Goal: Information Seeking & Learning: Learn about a topic

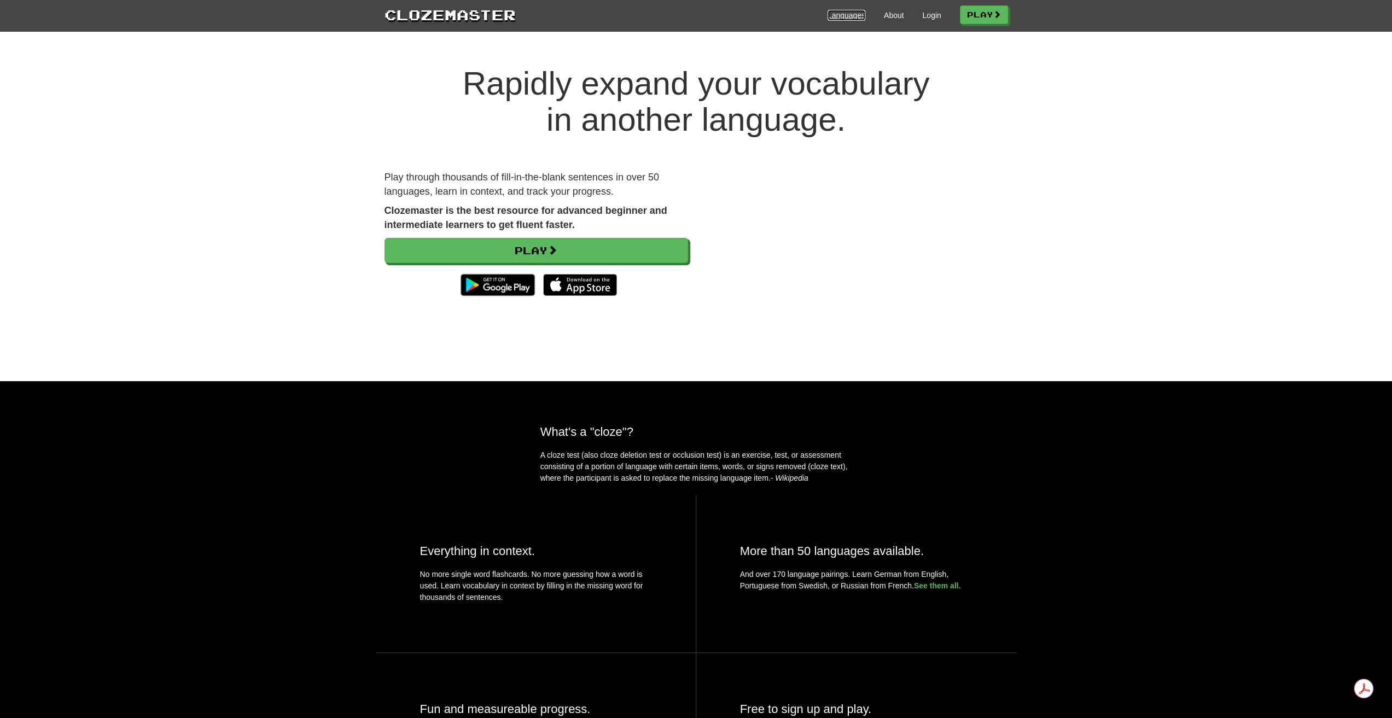
click at [838, 14] on link "Languages" at bounding box center [846, 15] width 38 height 11
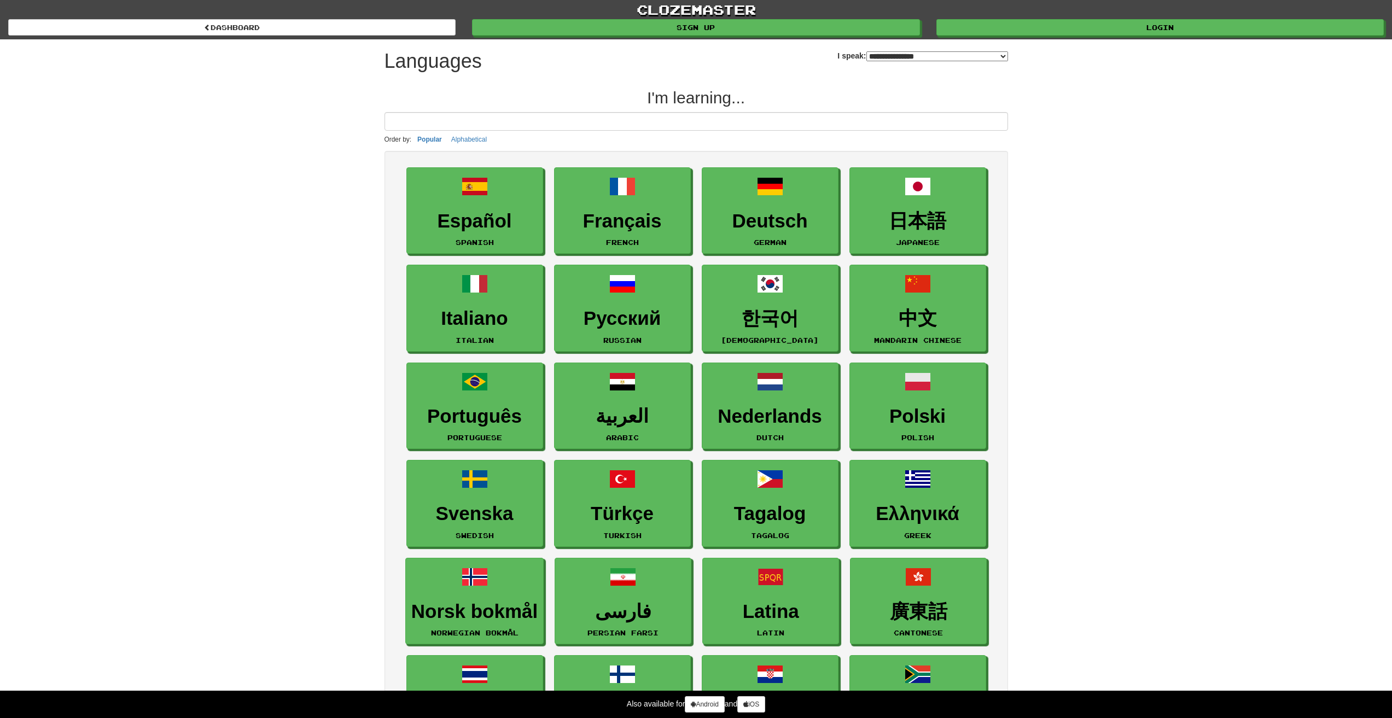
select select "*******"
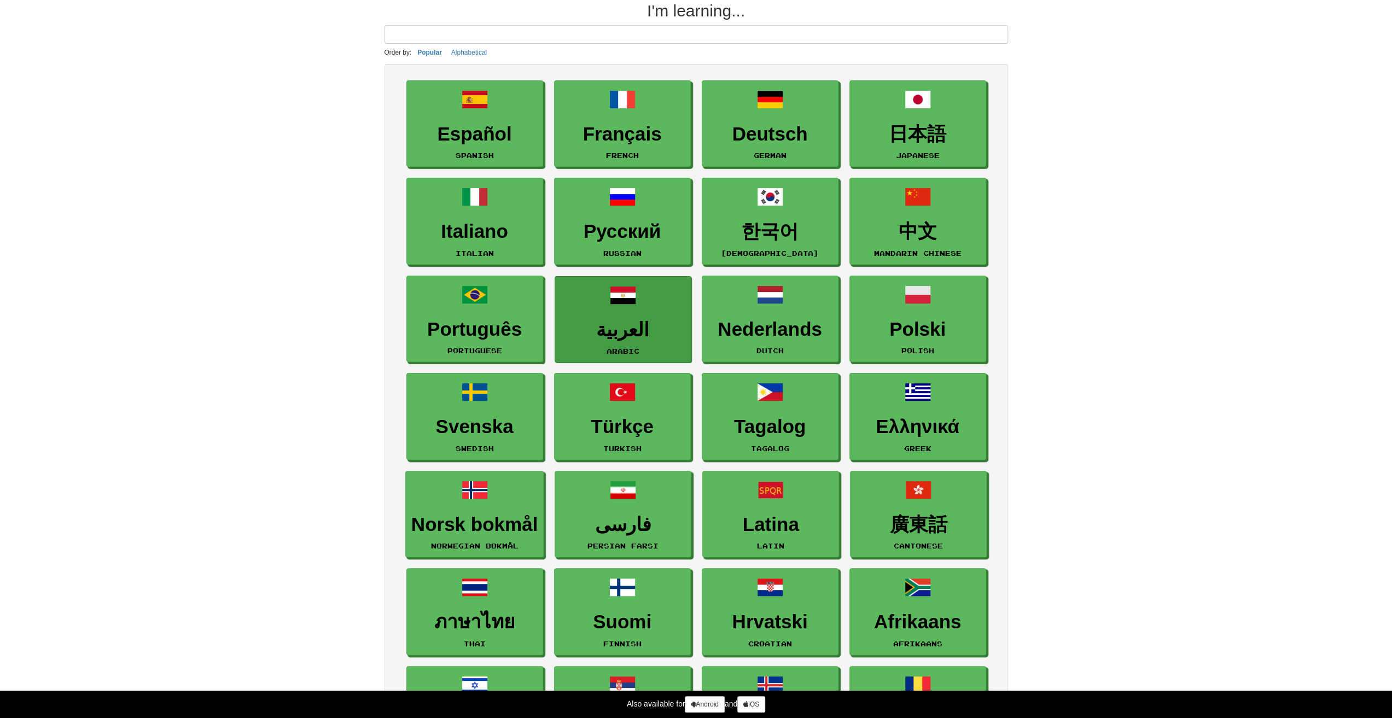
scroll to position [164, 0]
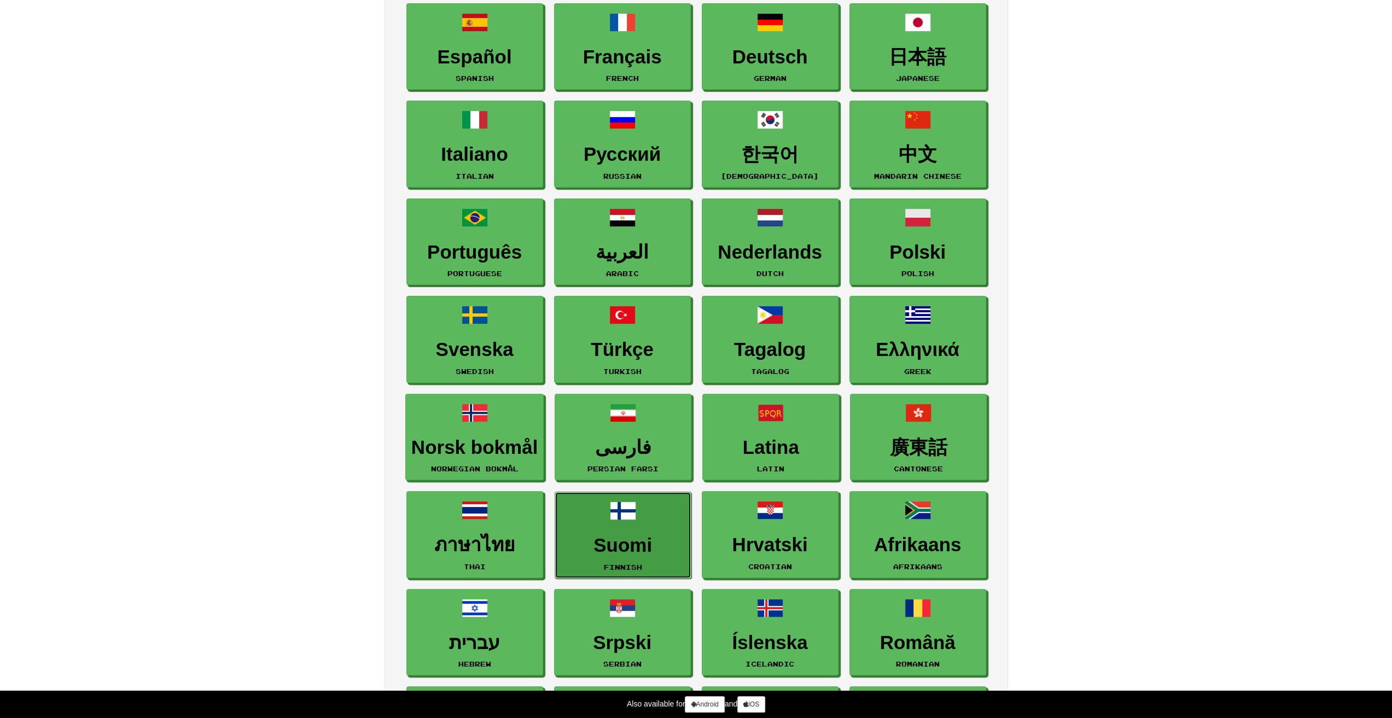
click at [608, 539] on h3 "Suomi" at bounding box center [622, 545] width 125 height 21
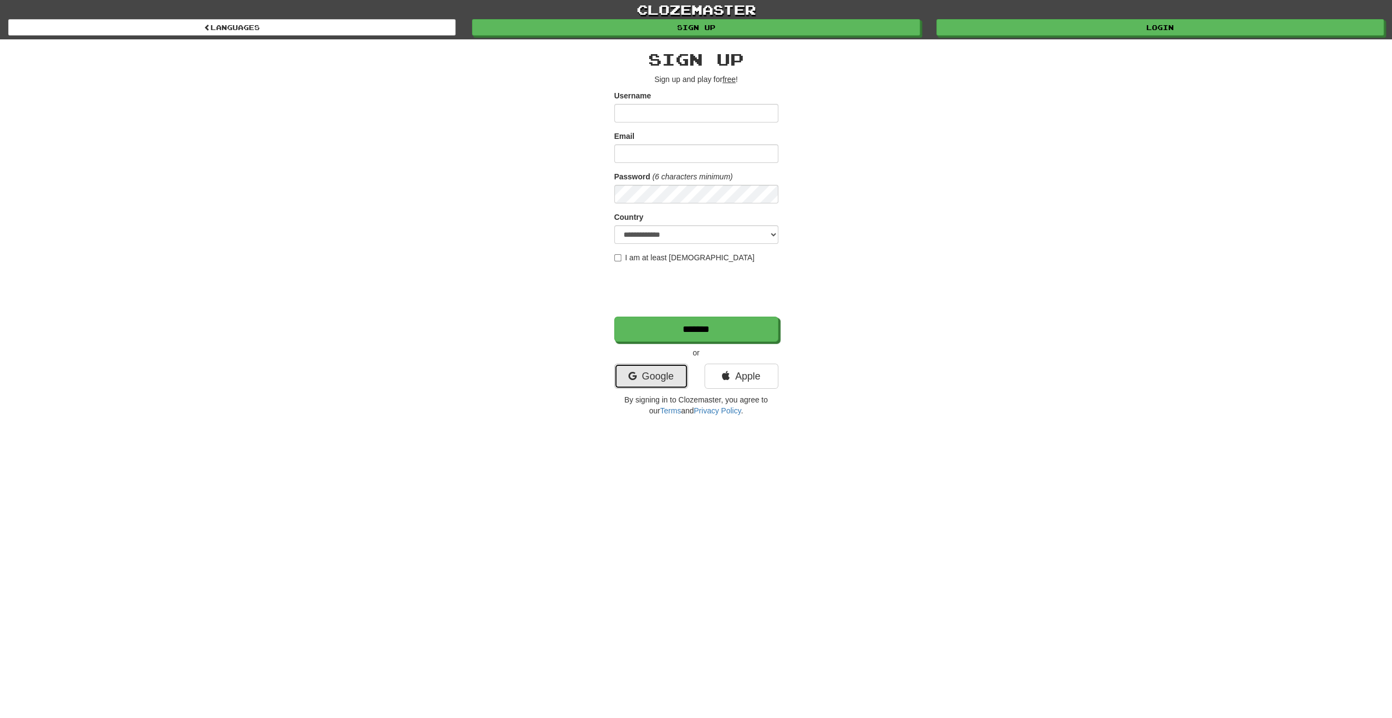
click at [656, 375] on link "Google" at bounding box center [651, 376] width 74 height 25
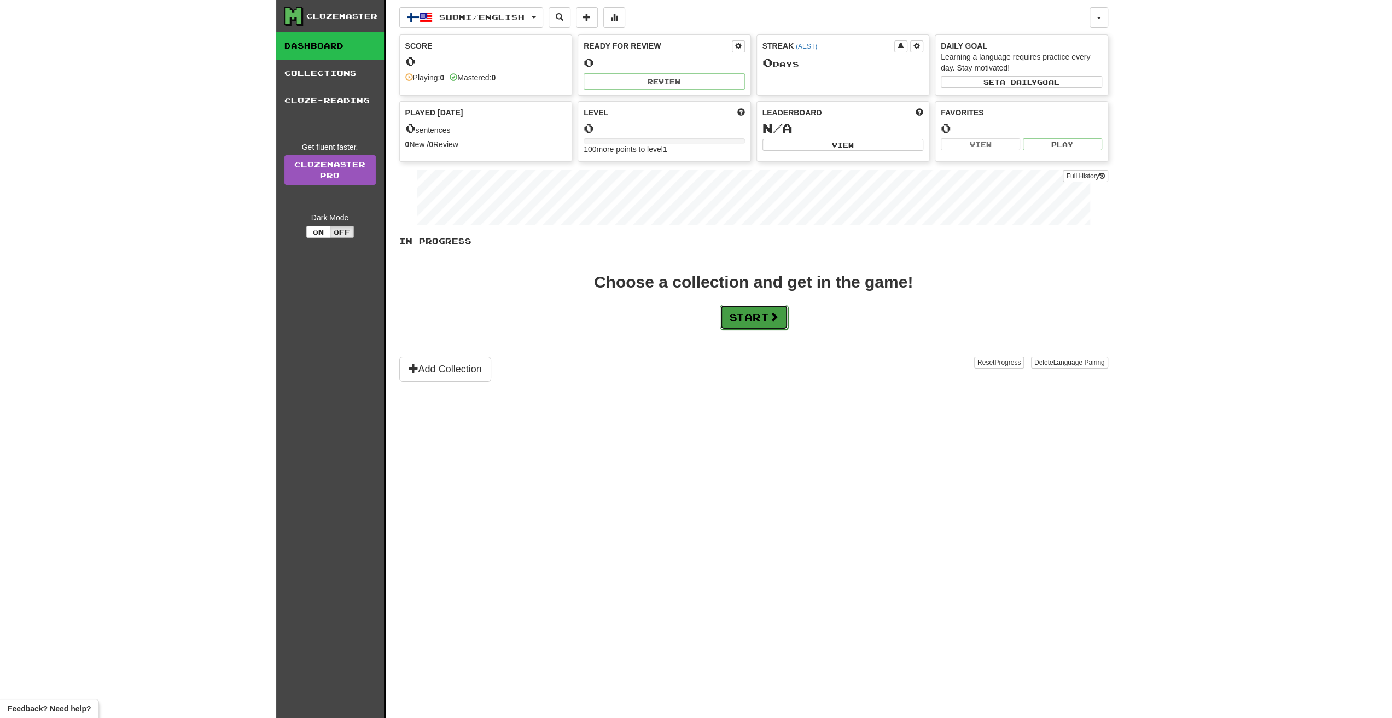
click at [757, 307] on button "Start" at bounding box center [754, 317] width 68 height 25
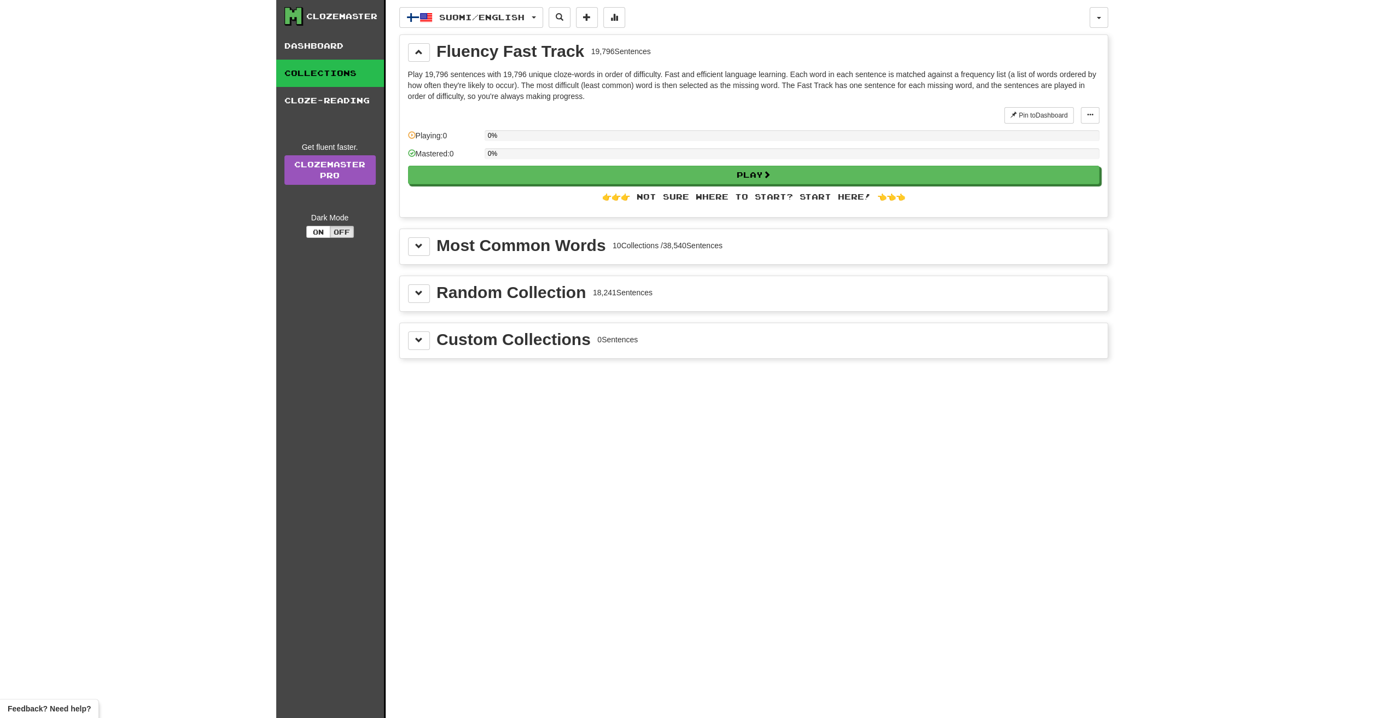
click at [658, 247] on div "10 Collections / 38,540 Sentences" at bounding box center [667, 245] width 110 height 11
click at [605, 246] on div "Most Common Words" at bounding box center [520, 245] width 169 height 16
click at [811, 200] on div "👉👉👉 Not sure where to start? Start here! 👈👈👈" at bounding box center [753, 196] width 691 height 11
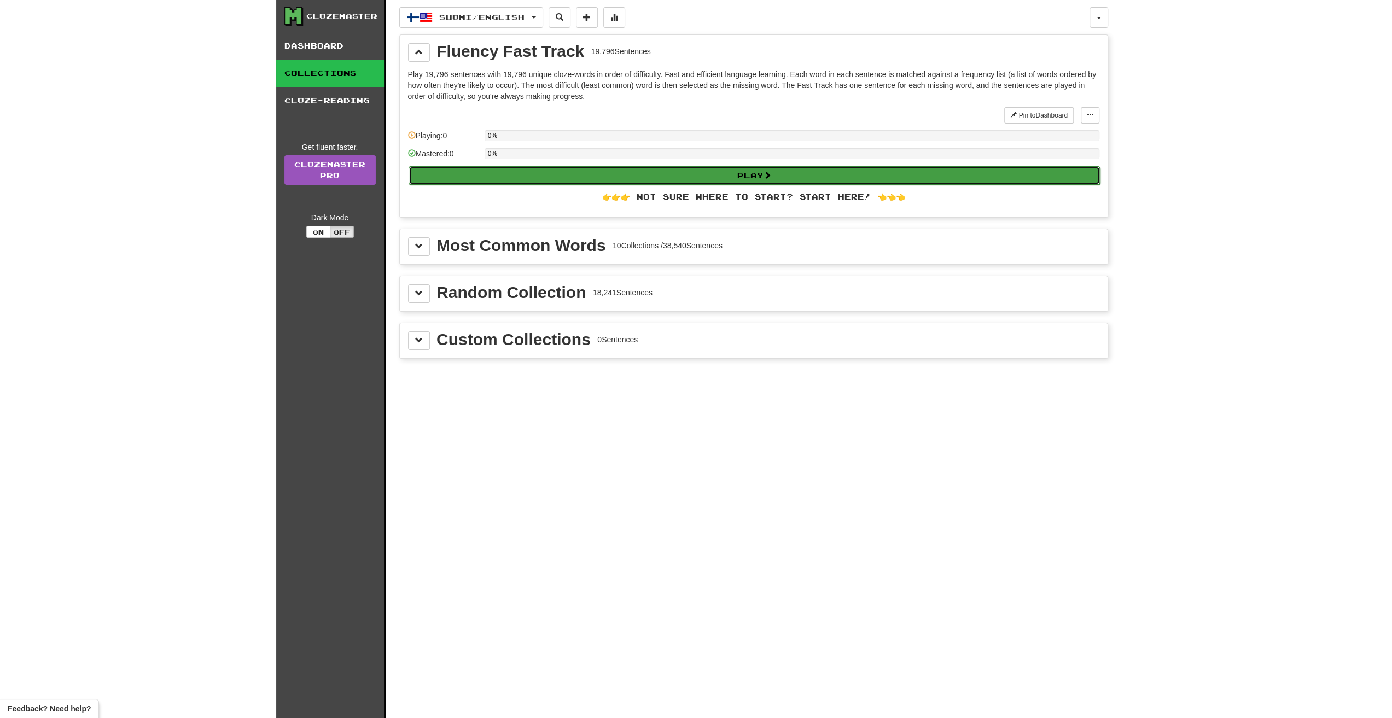
click at [816, 174] on button "Play" at bounding box center [753, 175] width 691 height 19
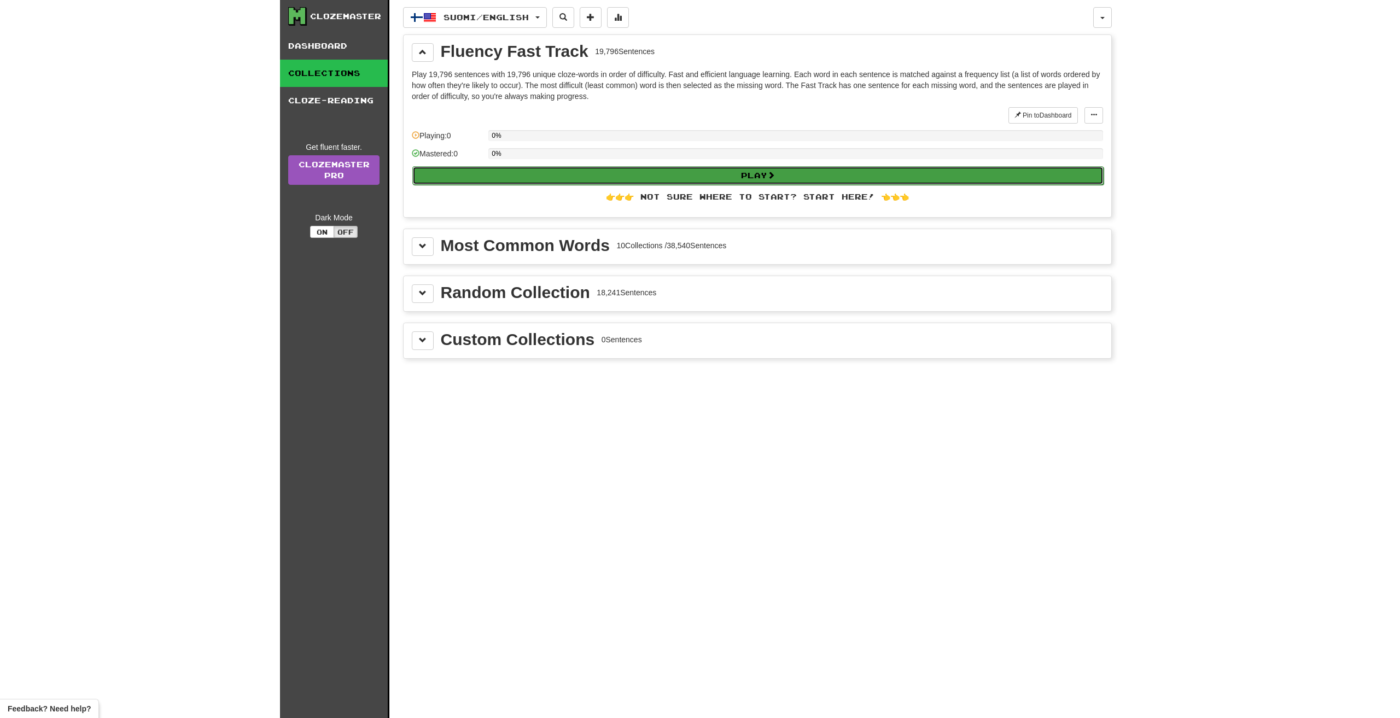
select select "**"
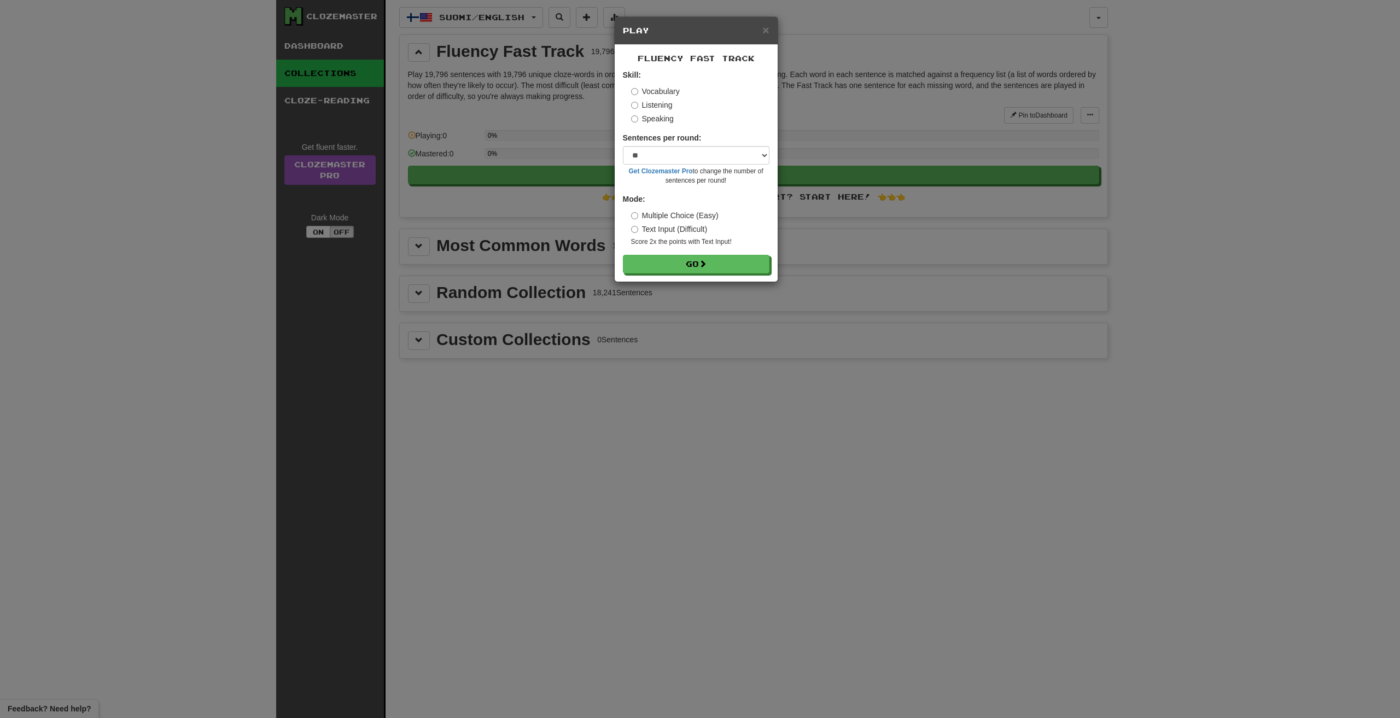
click at [691, 231] on label "Text Input (Difficult)" at bounding box center [669, 229] width 77 height 11
click at [688, 257] on button "Go" at bounding box center [696, 264] width 147 height 19
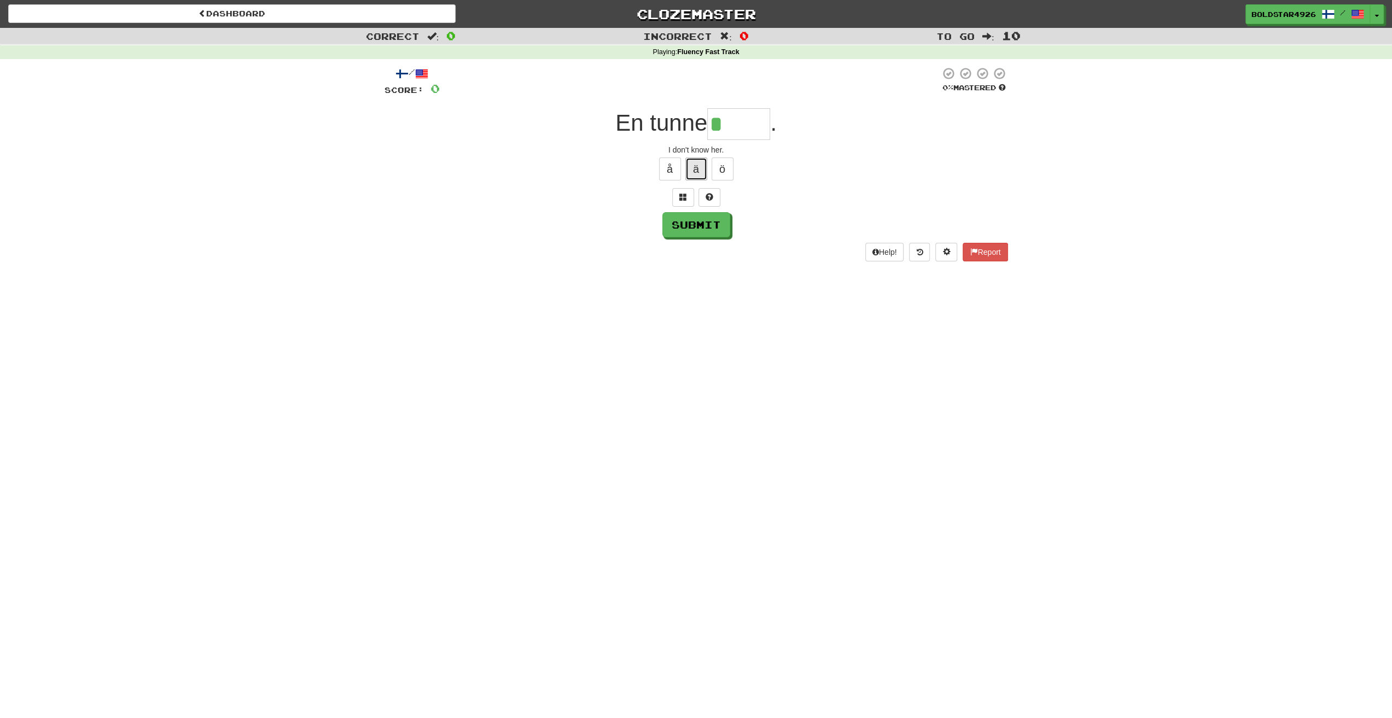
click at [691, 171] on button "ä" at bounding box center [696, 168] width 22 height 23
click at [705, 231] on button "Submit" at bounding box center [697, 225] width 68 height 25
click at [767, 121] on input "***" at bounding box center [738, 124] width 63 height 32
click at [887, 243] on button "Help!" at bounding box center [884, 252] width 39 height 19
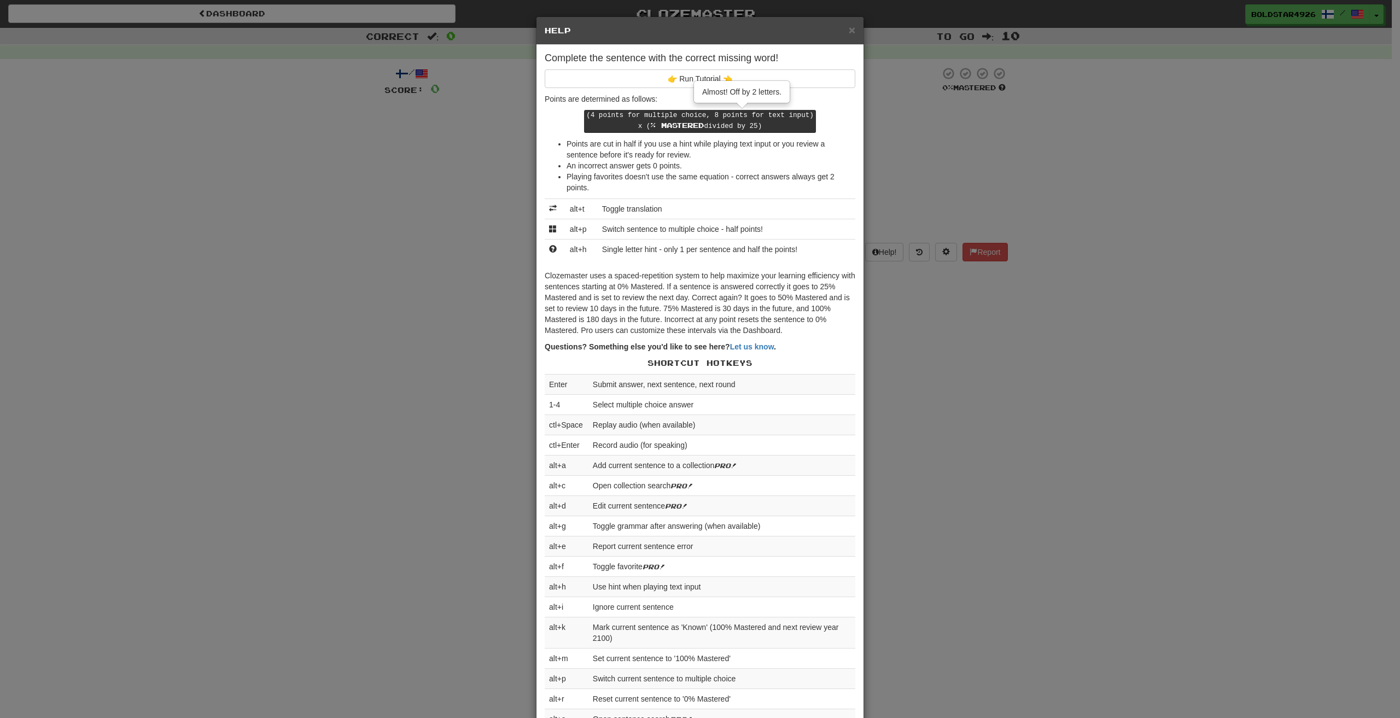
click at [881, 358] on div "× Help Complete the sentence with the correct missing word! 👉 Run Tutorial 👈 Po…" at bounding box center [700, 359] width 1400 height 718
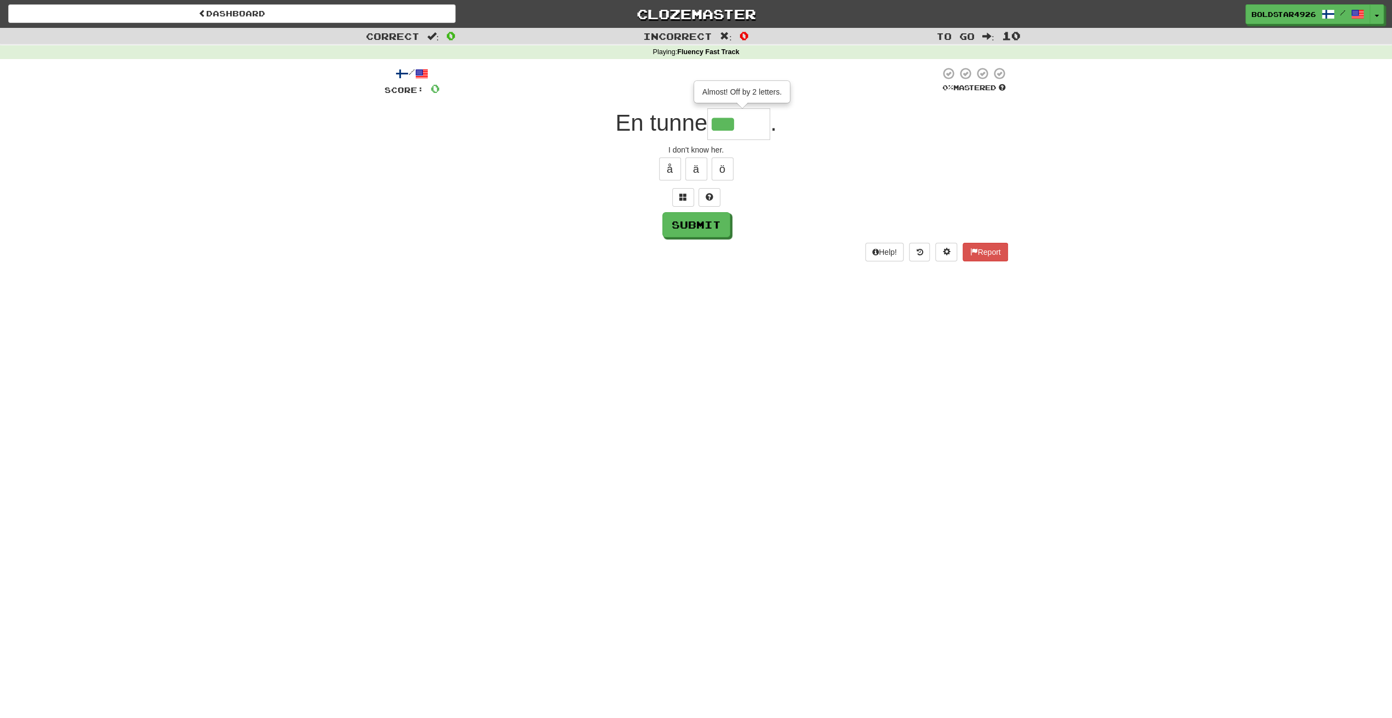
click at [762, 132] on input "***" at bounding box center [738, 124] width 63 height 32
click at [688, 167] on button "ä" at bounding box center [696, 168] width 22 height 23
click at [702, 174] on button "ä" at bounding box center [696, 168] width 22 height 23
type input "*****"
click at [703, 229] on button "Submit" at bounding box center [697, 225] width 68 height 25
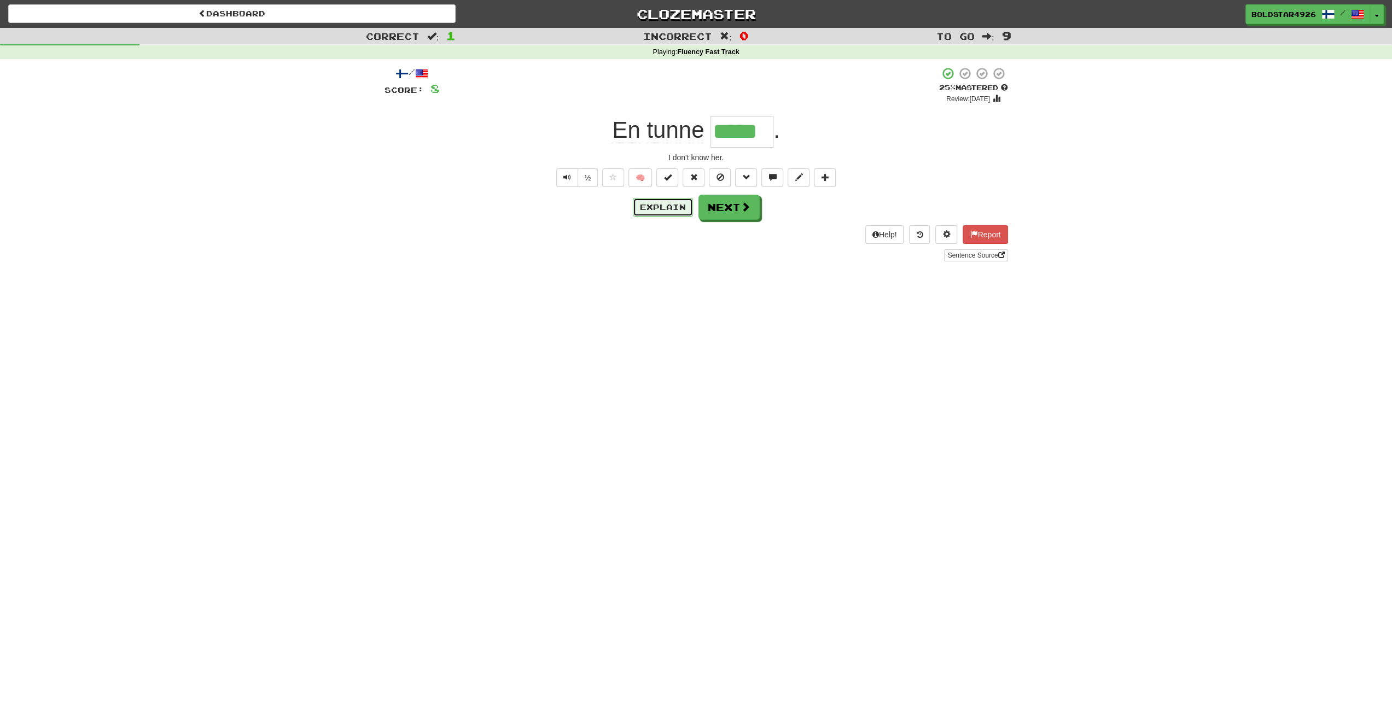
click at [661, 202] on button "Explain" at bounding box center [663, 207] width 60 height 19
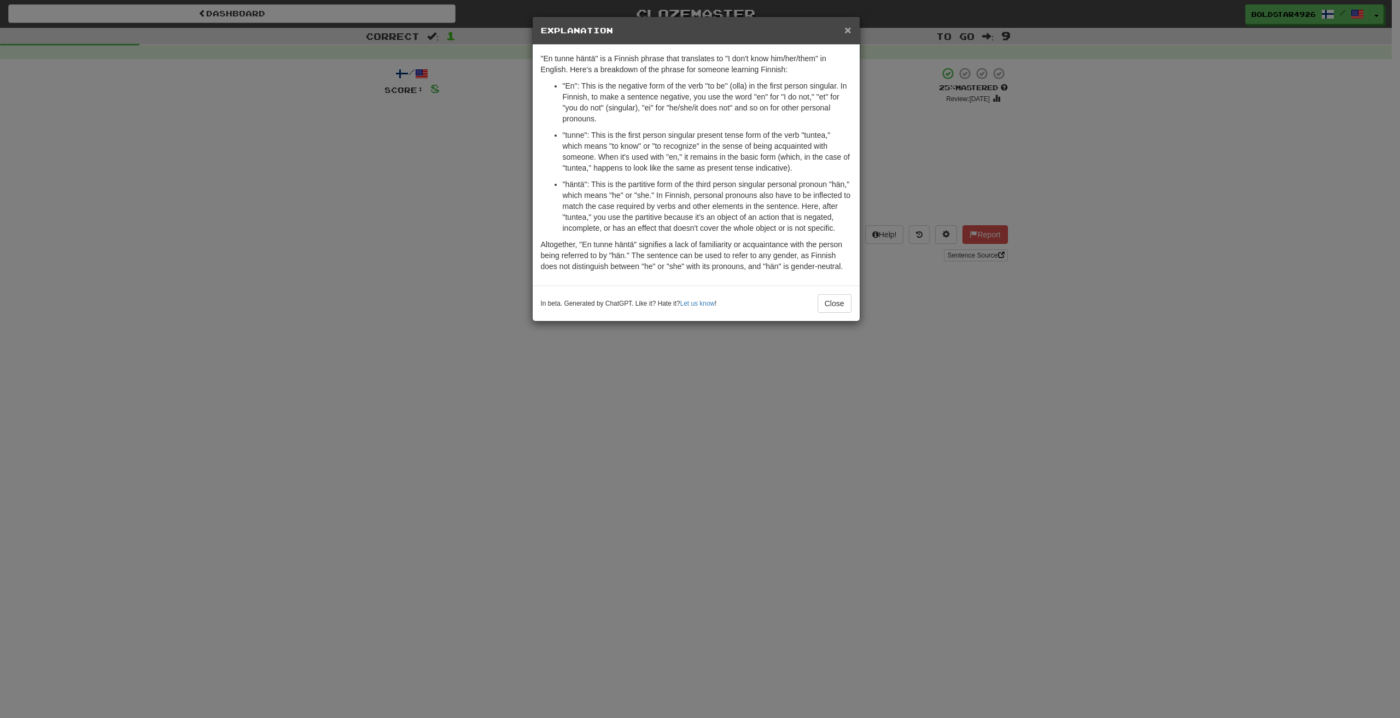
click at [849, 30] on span "×" at bounding box center [847, 30] width 7 height 13
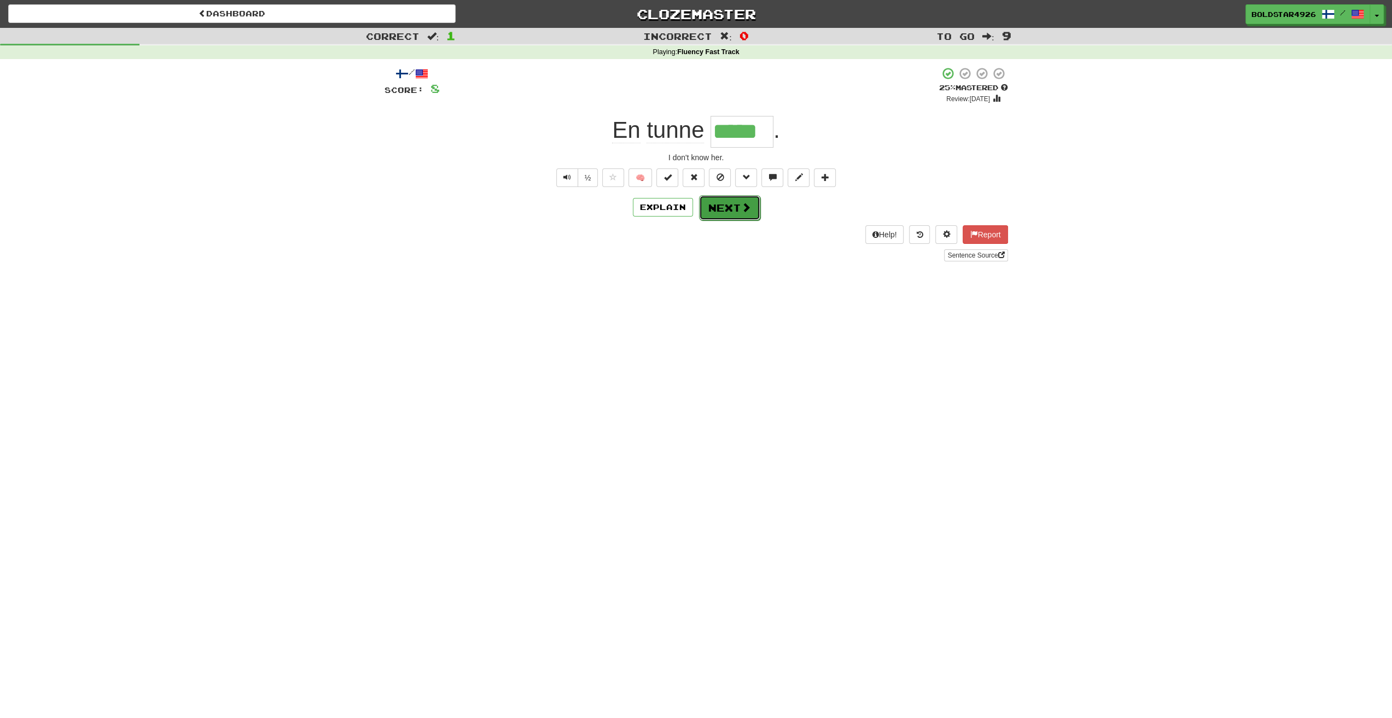
click at [741, 206] on span at bounding box center [746, 207] width 10 height 10
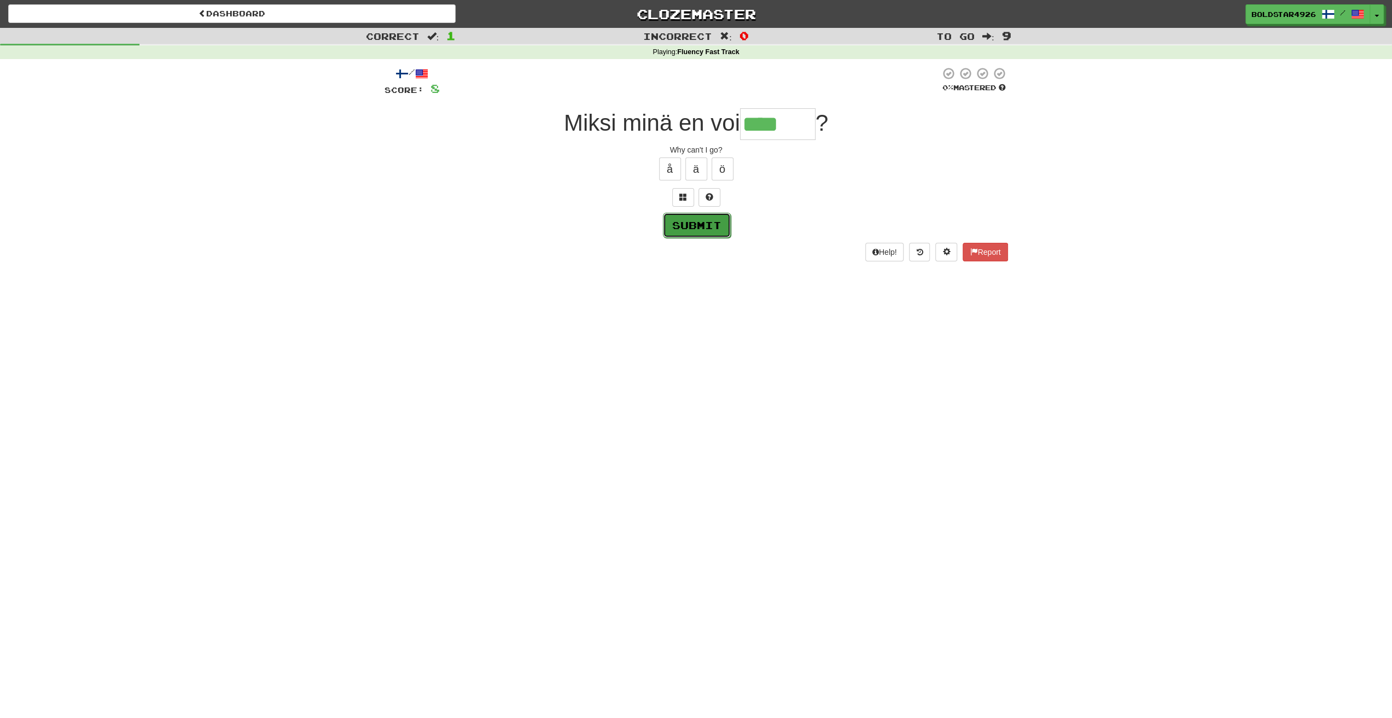
click at [712, 218] on button "Submit" at bounding box center [697, 225] width 68 height 25
click at [809, 112] on input "****" at bounding box center [777, 124] width 75 height 32
click at [692, 168] on button "ä" at bounding box center [696, 168] width 22 height 23
type input "*****"
click at [692, 225] on button "Submit" at bounding box center [697, 225] width 68 height 25
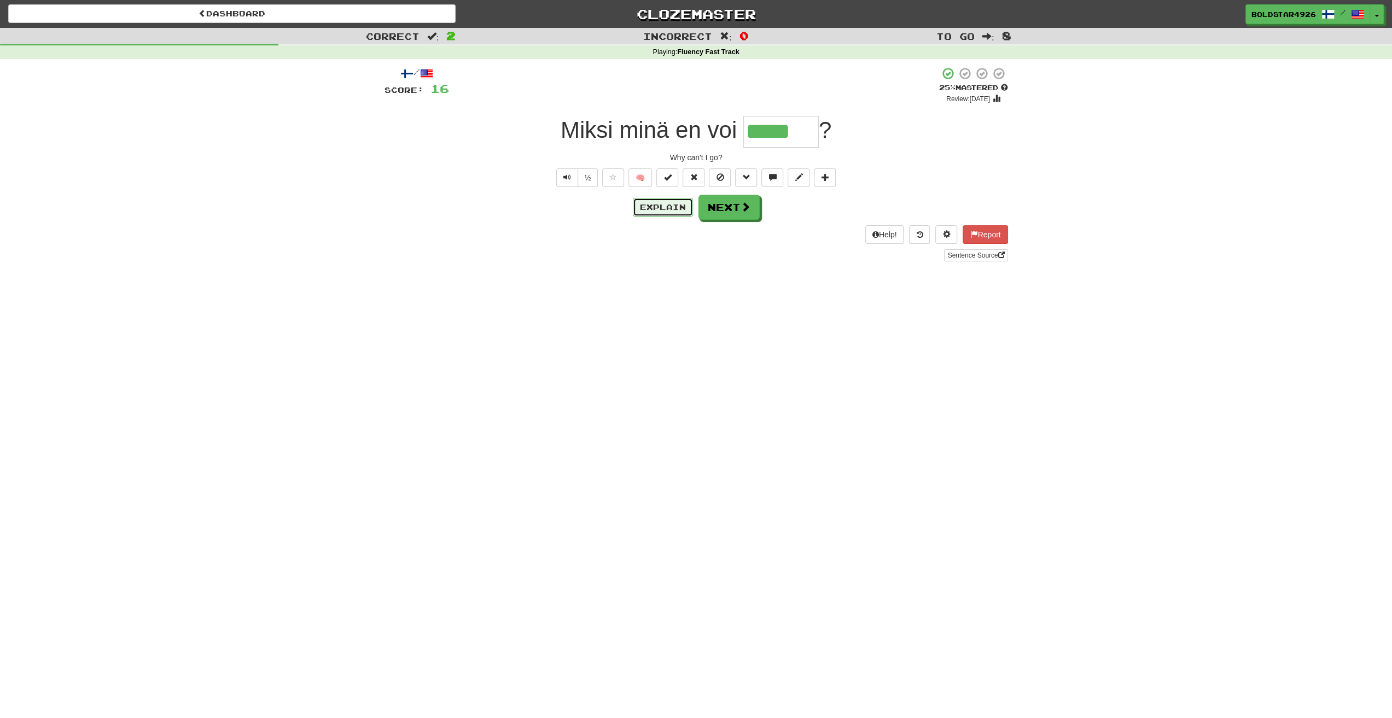
click at [643, 211] on button "Explain" at bounding box center [663, 207] width 60 height 19
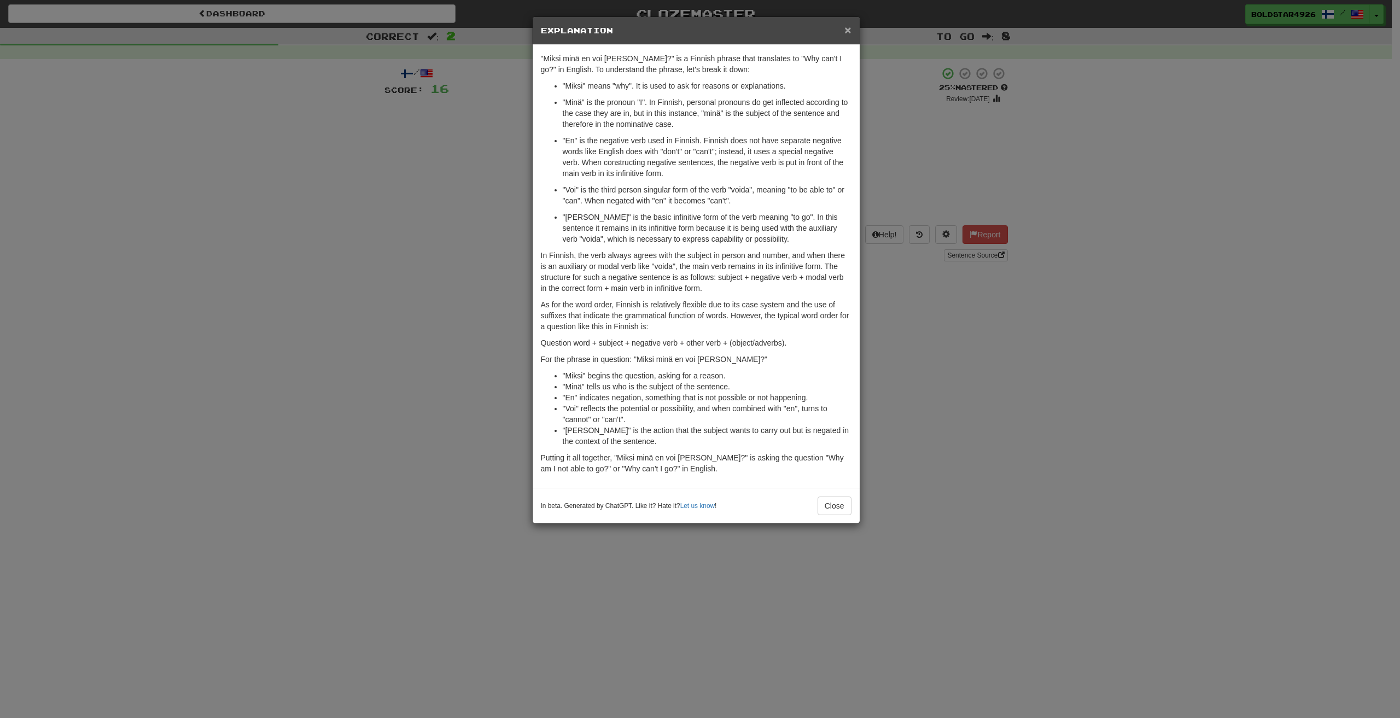
click at [849, 36] on span "×" at bounding box center [847, 30] width 7 height 13
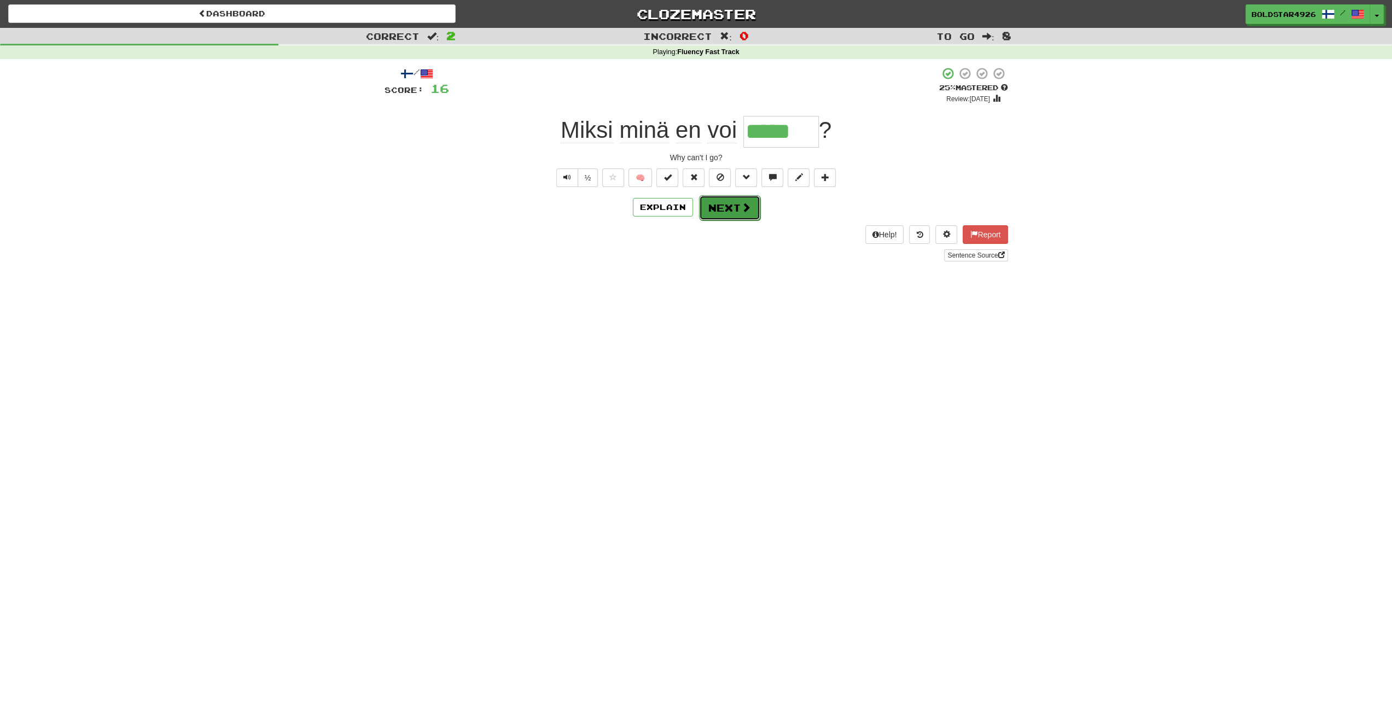
click at [727, 201] on button "Next" at bounding box center [729, 207] width 61 height 25
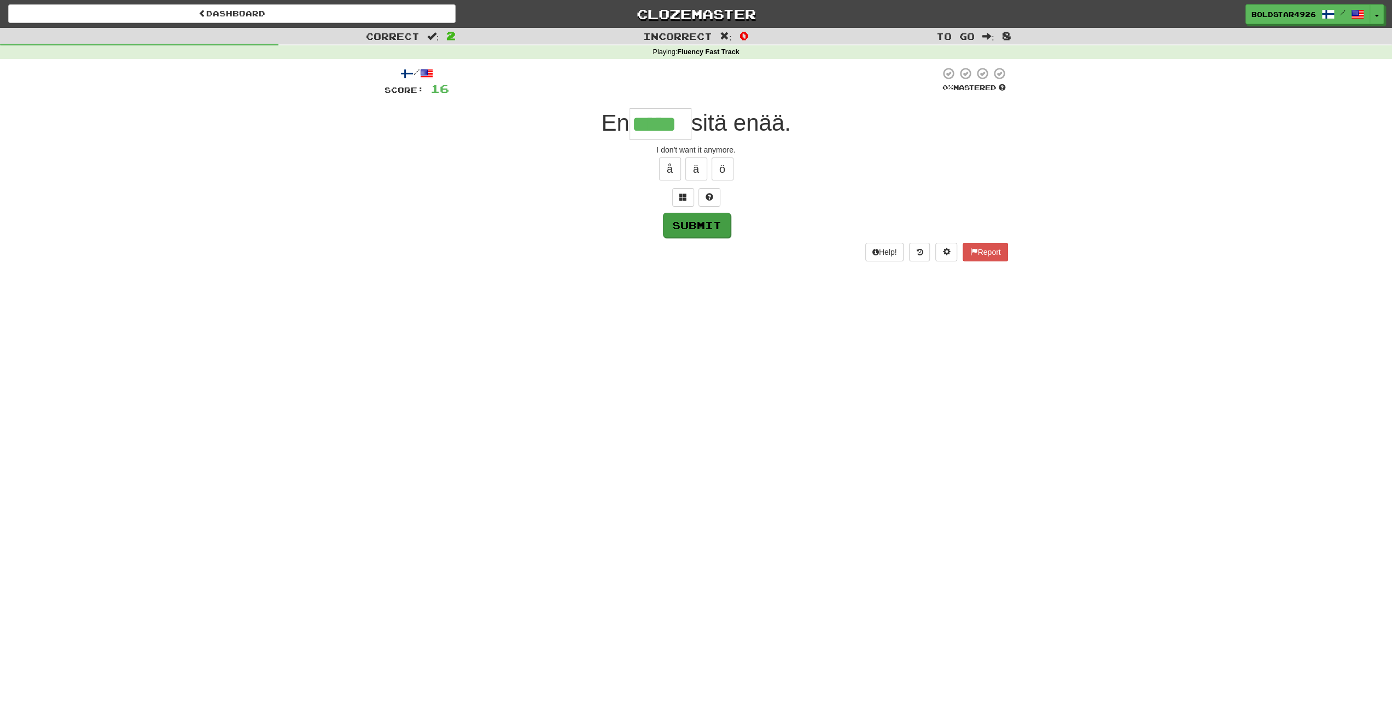
type input "*****"
click at [676, 219] on button "Submit" at bounding box center [697, 225] width 68 height 25
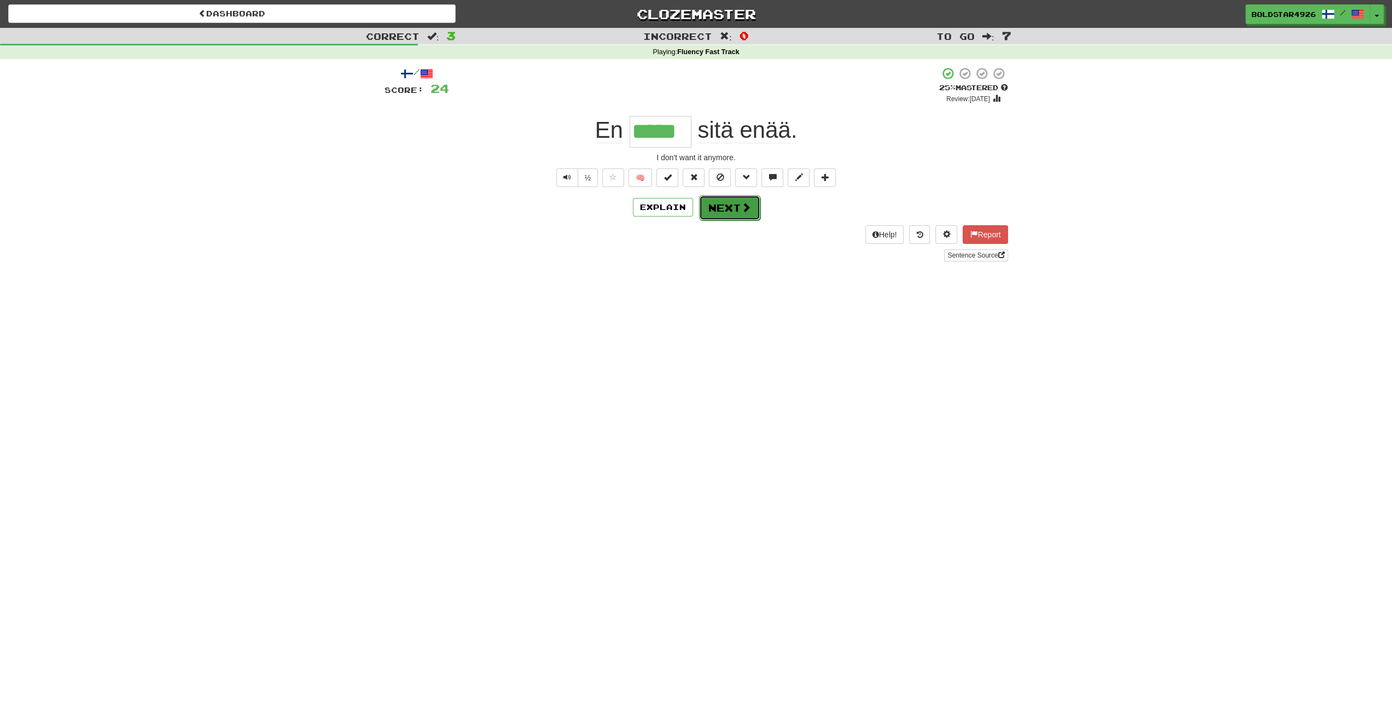
click at [723, 200] on button "Next" at bounding box center [729, 207] width 61 height 25
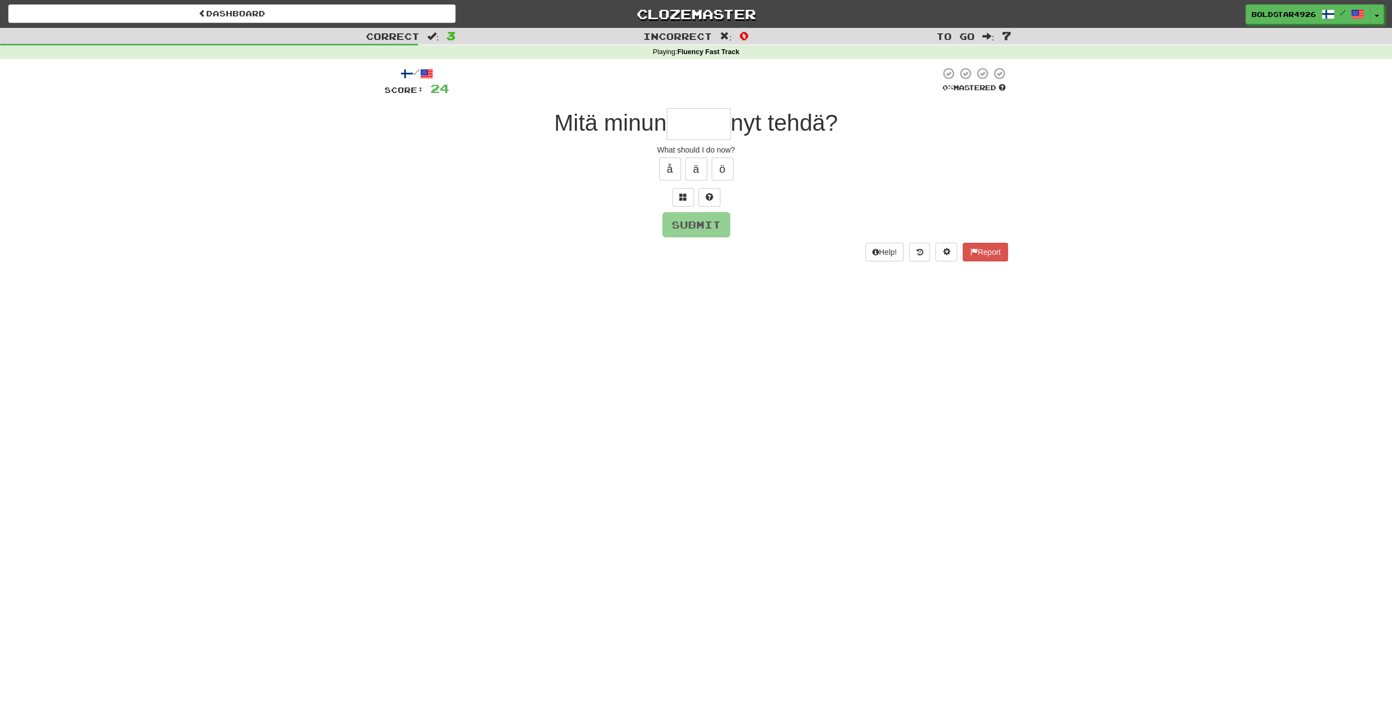
type input "*"
click at [690, 171] on button "ä" at bounding box center [696, 168] width 22 height 23
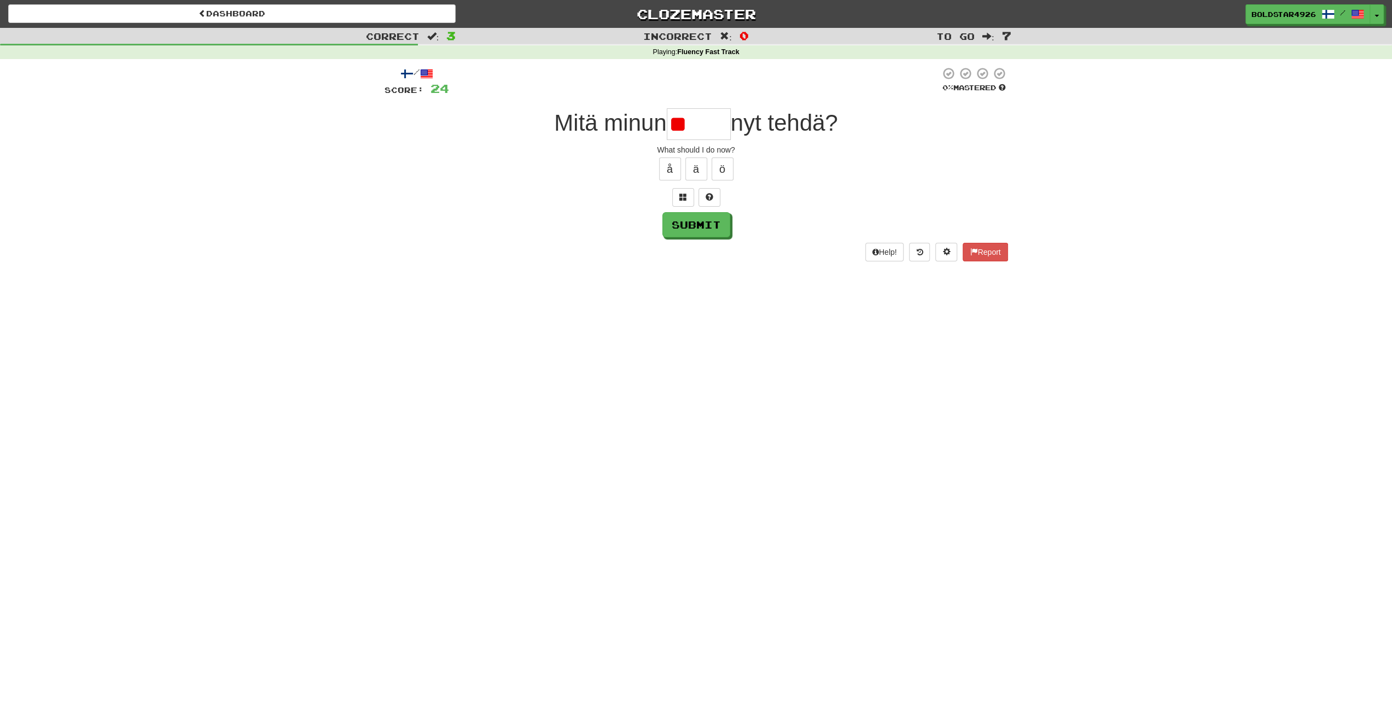
type input "*"
click at [706, 167] on div "å ä ö" at bounding box center [695, 168] width 623 height 27
click at [704, 167] on button "ä" at bounding box center [696, 168] width 22 height 23
click at [728, 217] on button "Submit" at bounding box center [697, 225] width 68 height 25
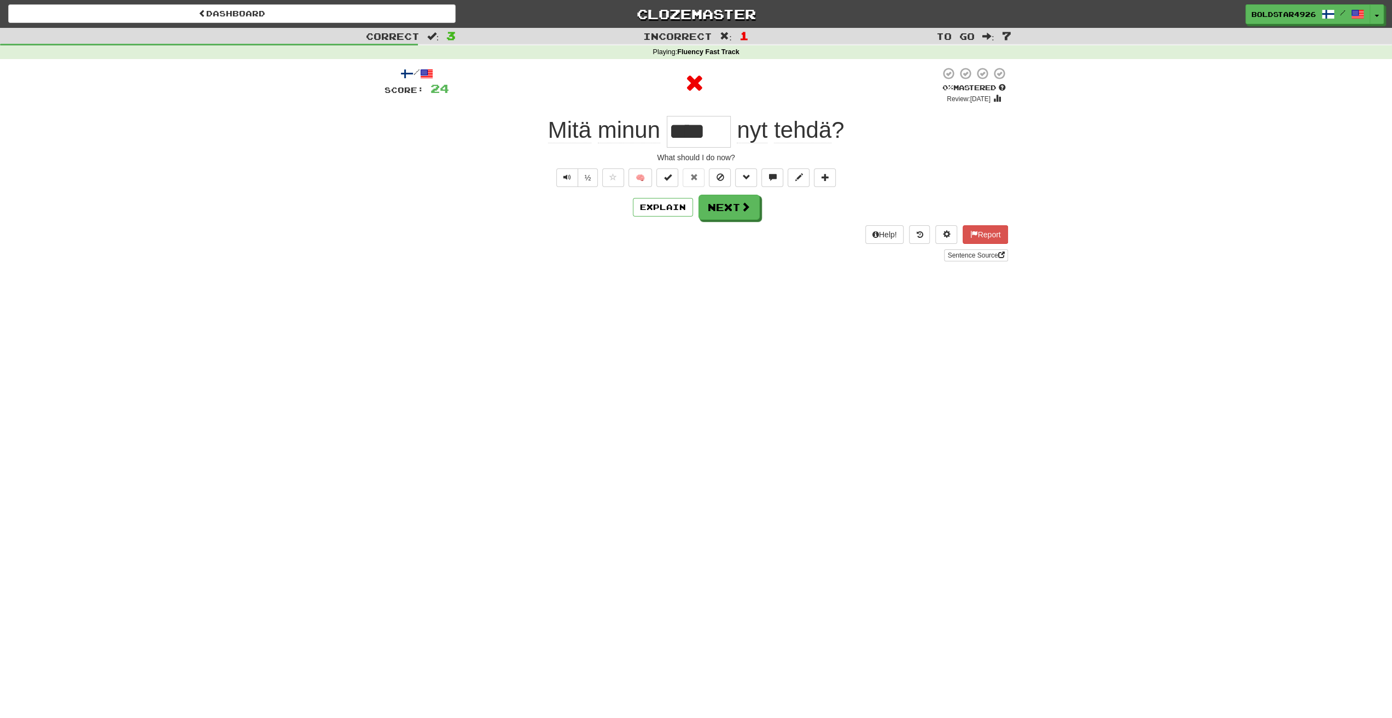
type input "*******"
click at [675, 207] on button "Explain" at bounding box center [663, 207] width 60 height 19
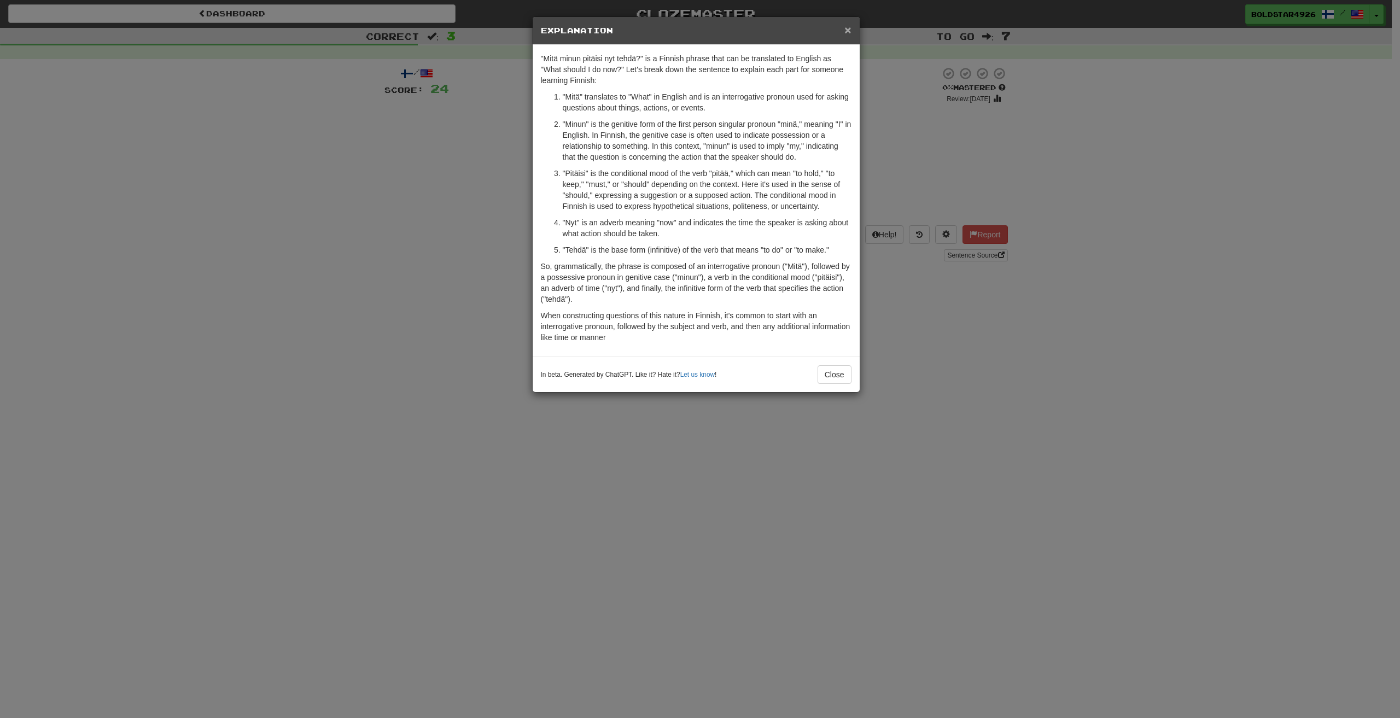
click at [845, 29] on span "×" at bounding box center [847, 30] width 7 height 13
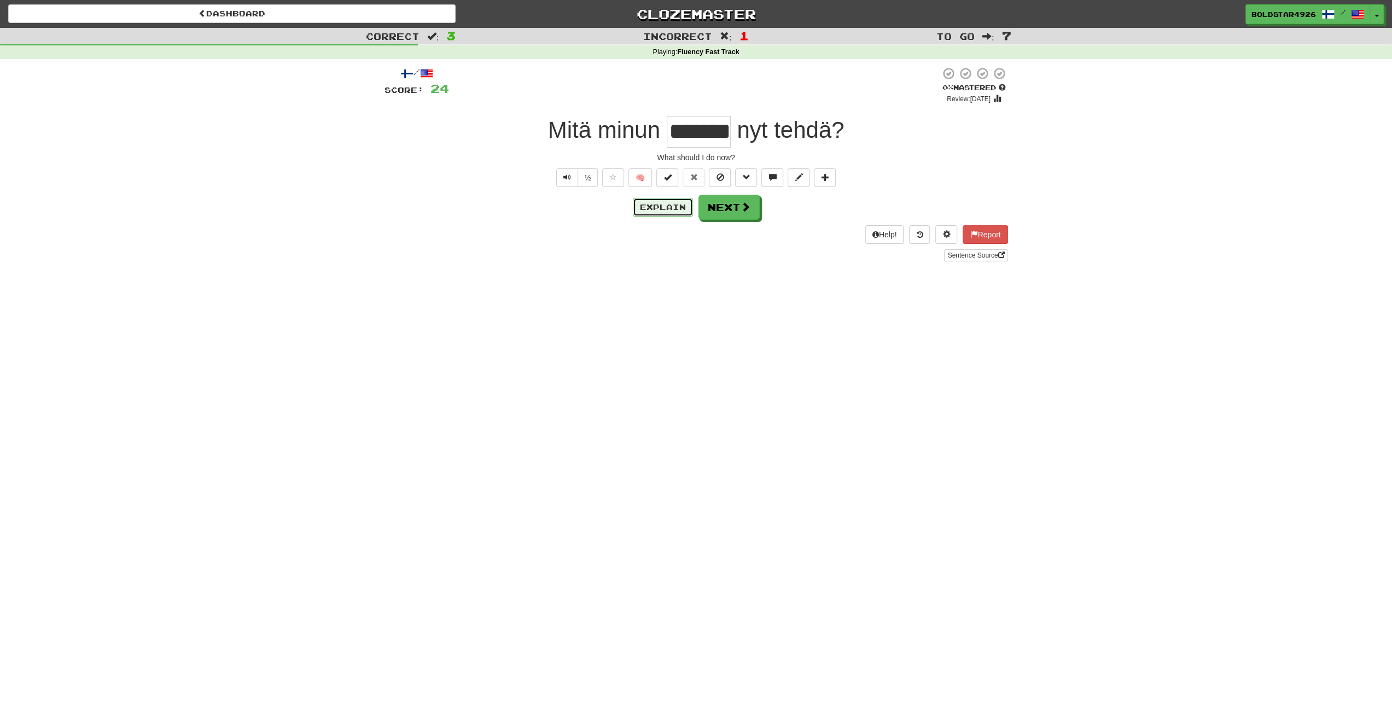
click at [682, 206] on button "Explain" at bounding box center [663, 207] width 60 height 19
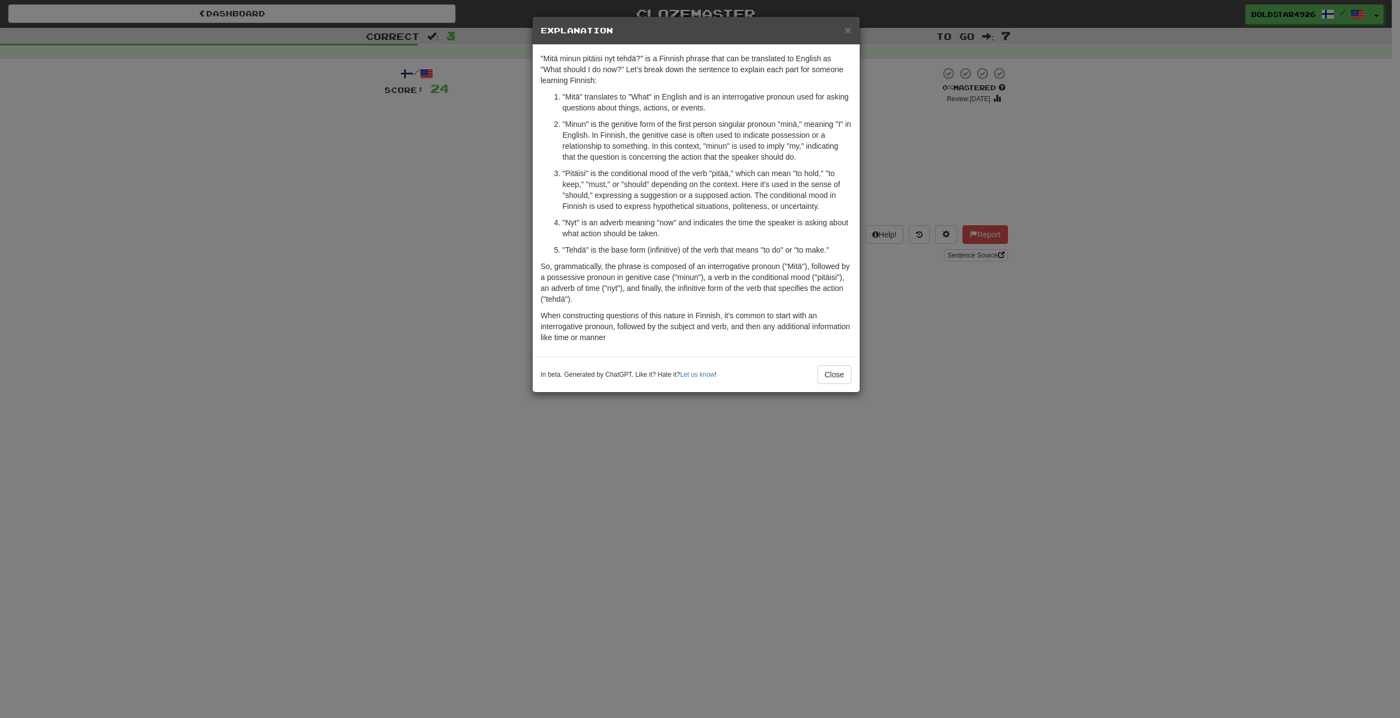
click at [420, 308] on div "× Explanation "Mitä minun pitäisi nyt tehdä?" is a Finnish phrase that can be t…" at bounding box center [700, 359] width 1400 height 718
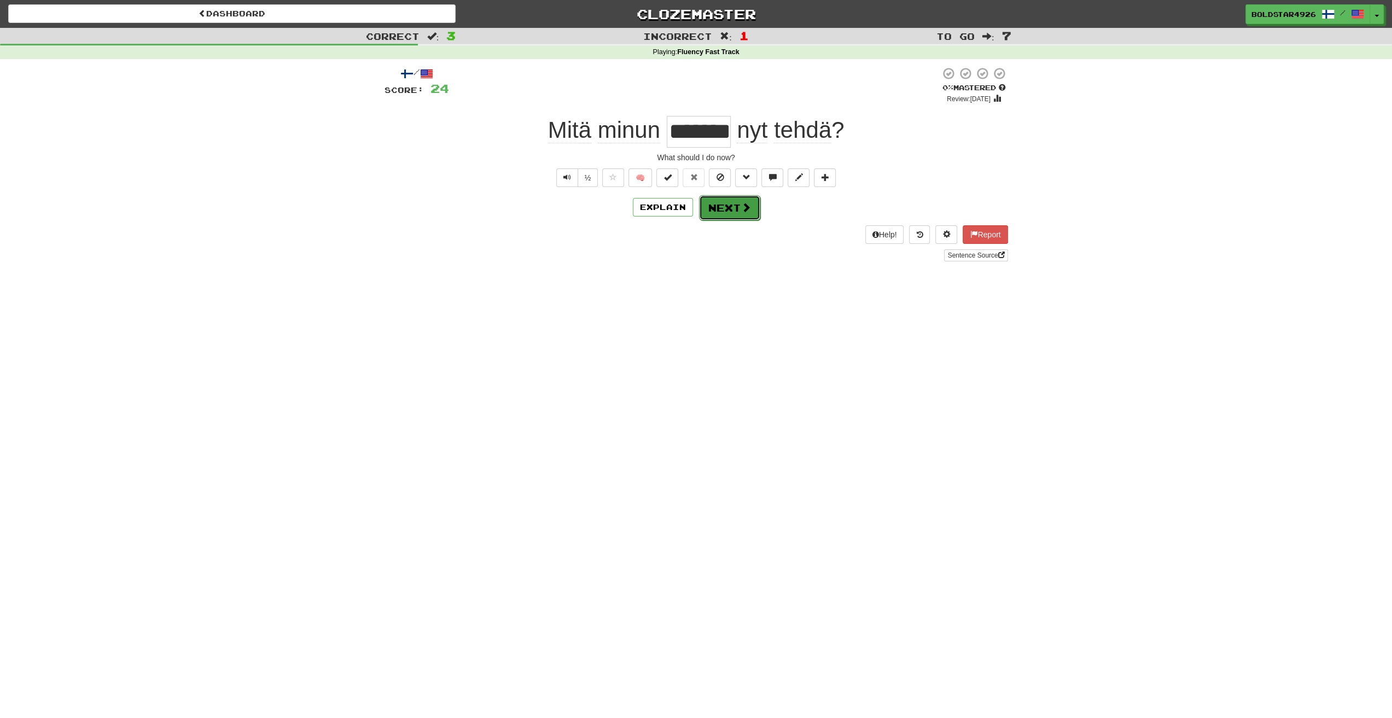
click at [751, 205] on button "Next" at bounding box center [729, 207] width 61 height 25
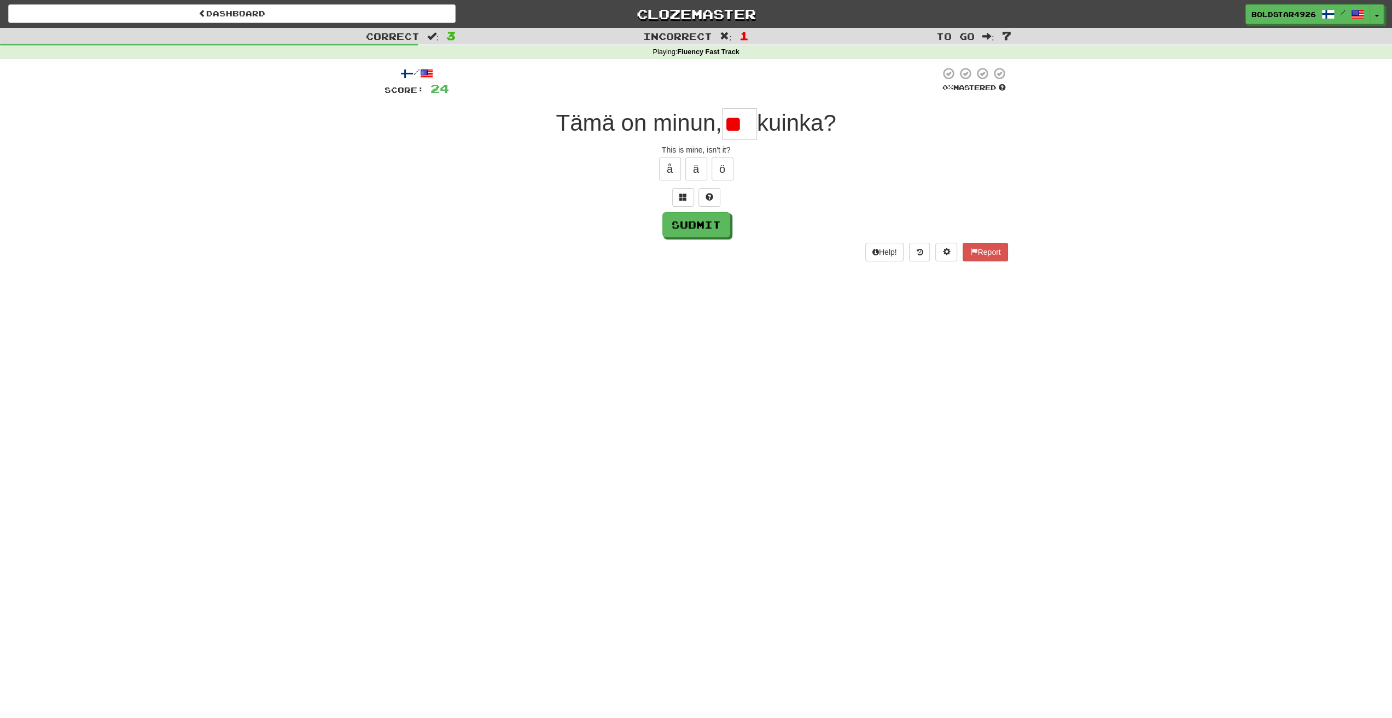
drag, startPoint x: 751, startPoint y: 129, endPoint x: 716, endPoint y: 119, distance: 36.5
click at [716, 119] on div "Tämä on minun, ** kuinka?" at bounding box center [695, 124] width 623 height 32
drag, startPoint x: 747, startPoint y: 126, endPoint x: 721, endPoint y: 112, distance: 29.1
click at [722, 114] on input "**" at bounding box center [739, 124] width 35 height 32
drag, startPoint x: 749, startPoint y: 124, endPoint x: 697, endPoint y: 116, distance: 52.5
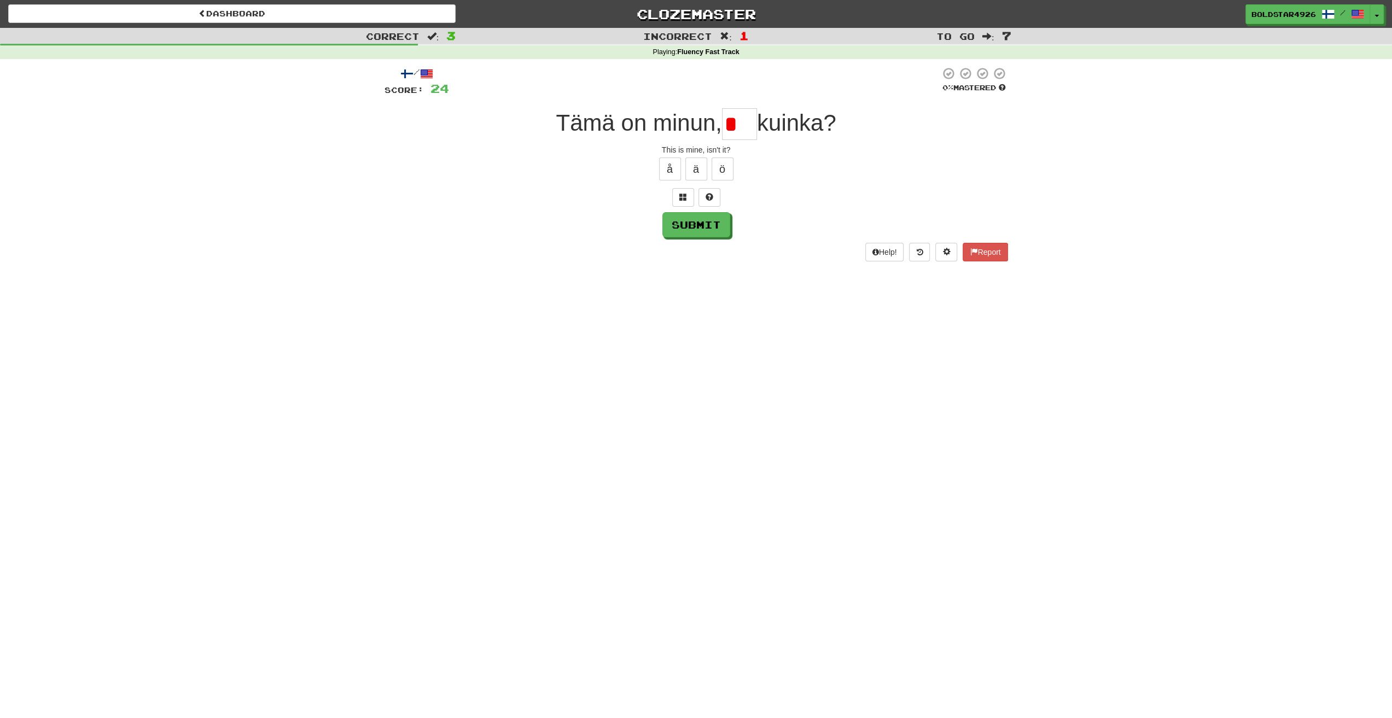
click at [697, 116] on div "Tämä on minun, * kuinka?" at bounding box center [695, 124] width 623 height 32
drag, startPoint x: 749, startPoint y: 126, endPoint x: 723, endPoint y: 125, distance: 26.3
click at [723, 125] on input "*" at bounding box center [739, 124] width 35 height 32
drag, startPoint x: 741, startPoint y: 126, endPoint x: 721, endPoint y: 126, distance: 20.8
click at [721, 126] on div "Tämä on minun, * kuinka?" at bounding box center [695, 124] width 623 height 32
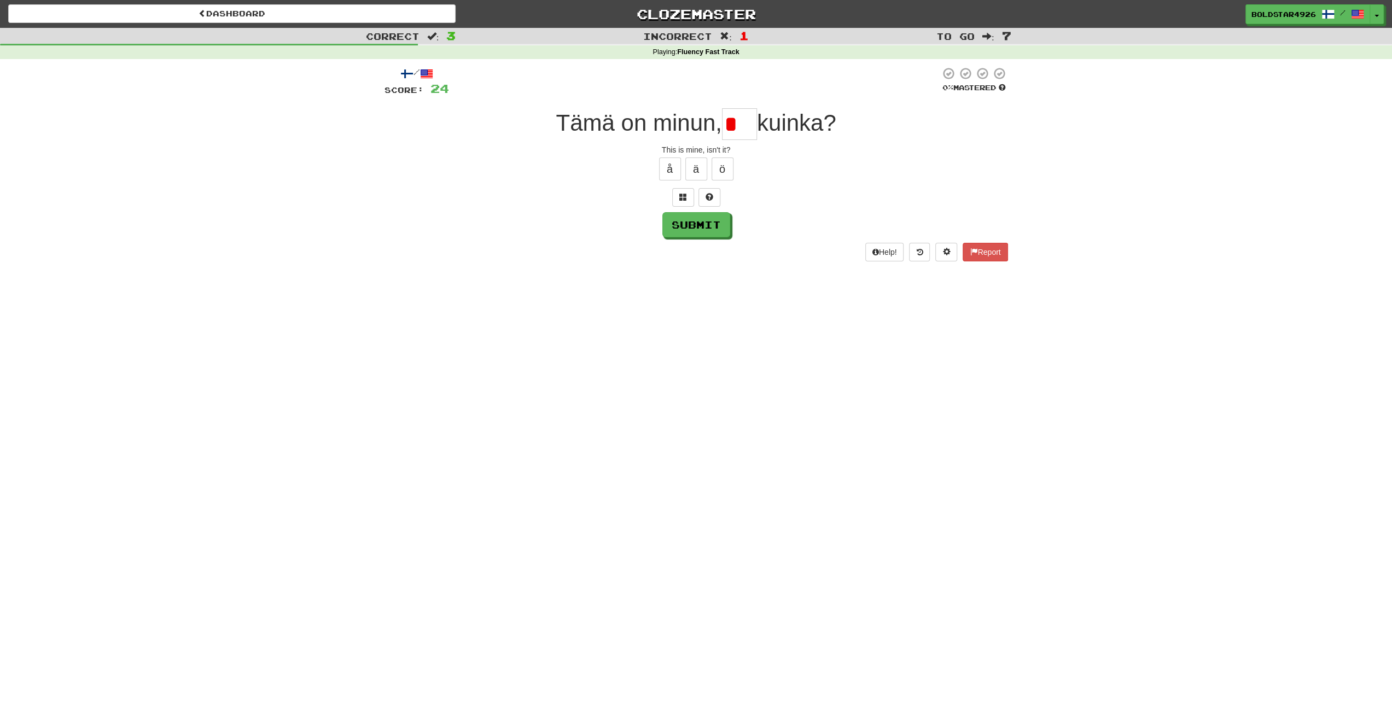
drag, startPoint x: 735, startPoint y: 125, endPoint x: 714, endPoint y: 126, distance: 20.8
click at [714, 126] on div "Tämä on minun, * kuinka?" at bounding box center [695, 124] width 623 height 32
drag, startPoint x: 742, startPoint y: 127, endPoint x: 705, endPoint y: 125, distance: 37.2
click at [705, 125] on div "Tämä on minun, * kuinka?" at bounding box center [695, 124] width 623 height 32
drag, startPoint x: 745, startPoint y: 133, endPoint x: 734, endPoint y: 133, distance: 10.9
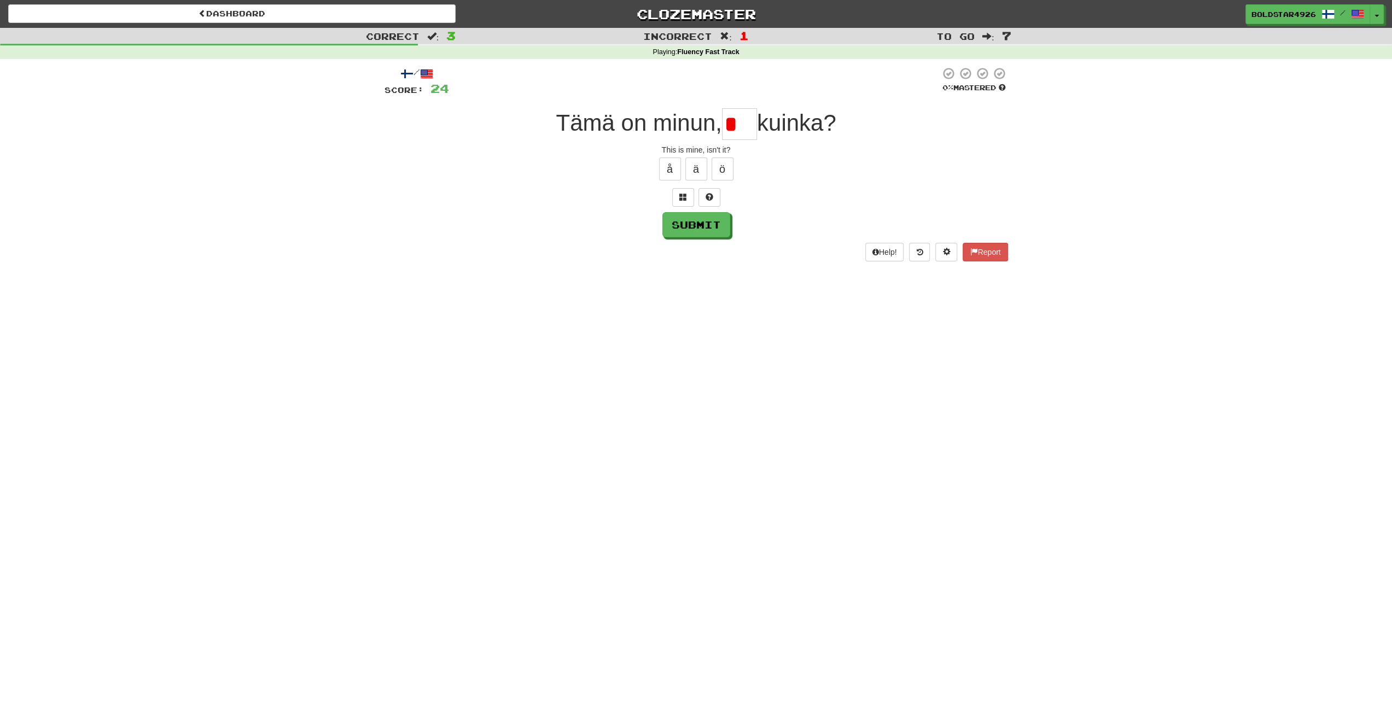
click at [734, 133] on input "*" at bounding box center [739, 124] width 35 height 32
drag, startPoint x: 747, startPoint y: 126, endPoint x: 696, endPoint y: 121, distance: 51.1
click at [696, 121] on div "Tämä on minun, ** kuinka?" at bounding box center [695, 124] width 623 height 32
drag, startPoint x: 740, startPoint y: 128, endPoint x: 704, endPoint y: 118, distance: 37.6
click at [705, 118] on div "Tämä on minun, * kuinka?" at bounding box center [695, 124] width 623 height 32
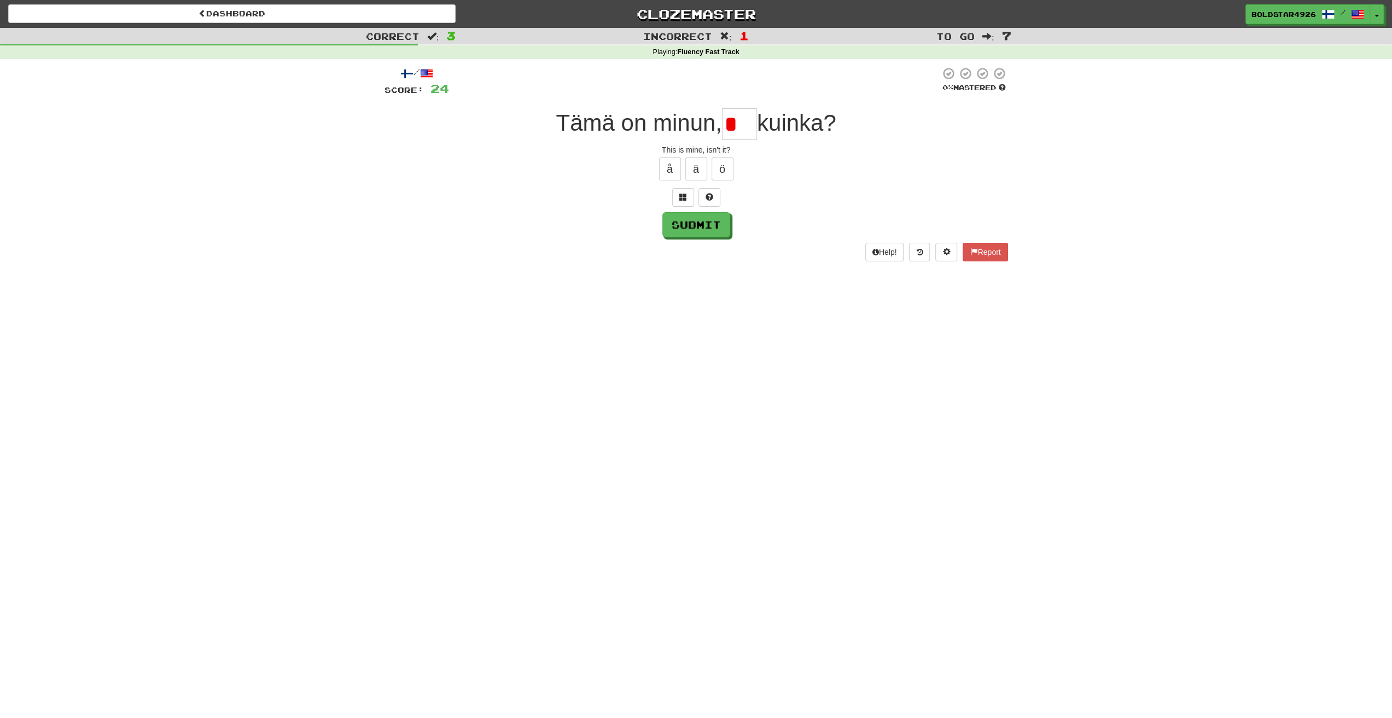
click at [712, 125] on span "Tämä on minun," at bounding box center [639, 123] width 166 height 26
drag, startPoint x: 734, startPoint y: 123, endPoint x: 710, endPoint y: 120, distance: 24.2
click at [710, 120] on div "Tämä on minun, * kuinka?" at bounding box center [695, 124] width 623 height 32
drag, startPoint x: 733, startPoint y: 128, endPoint x: 710, endPoint y: 127, distance: 23.5
click at [710, 127] on div "Tämä on minun, * kuinka?" at bounding box center [695, 124] width 623 height 32
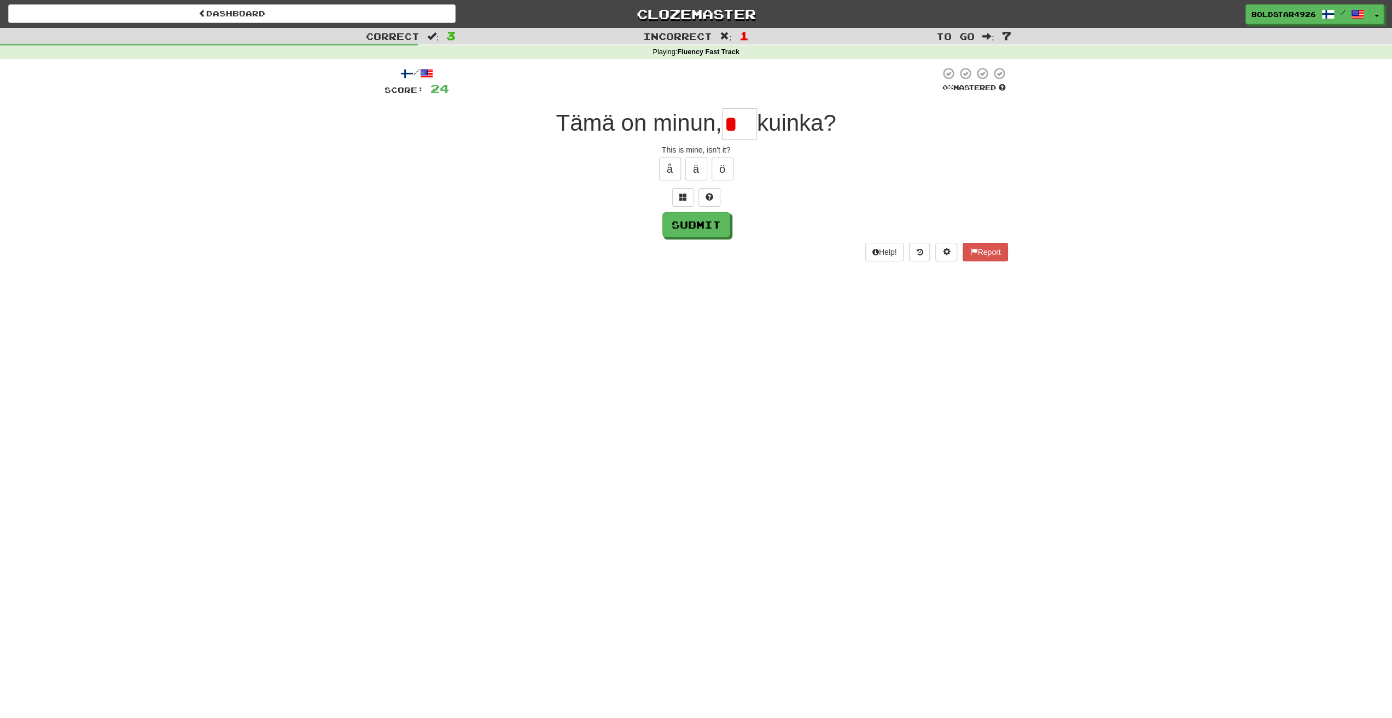
drag, startPoint x: 748, startPoint y: 122, endPoint x: 687, endPoint y: 121, distance: 61.2
click at [687, 121] on div "Tämä on minun, * kuinka?" at bounding box center [695, 124] width 623 height 32
click at [687, 121] on span "Tämä on minun," at bounding box center [639, 123] width 166 height 26
click at [729, 121] on input "*" at bounding box center [739, 124] width 35 height 32
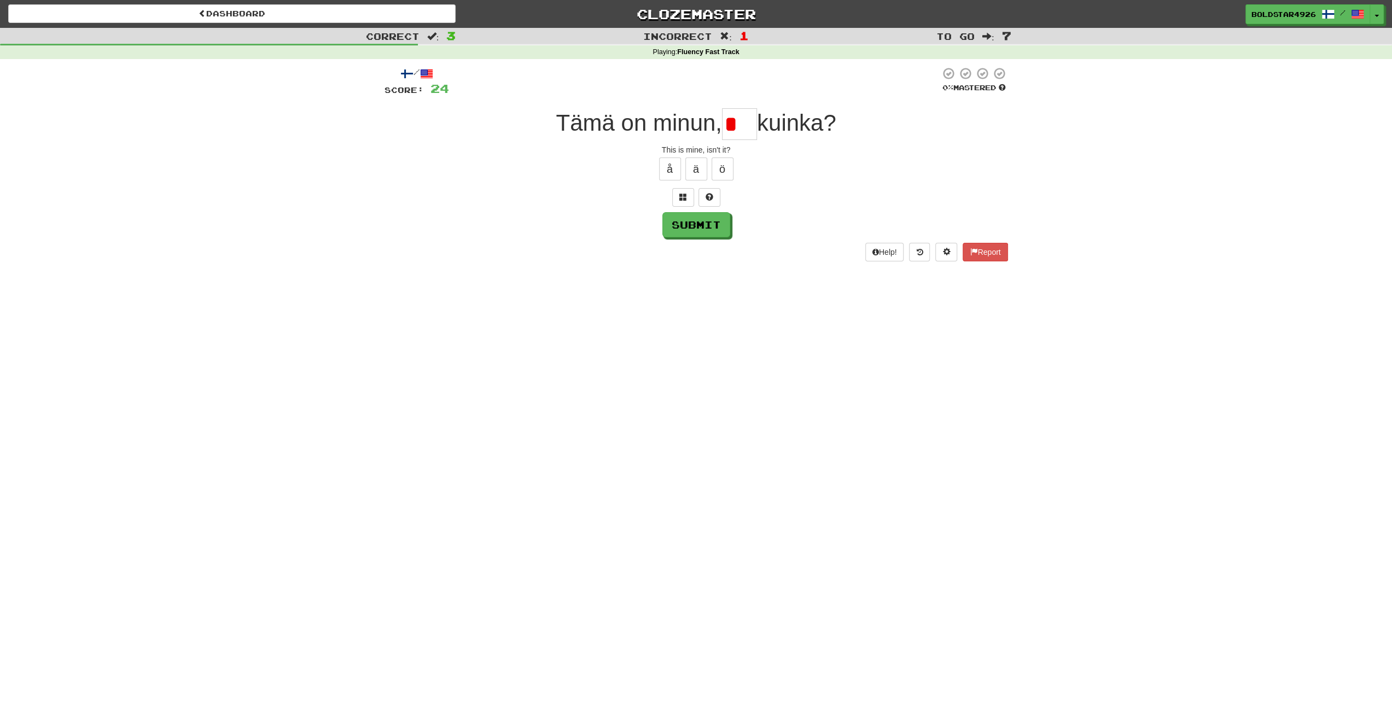
click at [743, 121] on input "*" at bounding box center [739, 124] width 35 height 32
drag, startPoint x: 743, startPoint y: 121, endPoint x: 726, endPoint y: 120, distance: 16.4
click at [726, 120] on input "*" at bounding box center [739, 124] width 35 height 32
drag, startPoint x: 736, startPoint y: 120, endPoint x: 715, endPoint y: 122, distance: 20.8
click at [715, 122] on div "Tämä on minun, * kuinka?" at bounding box center [695, 124] width 623 height 32
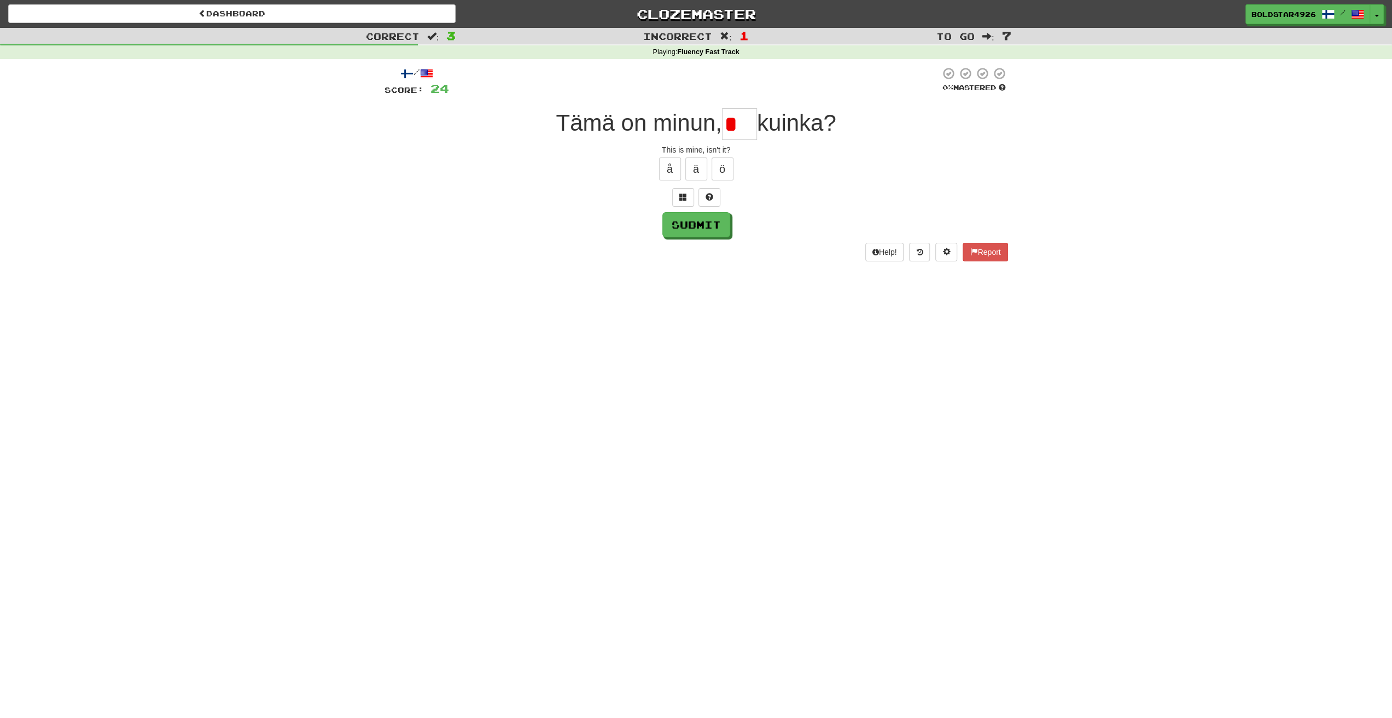
drag, startPoint x: 748, startPoint y: 123, endPoint x: 722, endPoint y: 123, distance: 26.2
click at [722, 123] on input "*" at bounding box center [739, 124] width 35 height 32
drag, startPoint x: 732, startPoint y: 124, endPoint x: 724, endPoint y: 123, distance: 8.3
click at [724, 123] on input "*" at bounding box center [739, 124] width 35 height 32
drag, startPoint x: 743, startPoint y: 122, endPoint x: 720, endPoint y: 122, distance: 23.5
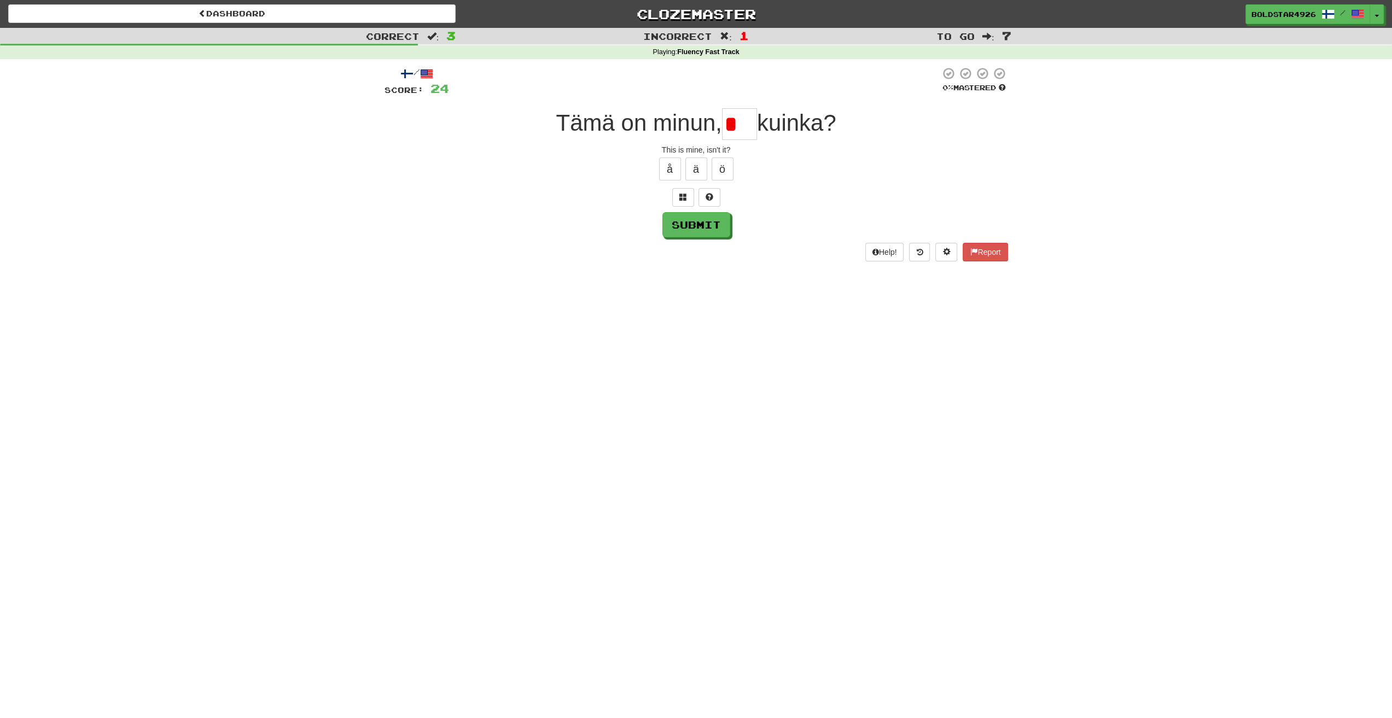
click at [720, 122] on div "Tämä on minun, * kuinka?" at bounding box center [695, 124] width 623 height 32
drag, startPoint x: 739, startPoint y: 123, endPoint x: 722, endPoint y: 117, distance: 18.0
click at [722, 117] on input "*" at bounding box center [739, 124] width 35 height 32
drag, startPoint x: 739, startPoint y: 122, endPoint x: 712, endPoint y: 123, distance: 26.8
click at [712, 123] on div "Tämä on minun, * kuinka?" at bounding box center [695, 124] width 623 height 32
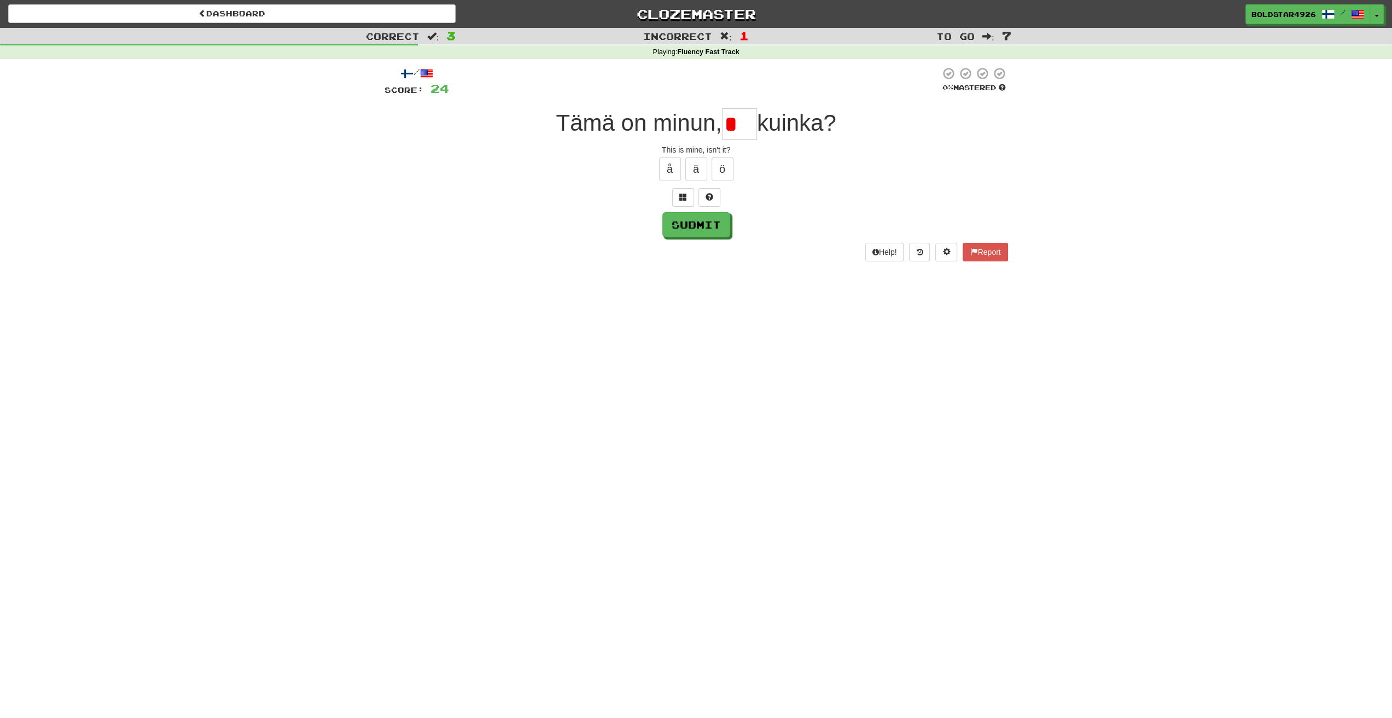
click at [770, 134] on span "kuinka?" at bounding box center [796, 123] width 79 height 26
drag, startPoint x: 745, startPoint y: 120, endPoint x: 699, endPoint y: 120, distance: 45.9
click at [699, 120] on div "Tämä on minun, * kuinka?" at bounding box center [695, 124] width 623 height 32
drag, startPoint x: 742, startPoint y: 124, endPoint x: 721, endPoint y: 126, distance: 21.4
click at [721, 126] on div "Tämä on minun, * kuinka?" at bounding box center [695, 124] width 623 height 32
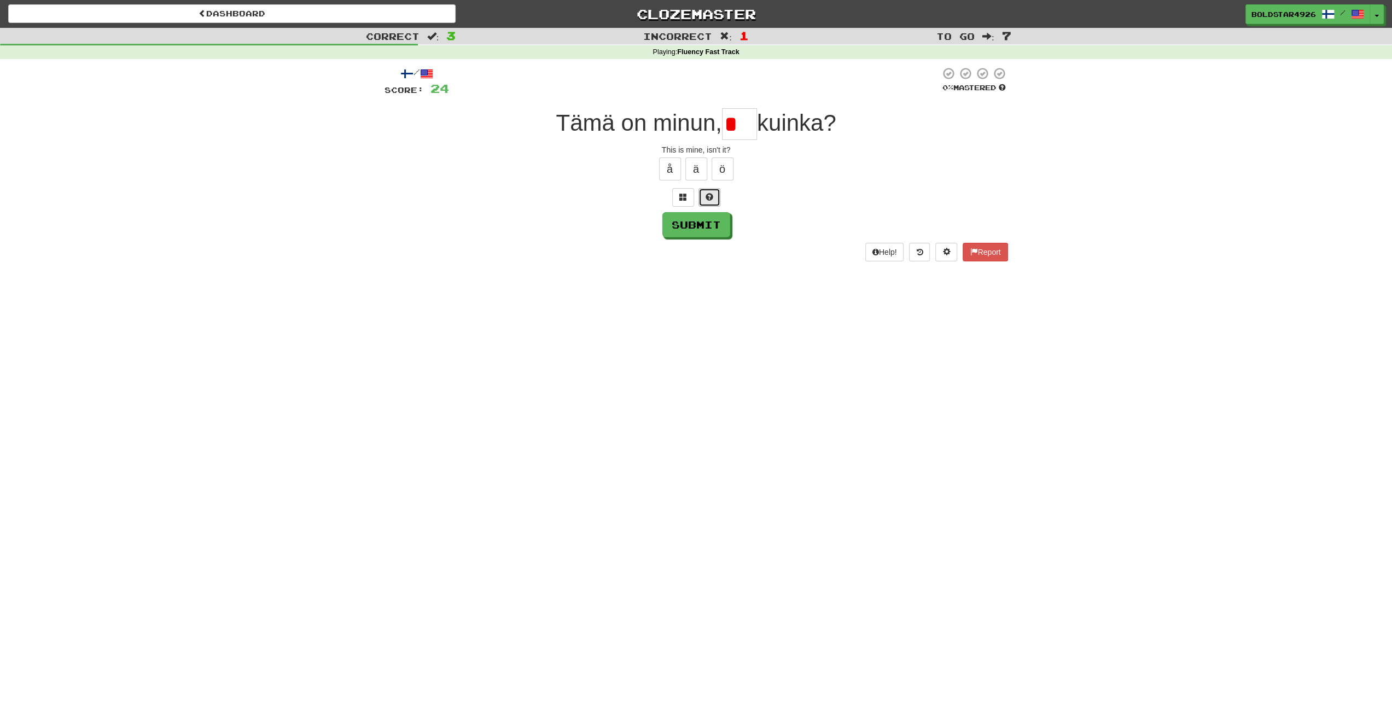
click at [703, 197] on button at bounding box center [709, 197] width 22 height 19
drag, startPoint x: 744, startPoint y: 133, endPoint x: 730, endPoint y: 124, distance: 17.0
click at [730, 124] on input "**" at bounding box center [739, 124] width 35 height 32
drag, startPoint x: 750, startPoint y: 130, endPoint x: 734, endPoint y: 125, distance: 17.3
click at [734, 125] on input "**" at bounding box center [739, 124] width 35 height 32
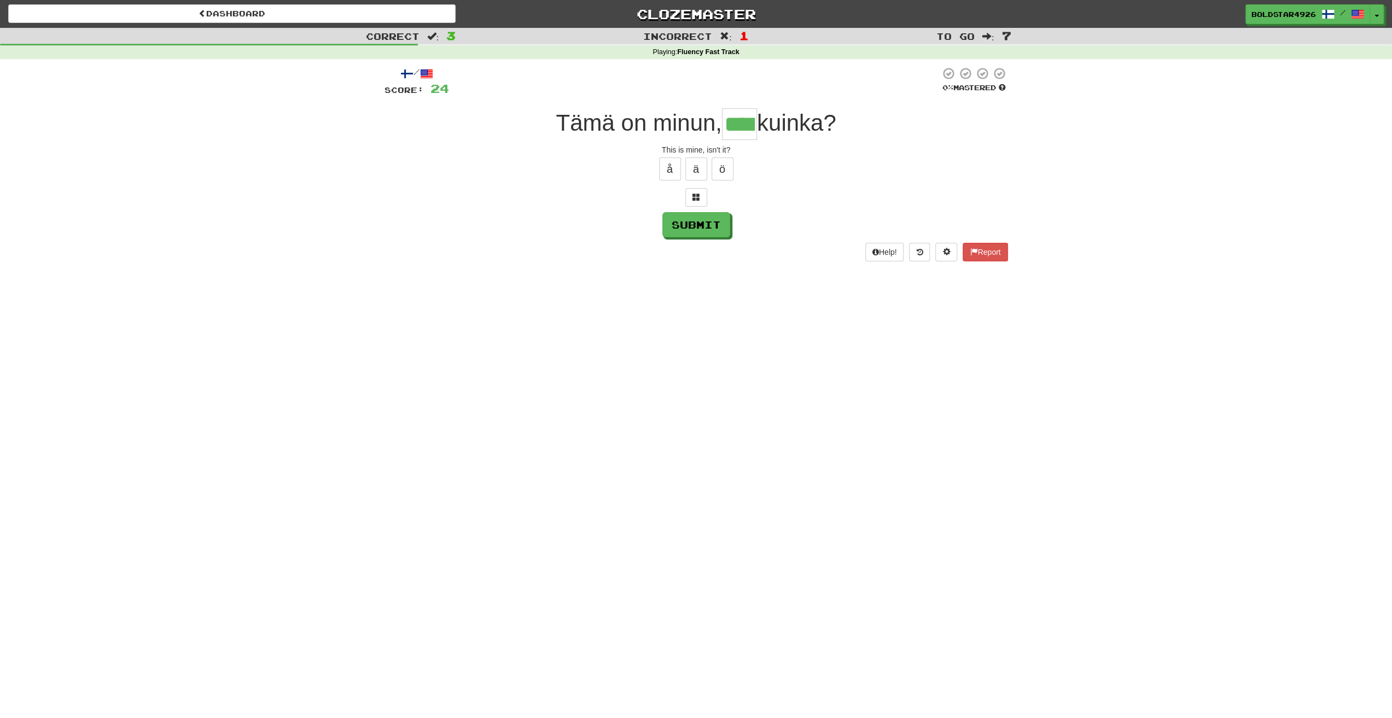
scroll to position [0, 11]
click at [747, 126] on input "****" at bounding box center [739, 124] width 35 height 32
click at [750, 123] on input "****" at bounding box center [739, 124] width 35 height 32
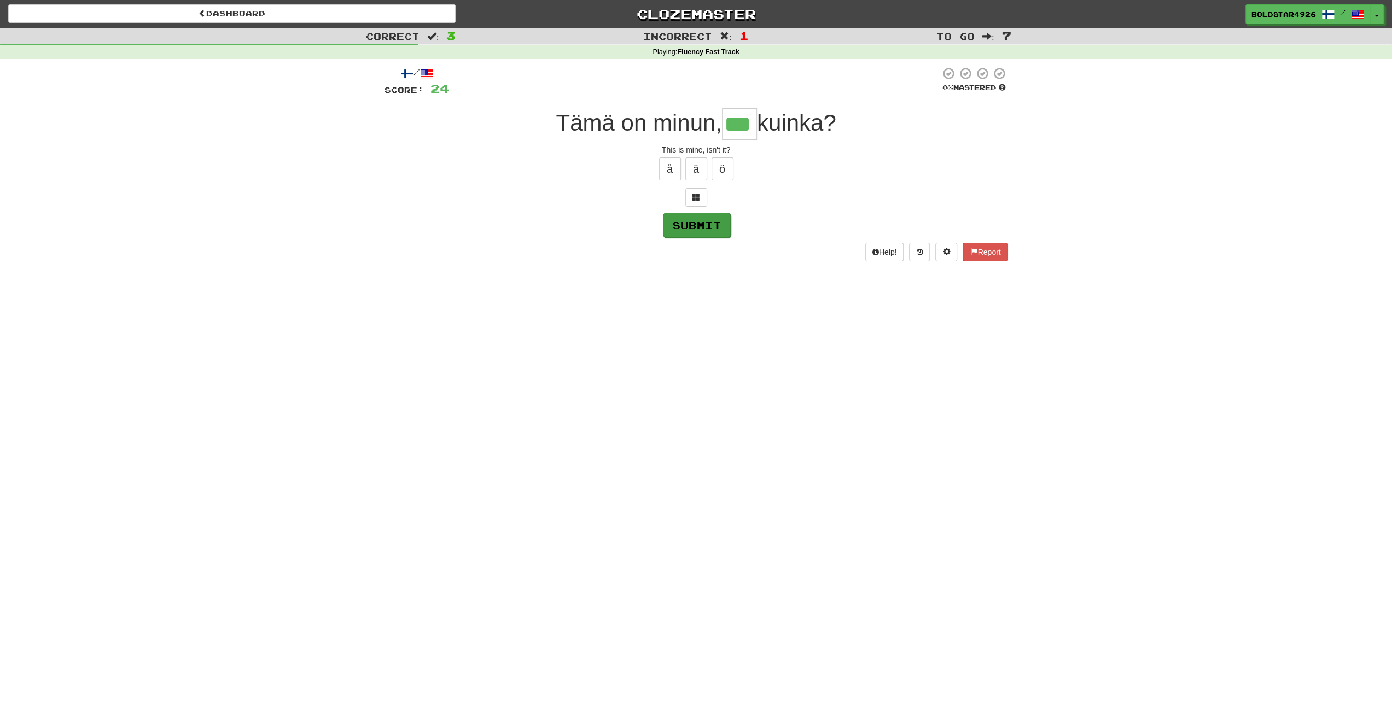
type input "***"
click at [720, 220] on button "Submit" at bounding box center [697, 225] width 68 height 25
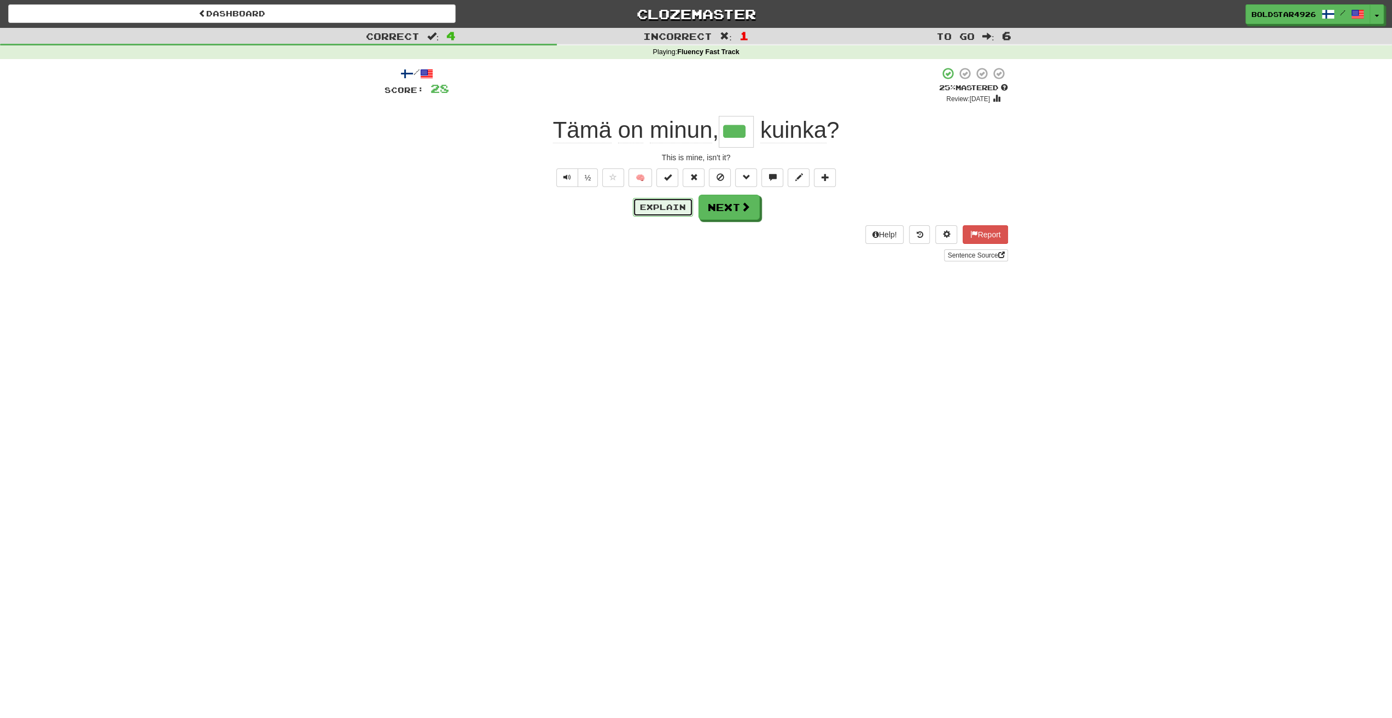
click at [661, 209] on button "Explain" at bounding box center [663, 207] width 60 height 19
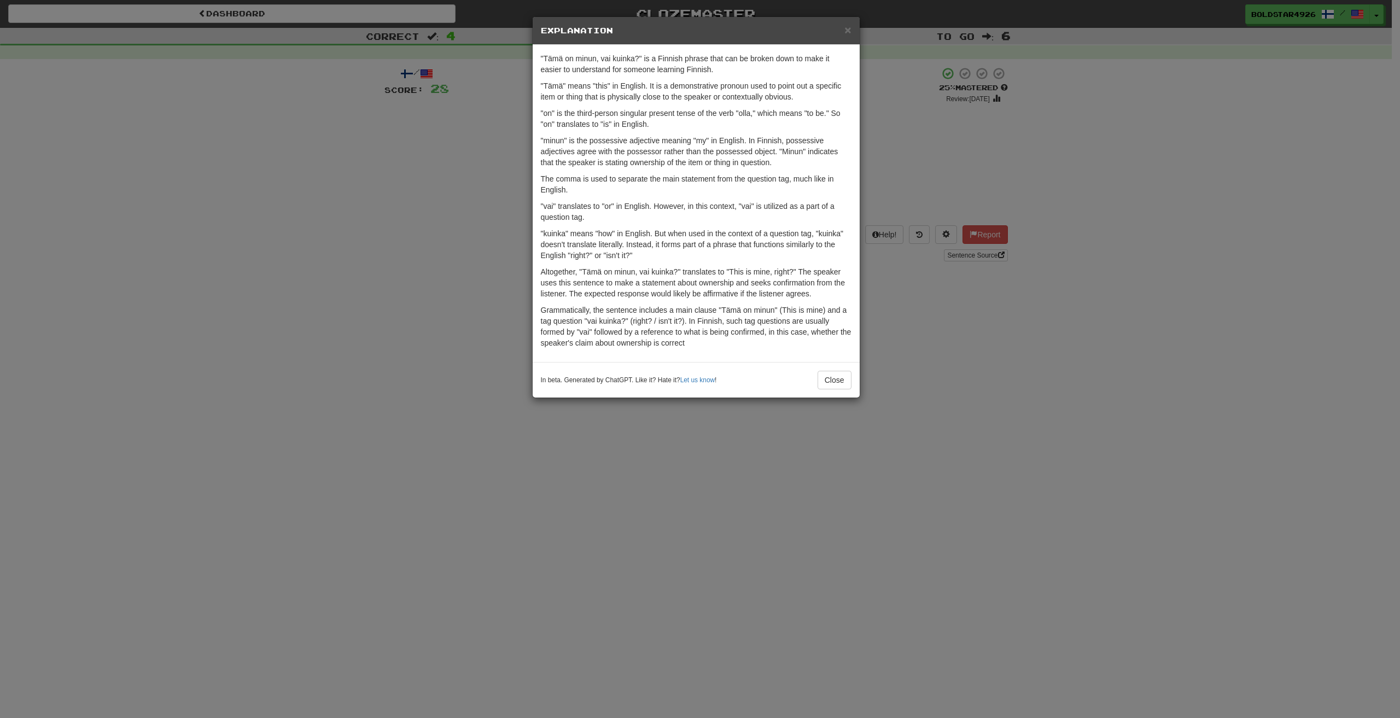
click at [961, 154] on div "× Explanation "Tämä on minun, vai kuinka?" is a Finnish phrase that can be brok…" at bounding box center [700, 359] width 1400 height 718
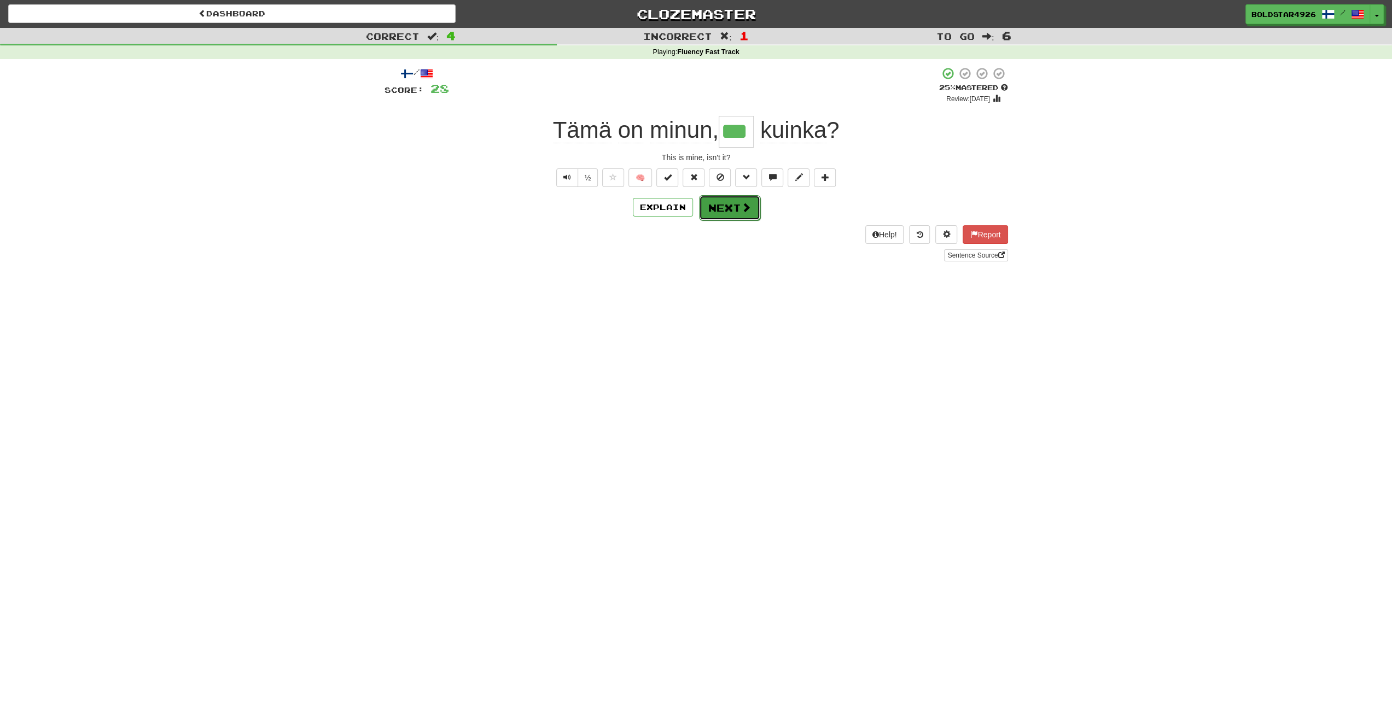
click at [704, 213] on button "Next" at bounding box center [729, 207] width 61 height 25
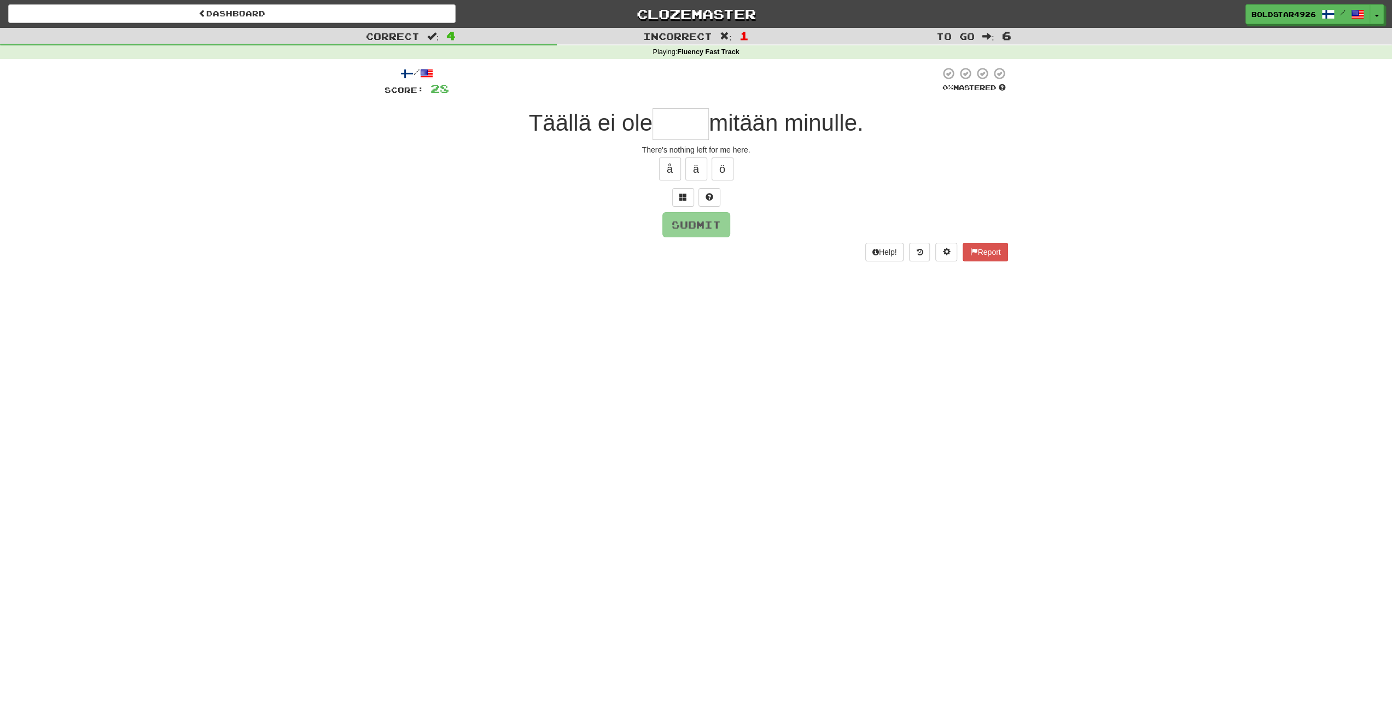
type input "*"
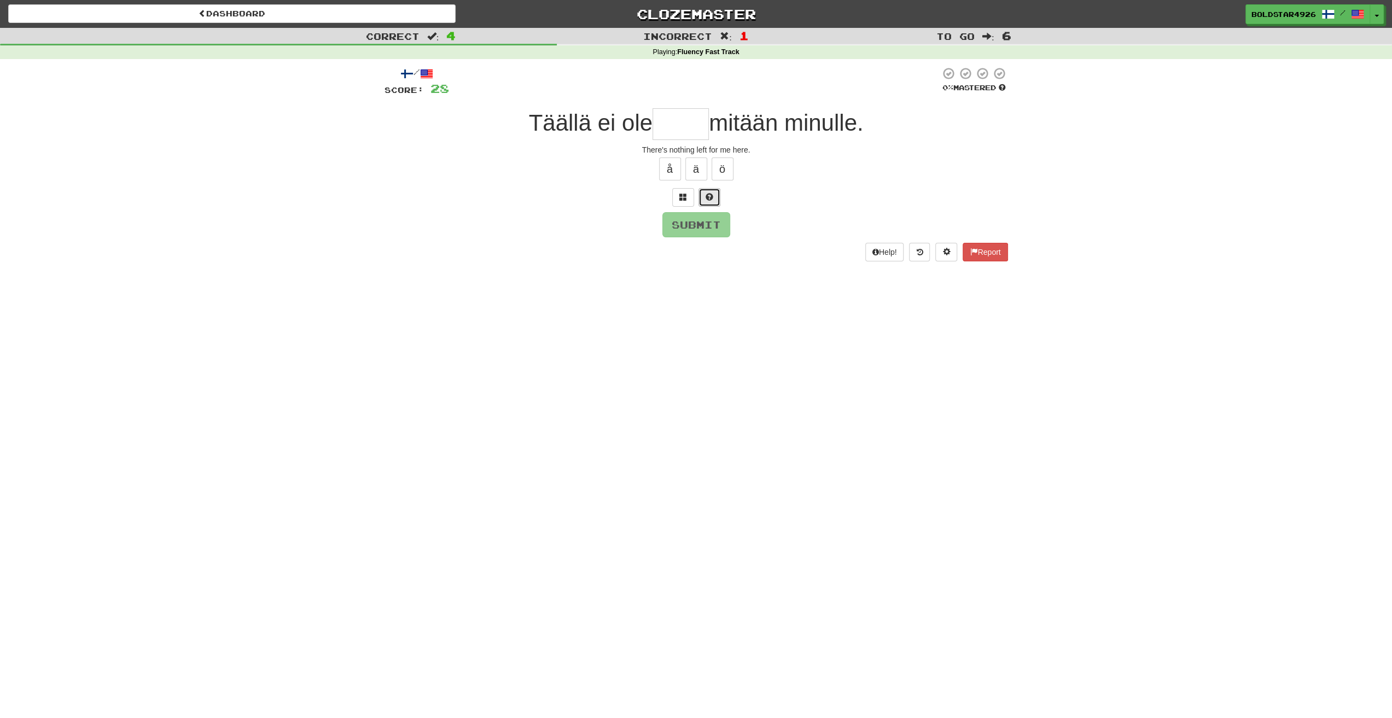
click at [717, 203] on button at bounding box center [709, 197] width 22 height 19
type input "*"
click at [727, 225] on button "Submit" at bounding box center [697, 225] width 68 height 25
type input "****"
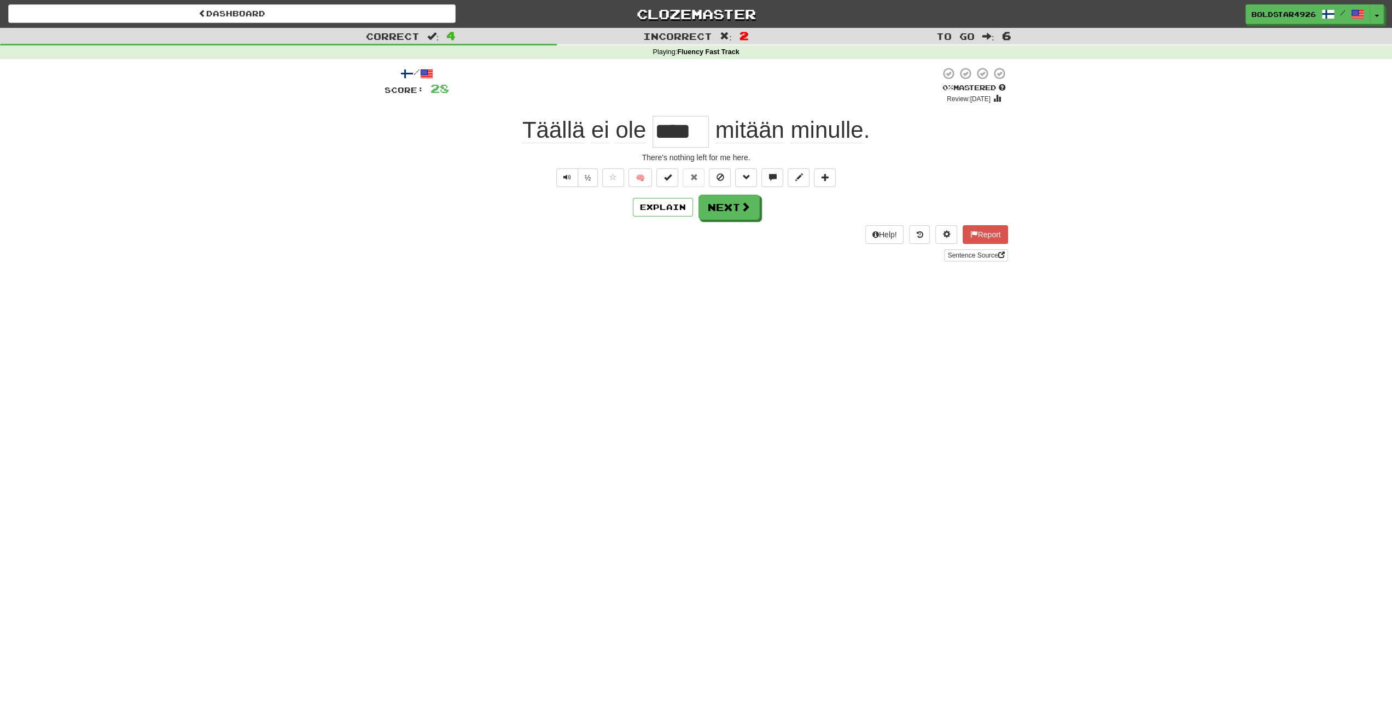
click at [655, 215] on div "Explain Next" at bounding box center [695, 207] width 623 height 25
click at [658, 203] on button "Explain" at bounding box center [663, 207] width 60 height 19
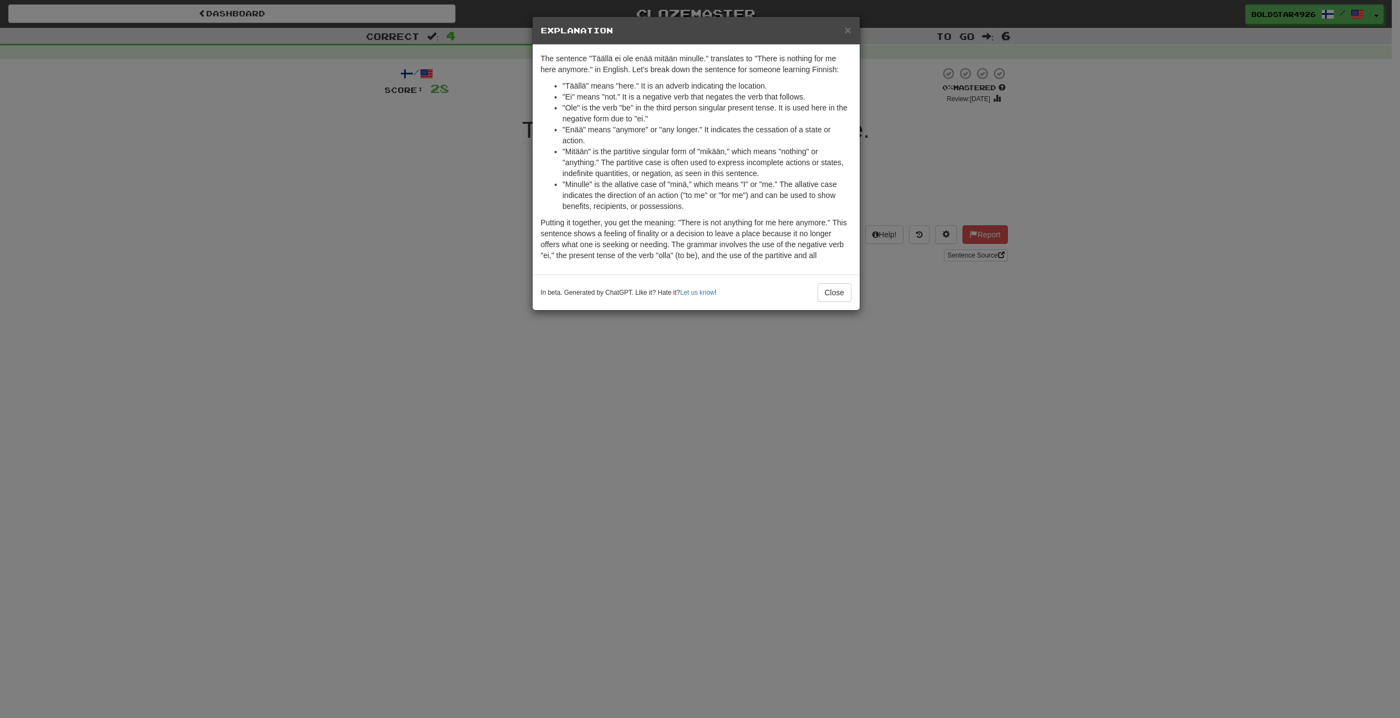
click at [687, 369] on div "× Explanation The sentence "Täällä ei ole enää mitään minulle." translates to "…" at bounding box center [700, 359] width 1400 height 718
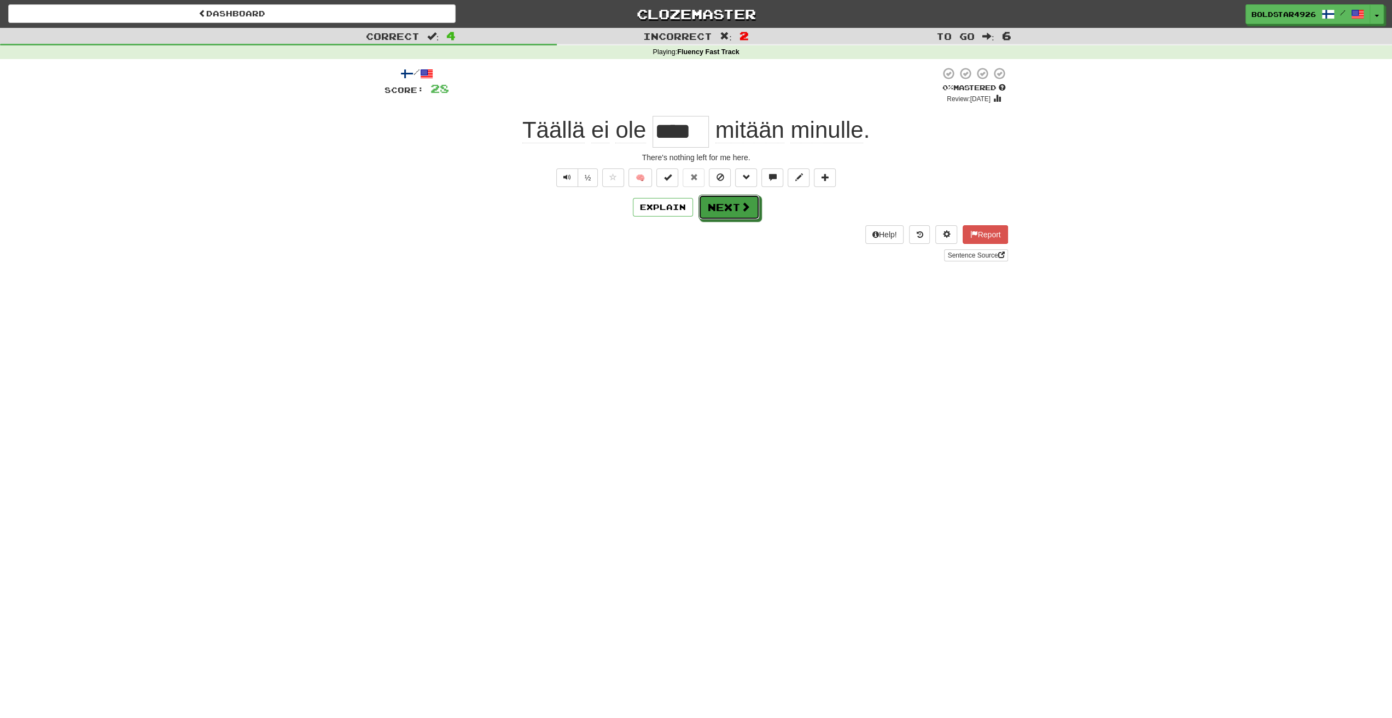
drag, startPoint x: 726, startPoint y: 200, endPoint x: 711, endPoint y: 276, distance: 77.0
click at [713, 277] on div "Dashboard Clozemaster BoldStar4926 / Toggle Dropdown Dashboard Leaderboard Acti…" at bounding box center [696, 359] width 1392 height 718
click at [666, 209] on button "Explain" at bounding box center [663, 207] width 60 height 19
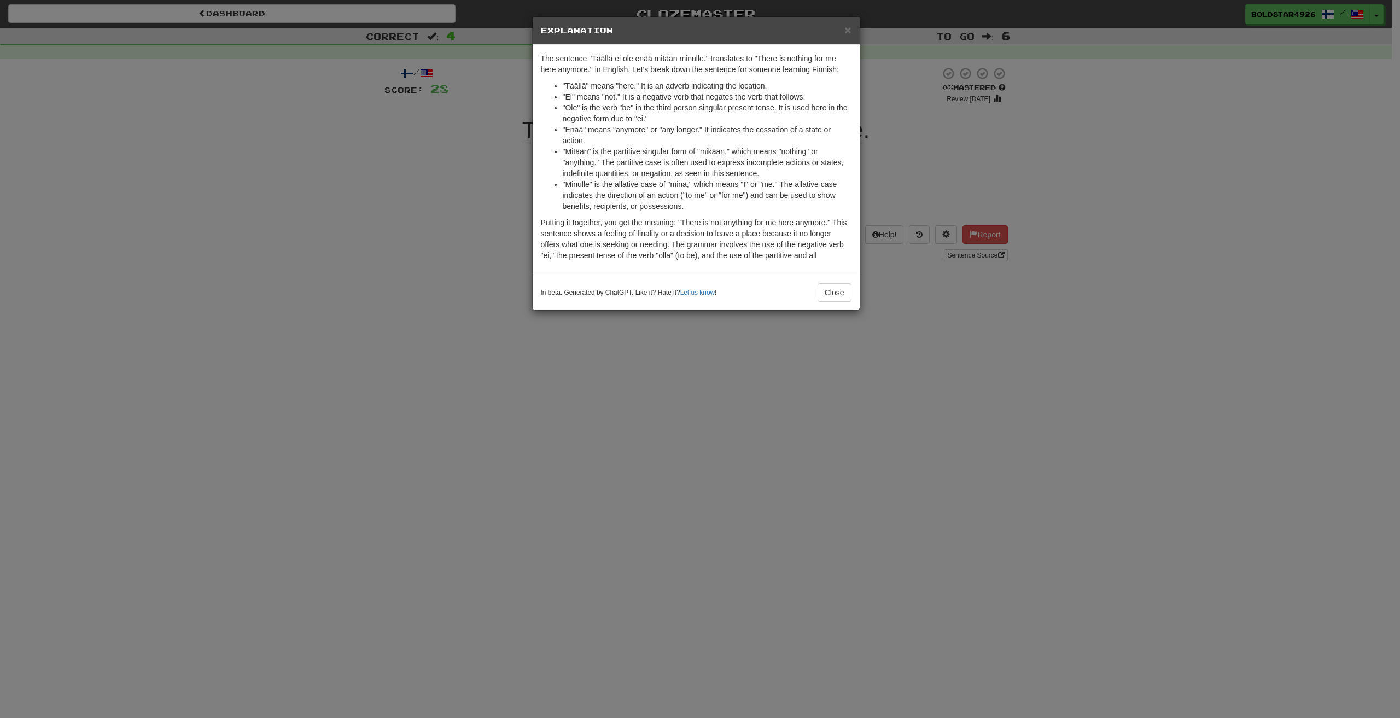
click at [614, 337] on div "× Explanation The sentence "Täällä ei ole enää mitään minulle." translates to "…" at bounding box center [700, 359] width 1400 height 718
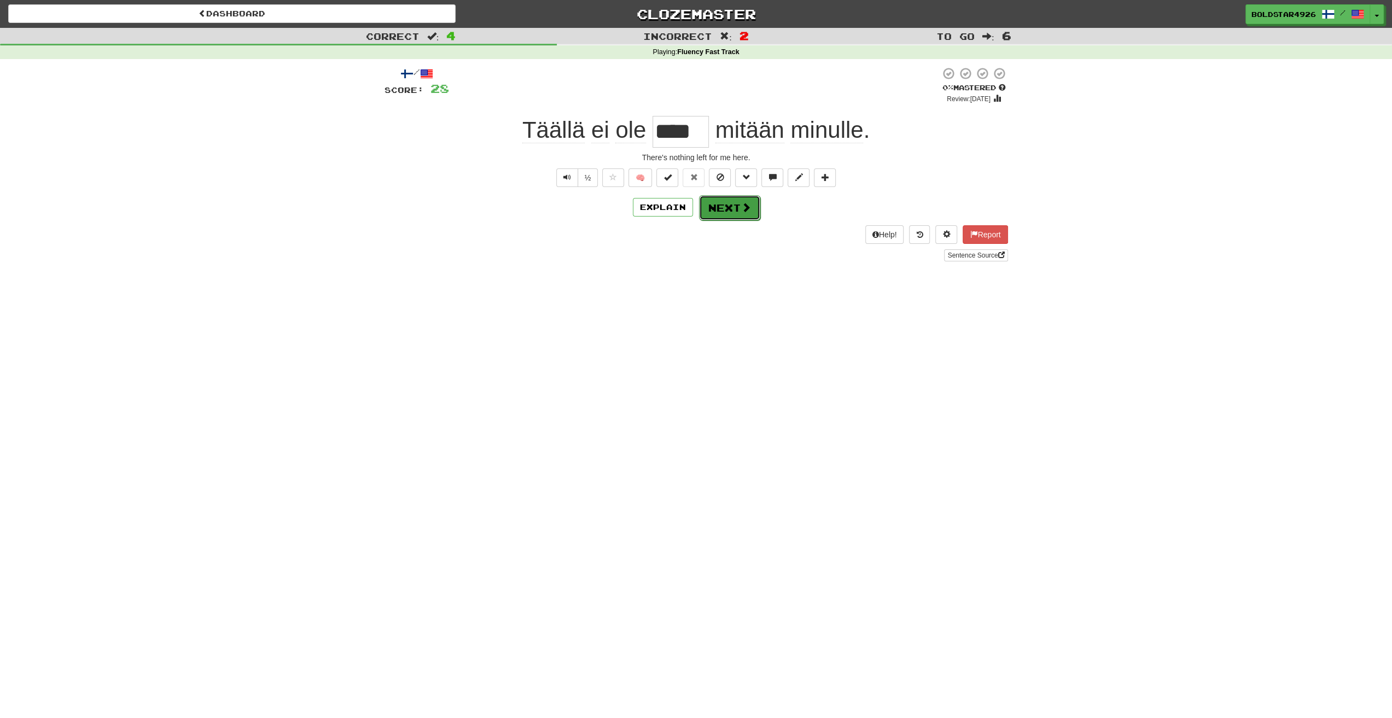
click at [737, 213] on button "Next" at bounding box center [729, 207] width 61 height 25
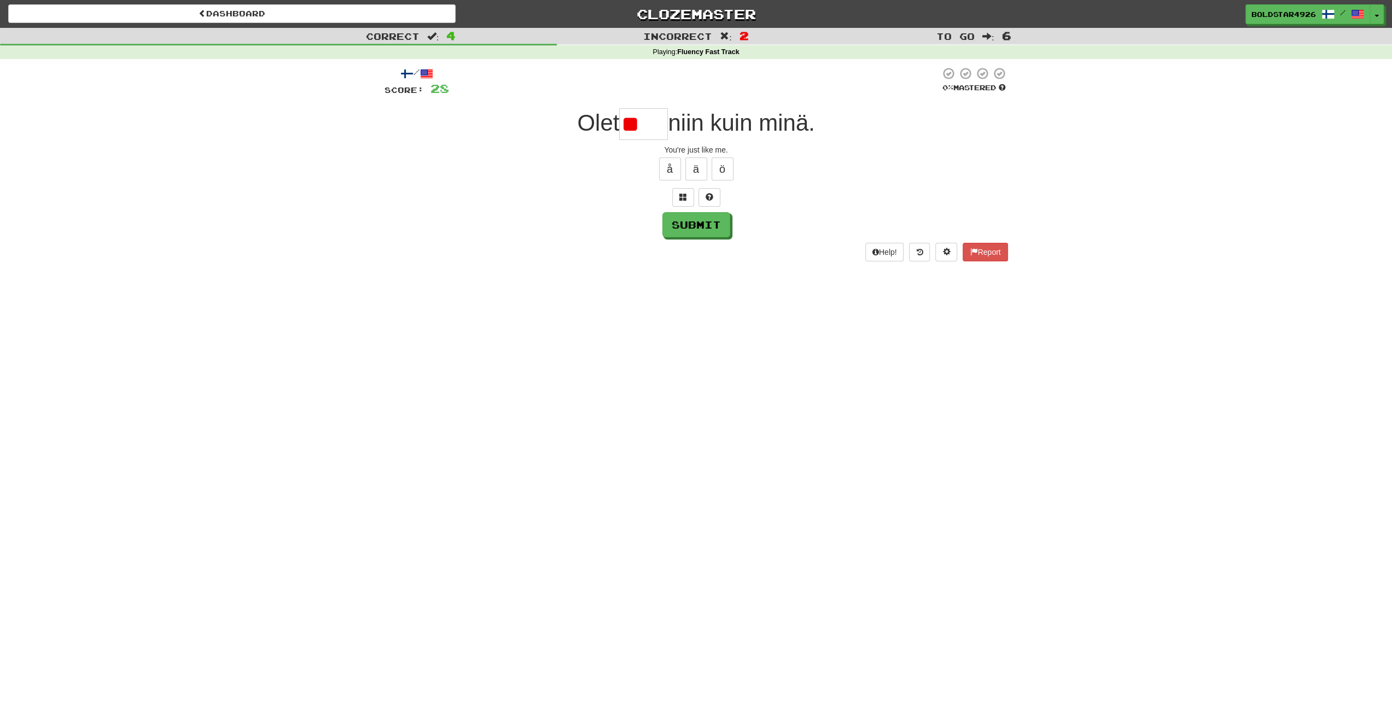
type input "*"
click at [717, 200] on button at bounding box center [709, 197] width 22 height 19
click at [689, 226] on button "Submit" at bounding box center [697, 225] width 68 height 25
type input "*****"
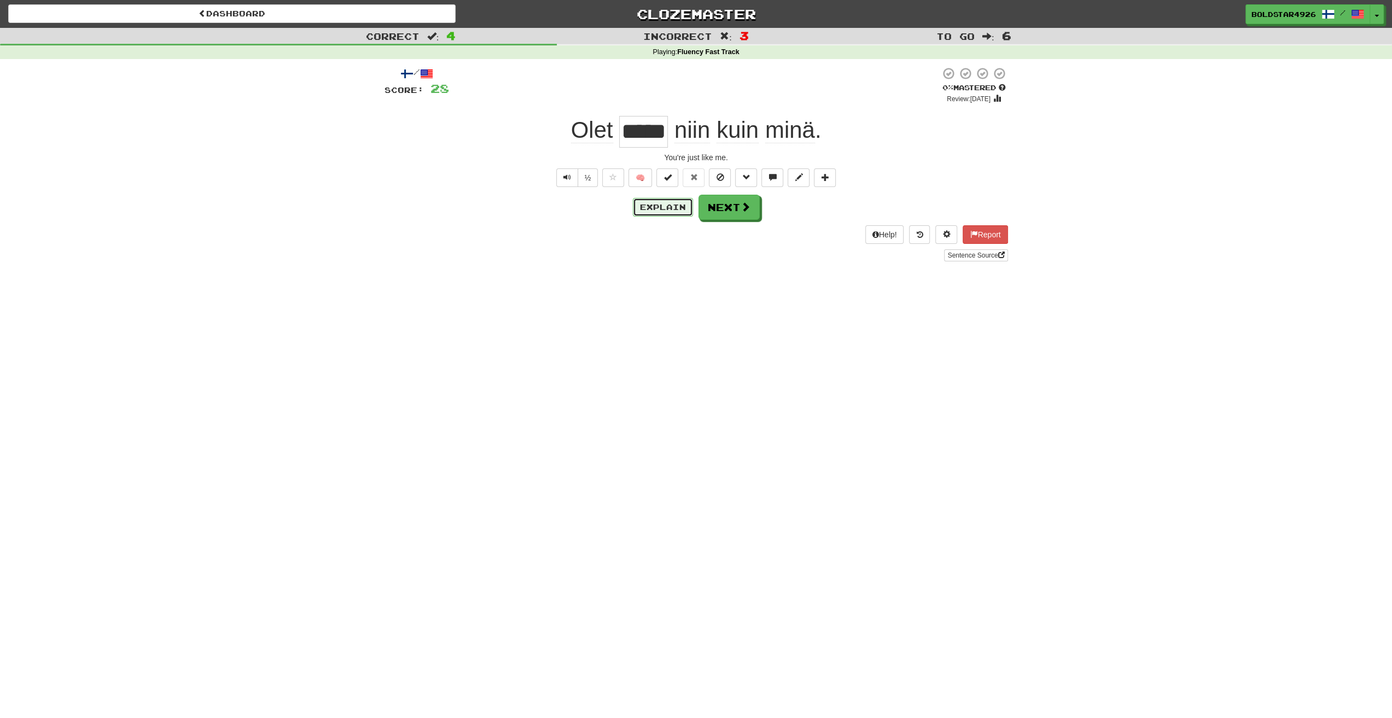
click at [681, 207] on button "Explain" at bounding box center [663, 207] width 60 height 19
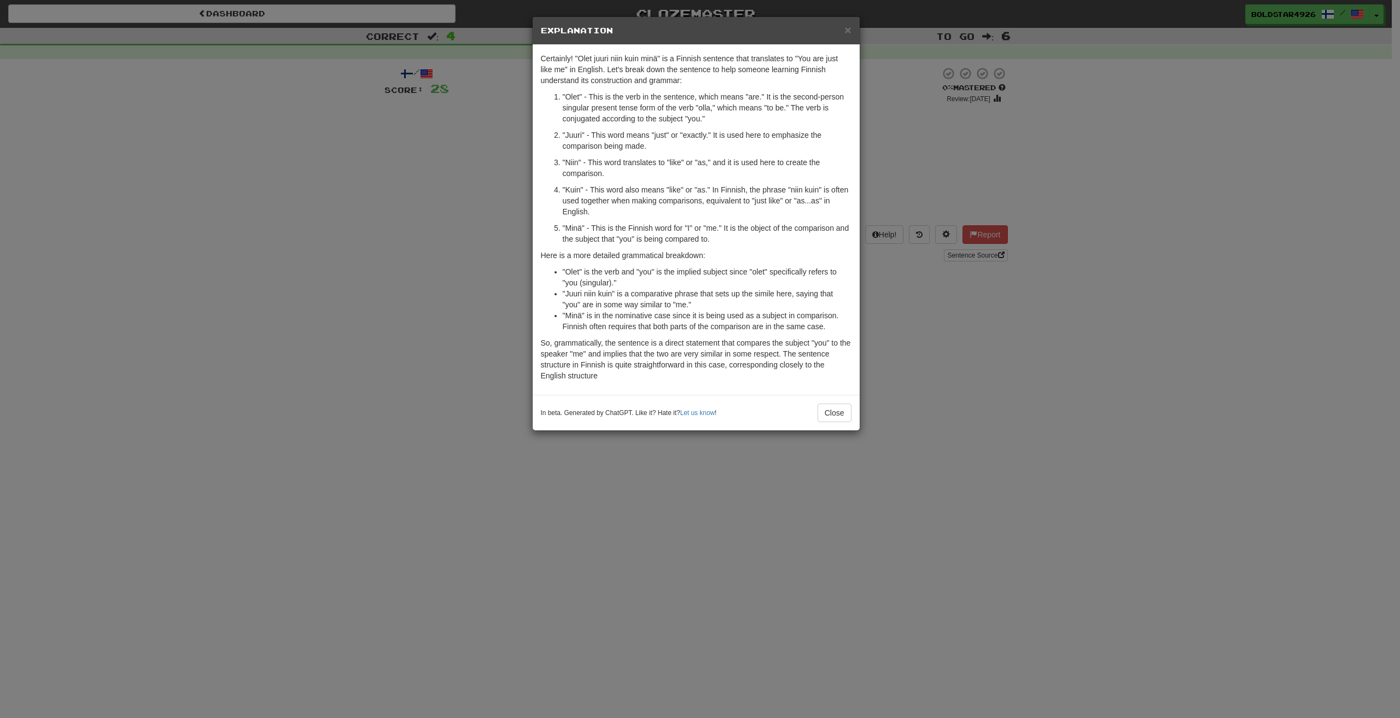
click at [925, 389] on div "× Explanation Certainly! "Olet juuri niin kuin minä" is a Finnish sentence that…" at bounding box center [700, 359] width 1400 height 718
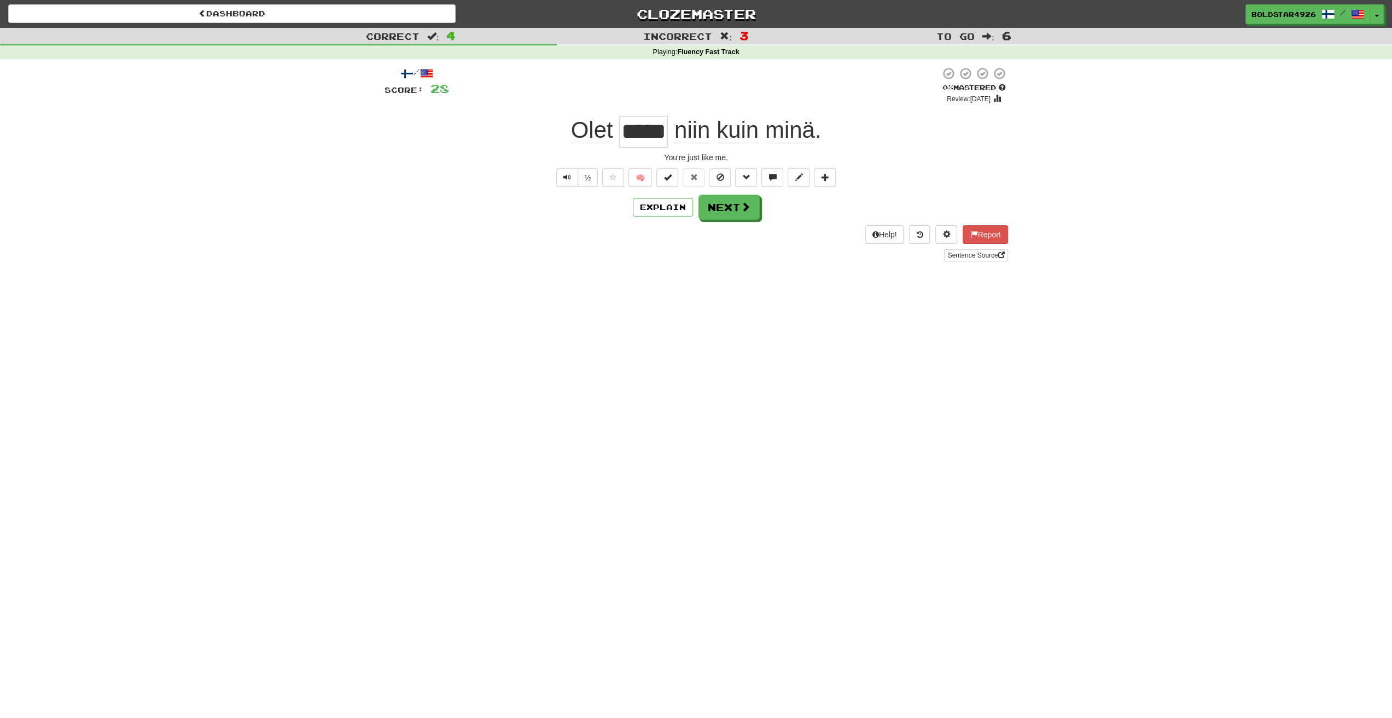
click at [714, 191] on div "/ Score: 28 0 % Mastered Review: 2025-08-18 Olet ***** niin kuin minä . You're …" at bounding box center [695, 164] width 623 height 195
click at [718, 203] on button "Next" at bounding box center [729, 207] width 61 height 25
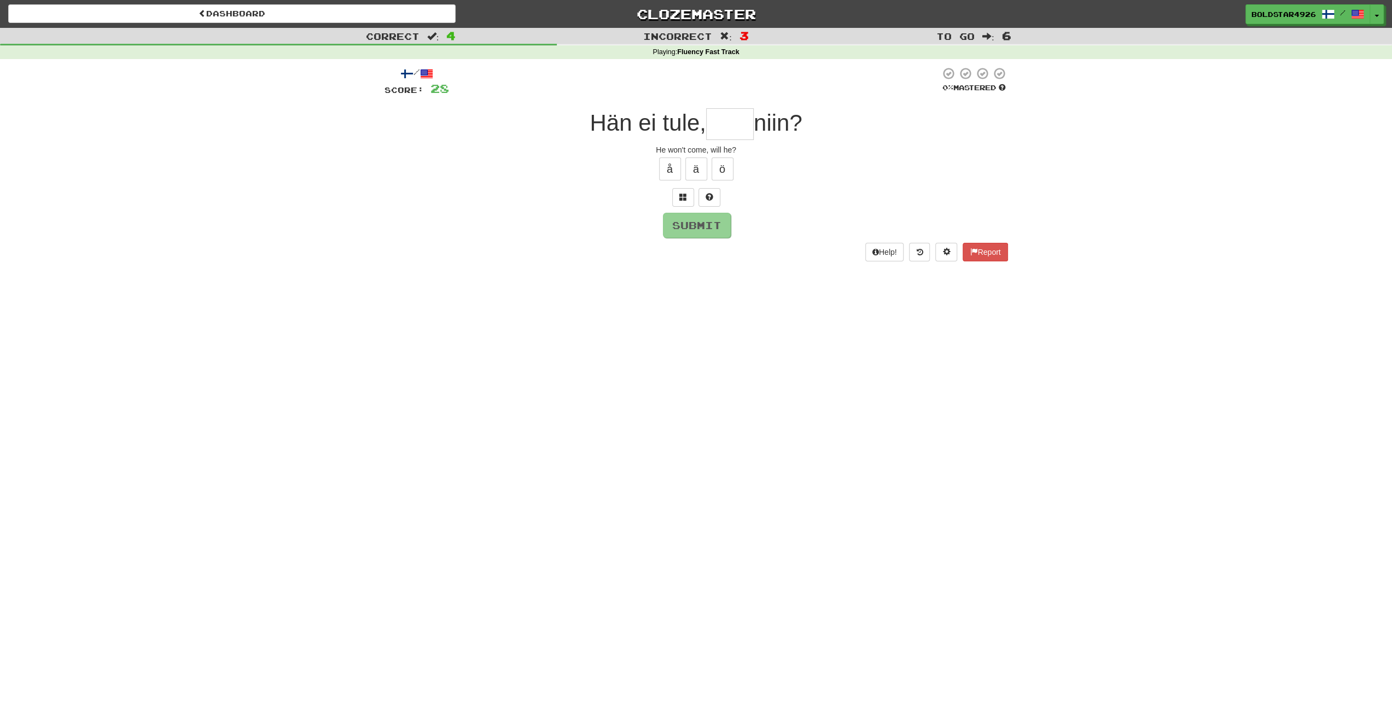
type input "*"
click at [704, 169] on button "ä" at bounding box center [696, 168] width 22 height 23
click at [718, 171] on button "ö" at bounding box center [722, 168] width 22 height 23
type input "****"
click at [700, 220] on button "Submit" at bounding box center [697, 225] width 68 height 25
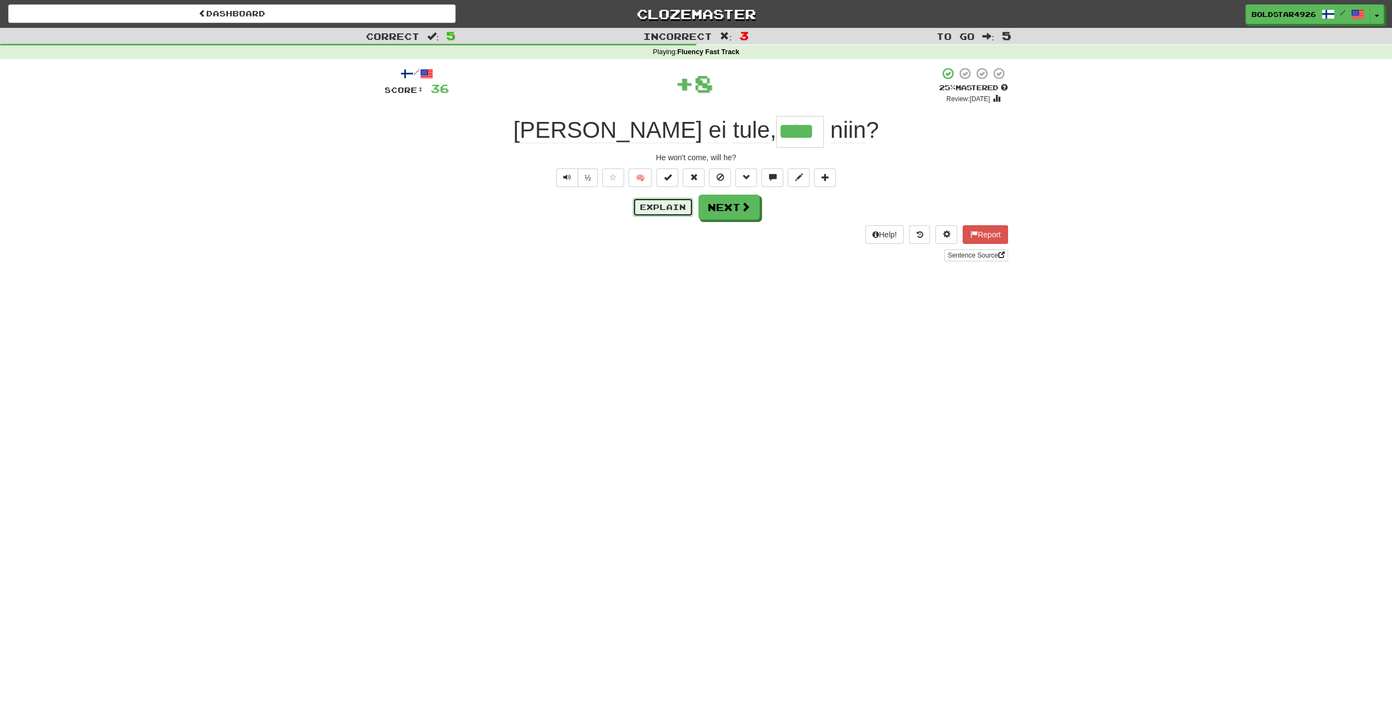
click at [649, 200] on button "Explain" at bounding box center [663, 207] width 60 height 19
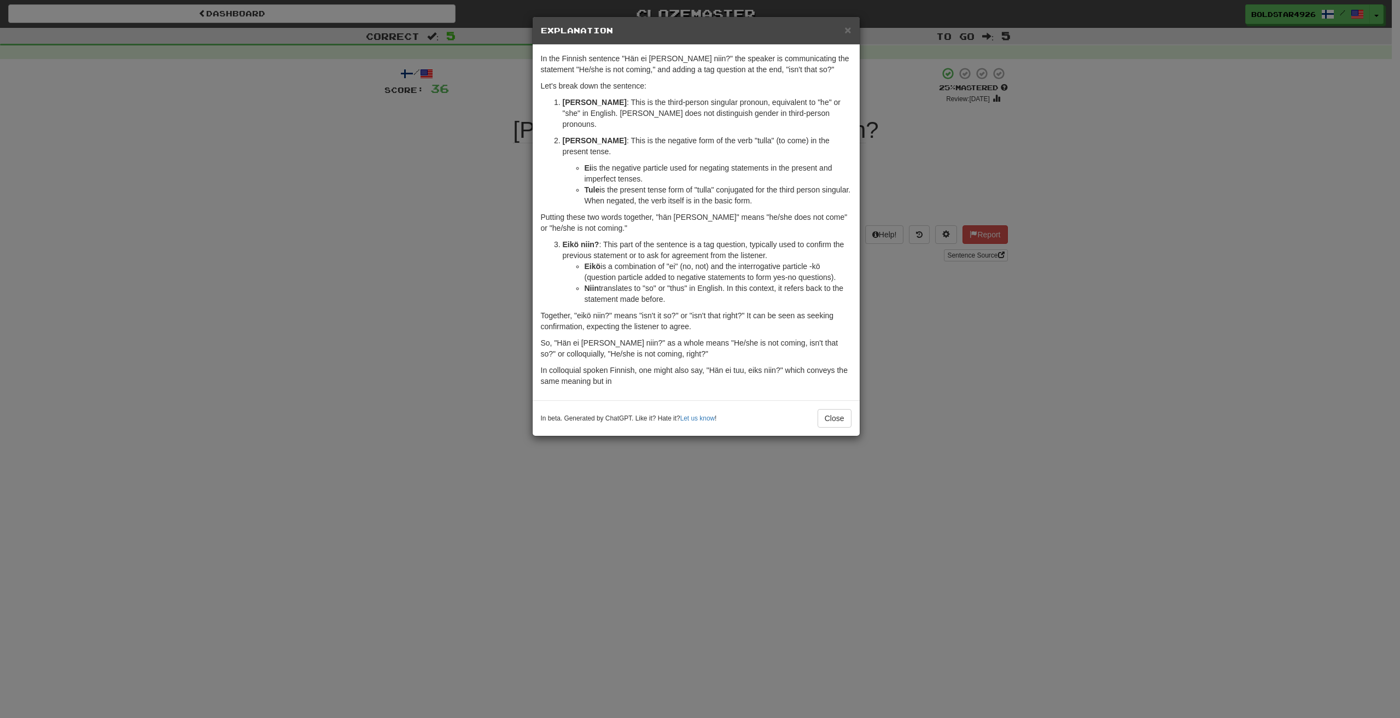
click at [925, 268] on div "× Explanation In the Finnish sentence "Hän ei tule, eikö niin?" the speaker is …" at bounding box center [700, 359] width 1400 height 718
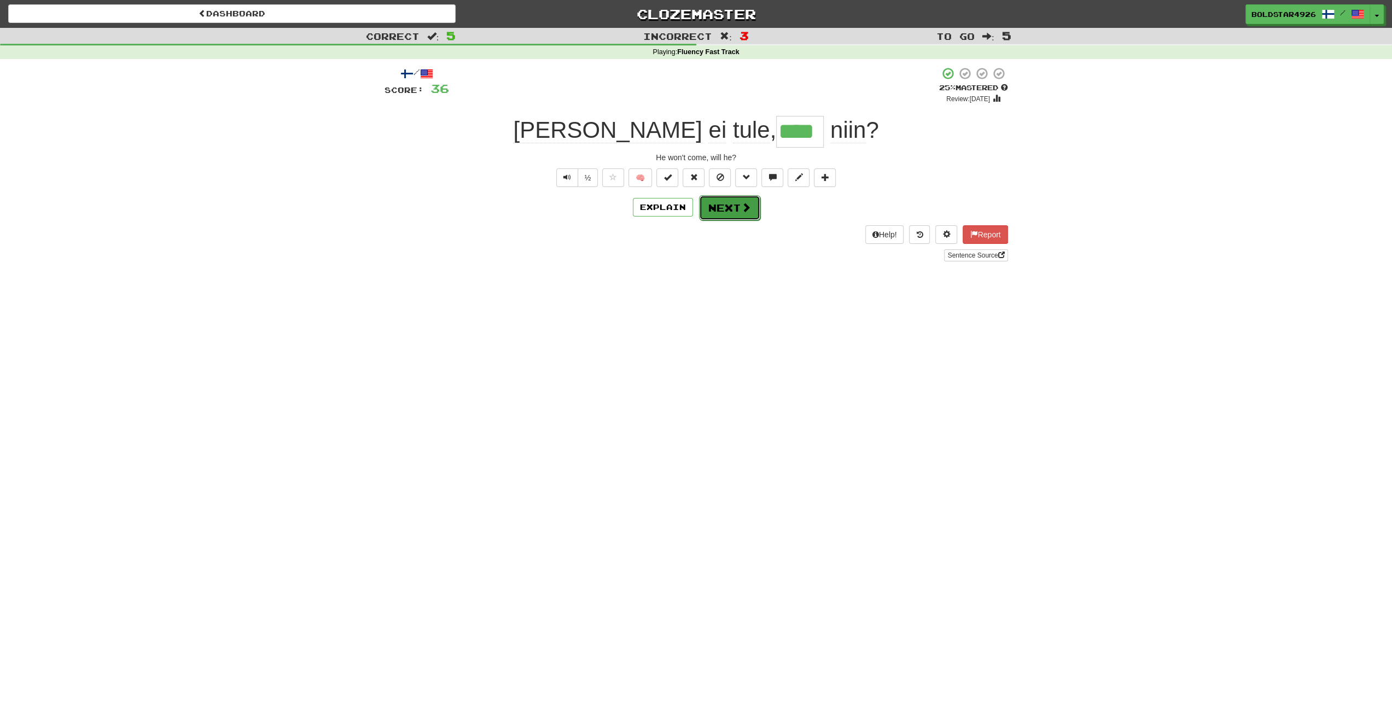
click at [734, 205] on button "Next" at bounding box center [729, 207] width 61 height 25
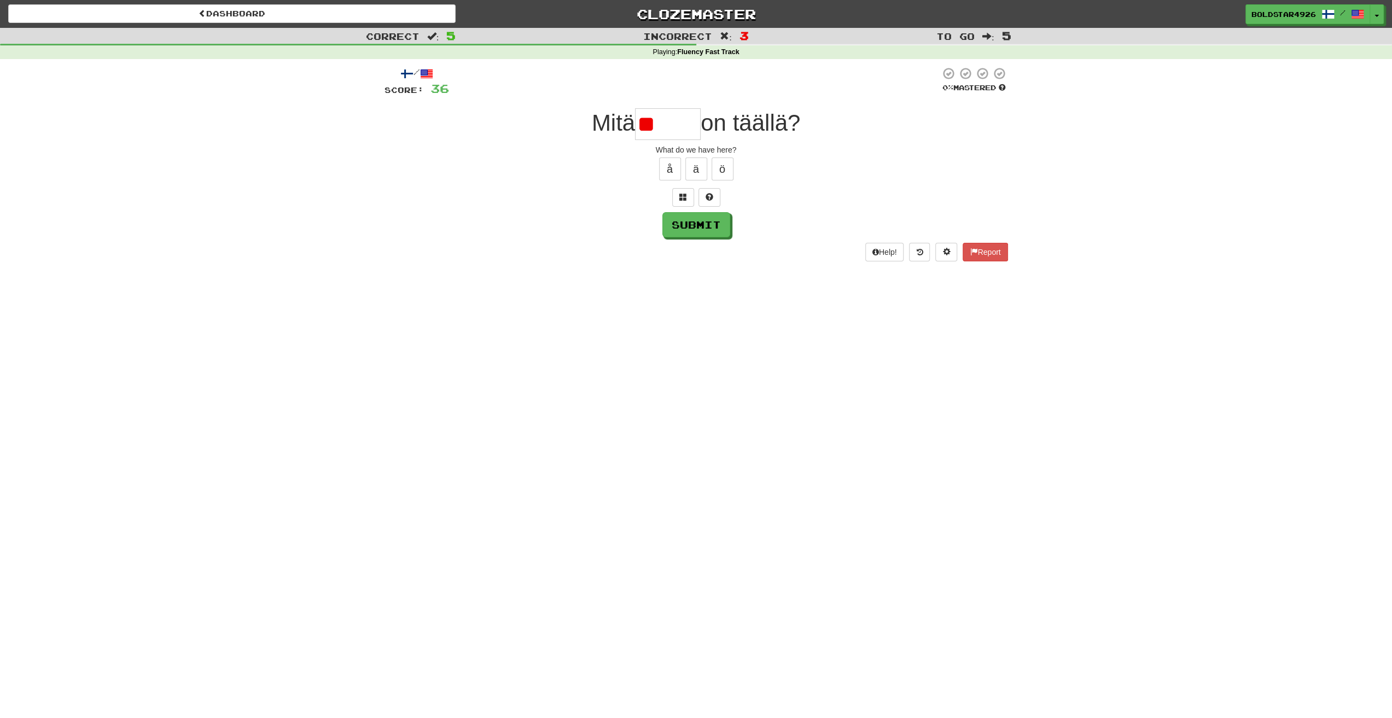
type input "*"
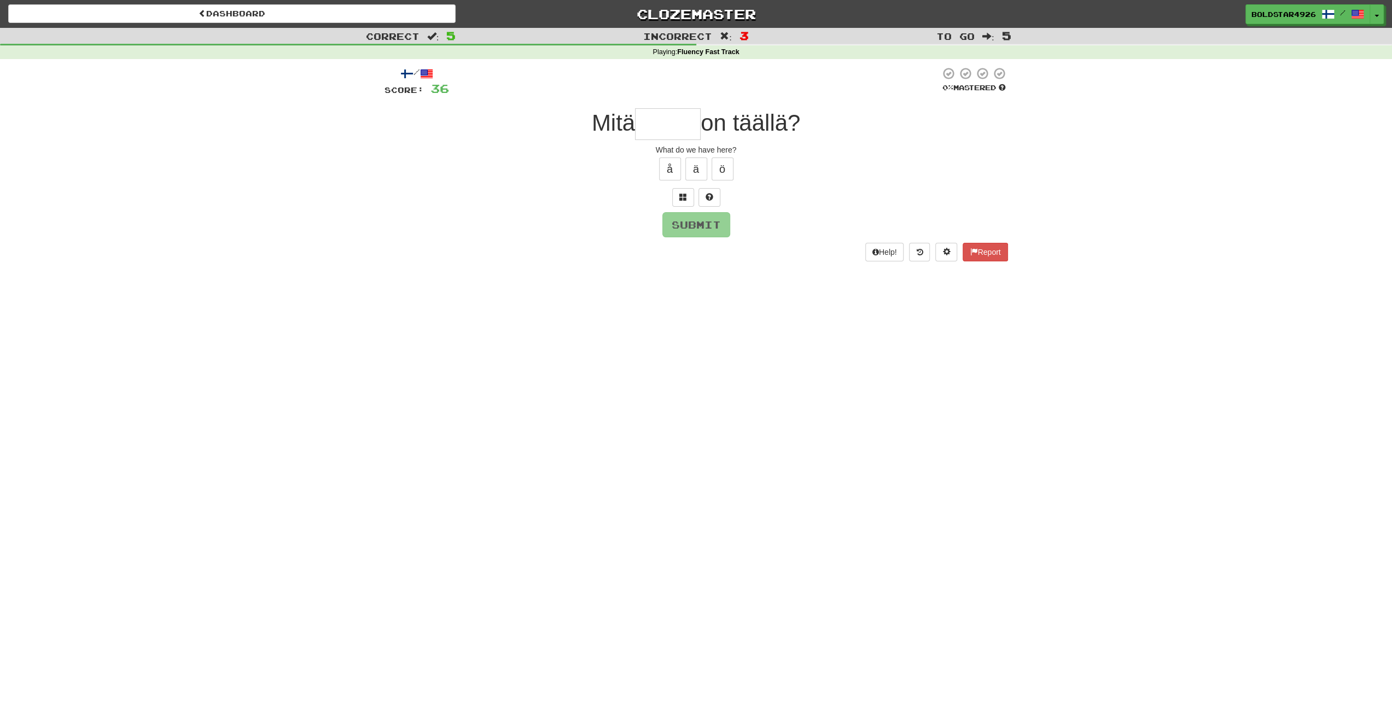
type input "*"
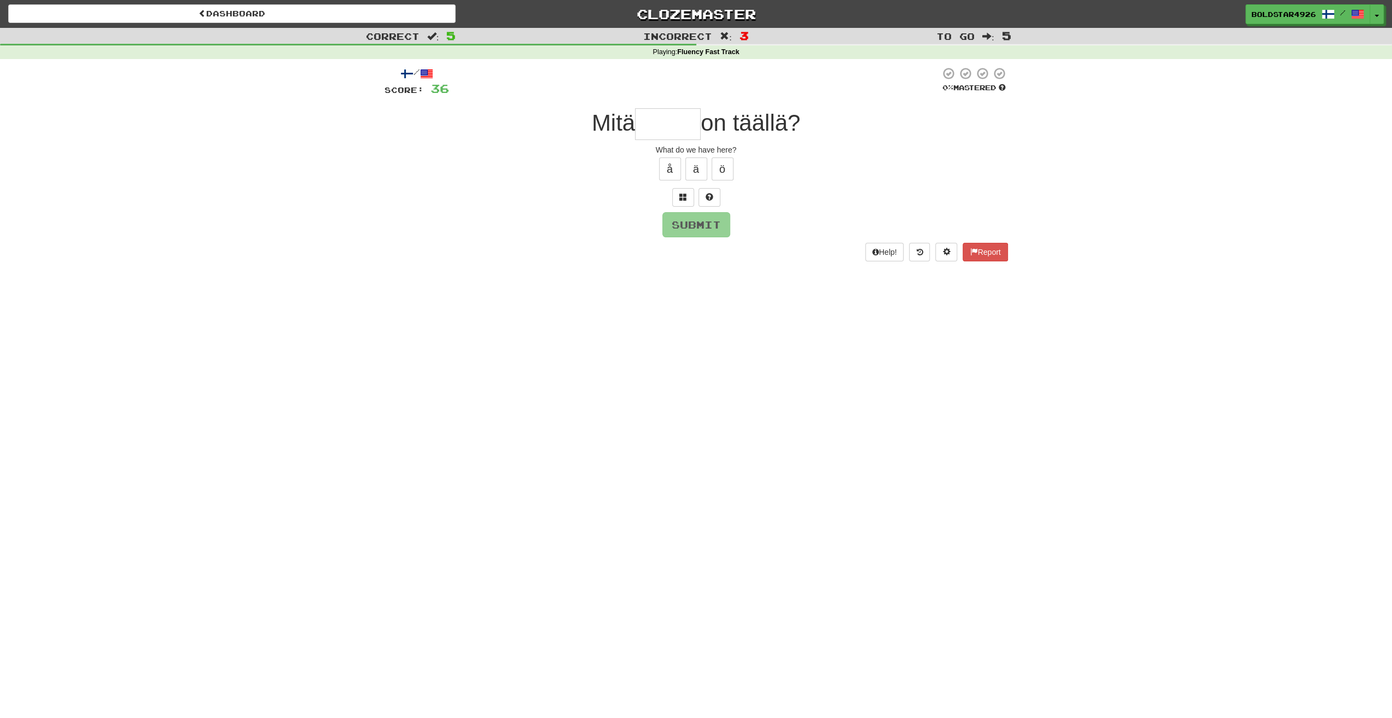
type input "*"
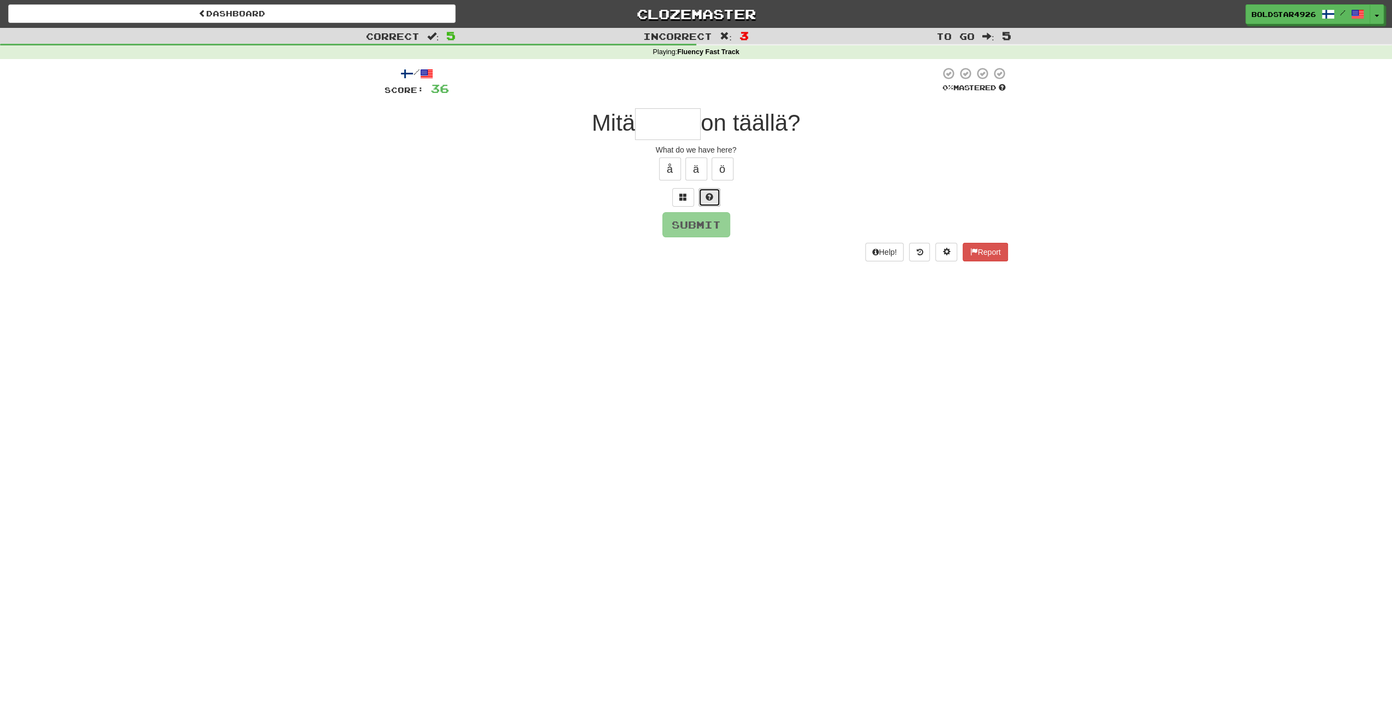
click at [700, 194] on button at bounding box center [709, 197] width 22 height 19
click at [693, 170] on button "ä" at bounding box center [696, 168] width 22 height 23
type input "******"
click at [691, 220] on button "Submit" at bounding box center [697, 225] width 68 height 25
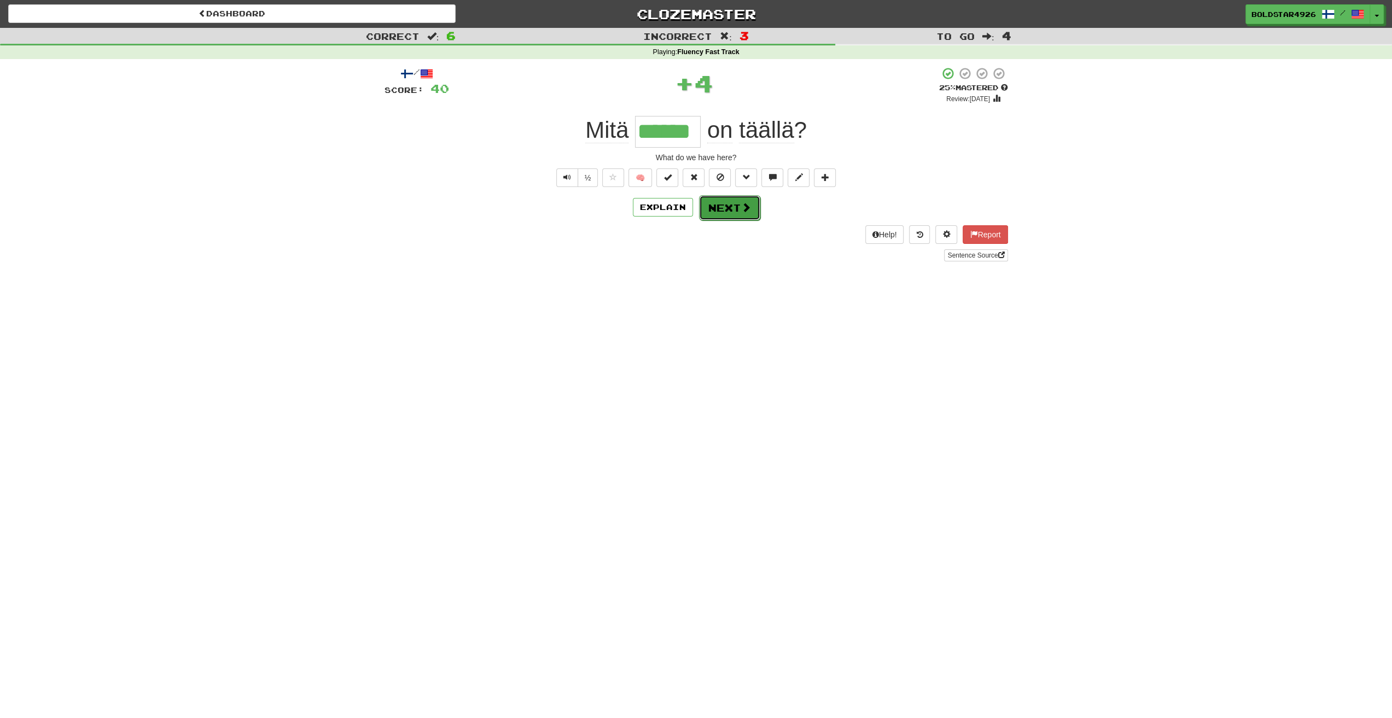
click at [712, 207] on button "Next" at bounding box center [729, 207] width 61 height 25
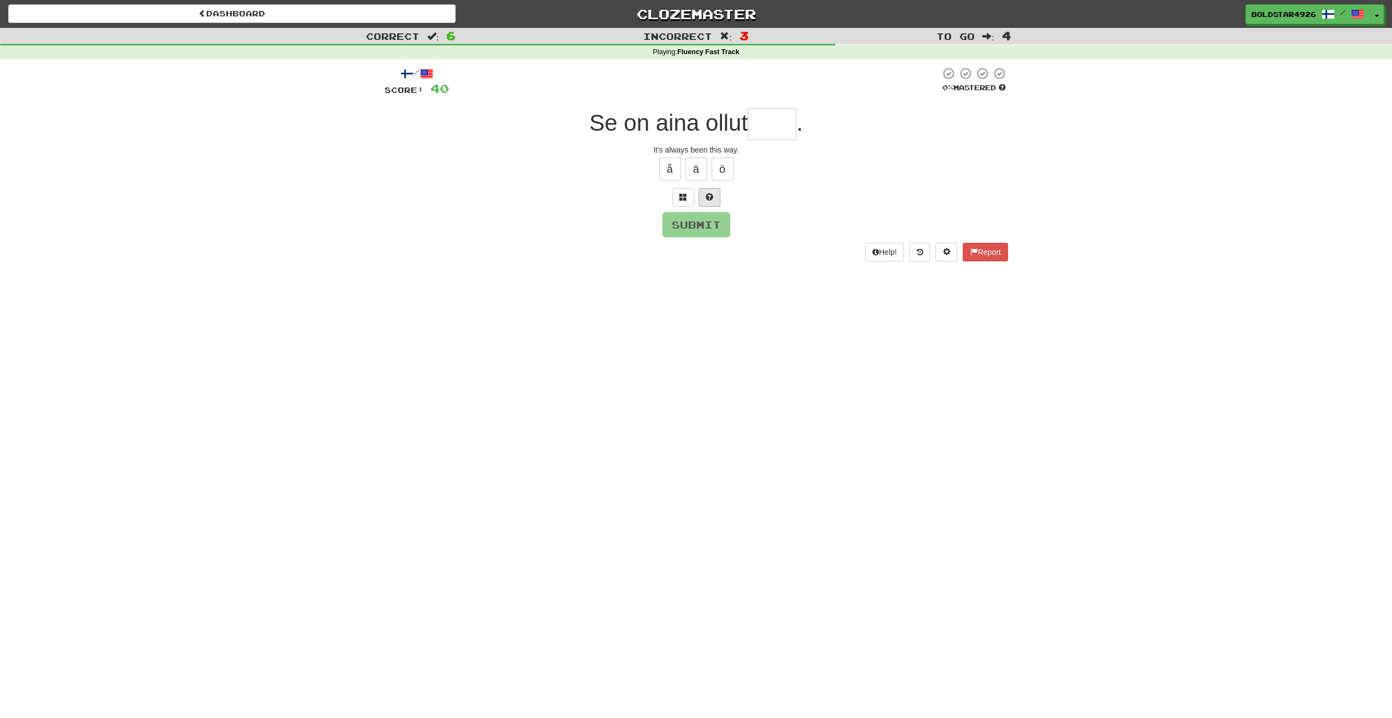
type input "*"
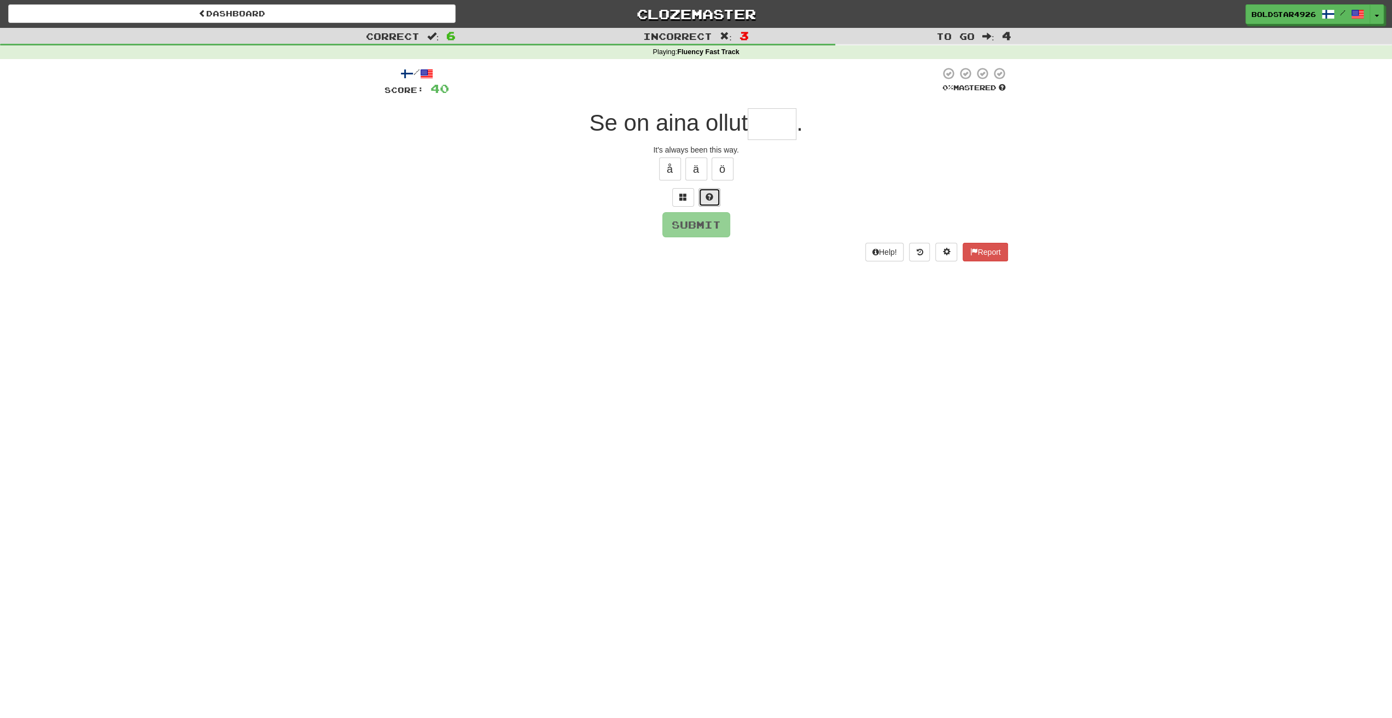
click at [704, 196] on button at bounding box center [709, 197] width 22 height 19
click at [698, 161] on button "ä" at bounding box center [696, 168] width 22 height 23
type input "****"
click at [675, 234] on button "Submit" at bounding box center [697, 225] width 68 height 25
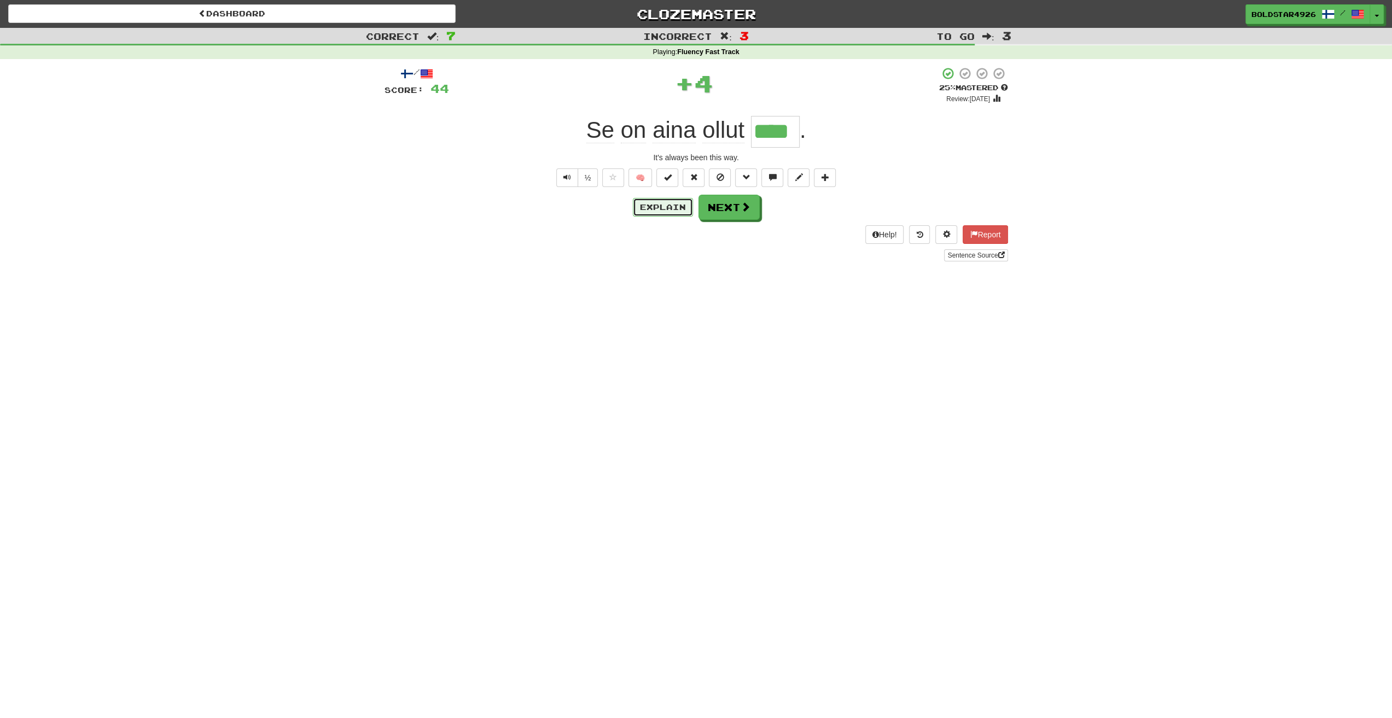
click at [641, 201] on button "Explain" at bounding box center [663, 207] width 60 height 19
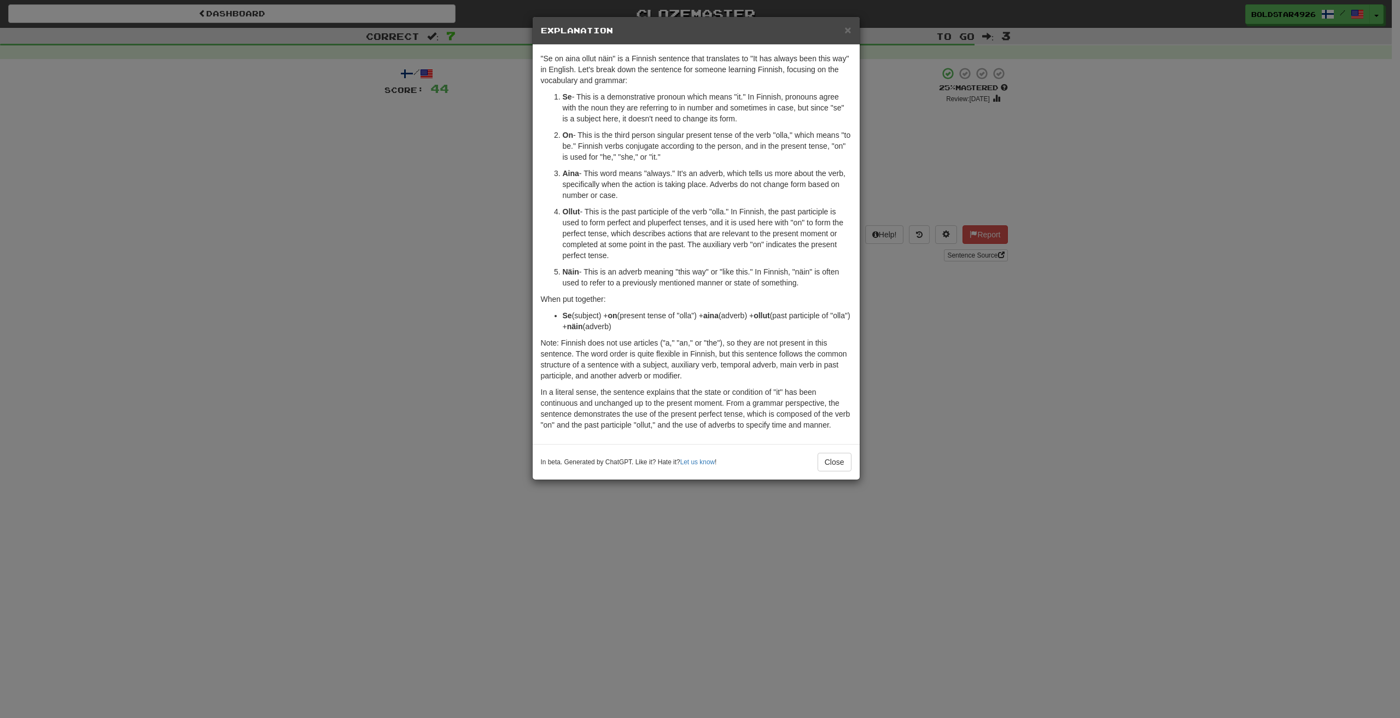
click at [1060, 358] on div "× Explanation "Se on aina ollut näin" is a Finnish sentence that translates to …" at bounding box center [700, 359] width 1400 height 718
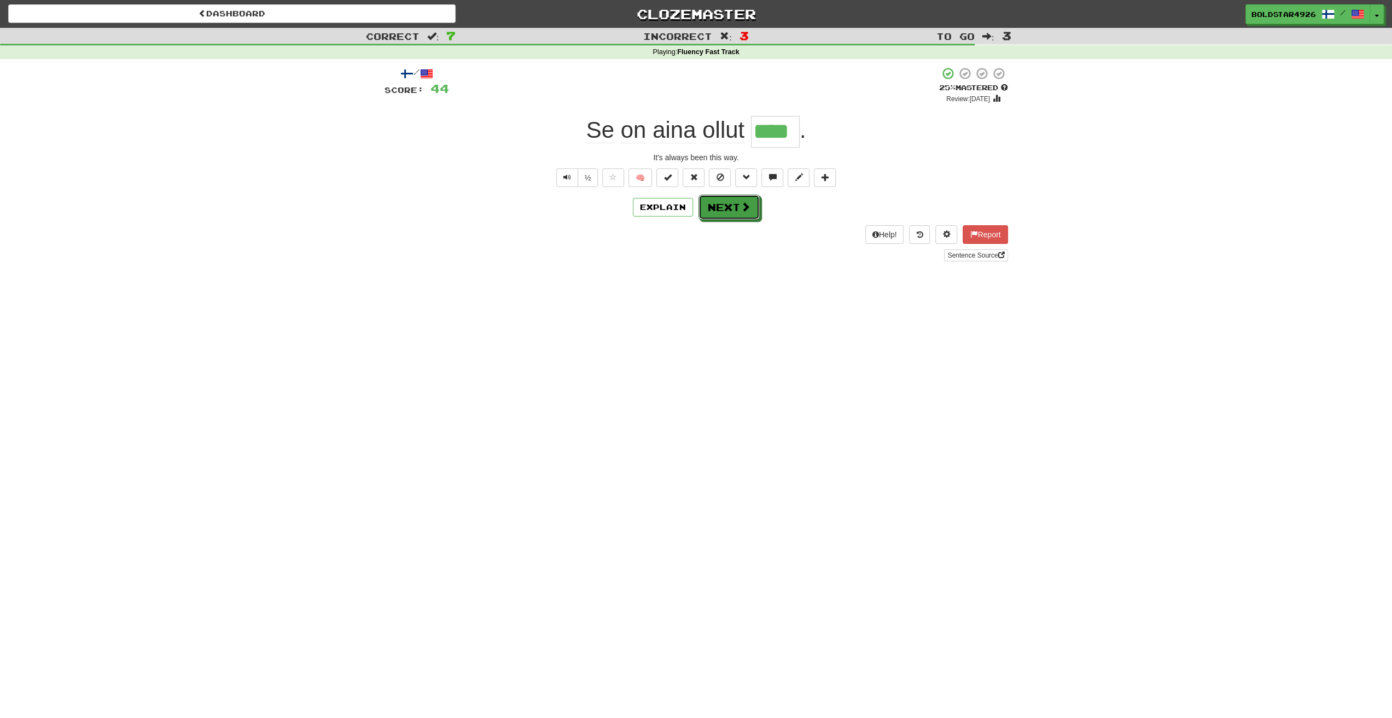
click at [720, 208] on button "Next" at bounding box center [728, 207] width 61 height 25
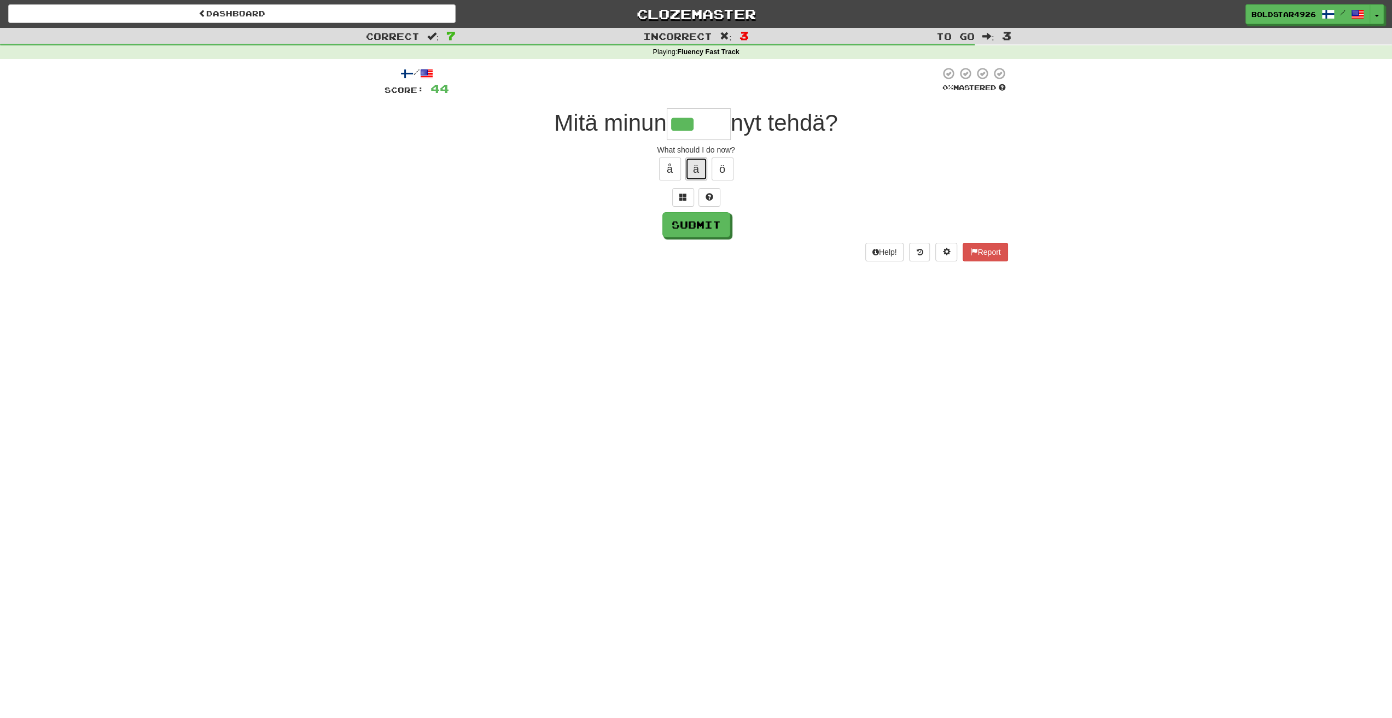
click at [697, 168] on button "ä" at bounding box center [696, 168] width 22 height 23
type input "*******"
click at [688, 217] on button "Submit" at bounding box center [697, 225] width 68 height 25
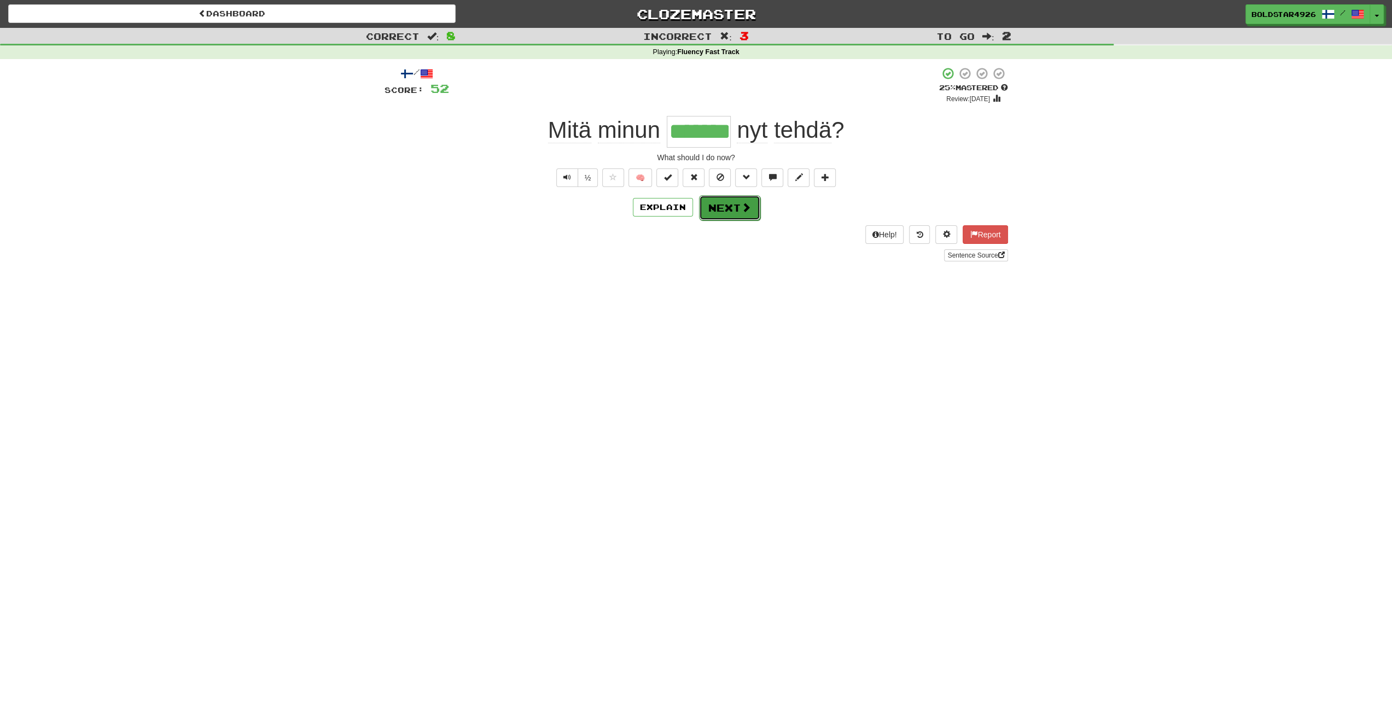
click at [732, 197] on button "Next" at bounding box center [729, 207] width 61 height 25
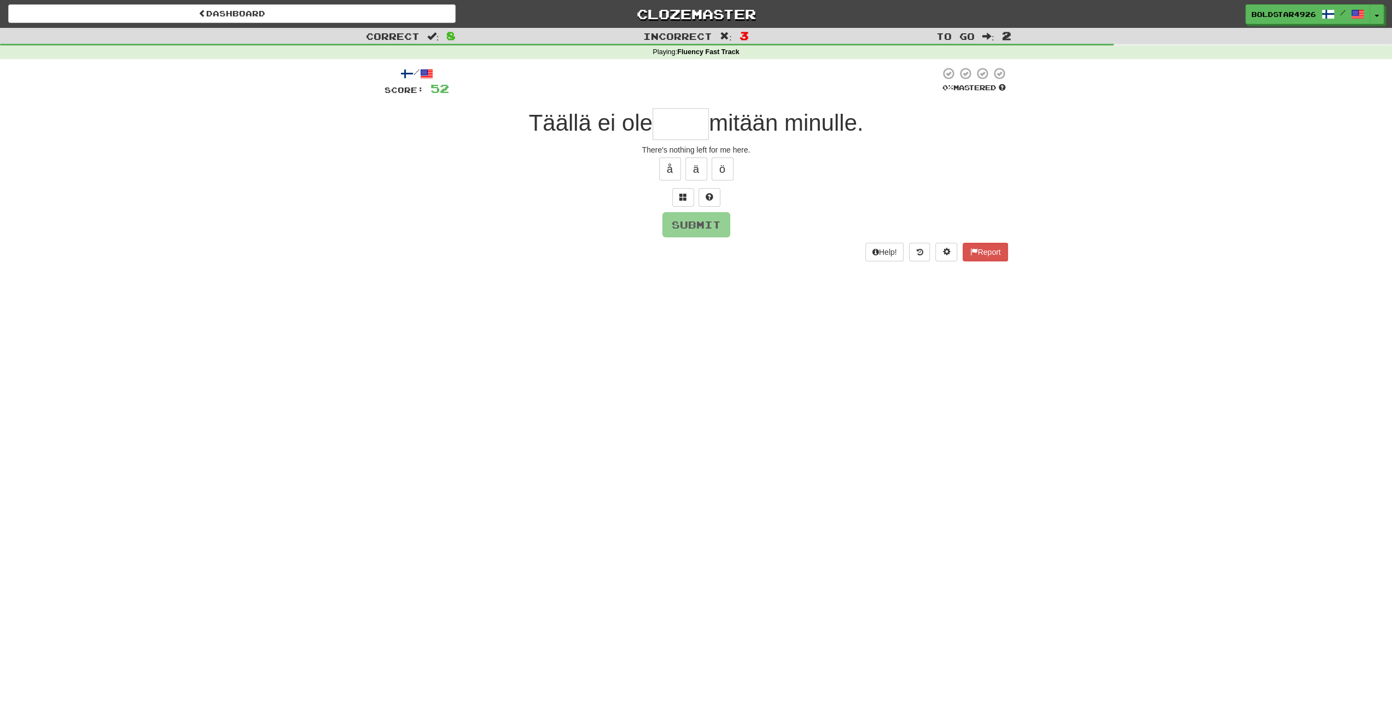
type input "*"
click at [706, 199] on span at bounding box center [709, 197] width 8 height 8
click at [704, 222] on button "Submit" at bounding box center [697, 225] width 68 height 25
type input "****"
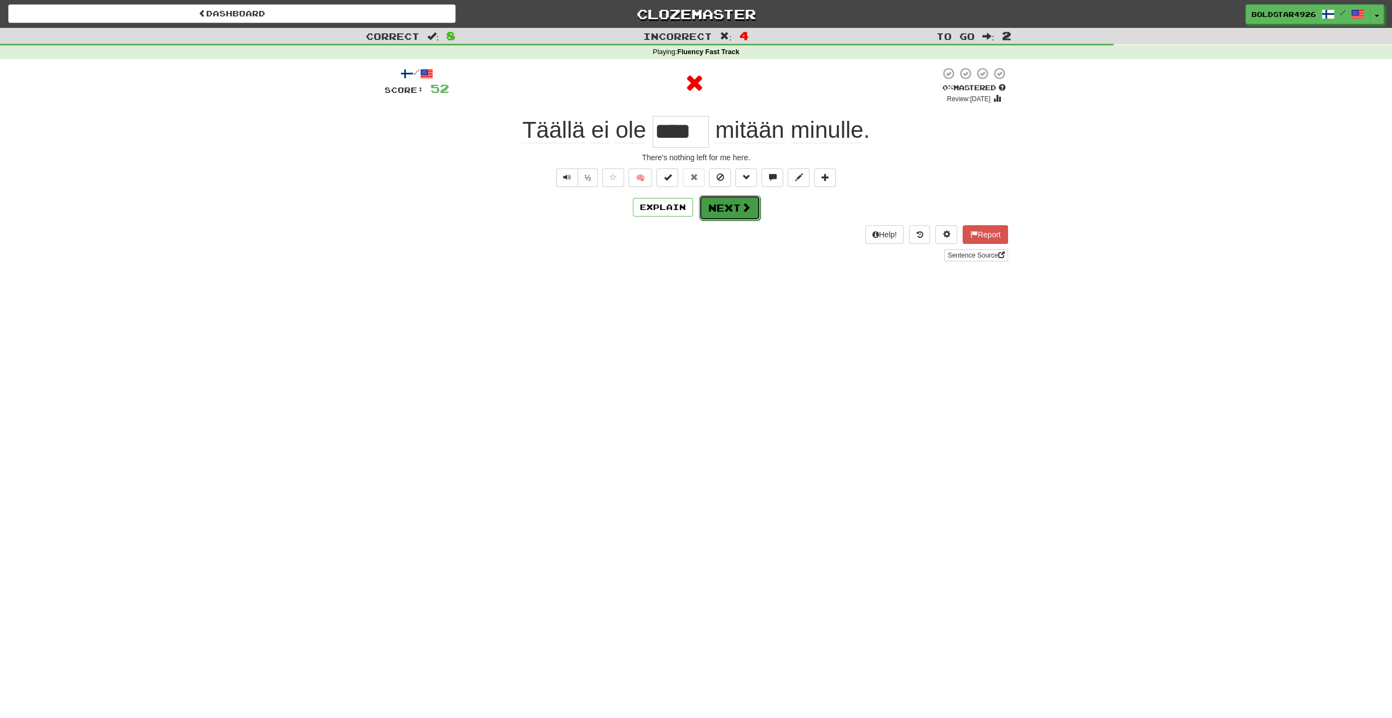
click at [727, 195] on button "Next" at bounding box center [729, 207] width 61 height 25
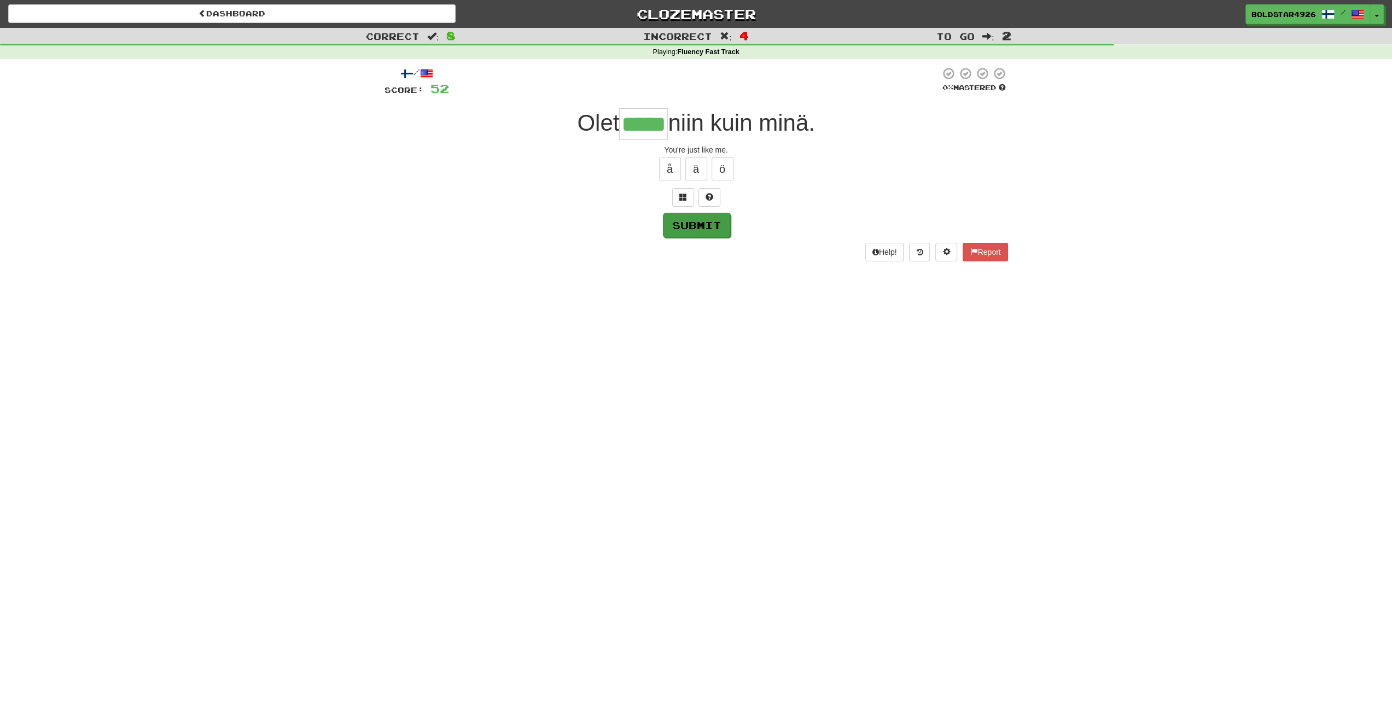
type input "*****"
click at [710, 219] on button "Submit" at bounding box center [697, 225] width 68 height 25
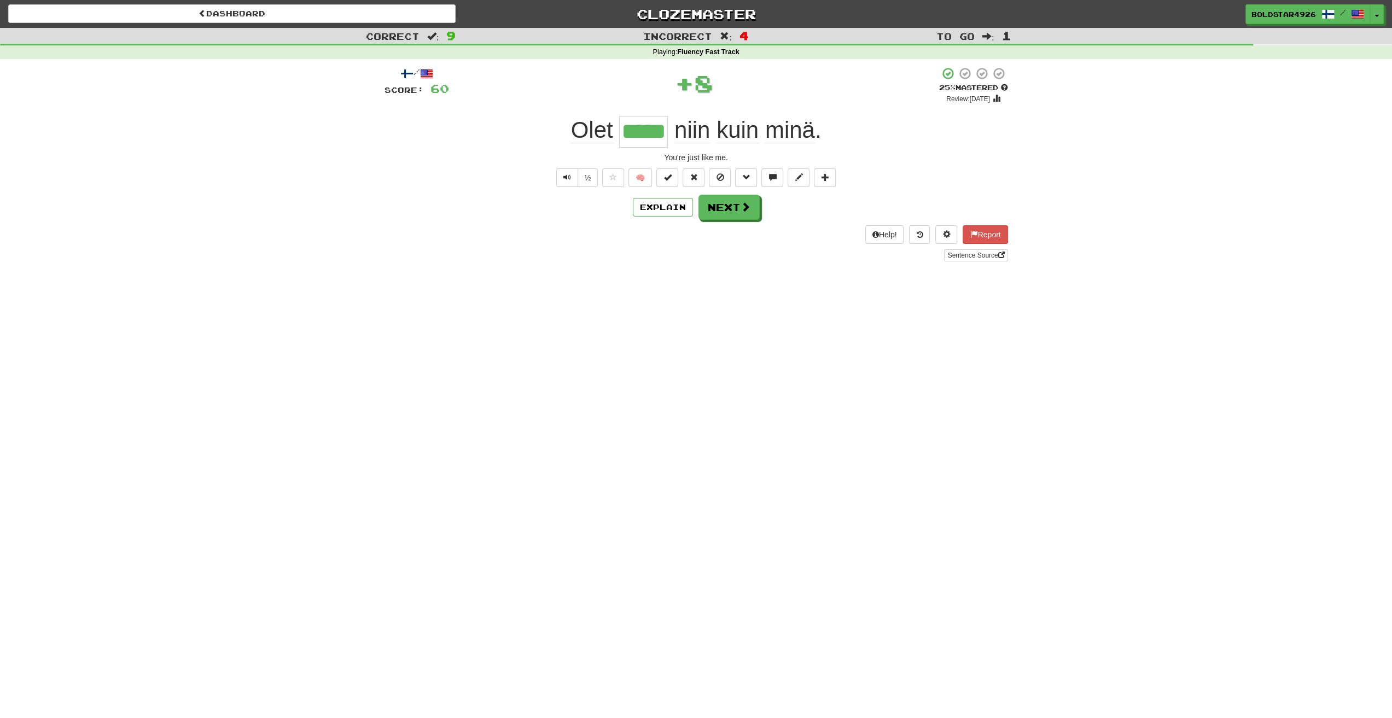
click at [761, 214] on div "Explain Next" at bounding box center [695, 207] width 623 height 25
click at [743, 207] on span at bounding box center [745, 207] width 10 height 10
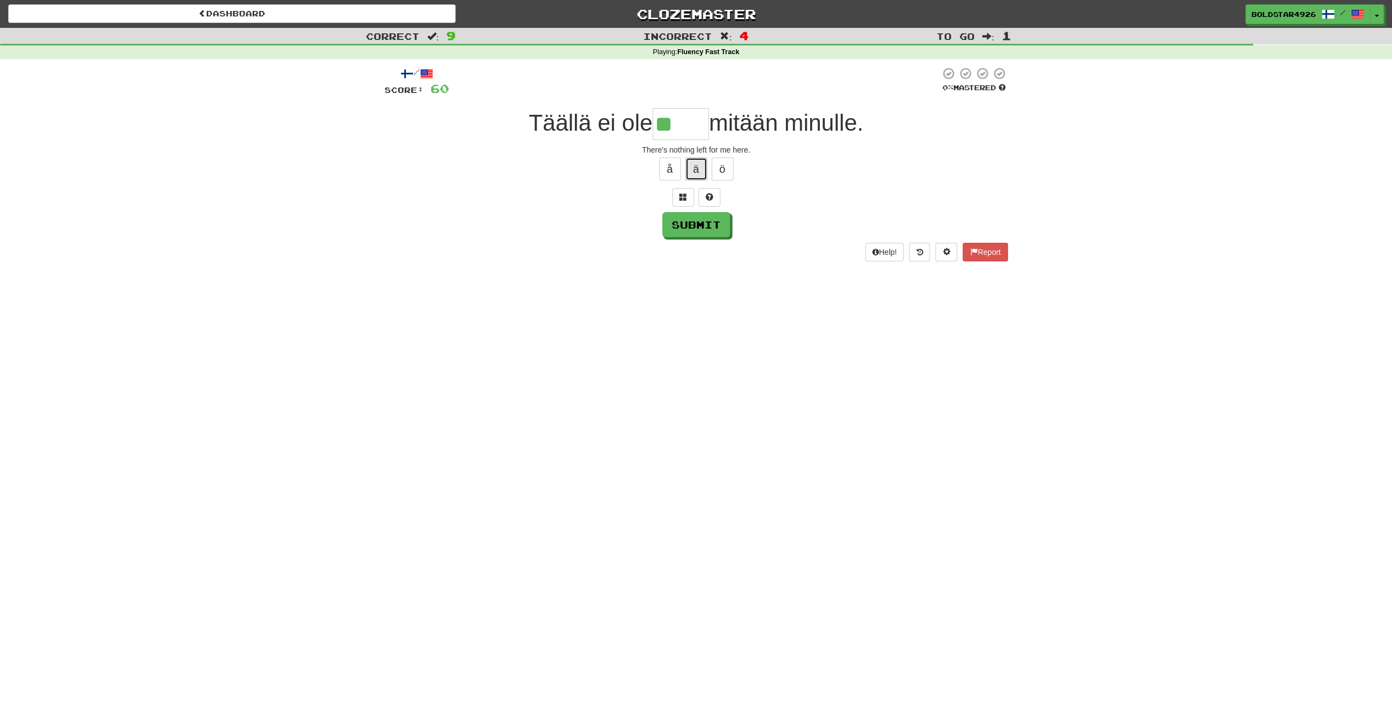
click at [686, 176] on button "ä" at bounding box center [696, 168] width 22 height 23
type input "****"
click at [679, 215] on button "Submit" at bounding box center [697, 225] width 68 height 25
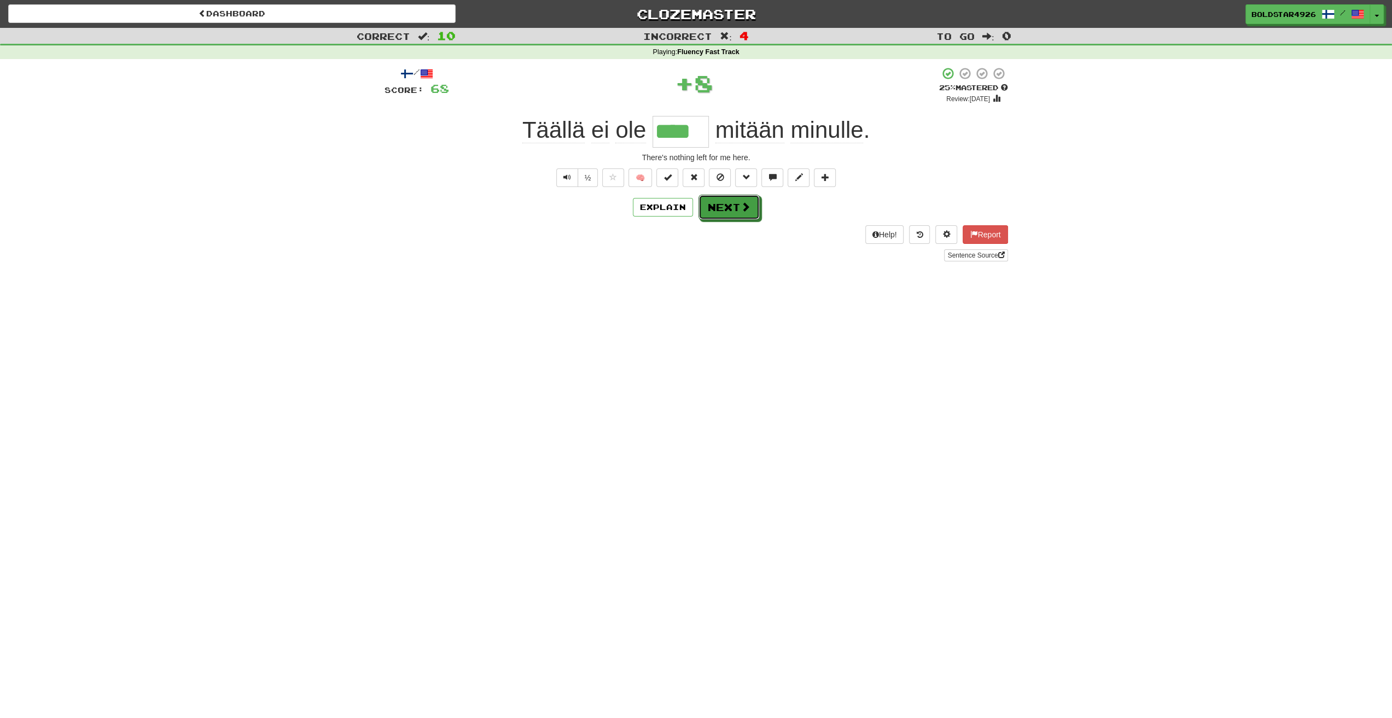
drag, startPoint x: 721, startPoint y: 205, endPoint x: 690, endPoint y: 183, distance: 37.9
click at [721, 204] on button "Next" at bounding box center [728, 207] width 61 height 25
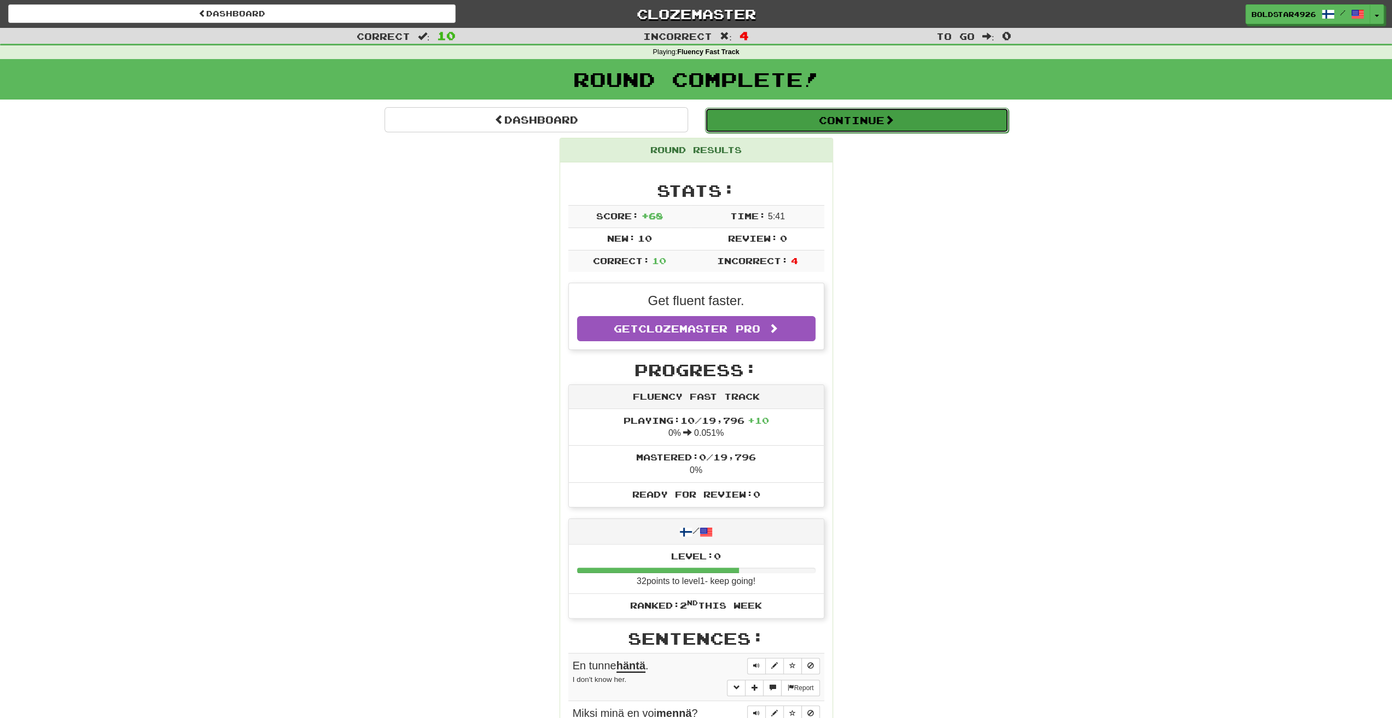
click at [946, 116] on button "Continue" at bounding box center [856, 120] width 303 height 25
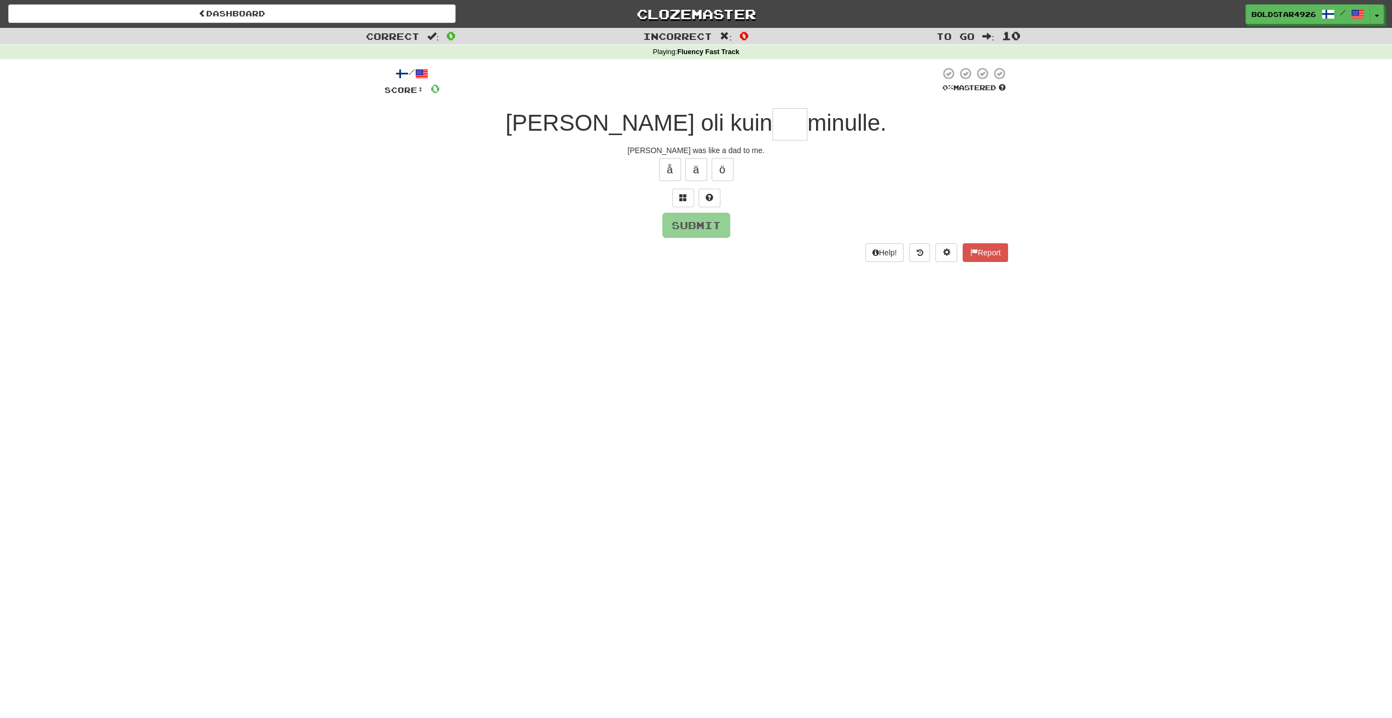
type input "*"
click at [710, 195] on span at bounding box center [709, 198] width 8 height 8
click at [722, 158] on button "ö" at bounding box center [722, 169] width 22 height 23
click at [690, 163] on button "ä" at bounding box center [696, 169] width 22 height 23
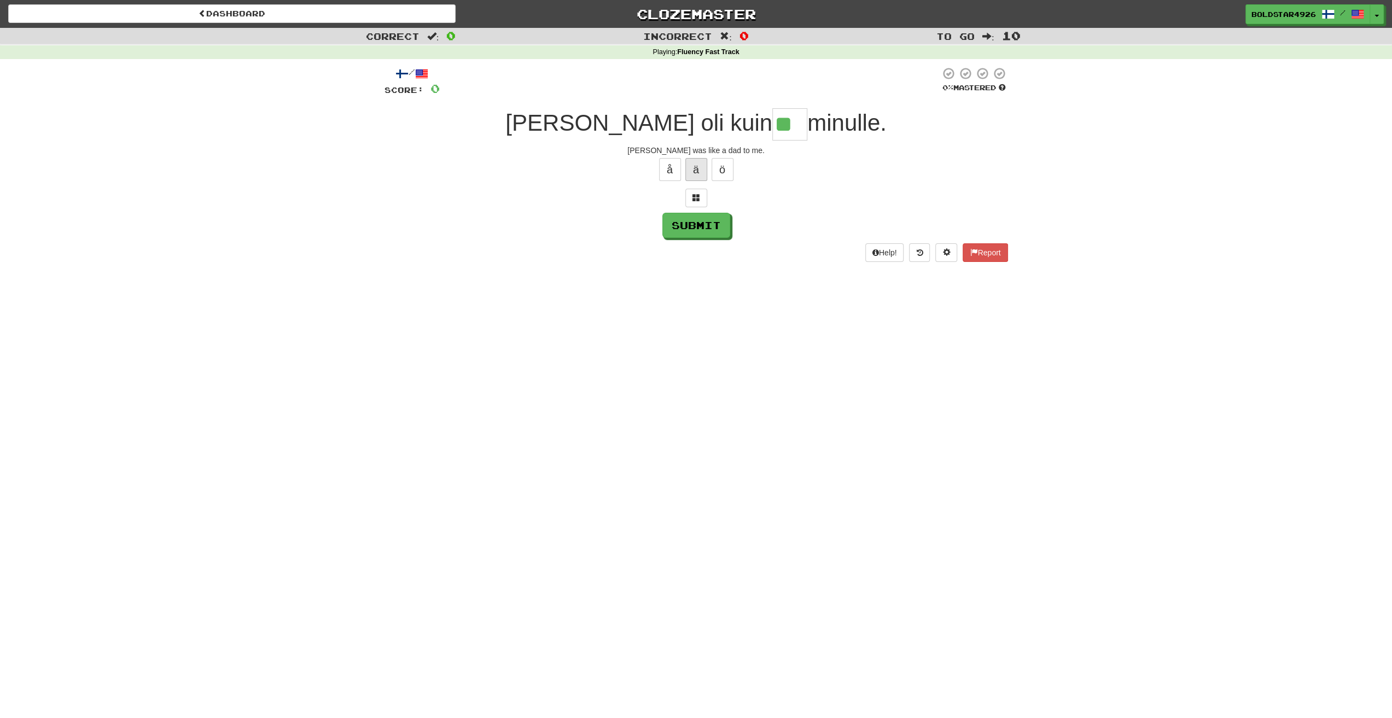
type input "***"
click at [694, 226] on button "Submit" at bounding box center [697, 225] width 68 height 25
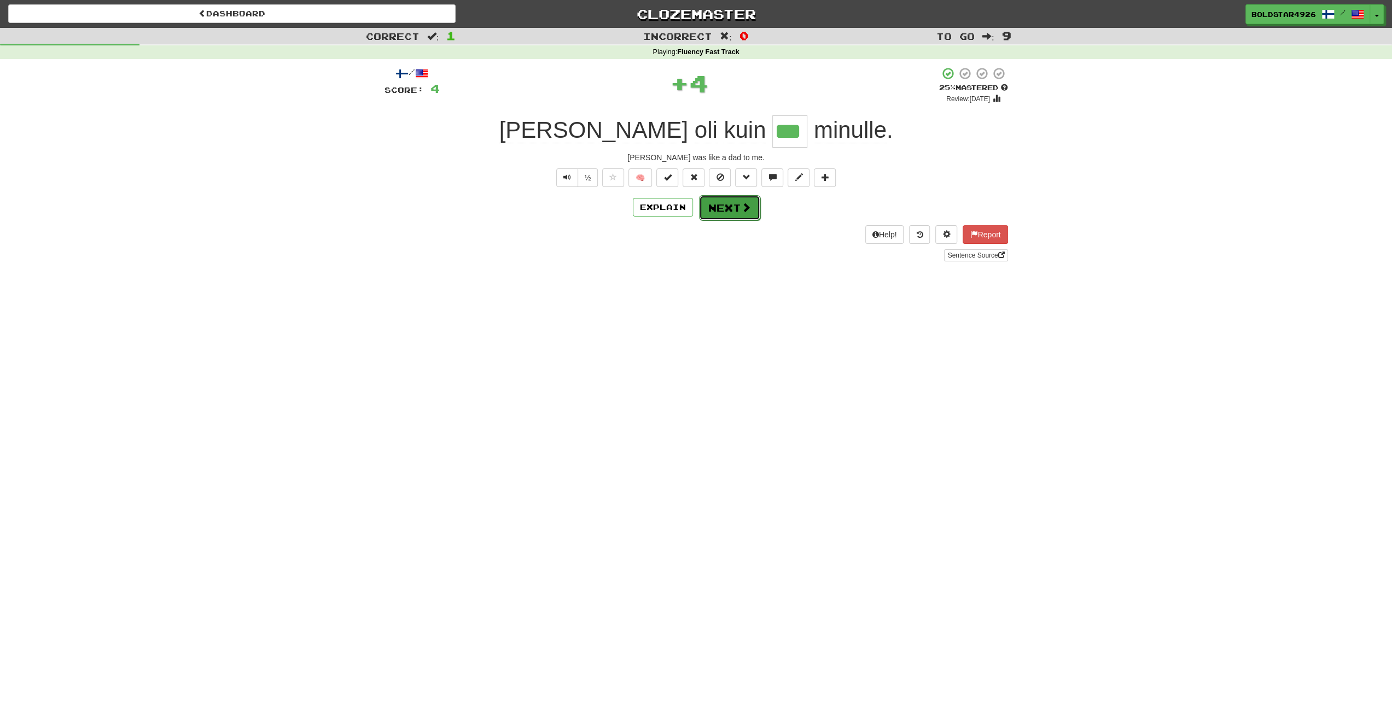
click at [732, 206] on button "Next" at bounding box center [729, 207] width 61 height 25
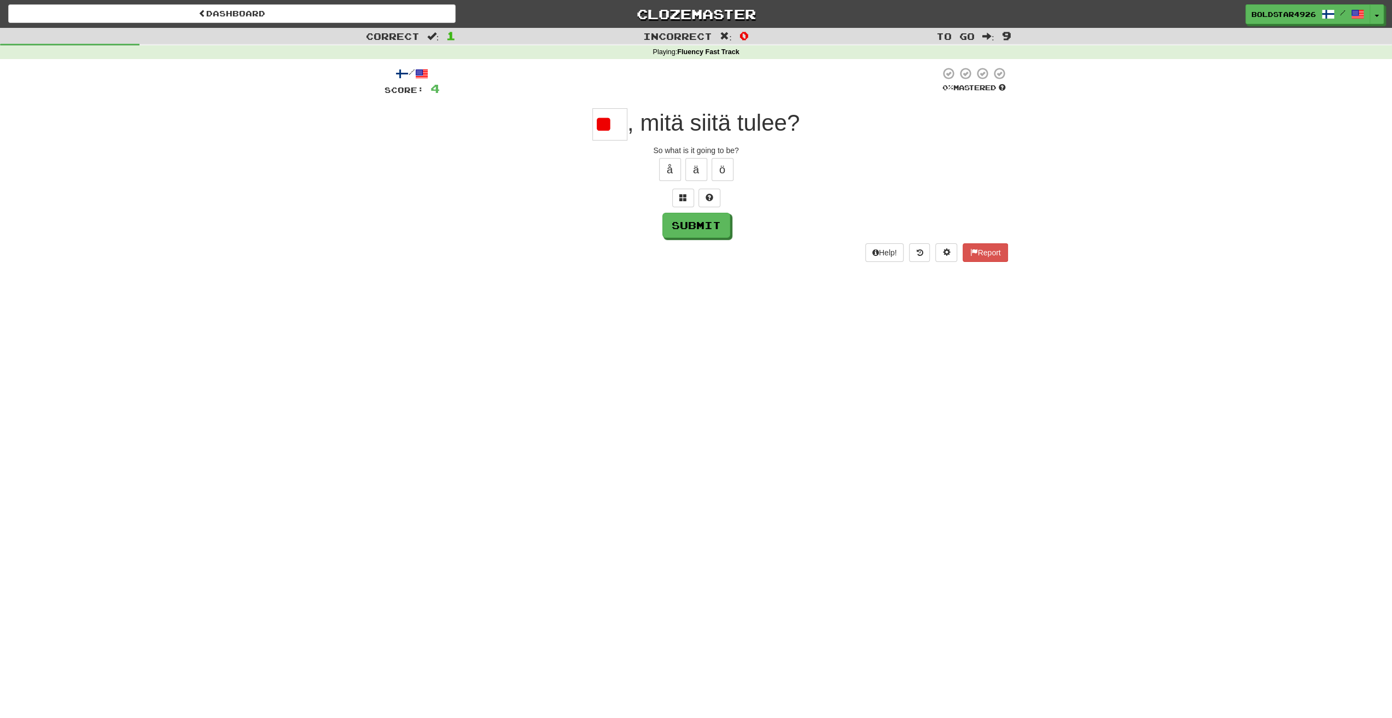
type input "*"
click at [695, 172] on button "ä" at bounding box center [696, 169] width 22 height 23
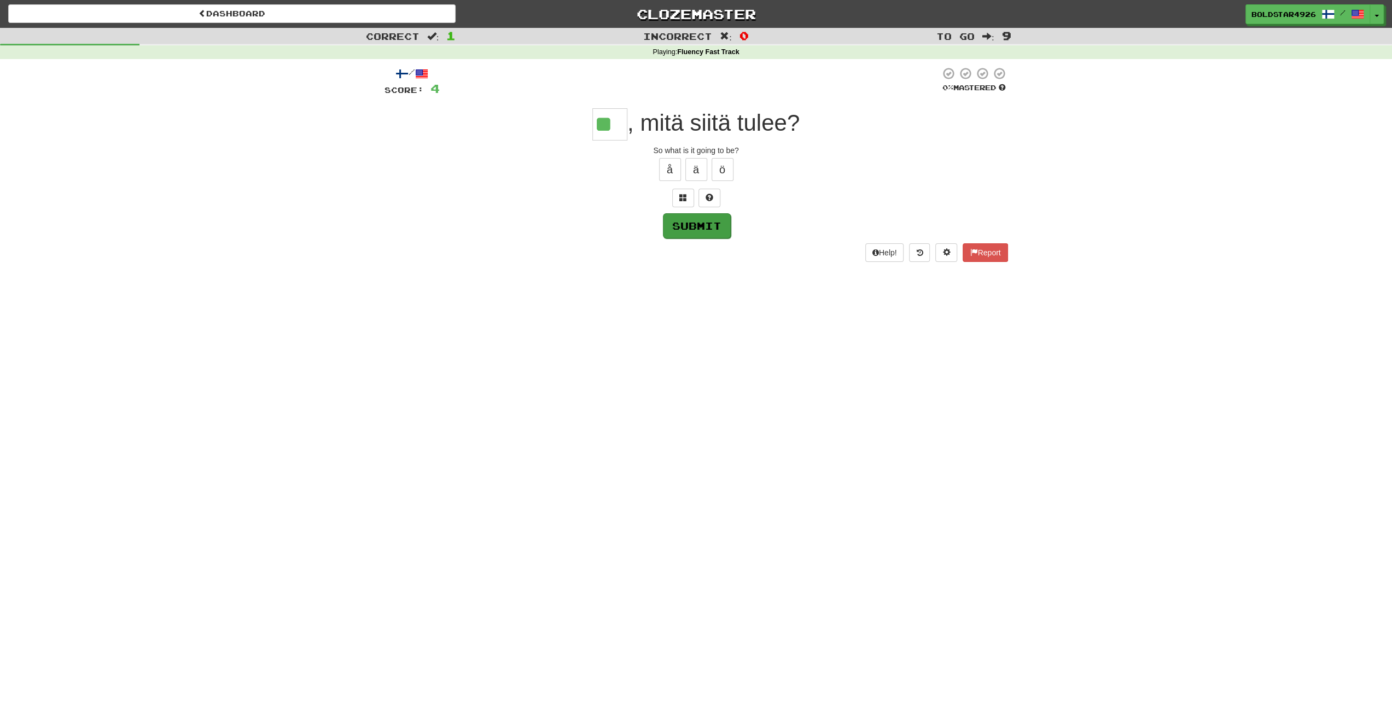
type input "**"
click at [664, 227] on button "Submit" at bounding box center [697, 225] width 68 height 25
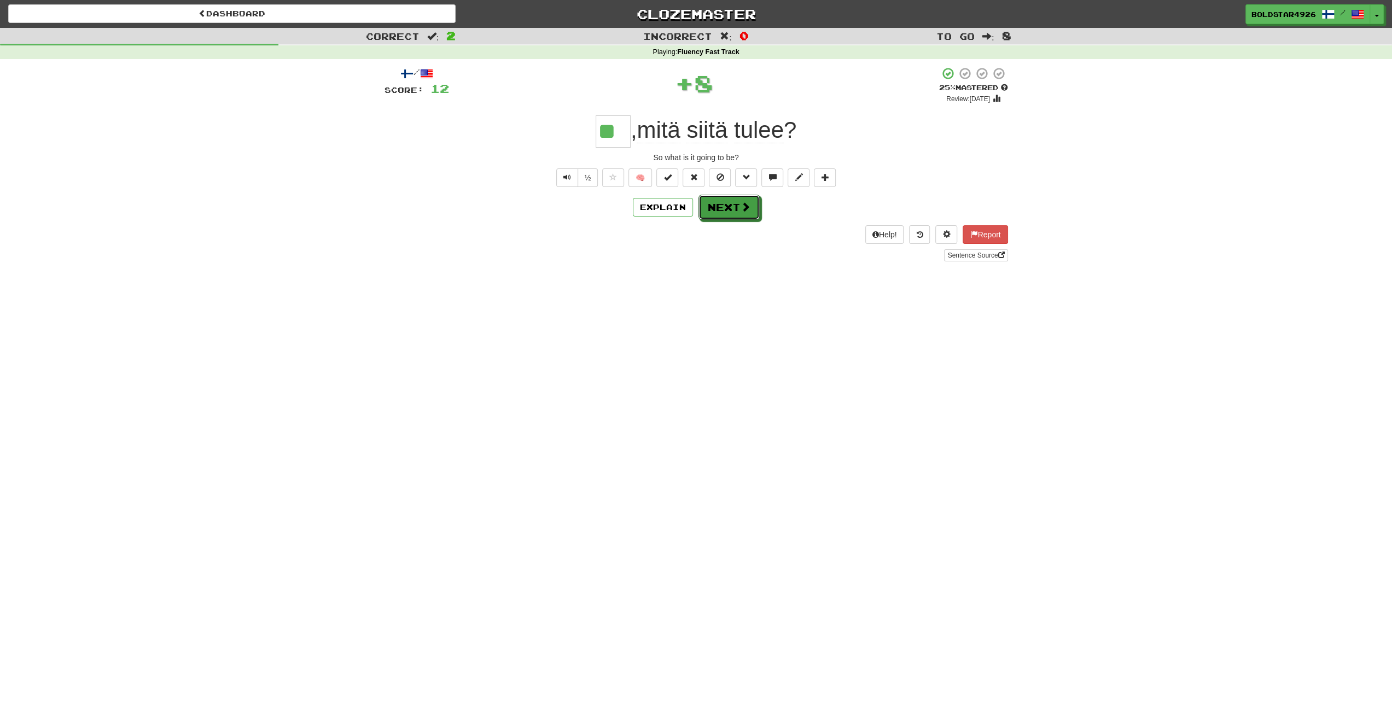
click at [722, 210] on button "Next" at bounding box center [728, 207] width 61 height 25
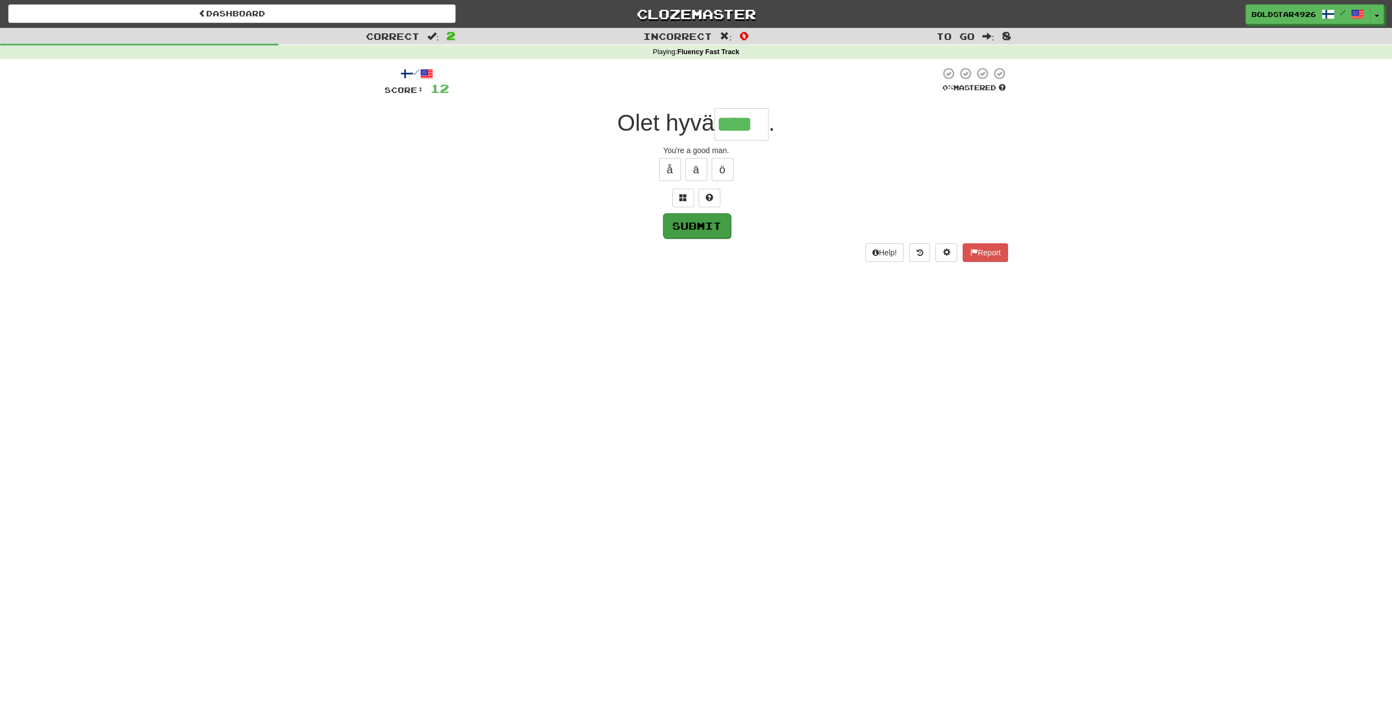
type input "****"
click at [676, 221] on button "Submit" at bounding box center [696, 225] width 68 height 25
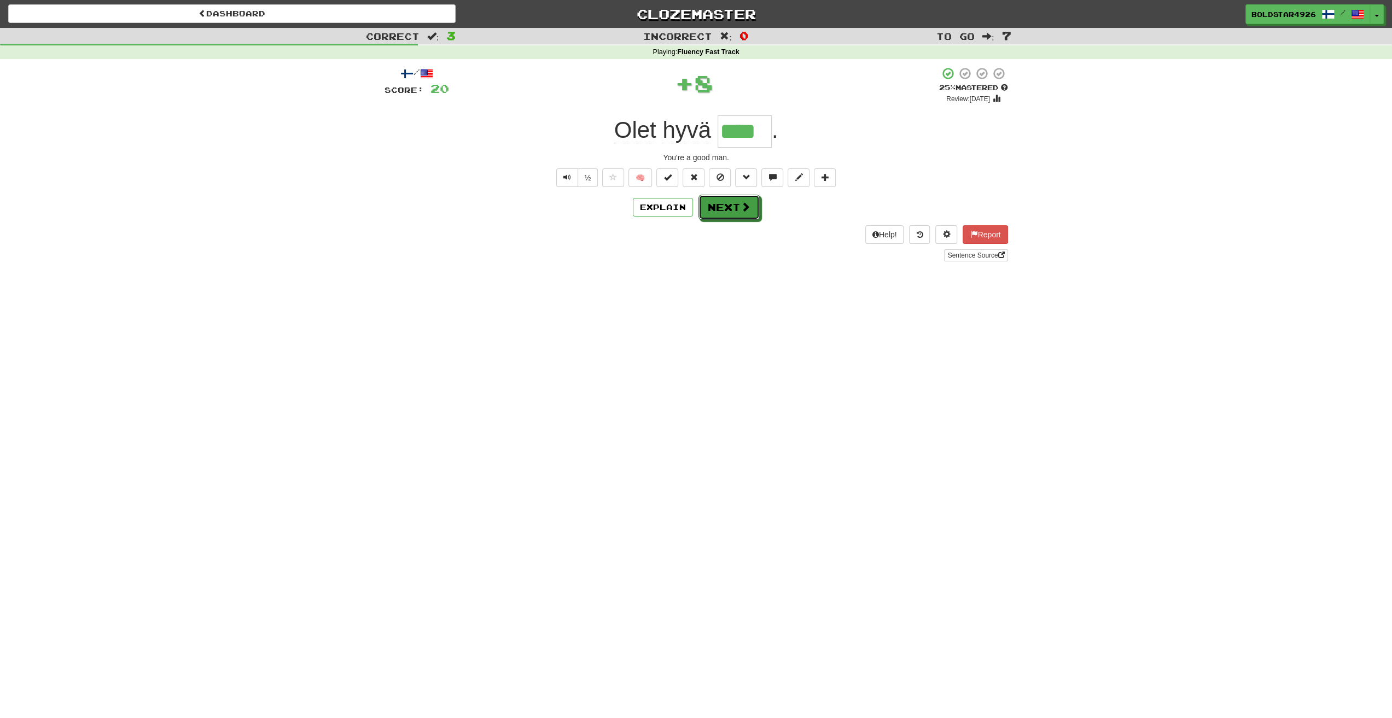
drag, startPoint x: 732, startPoint y: 215, endPoint x: 728, endPoint y: 206, distance: 10.1
click at [724, 206] on button "Next" at bounding box center [728, 207] width 61 height 25
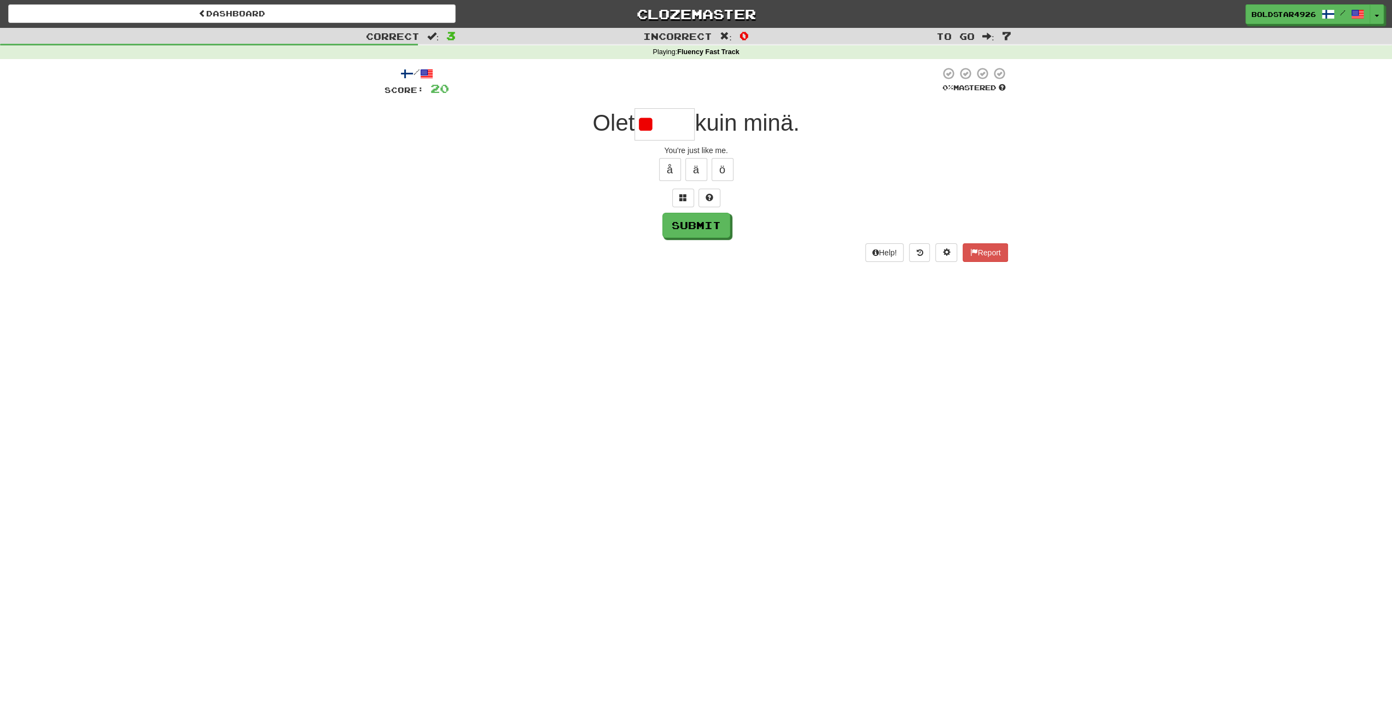
type input "*"
click at [703, 194] on button at bounding box center [709, 198] width 22 height 19
type input "*****"
click at [714, 220] on button "Submit" at bounding box center [697, 225] width 68 height 25
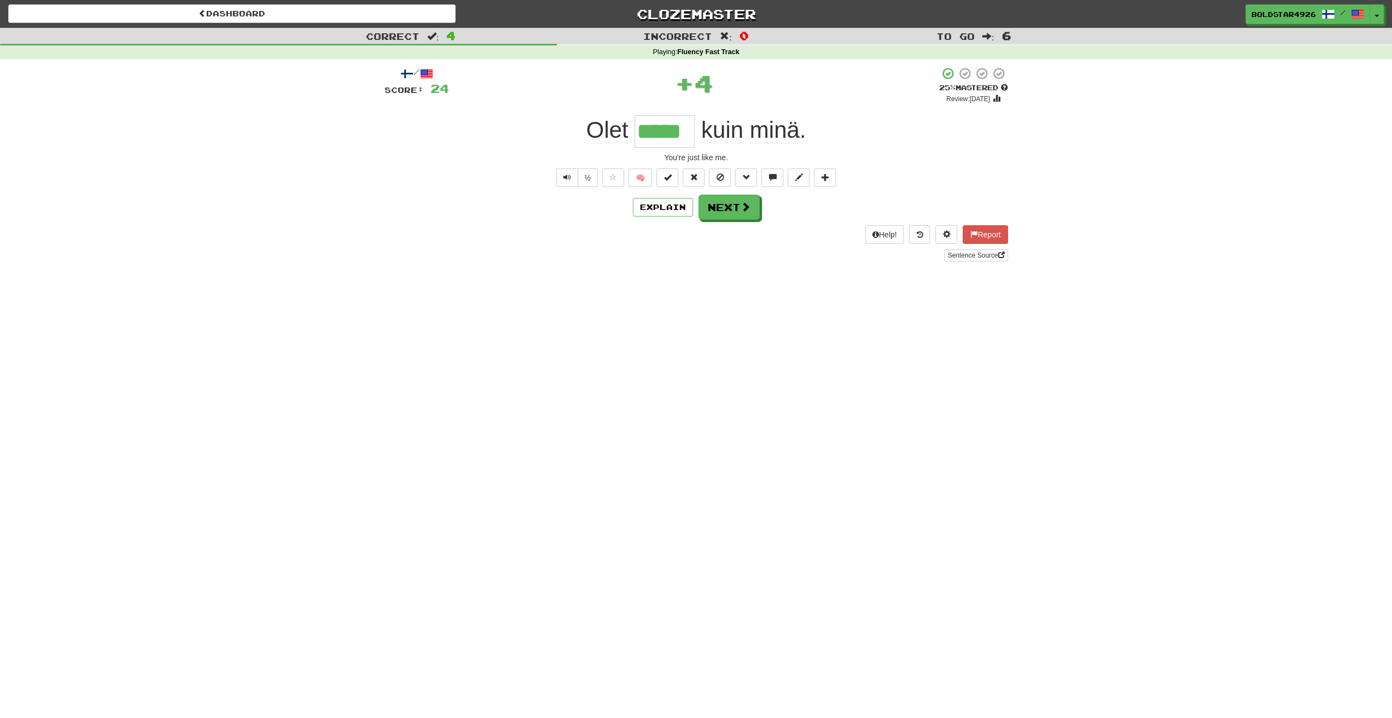
click at [652, 133] on input "*****" at bounding box center [664, 131] width 60 height 32
click at [664, 209] on button "Explain" at bounding box center [663, 207] width 60 height 19
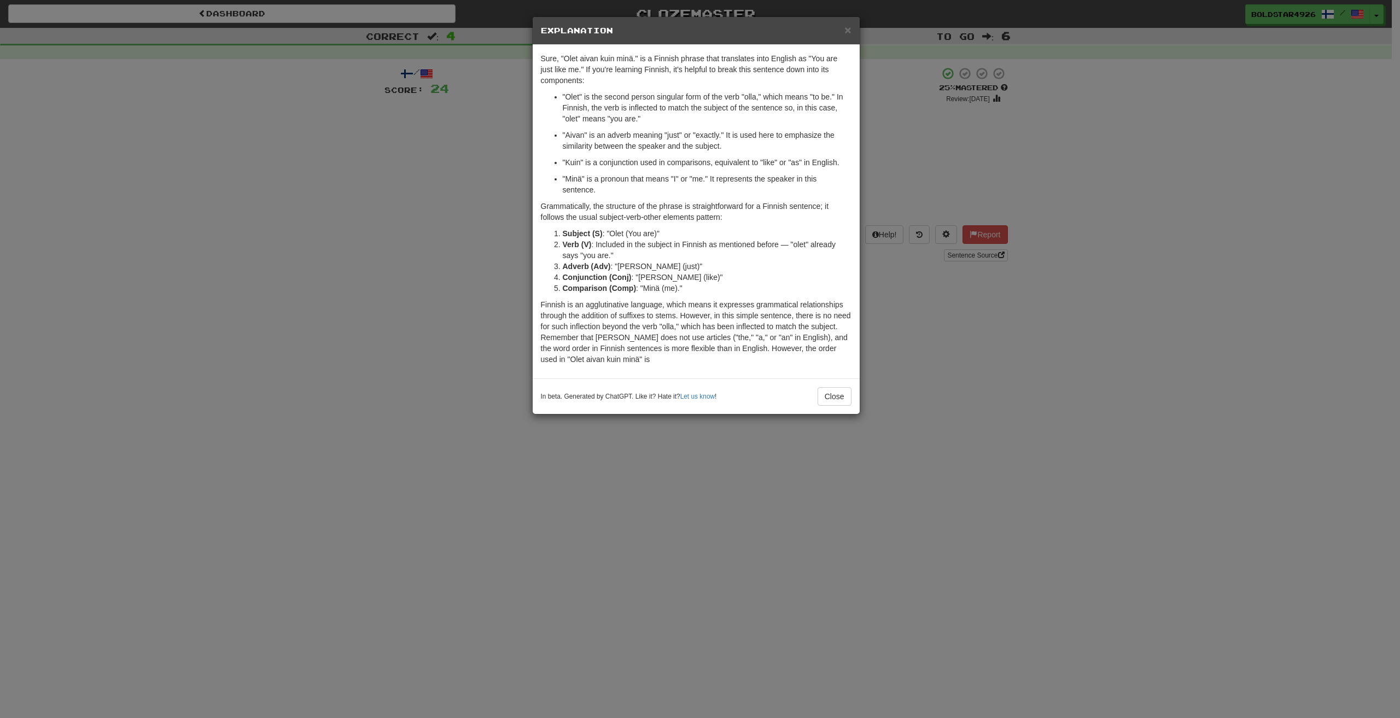
click at [473, 371] on div "× Explanation Sure, "Olet aivan kuin minä." is a Finnish phrase that translates…" at bounding box center [700, 359] width 1400 height 718
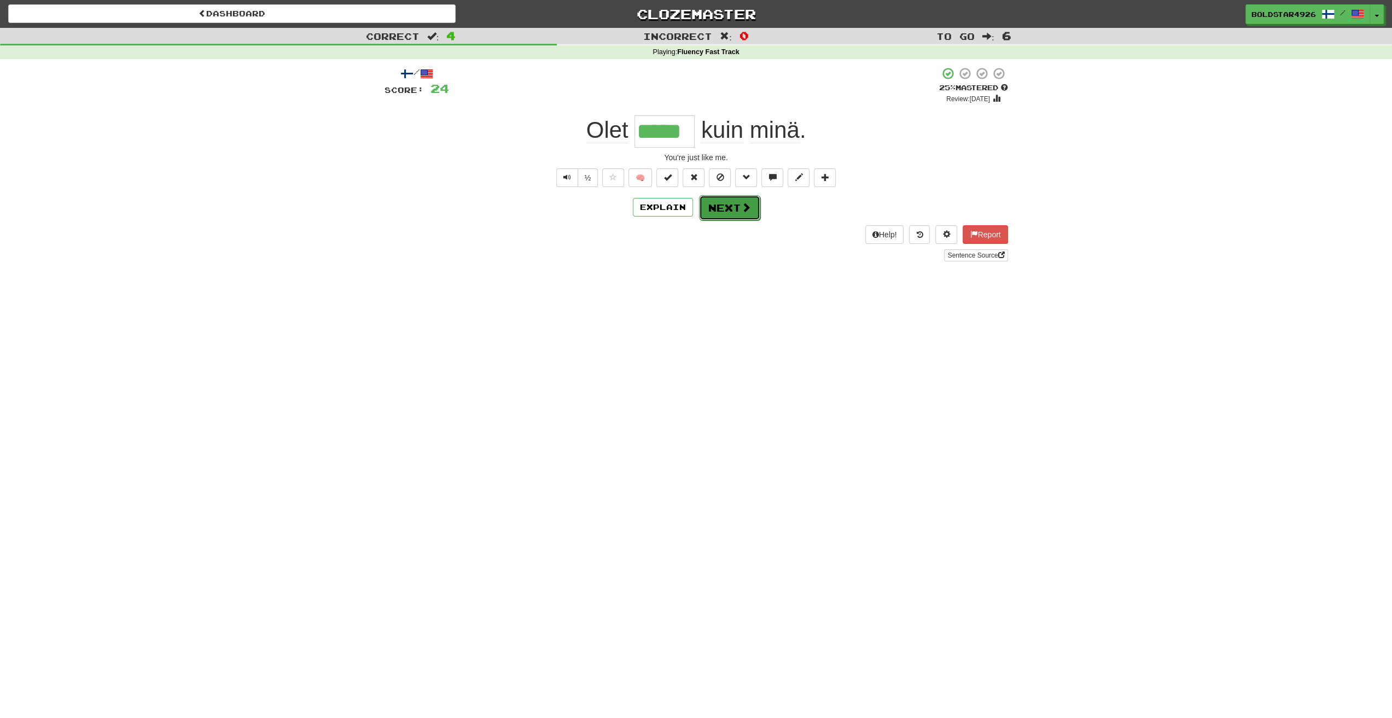
click at [756, 206] on button "Next" at bounding box center [729, 207] width 61 height 25
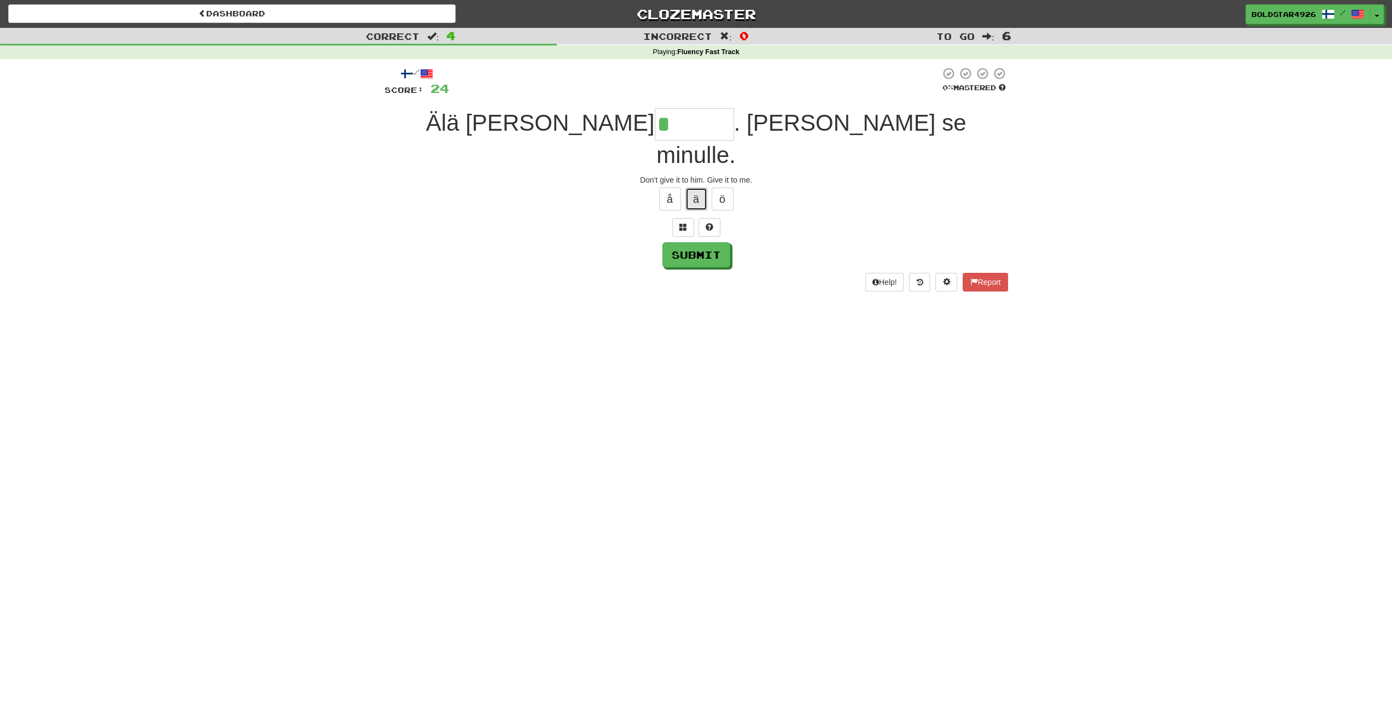
click at [699, 188] on button "ä" at bounding box center [696, 199] width 22 height 23
type input "*******"
click at [679, 243] on button "Submit" at bounding box center [697, 255] width 68 height 25
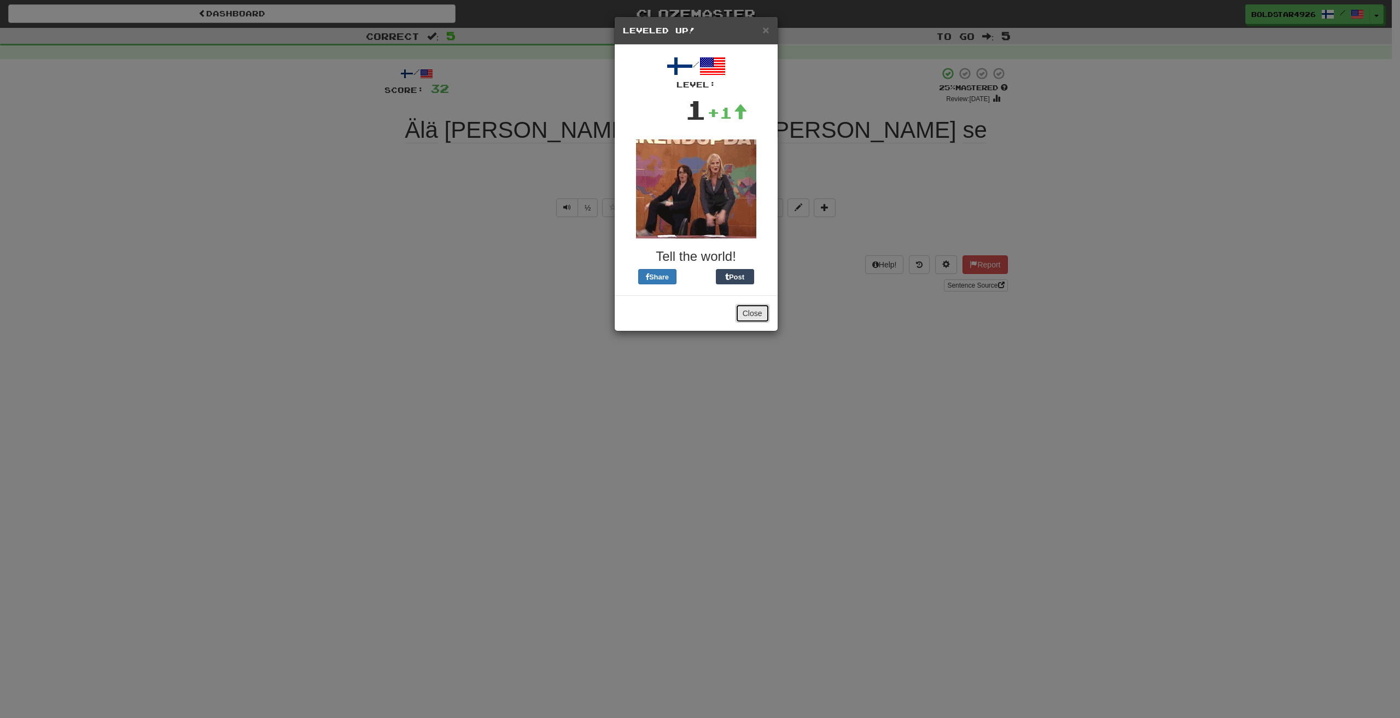
click at [761, 317] on button "Close" at bounding box center [752, 313] width 34 height 19
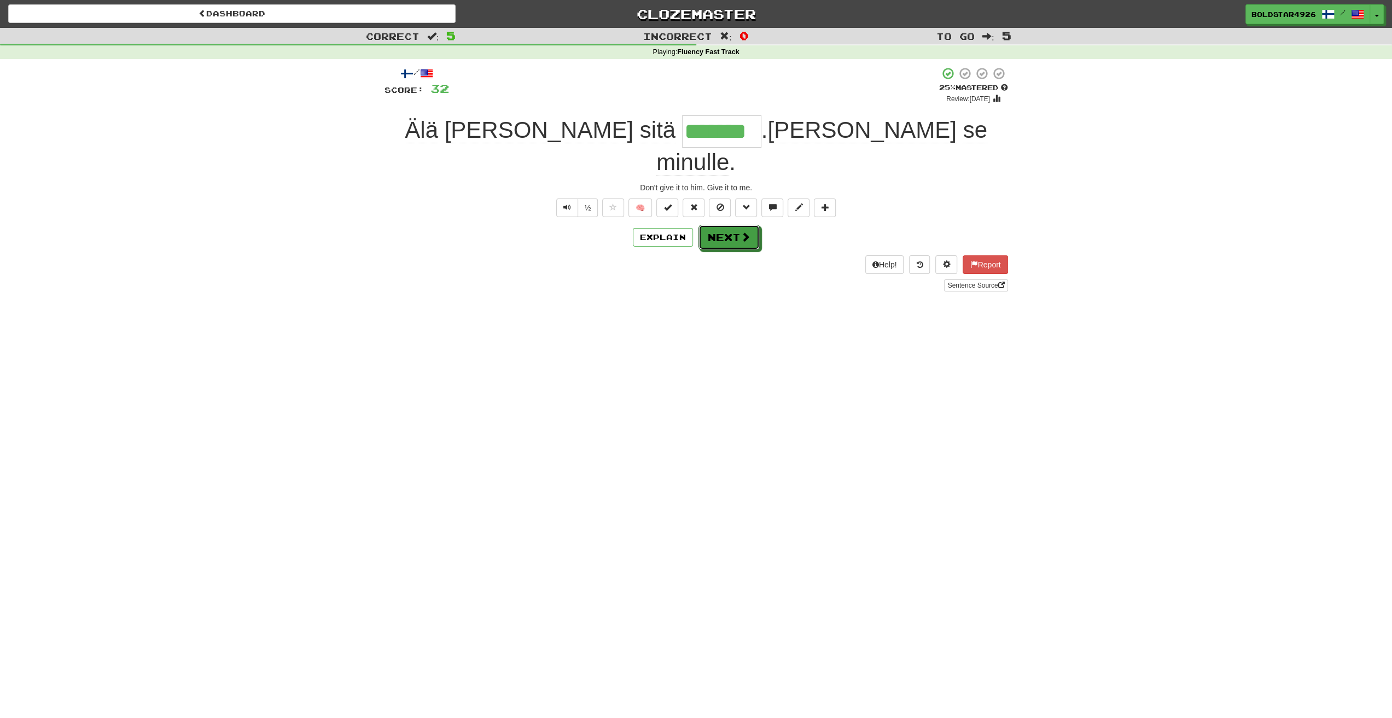
click at [746, 225] on button "Next" at bounding box center [728, 237] width 61 height 25
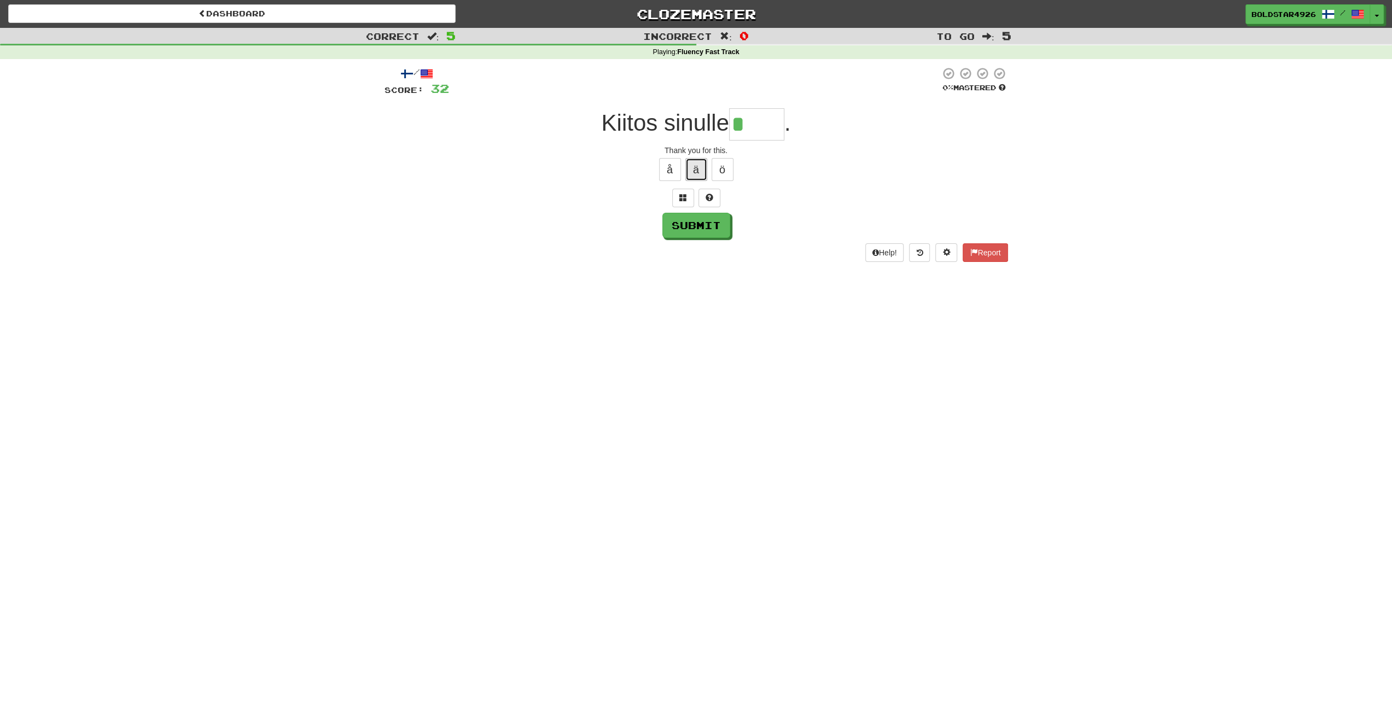
click at [704, 175] on button "ä" at bounding box center [696, 169] width 22 height 23
drag, startPoint x: 755, startPoint y: 128, endPoint x: 761, endPoint y: 127, distance: 6.7
click at [761, 127] on input "***" at bounding box center [756, 124] width 55 height 32
drag, startPoint x: 782, startPoint y: 123, endPoint x: 769, endPoint y: 124, distance: 12.6
click at [769, 124] on input "****" at bounding box center [756, 124] width 55 height 32
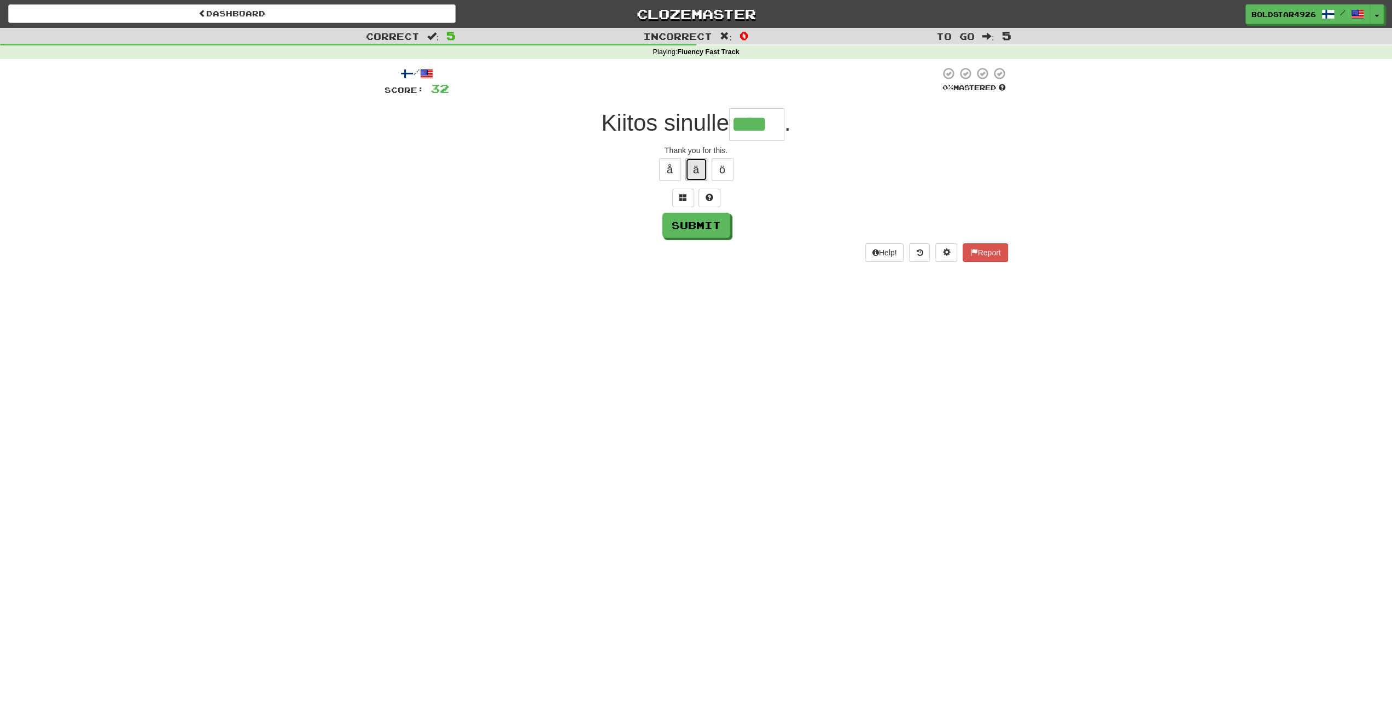
click at [701, 166] on button "ä" at bounding box center [696, 169] width 22 height 23
type input "*****"
click at [708, 217] on button "Submit" at bounding box center [697, 225] width 68 height 25
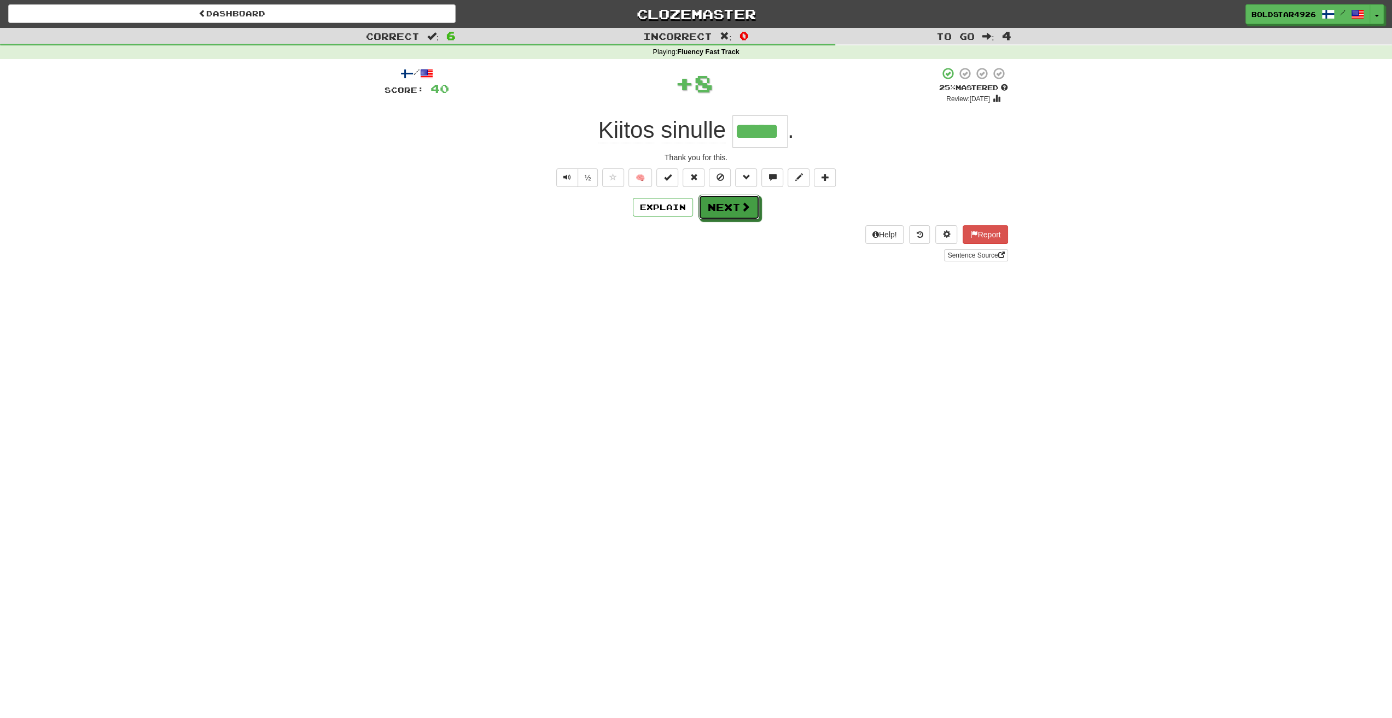
click at [730, 215] on button "Next" at bounding box center [728, 207] width 61 height 25
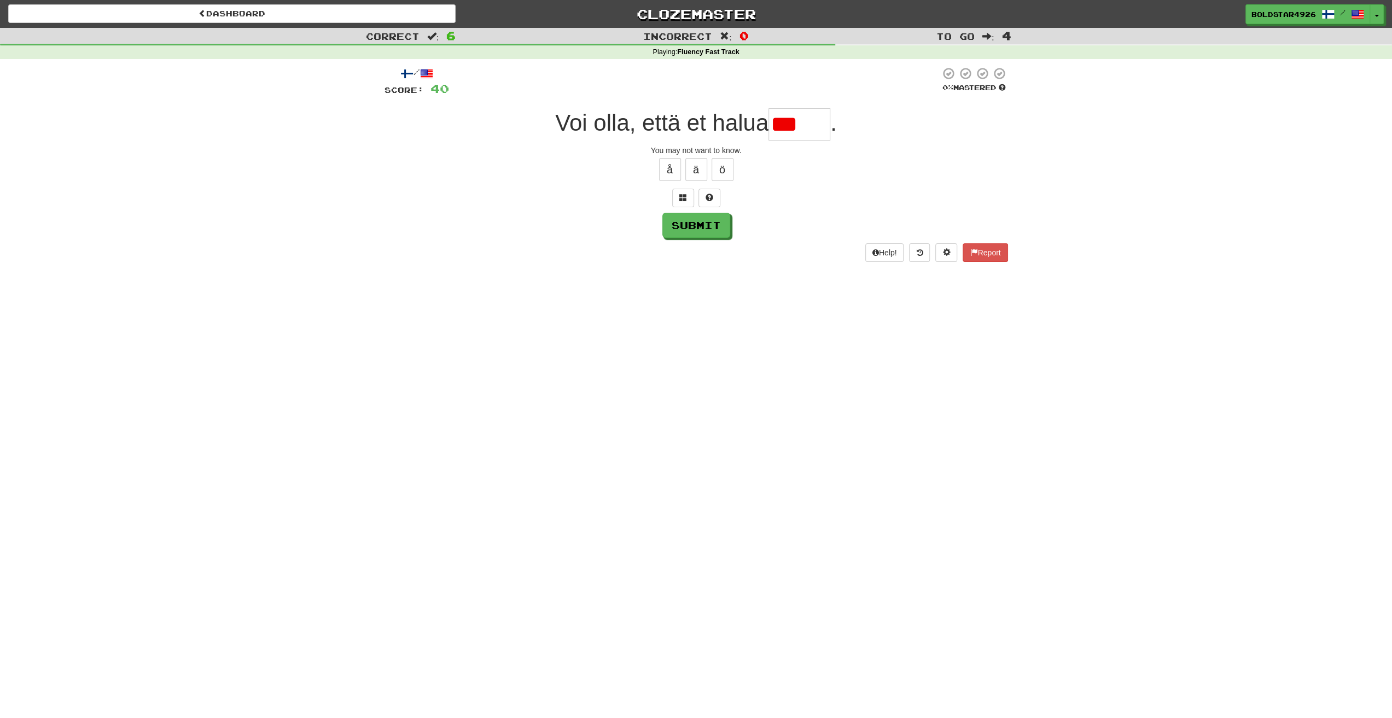
drag, startPoint x: 815, startPoint y: 122, endPoint x: 786, endPoint y: 130, distance: 30.0
click at [786, 130] on input "***" at bounding box center [799, 124] width 62 height 32
drag, startPoint x: 811, startPoint y: 131, endPoint x: 797, endPoint y: 128, distance: 13.9
click at [797, 128] on input "****" at bounding box center [799, 124] width 62 height 32
click at [703, 171] on button "ä" at bounding box center [696, 169] width 22 height 23
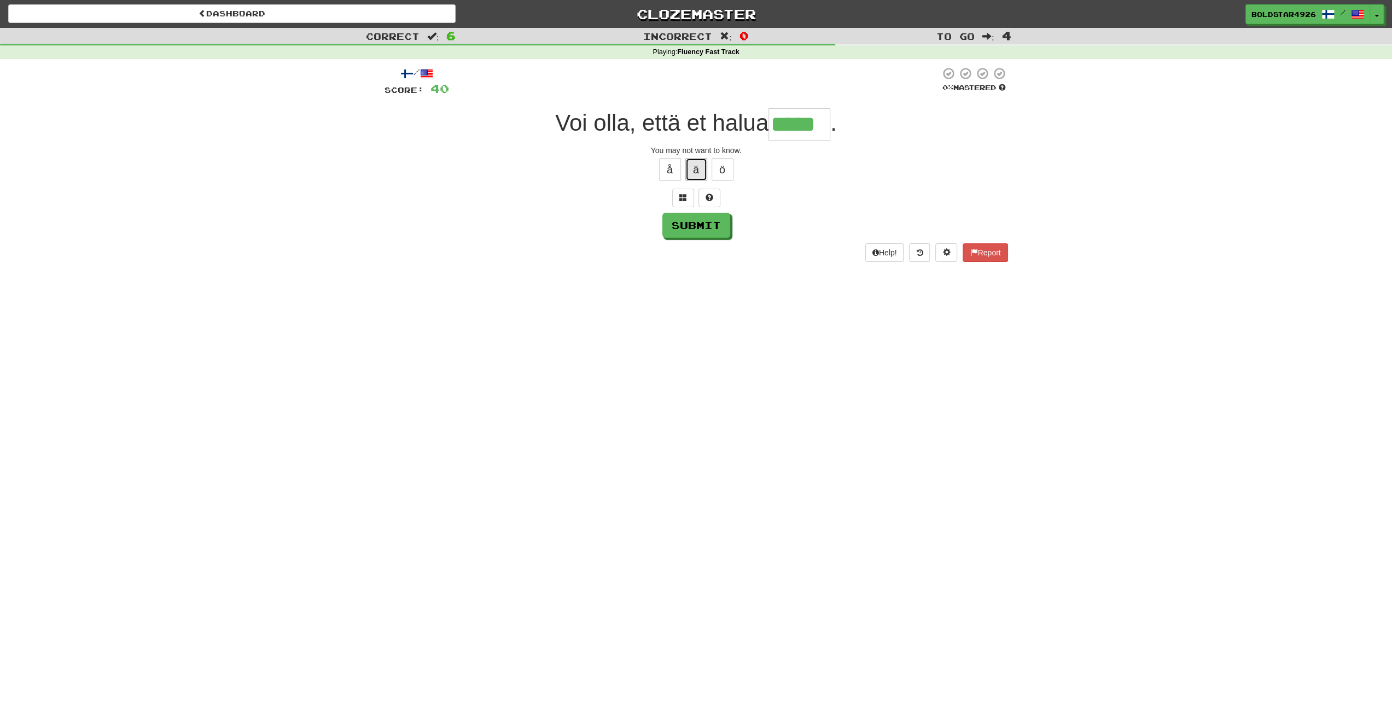
click at [703, 171] on button "ä" at bounding box center [696, 169] width 22 height 23
type input "******"
click at [694, 226] on button "Submit" at bounding box center [697, 225] width 68 height 25
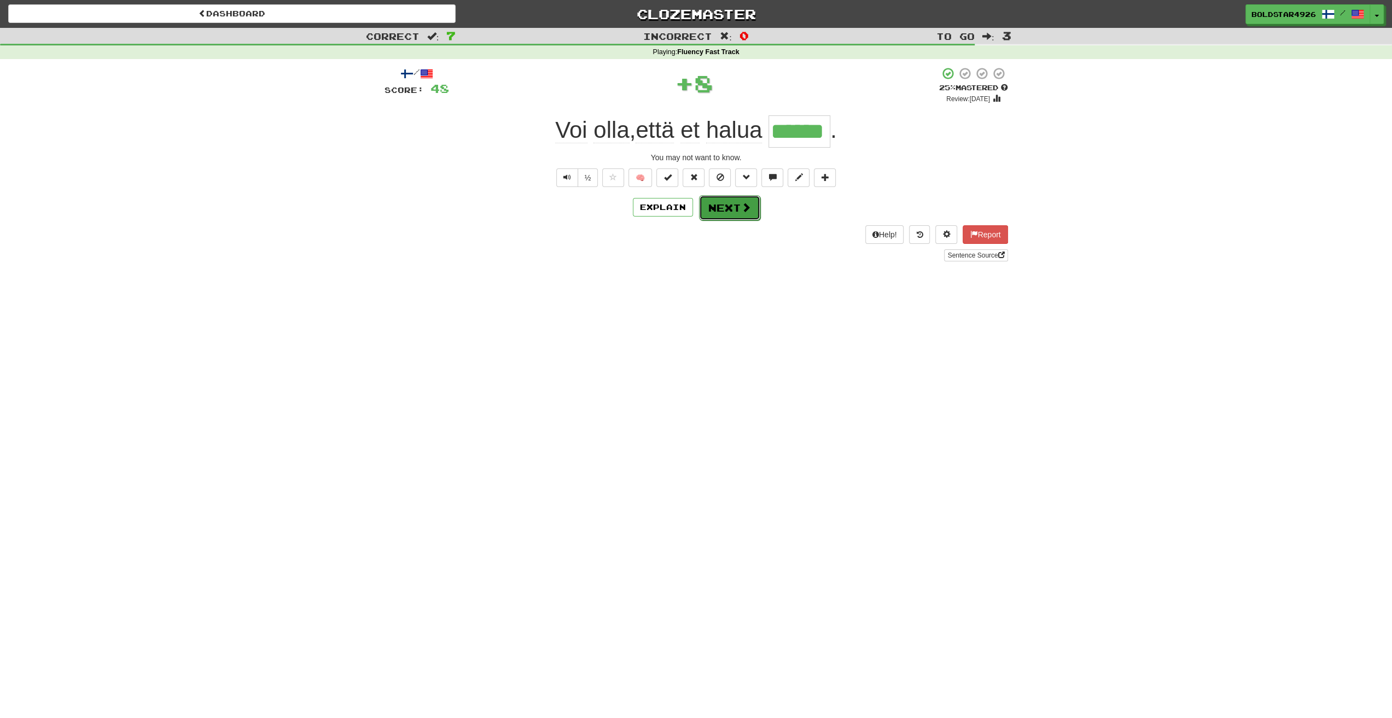
click at [720, 202] on button "Next" at bounding box center [729, 207] width 61 height 25
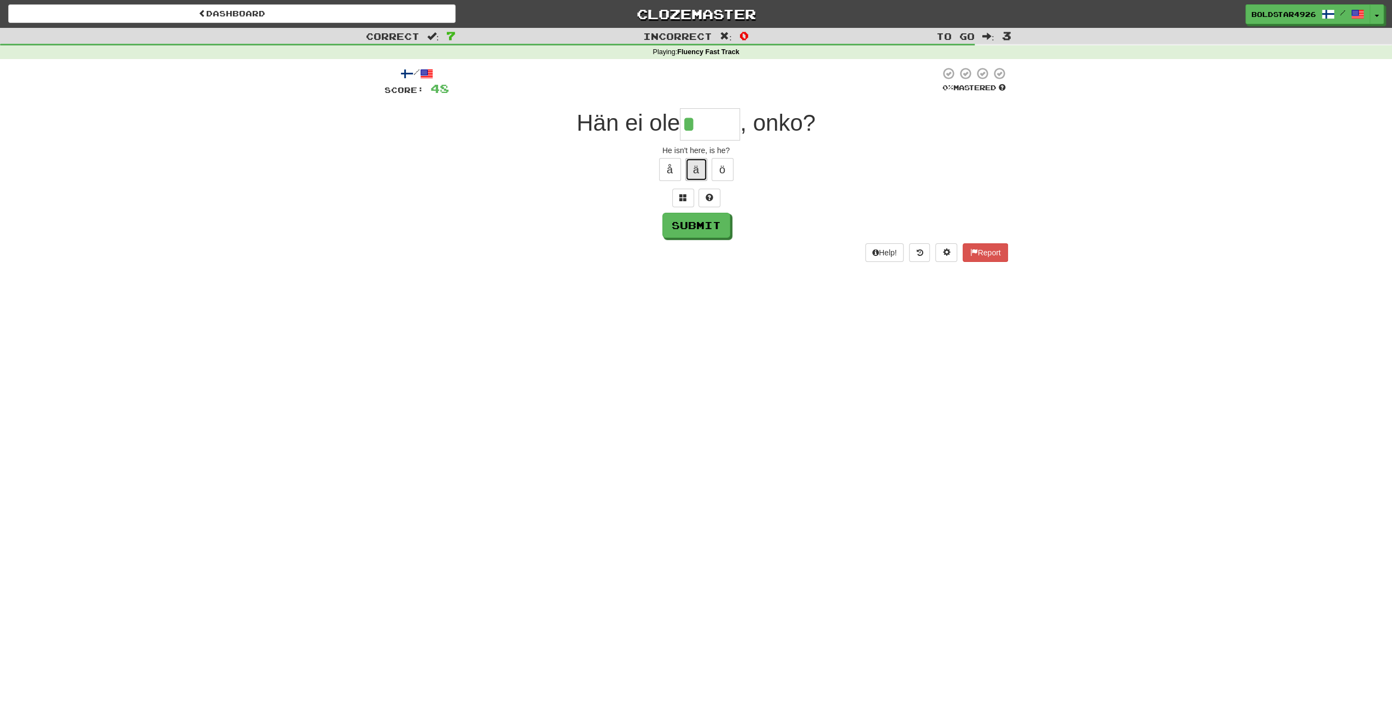
click at [705, 173] on button "ä" at bounding box center [696, 169] width 22 height 23
drag, startPoint x: 715, startPoint y: 124, endPoint x: 709, endPoint y: 125, distance: 5.6
click at [709, 125] on input "***" at bounding box center [710, 124] width 60 height 32
drag, startPoint x: 710, startPoint y: 132, endPoint x: 702, endPoint y: 131, distance: 7.7
click at [702, 131] on input "***" at bounding box center [710, 124] width 60 height 32
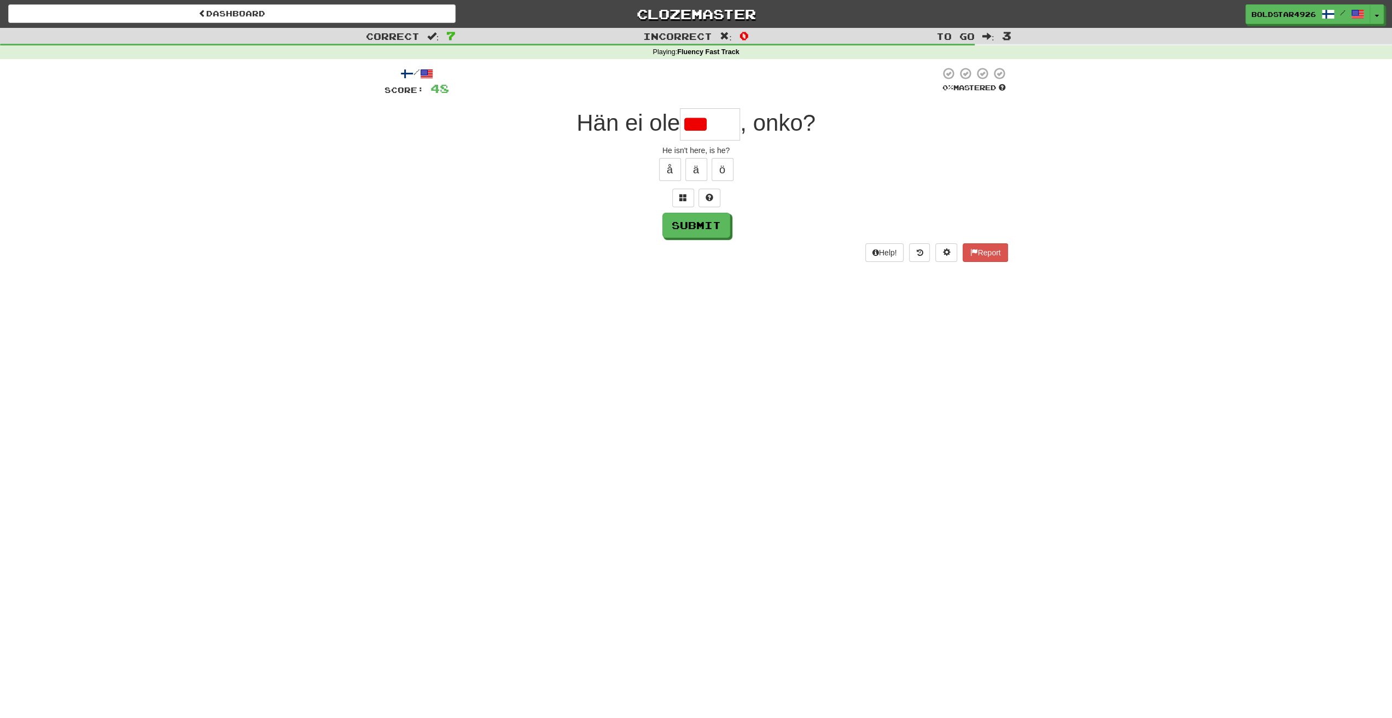
drag, startPoint x: 714, startPoint y: 132, endPoint x: 700, endPoint y: 130, distance: 13.9
click at [700, 130] on input "***" at bounding box center [710, 124] width 60 height 32
drag, startPoint x: 725, startPoint y: 128, endPoint x: 705, endPoint y: 127, distance: 19.7
click at [705, 127] on input "***" at bounding box center [710, 124] width 60 height 32
drag, startPoint x: 711, startPoint y: 126, endPoint x: 704, endPoint y: 127, distance: 7.1
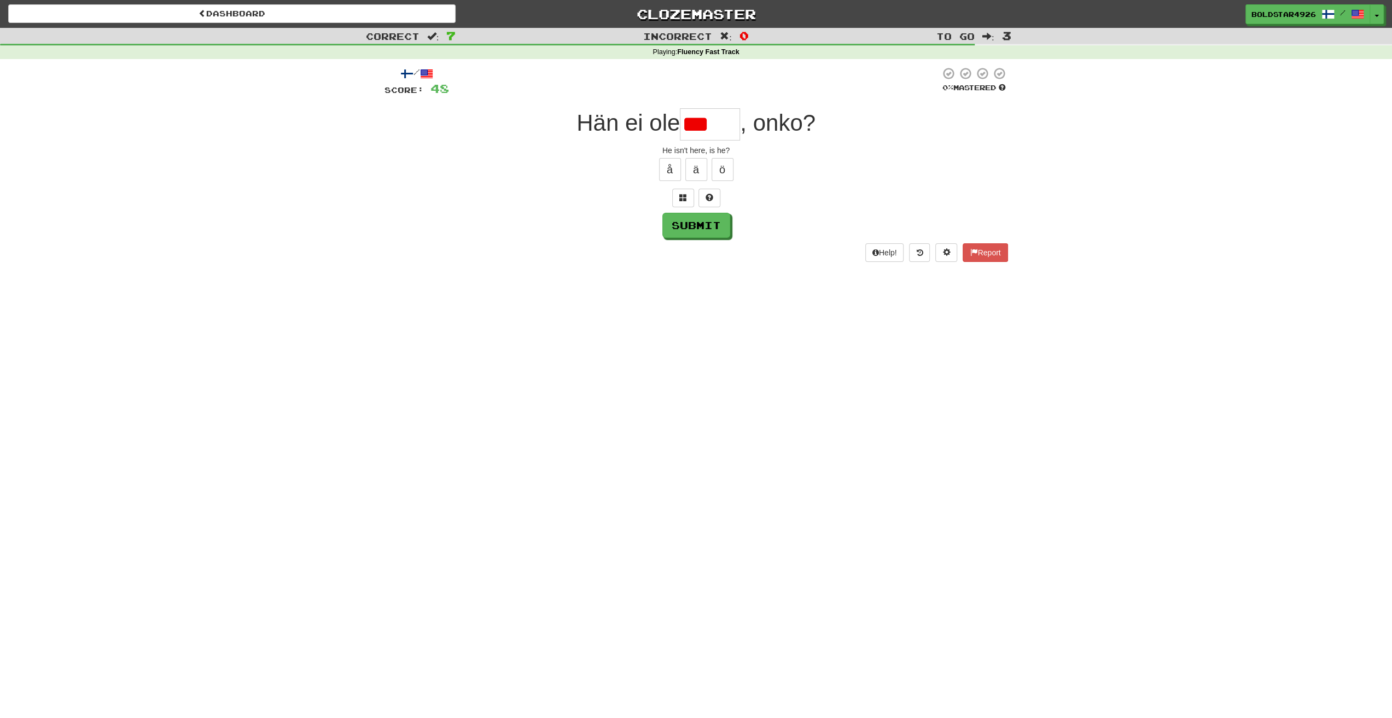
click at [704, 127] on input "***" at bounding box center [710, 124] width 60 height 32
click at [691, 169] on button "ä" at bounding box center [696, 169] width 22 height 23
drag, startPoint x: 743, startPoint y: 122, endPoint x: 718, endPoint y: 119, distance: 24.2
click at [718, 119] on input "****" at bounding box center [710, 124] width 60 height 32
drag, startPoint x: 721, startPoint y: 124, endPoint x: 714, endPoint y: 125, distance: 7.2
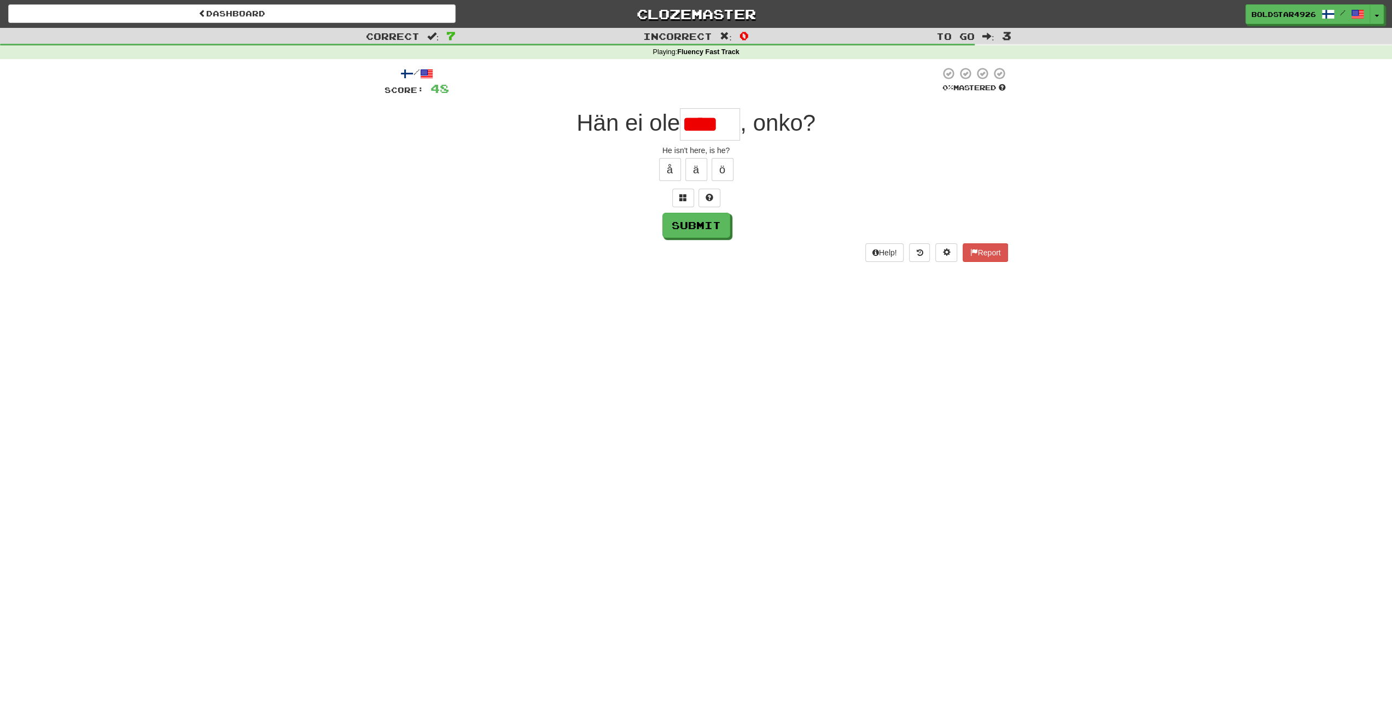
click at [714, 125] on input "****" at bounding box center [710, 124] width 60 height 32
drag, startPoint x: 732, startPoint y: 124, endPoint x: 717, endPoint y: 124, distance: 14.8
click at [717, 124] on input "****" at bounding box center [710, 124] width 60 height 32
click at [708, 191] on button at bounding box center [709, 198] width 22 height 19
click at [695, 176] on button "ä" at bounding box center [696, 169] width 22 height 23
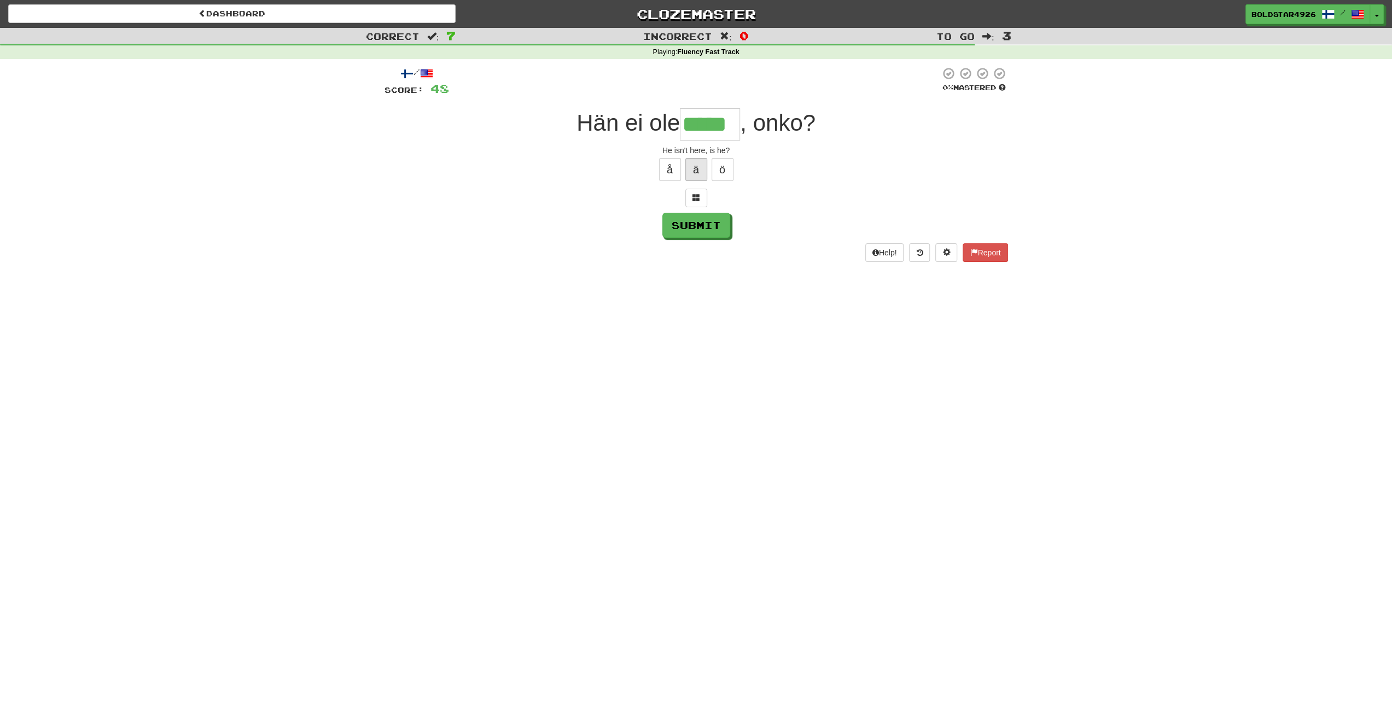
type input "******"
click at [685, 230] on button "Submit" at bounding box center [697, 225] width 68 height 25
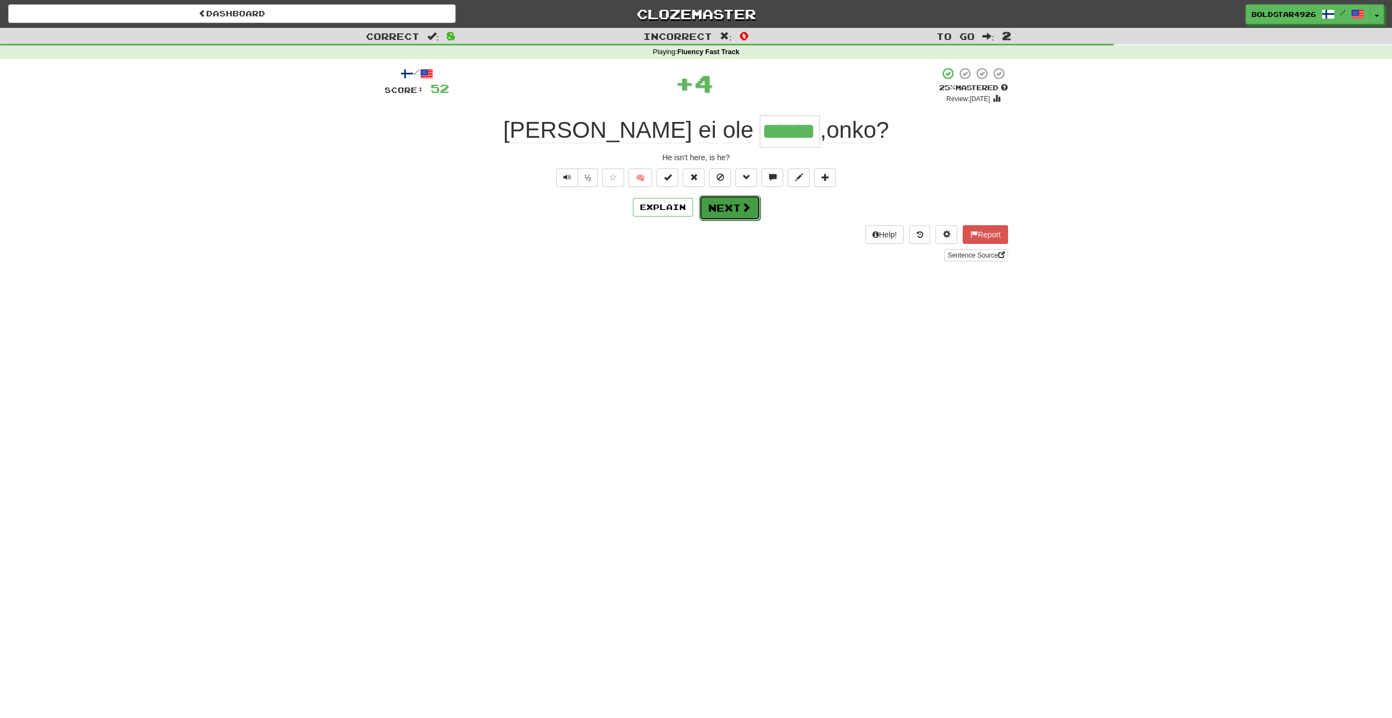
click at [728, 204] on button "Next" at bounding box center [729, 207] width 61 height 25
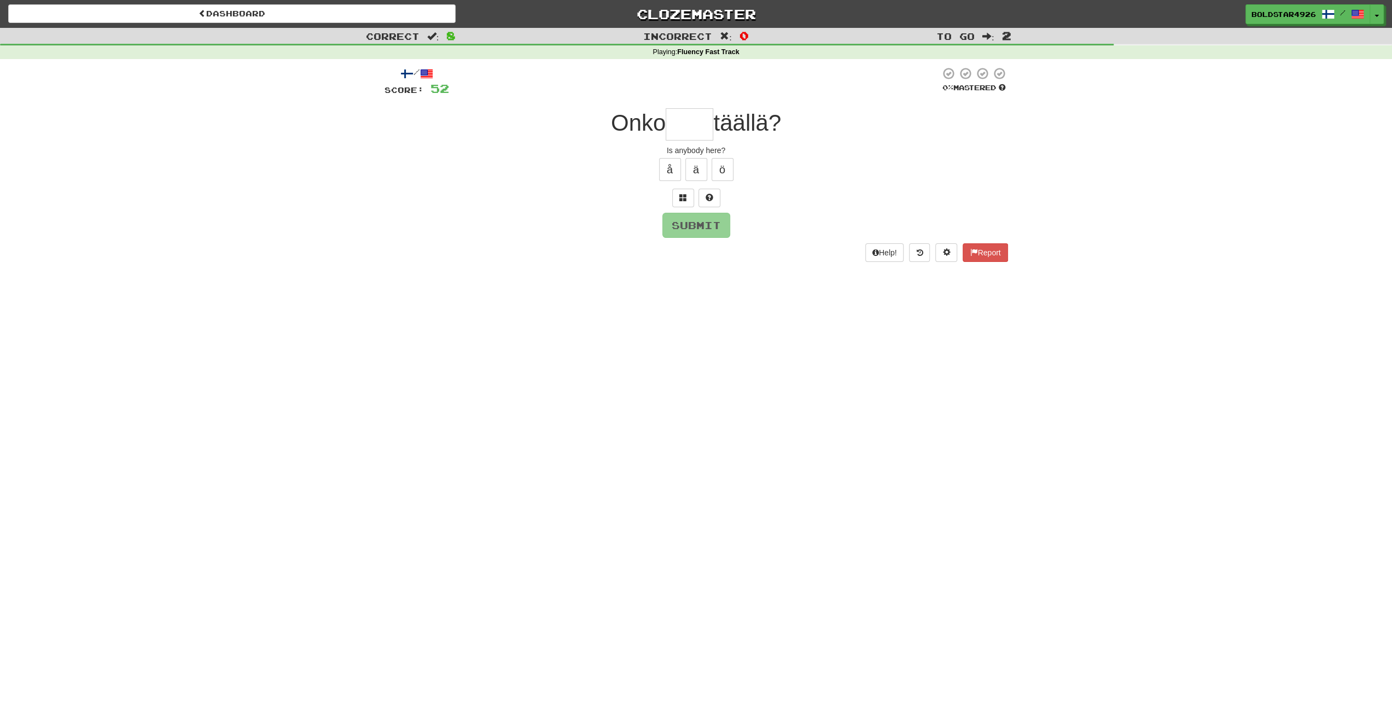
type input "*"
click at [713, 195] on button at bounding box center [709, 198] width 22 height 19
click at [691, 165] on button "ä" at bounding box center [696, 169] width 22 height 23
drag, startPoint x: 709, startPoint y: 135, endPoint x: 699, endPoint y: 128, distance: 11.8
click at [699, 128] on input "****" at bounding box center [689, 124] width 48 height 32
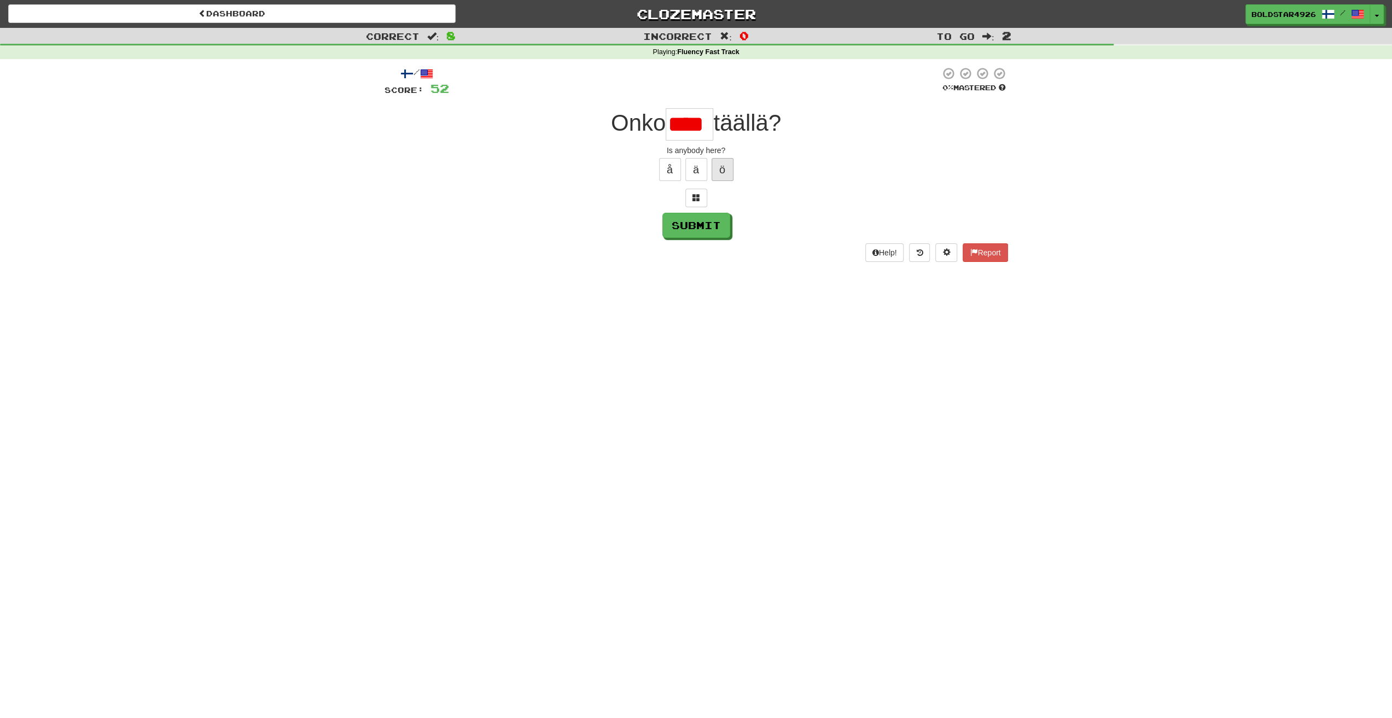
click at [729, 178] on div "å ä ö" at bounding box center [695, 169] width 623 height 27
drag, startPoint x: 709, startPoint y: 137, endPoint x: 697, endPoint y: 130, distance: 14.4
click at [697, 130] on input "****" at bounding box center [689, 124] width 48 height 32
type input "****"
click at [724, 220] on button "Submit" at bounding box center [697, 225] width 68 height 25
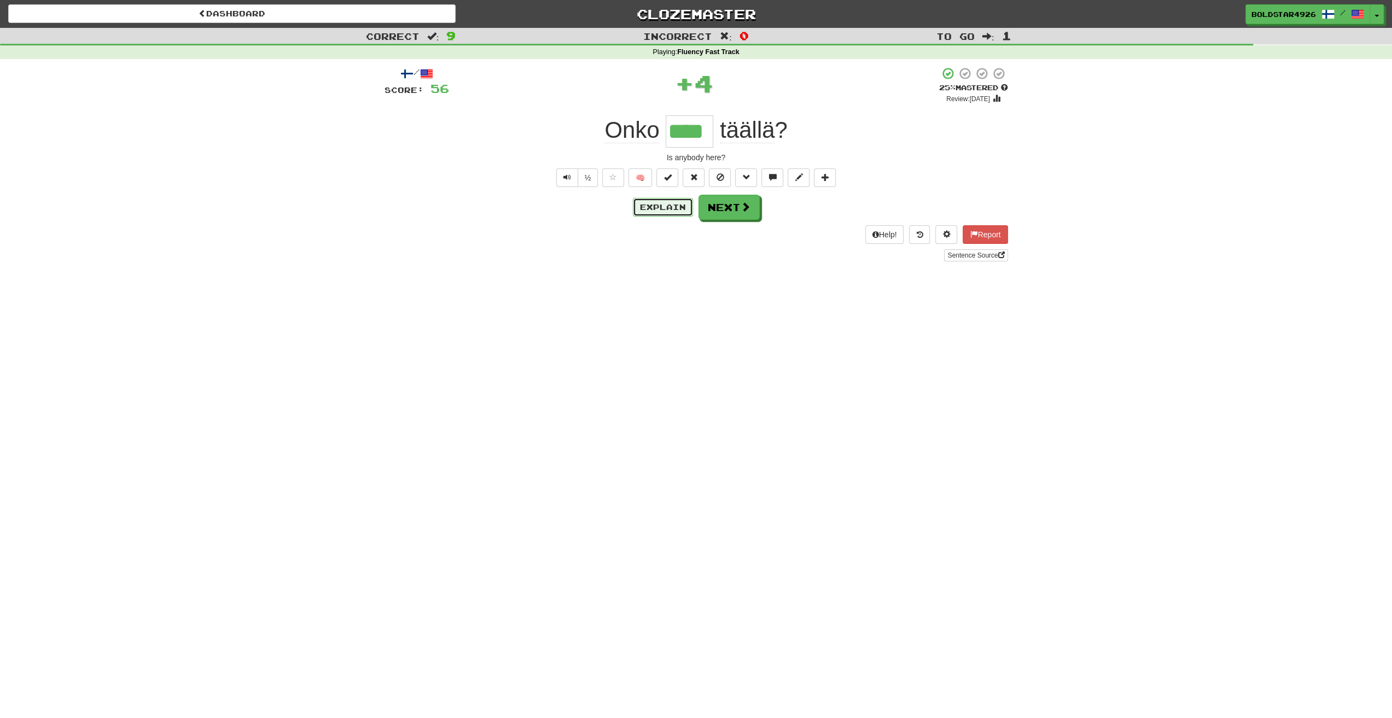
click at [672, 203] on button "Explain" at bounding box center [663, 207] width 60 height 19
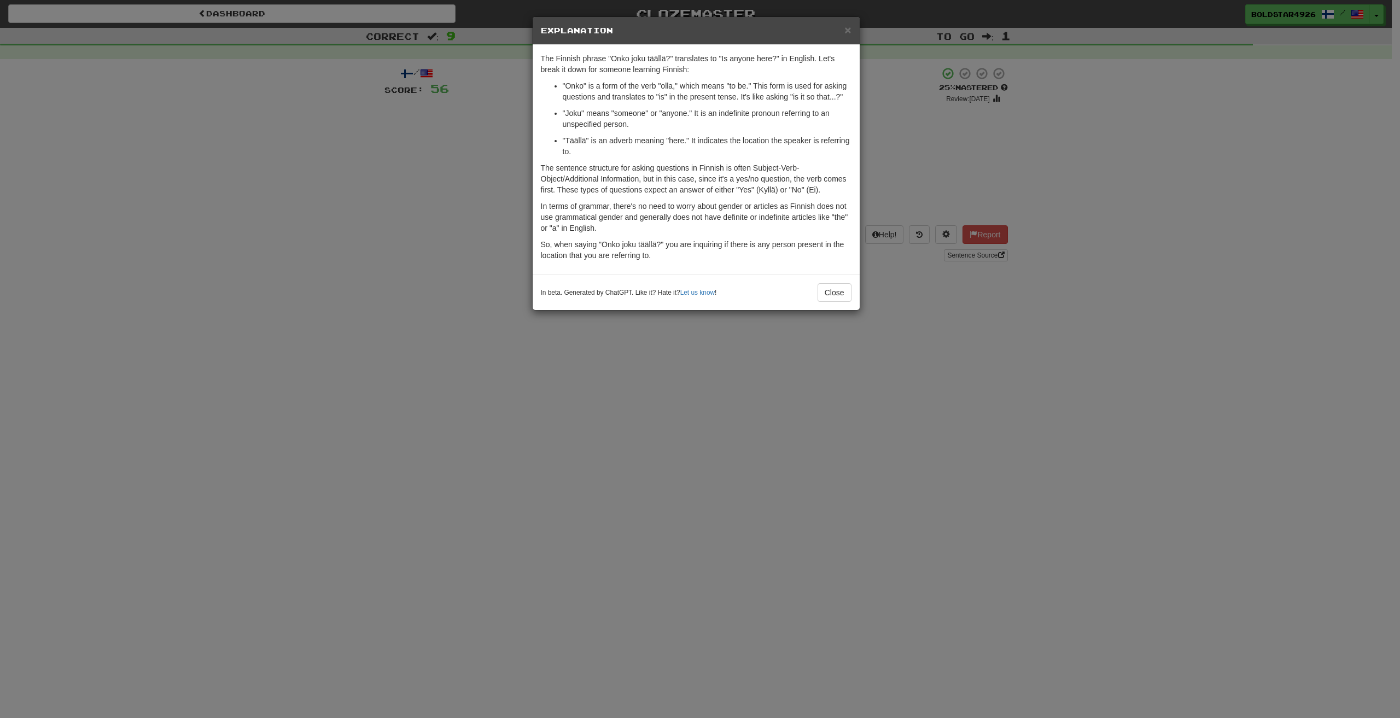
click at [679, 323] on div "× Explanation The Finnish phrase "Onko joku täällä?" translates to "Is anyone h…" at bounding box center [700, 359] width 1400 height 718
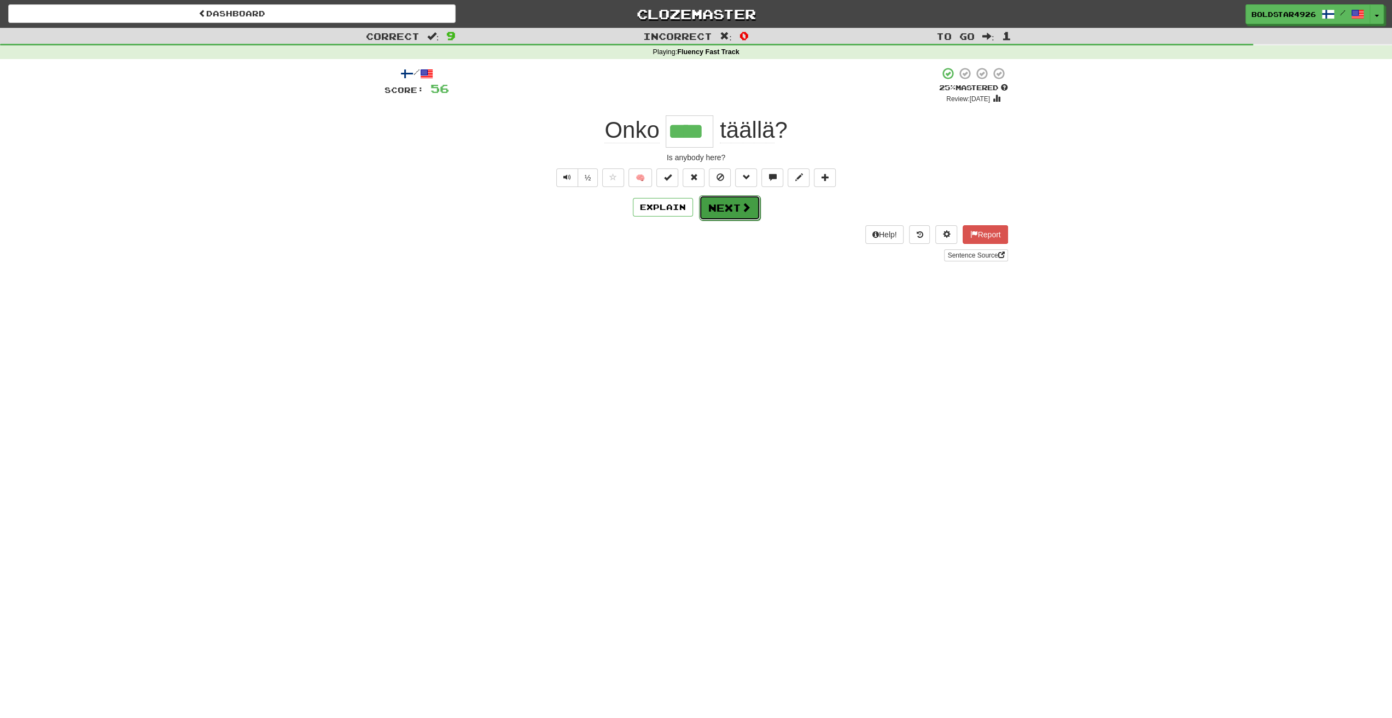
click at [741, 207] on span at bounding box center [746, 207] width 10 height 10
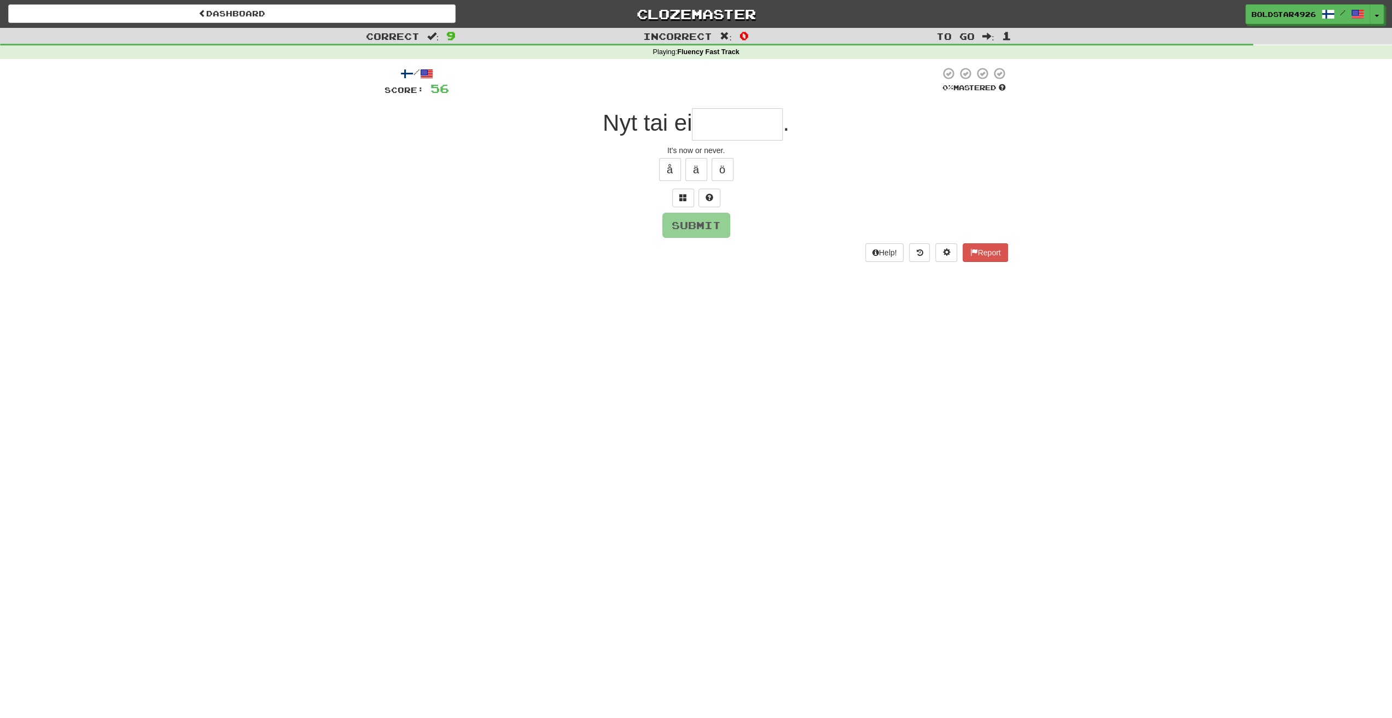
type input "*"
click at [717, 204] on button at bounding box center [709, 198] width 22 height 19
click at [711, 226] on button "Submit" at bounding box center [697, 225] width 68 height 25
click at [759, 113] on input "*****" at bounding box center [737, 124] width 91 height 32
type input "*******"
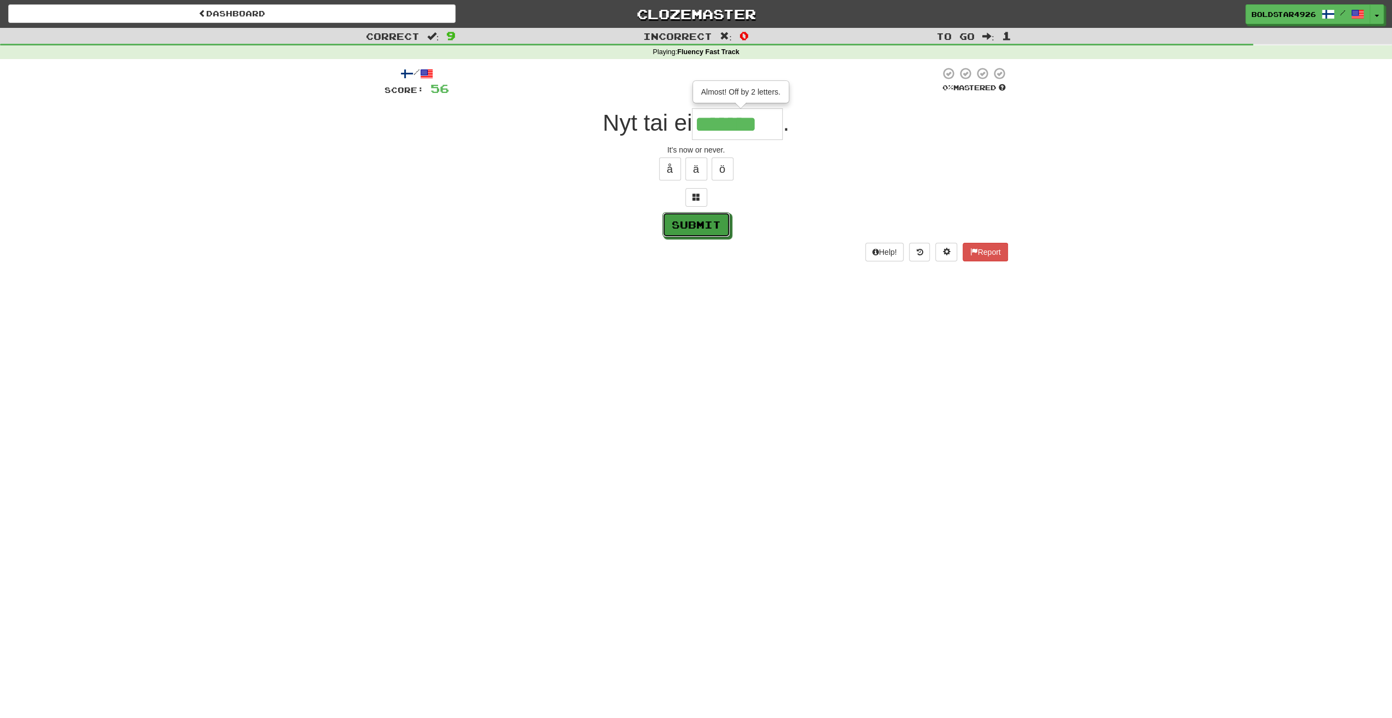
drag, startPoint x: 698, startPoint y: 235, endPoint x: 693, endPoint y: 230, distance: 6.6
click at [697, 234] on button "Submit" at bounding box center [696, 224] width 68 height 25
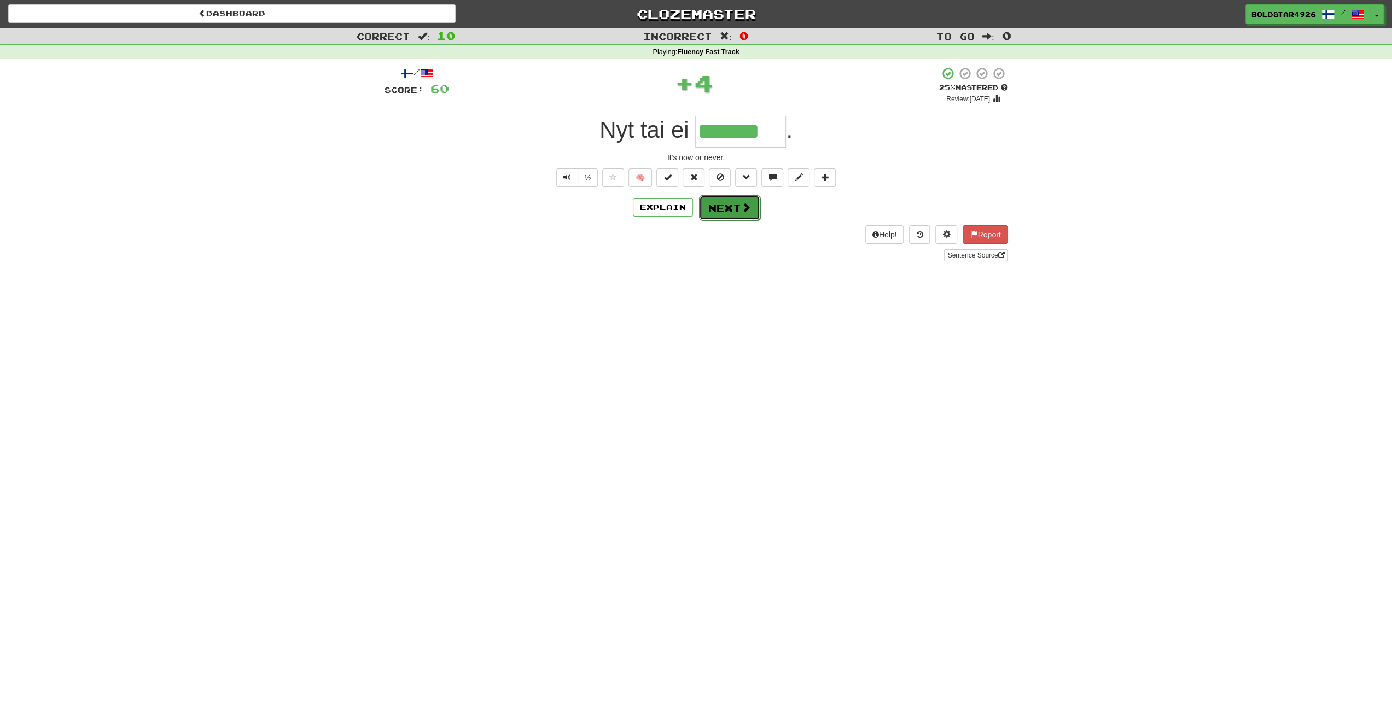
click at [733, 207] on button "Next" at bounding box center [729, 207] width 61 height 25
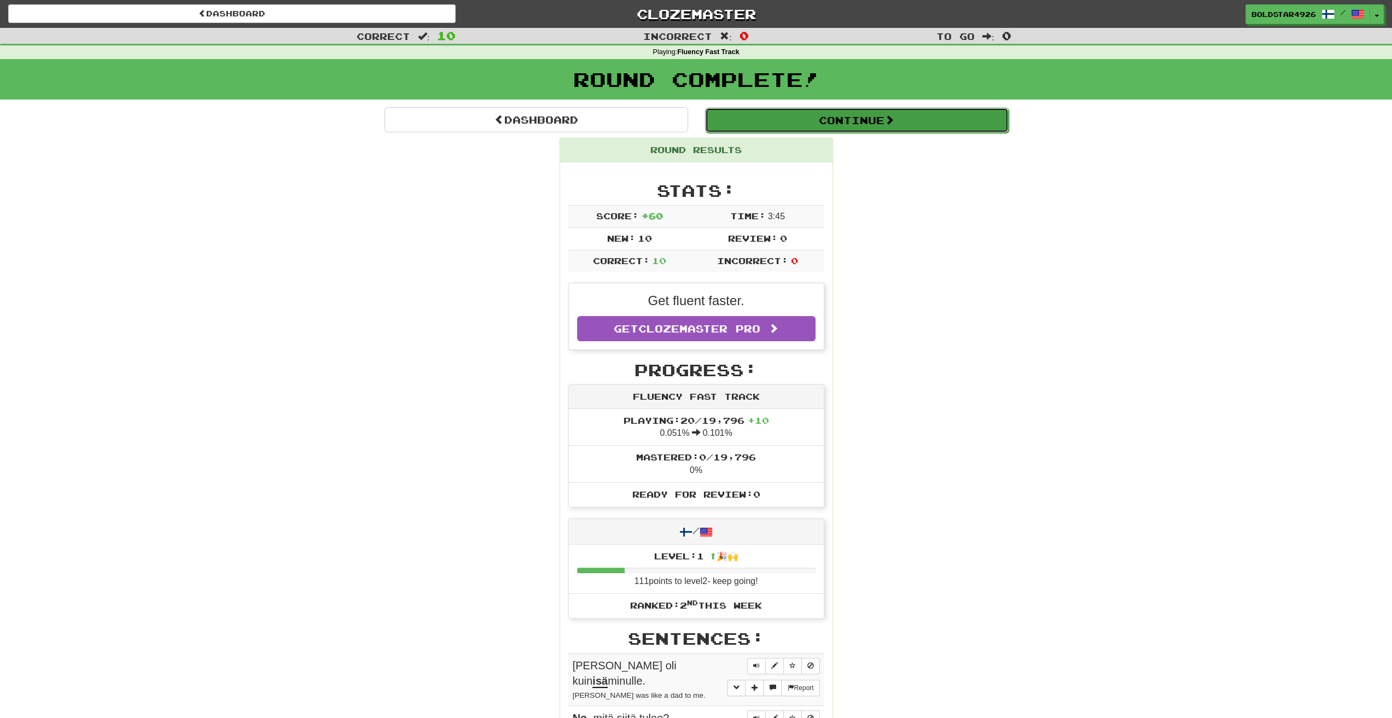
click at [892, 127] on button "Continue" at bounding box center [856, 120] width 303 height 25
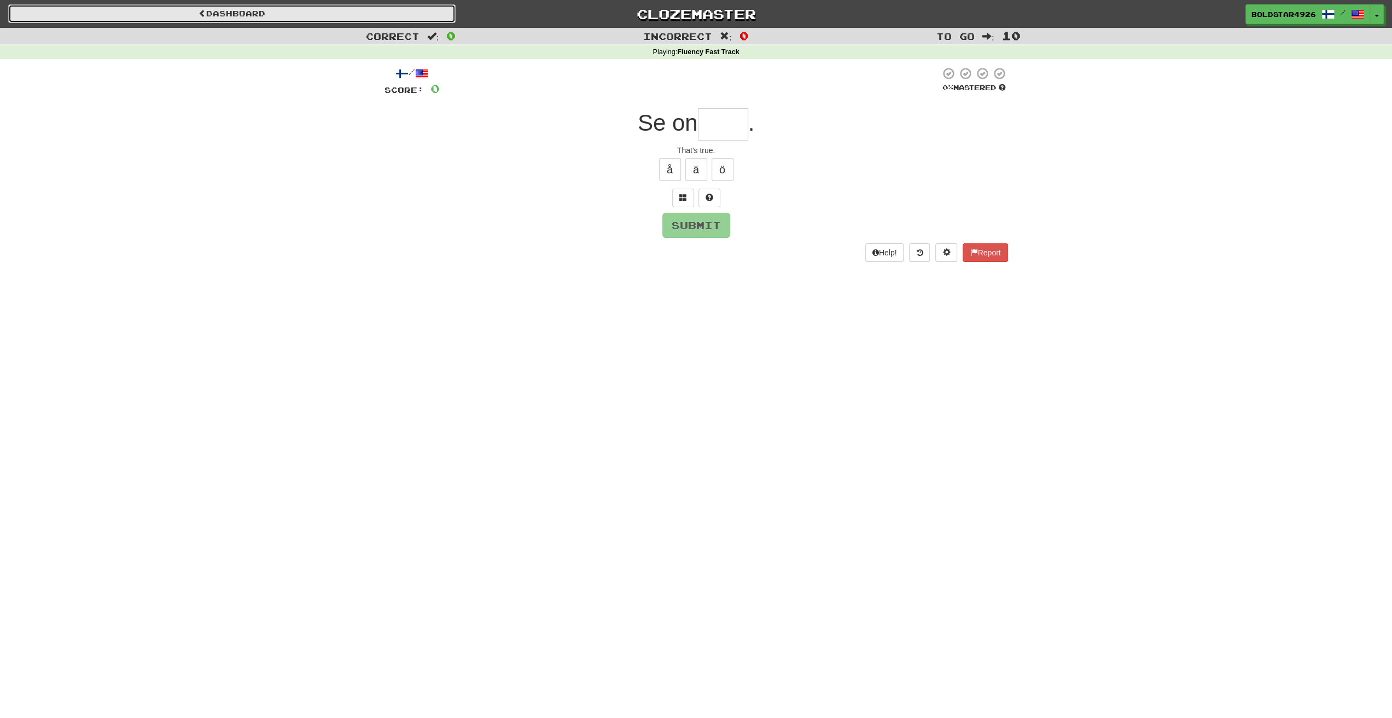
click at [223, 17] on link "Dashboard" at bounding box center [231, 13] width 447 height 19
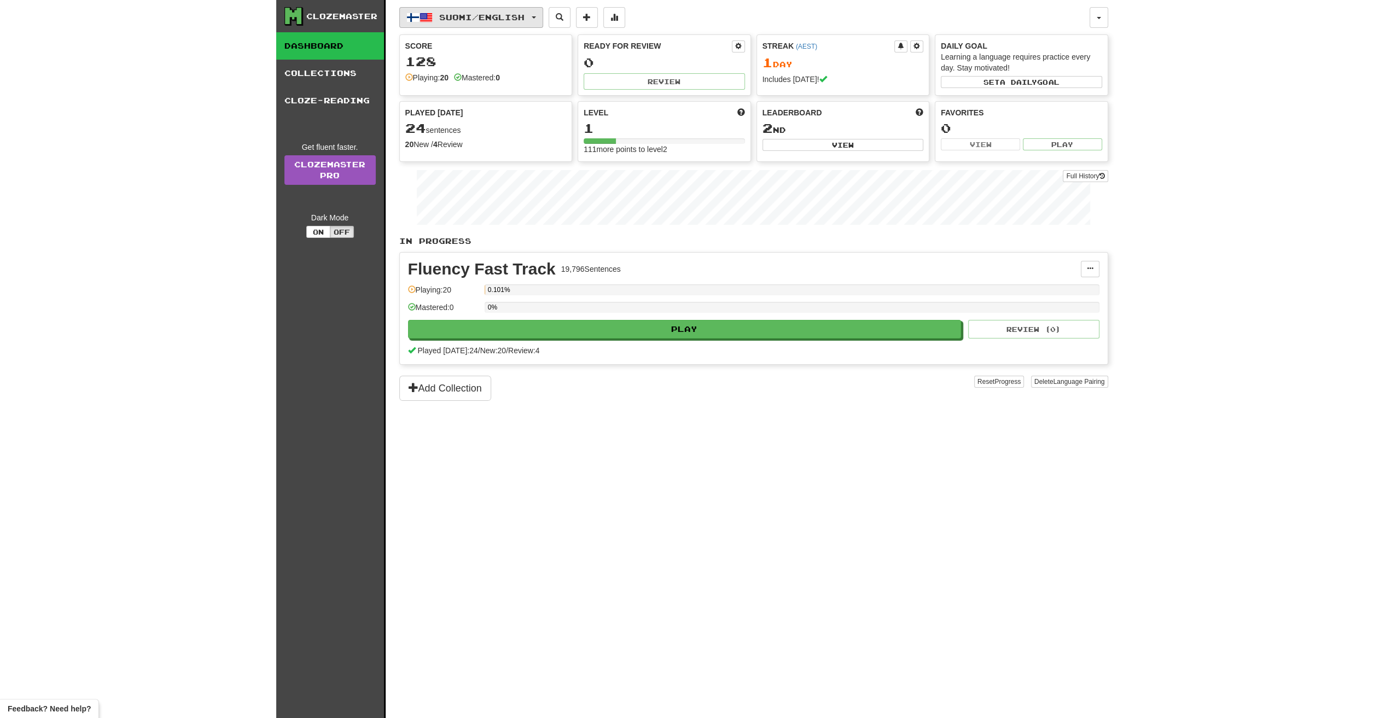
click at [497, 17] on span "Suomi / English" at bounding box center [481, 17] width 85 height 9
click at [481, 82] on link "Language Pairing" at bounding box center [479, 86] width 136 height 15
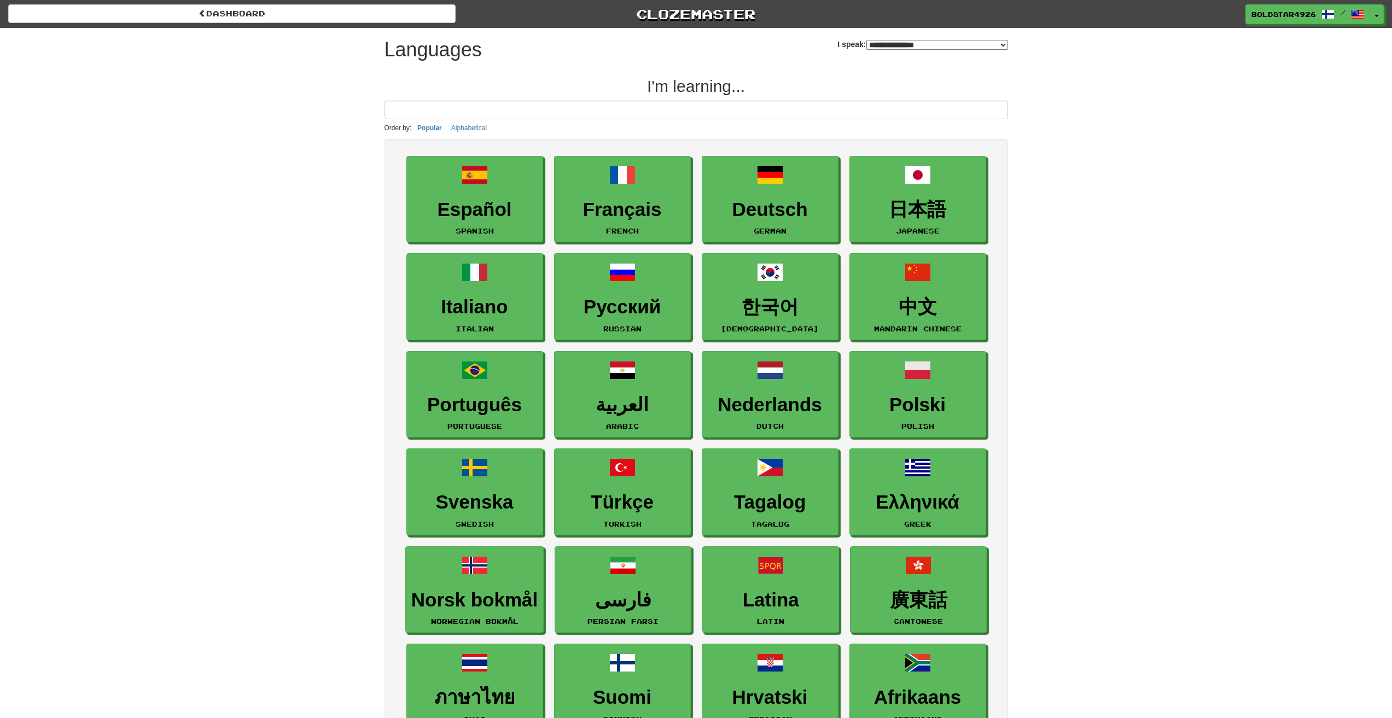
select select "*******"
click at [936, 235] on small "Japanese" at bounding box center [918, 231] width 44 height 8
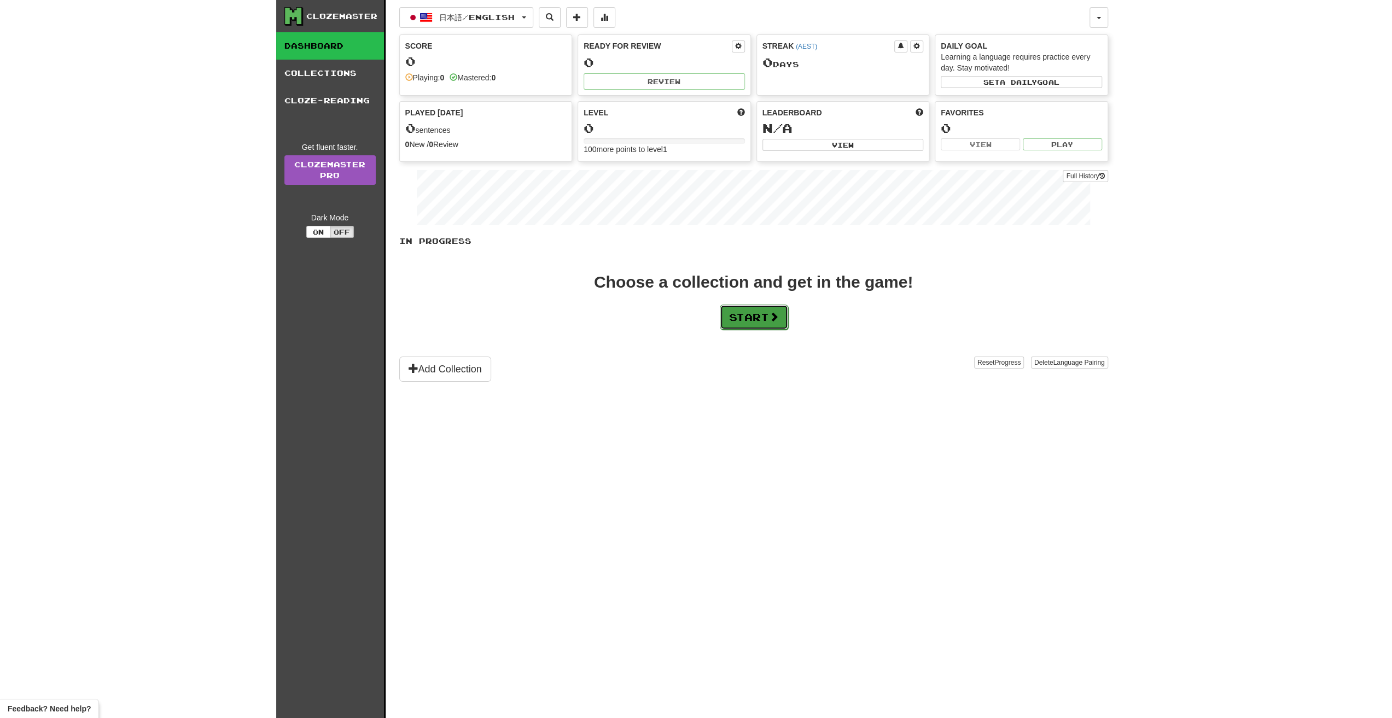
click at [764, 315] on button "Start" at bounding box center [754, 317] width 68 height 25
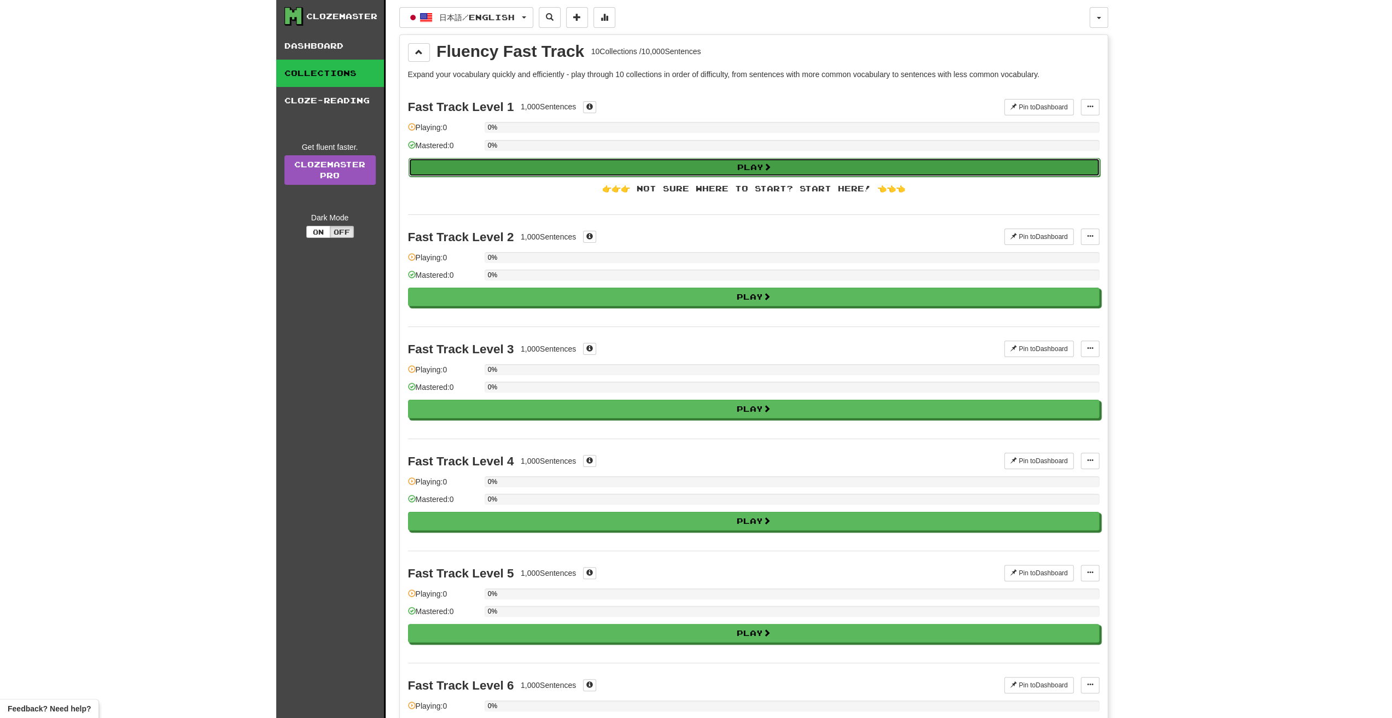
click at [786, 165] on button "Play" at bounding box center [753, 167] width 691 height 19
select select "**"
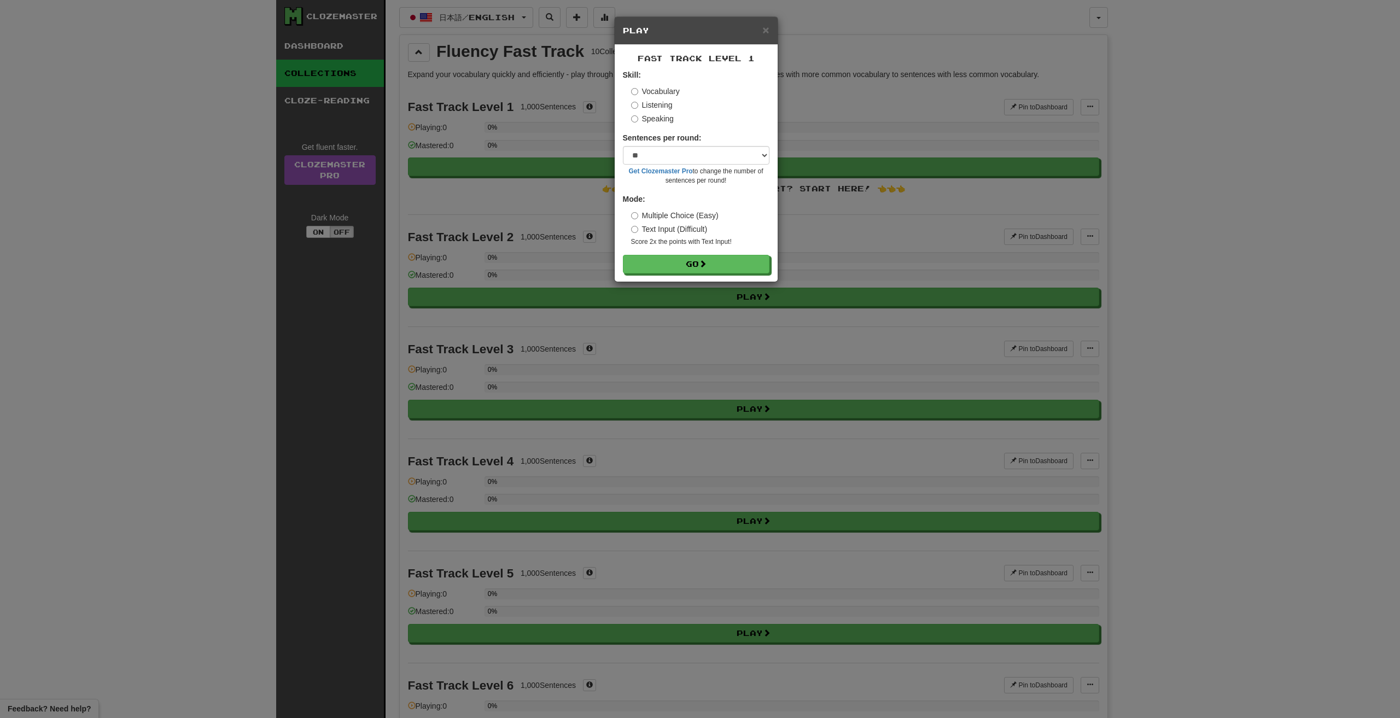
click at [725, 167] on small "Get Clozemaster Pro to change the number of sentences per round!" at bounding box center [696, 176] width 147 height 19
click at [727, 159] on select "* ** ** ** ** ** *** ********" at bounding box center [696, 155] width 147 height 19
click at [780, 76] on div "× Play Fast Track Level 1 Skill: Vocabulary Listening Speaking Sentences per ro…" at bounding box center [700, 359] width 1400 height 718
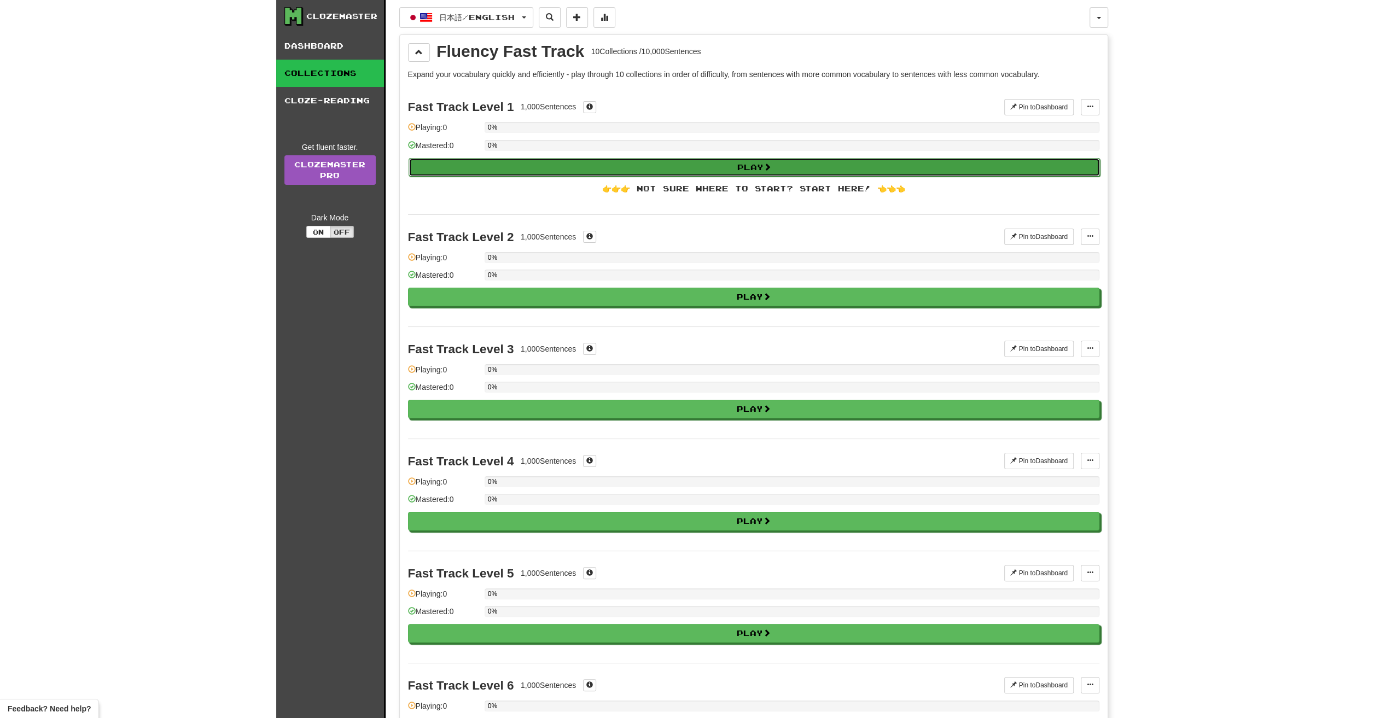
click at [762, 166] on button "Play" at bounding box center [753, 167] width 691 height 19
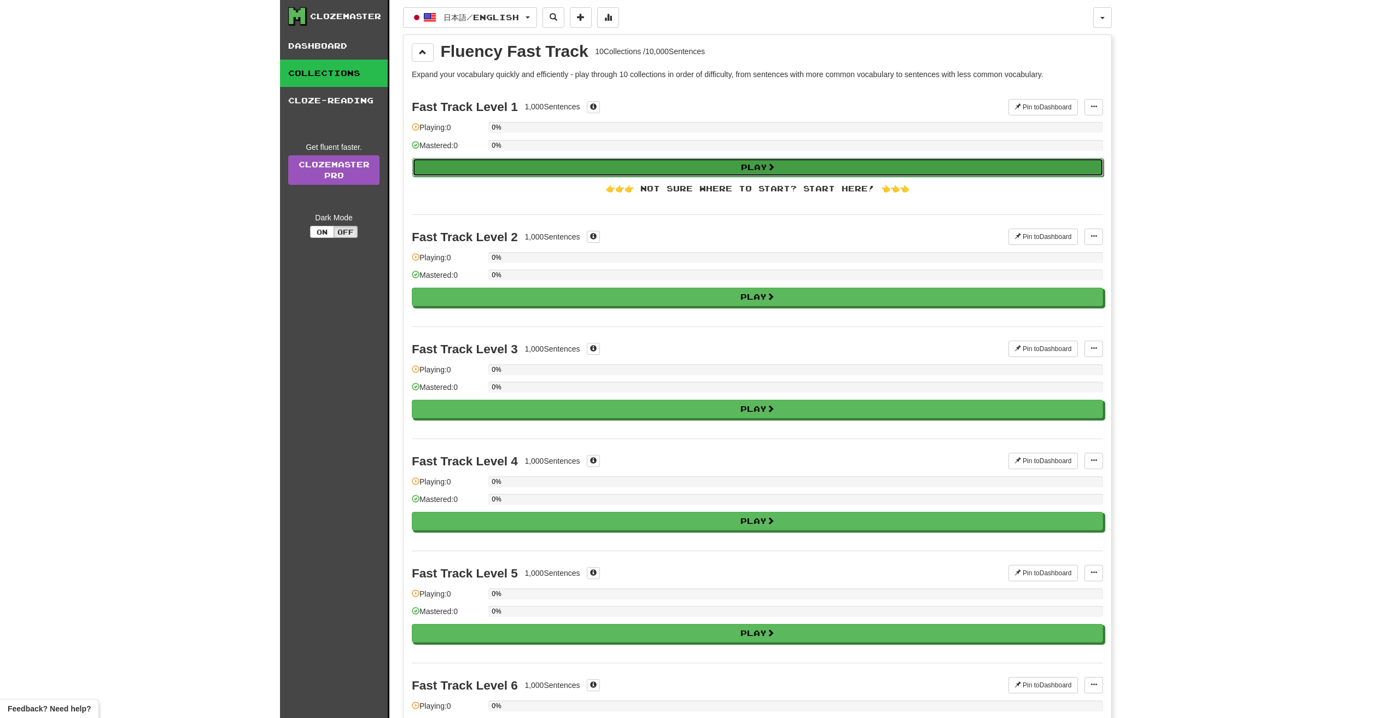
select select "**"
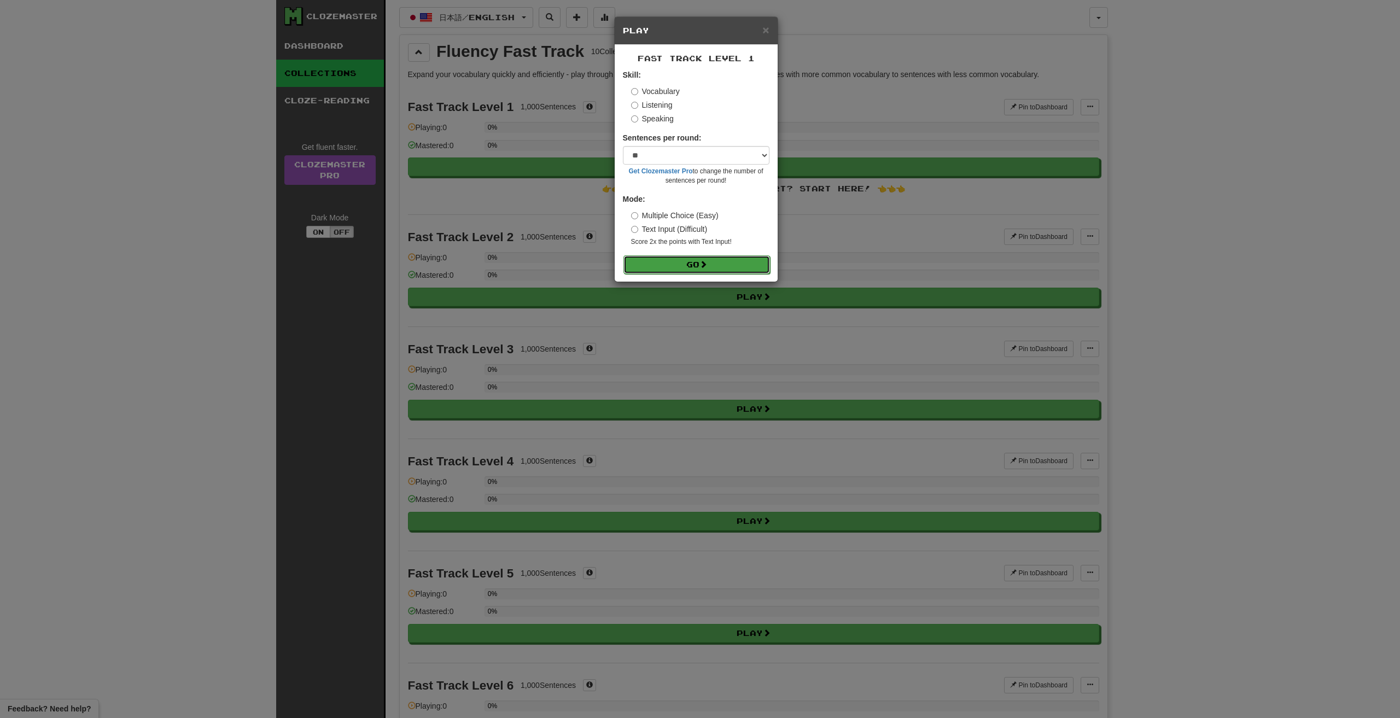
click at [707, 267] on span at bounding box center [703, 264] width 8 height 8
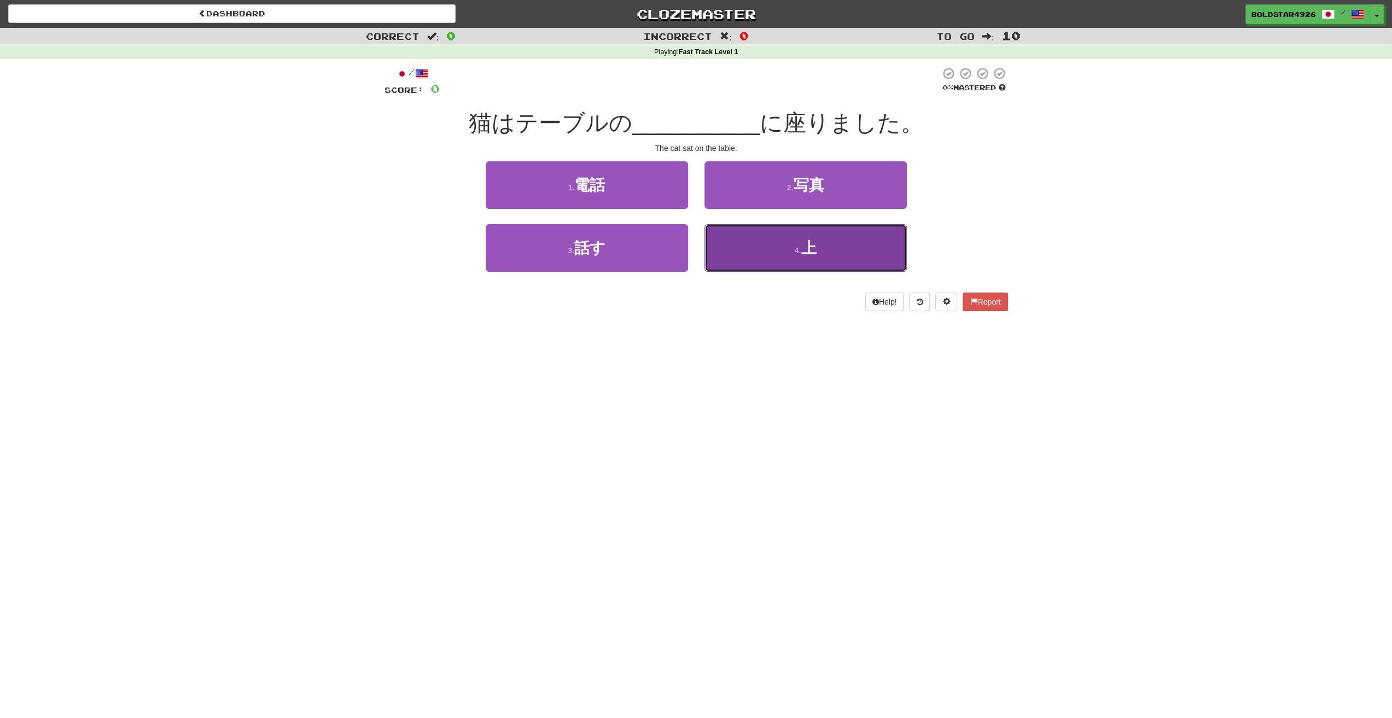
click at [792, 249] on button "4 . 上" at bounding box center [805, 248] width 202 height 48
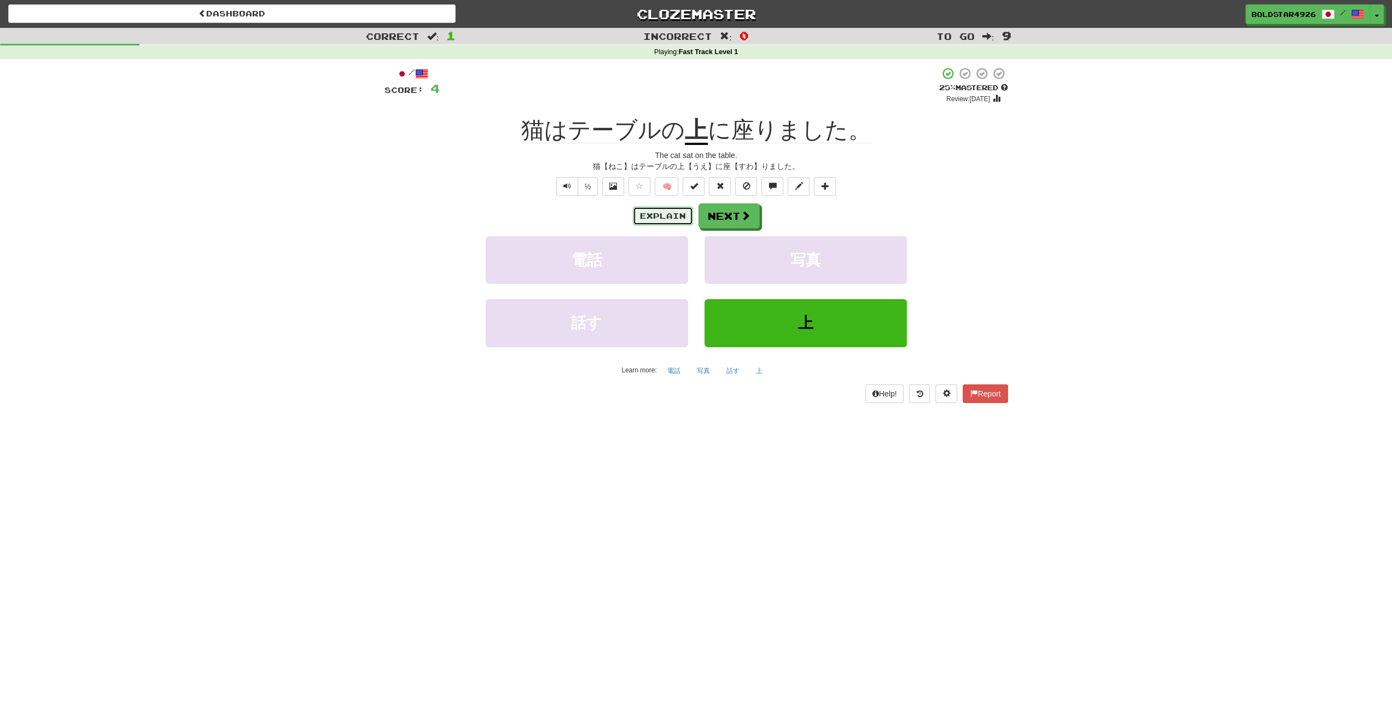
click at [674, 211] on button "Explain" at bounding box center [663, 216] width 60 height 19
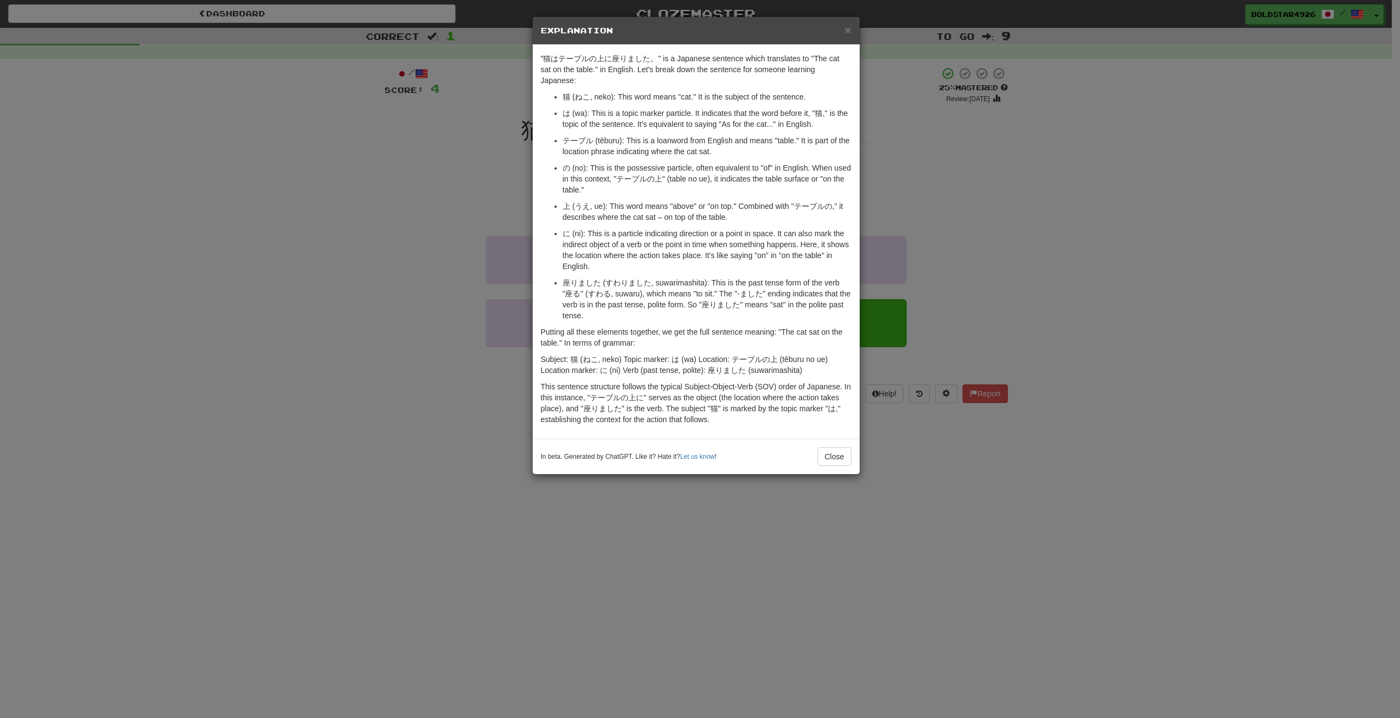
click at [879, 226] on div "× Explanation "猫はテーブルの上に座りました。" is a Japanese sentence which translates to "The…" at bounding box center [700, 359] width 1400 height 718
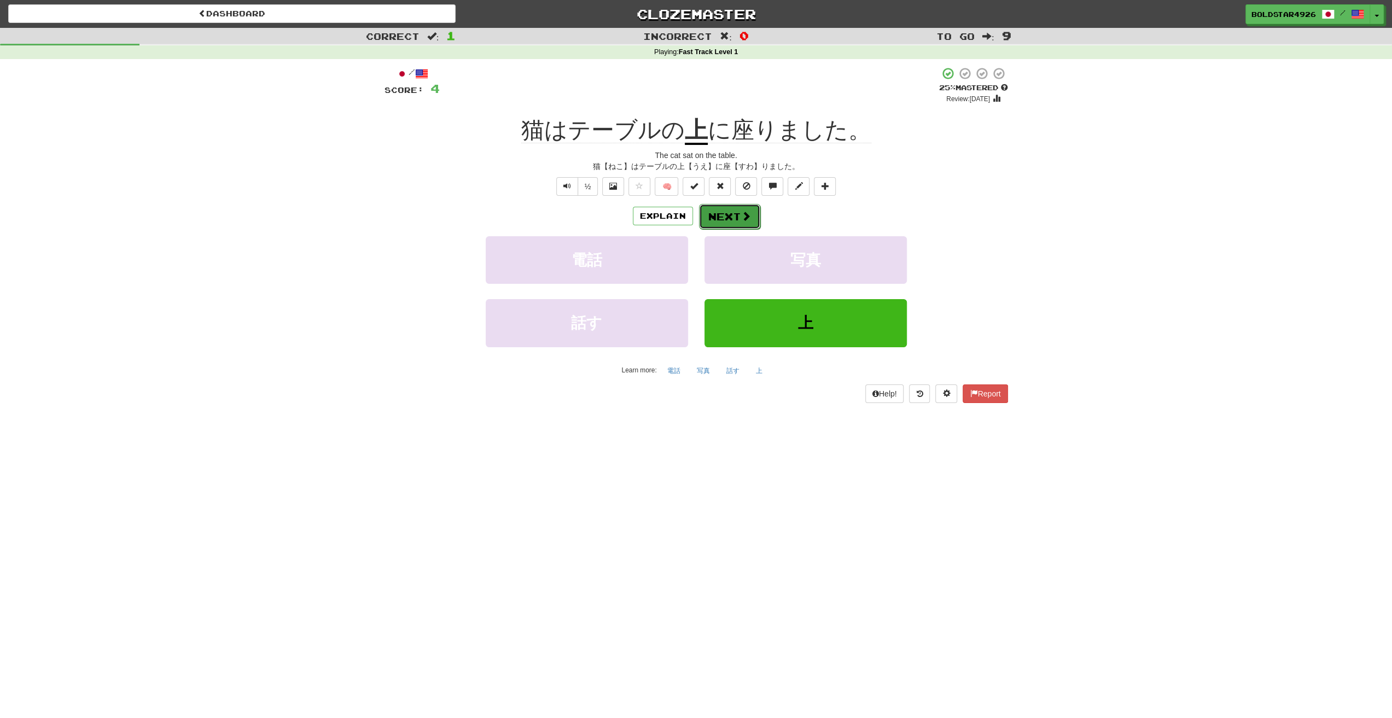
click at [724, 209] on button "Next" at bounding box center [729, 216] width 61 height 25
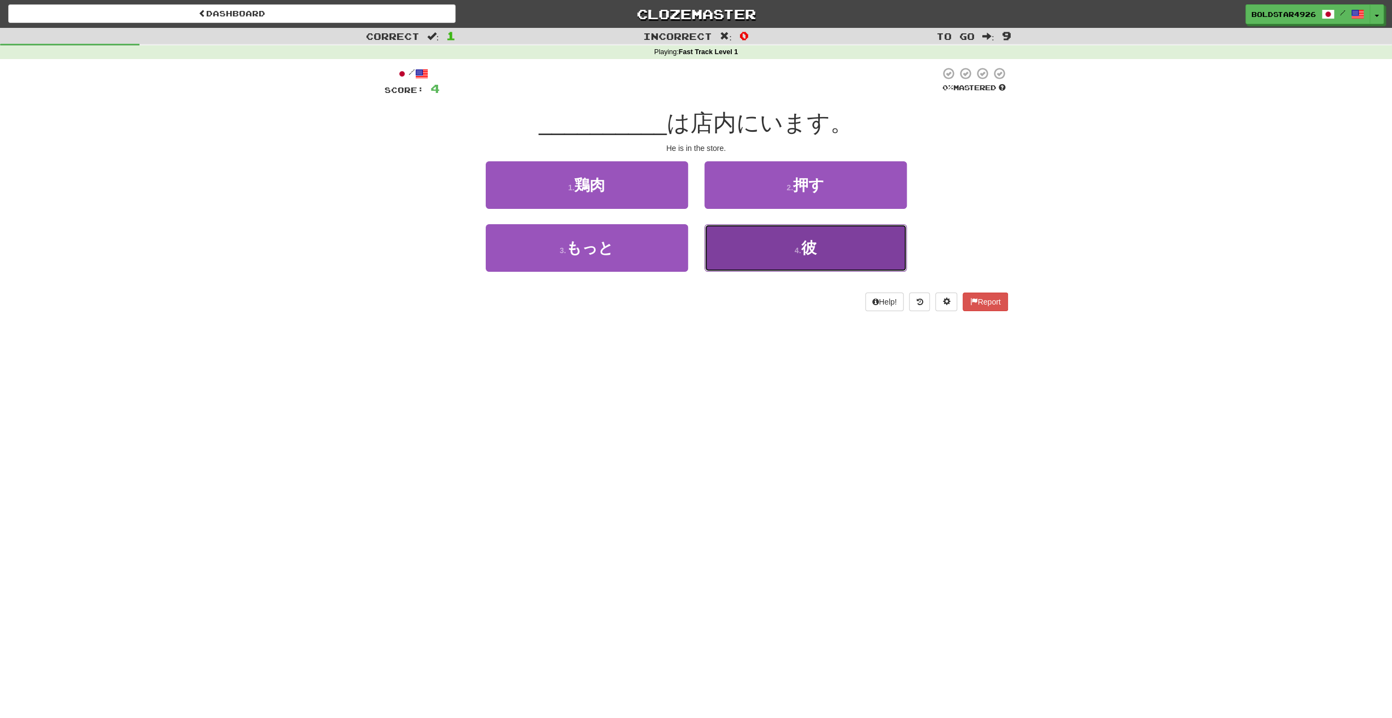
click at [806, 264] on button "4 . 彼" at bounding box center [805, 248] width 202 height 48
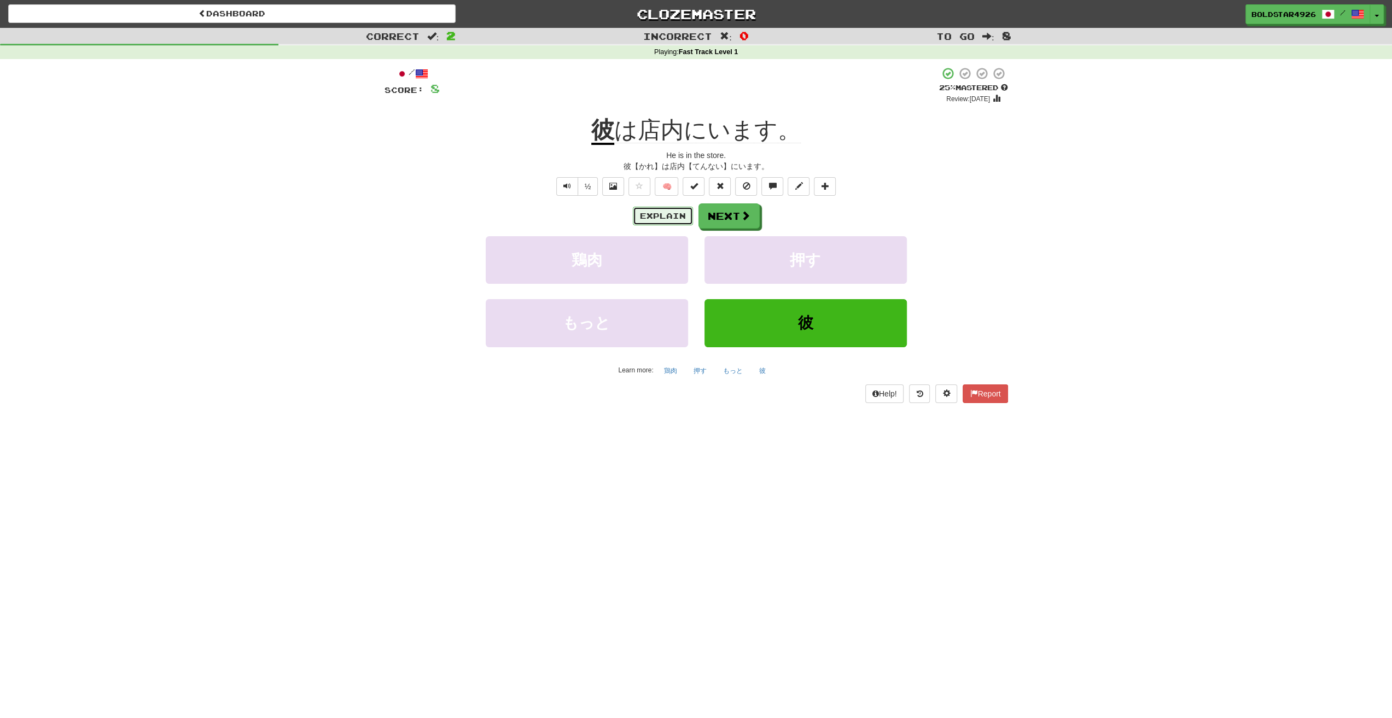
click at [670, 223] on button "Explain" at bounding box center [663, 216] width 60 height 19
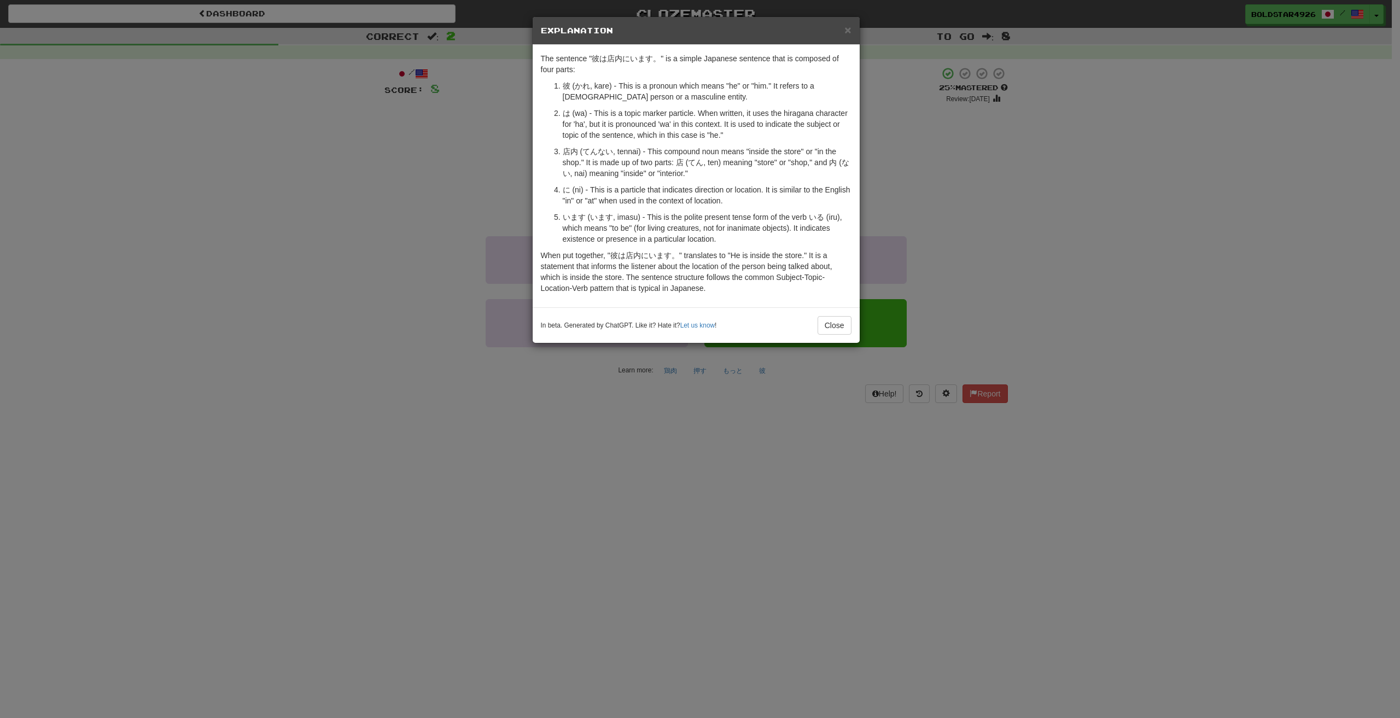
click at [835, 335] on div "In beta. Generated by ChatGPT. Like it? Hate it? Let us know ! Close" at bounding box center [696, 325] width 327 height 36
click at [840, 322] on button "Close" at bounding box center [834, 325] width 34 height 19
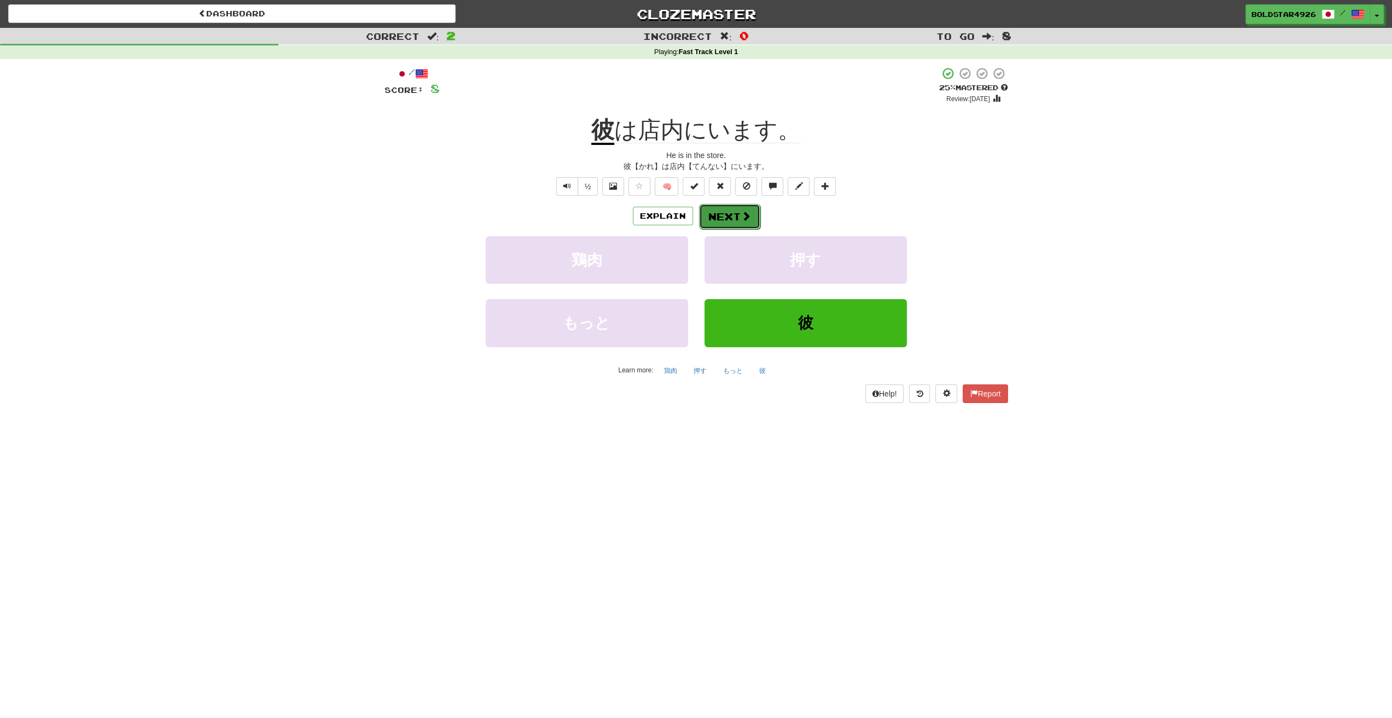
click at [725, 209] on button "Next" at bounding box center [729, 216] width 61 height 25
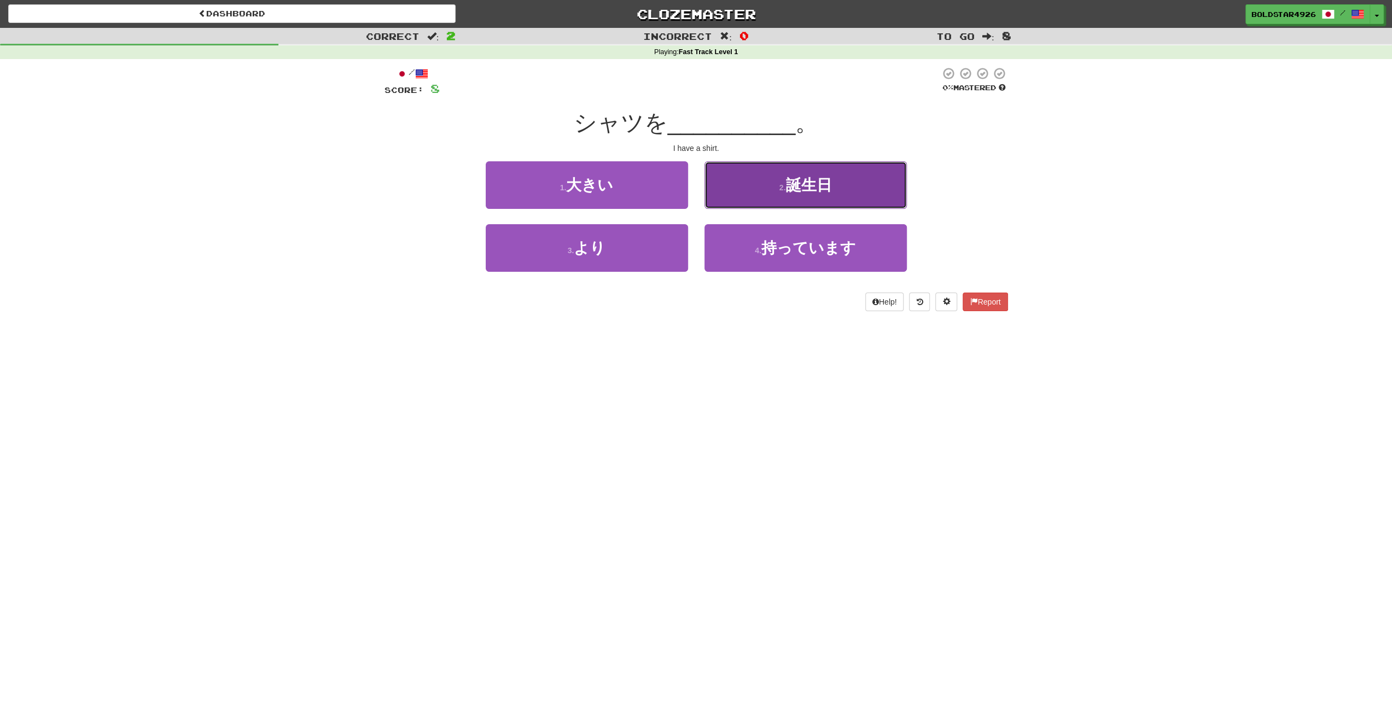
click at [756, 179] on button "2 . 誕生日" at bounding box center [805, 185] width 202 height 48
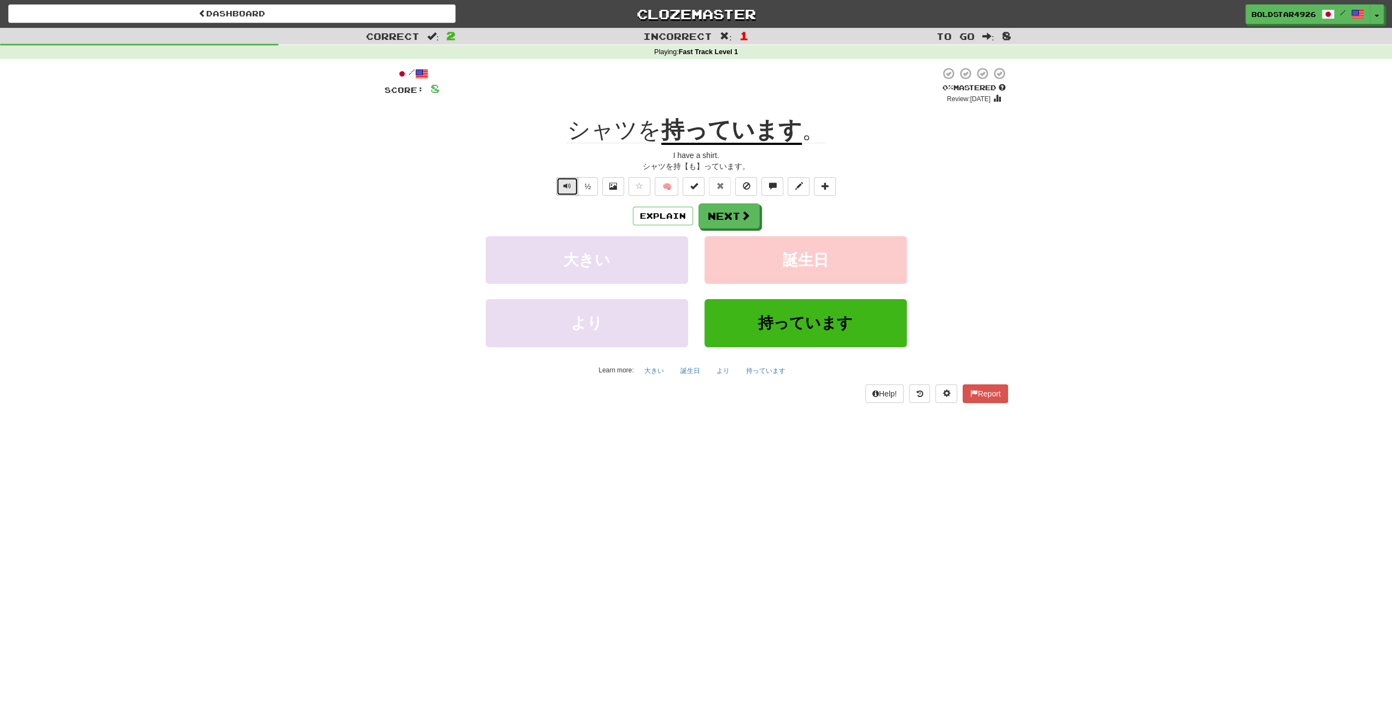
click at [565, 184] on span "Text-to-speech controls" at bounding box center [567, 186] width 8 height 8
click at [617, 191] on button at bounding box center [613, 186] width 22 height 19
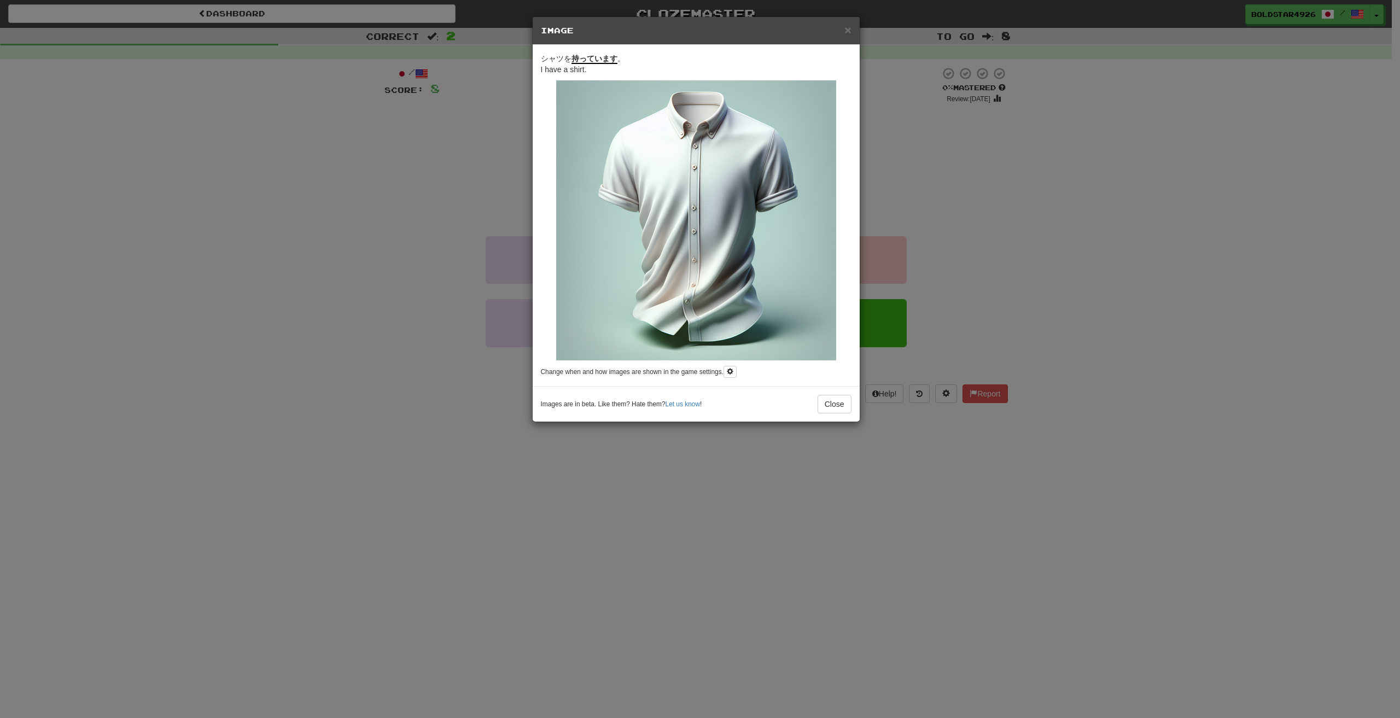
click at [714, 196] on img at bounding box center [696, 220] width 280 height 280
click at [416, 373] on div "× Image シャツを 持っています 。 I have a shirt. Change when and how images are shown in t…" at bounding box center [700, 359] width 1400 height 718
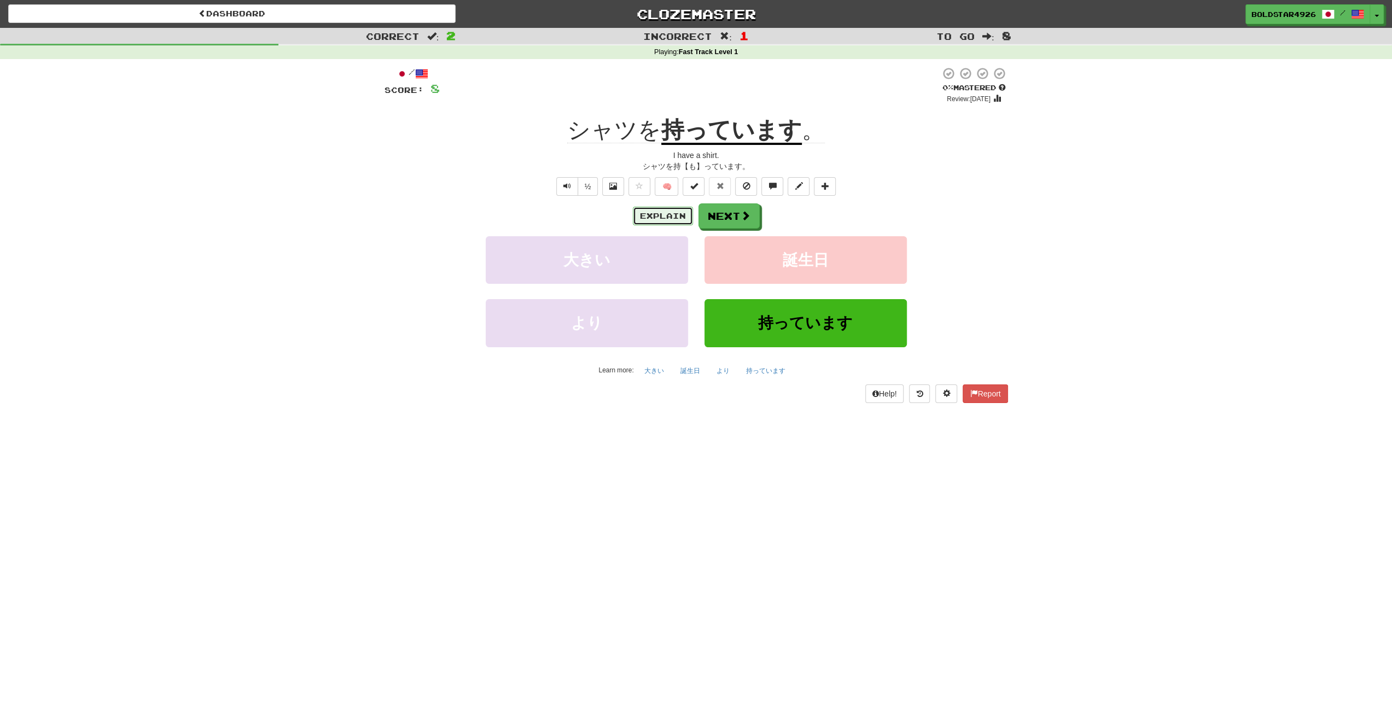
click at [669, 211] on button "Explain" at bounding box center [663, 216] width 60 height 19
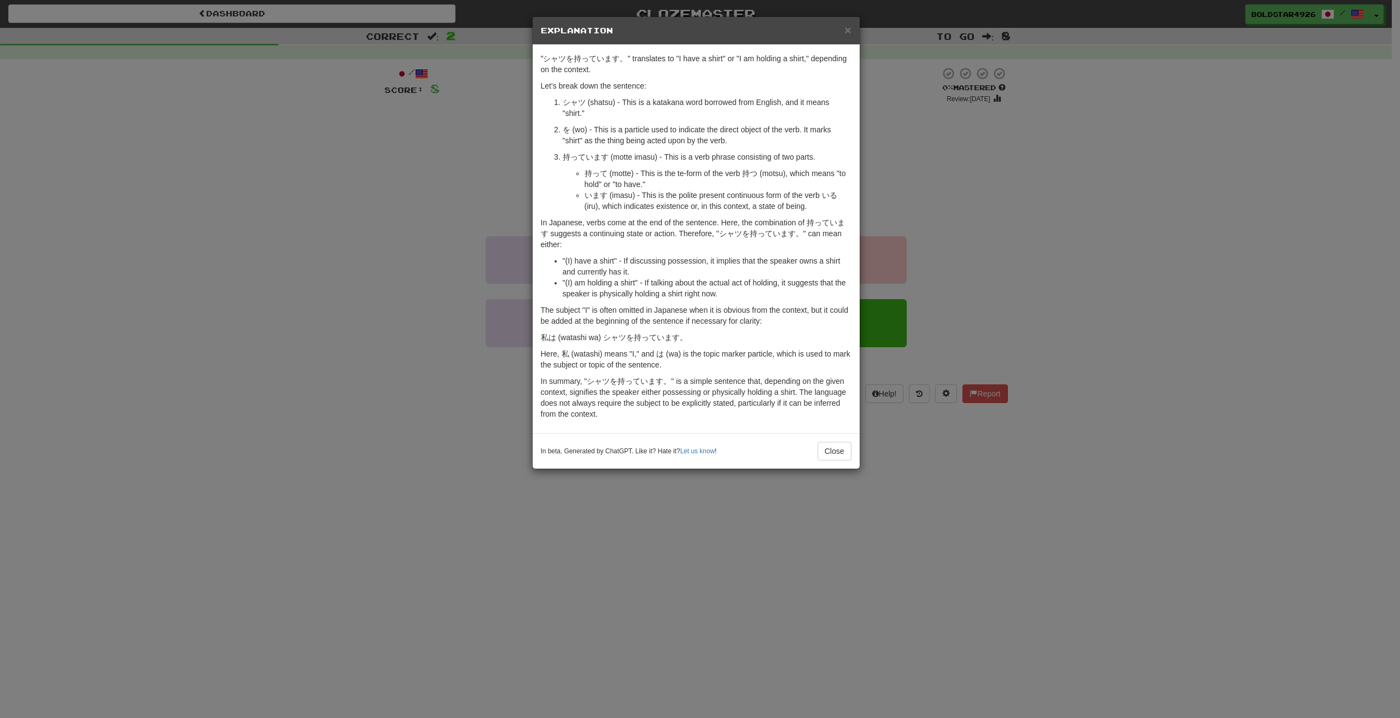
click at [512, 204] on div "× Explanation "シャツを持っています。" translates to "I have a shirt" or "I am holding a s…" at bounding box center [700, 359] width 1400 height 718
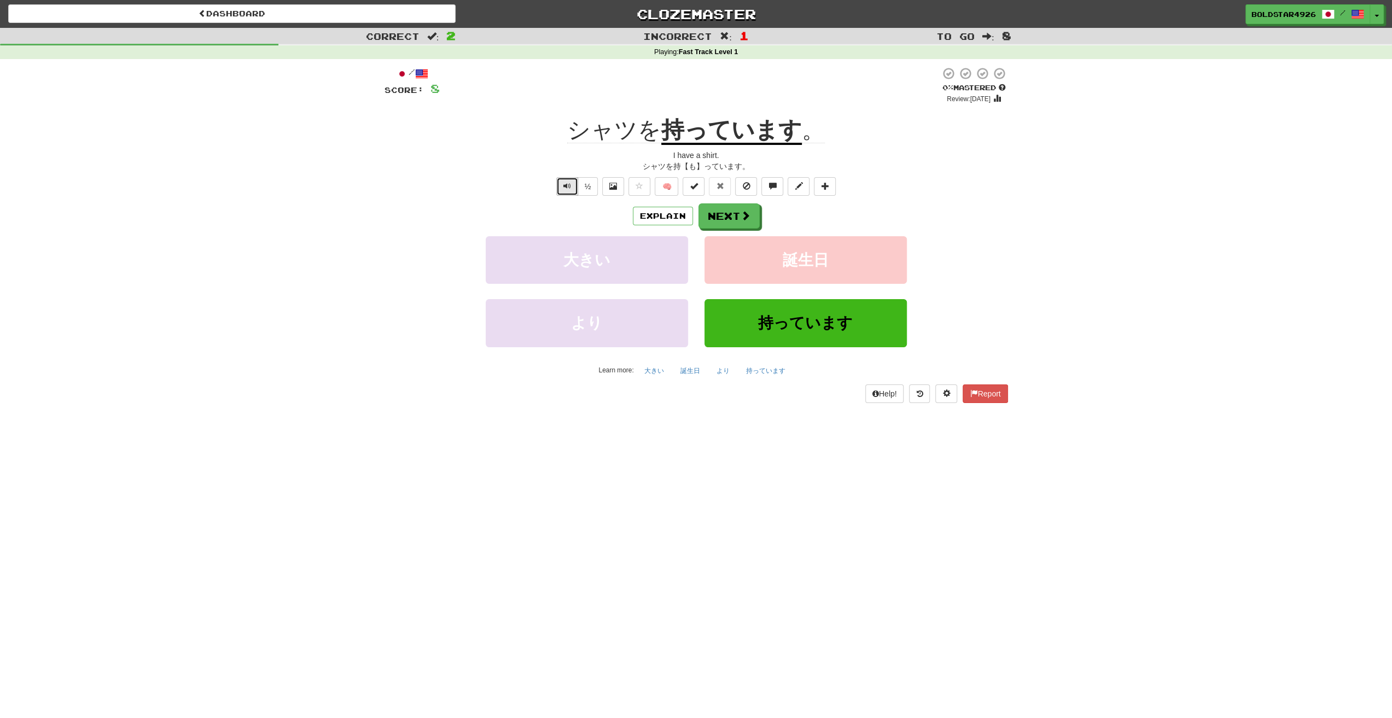
click at [572, 185] on button "Text-to-speech controls" at bounding box center [567, 186] width 22 height 19
click at [710, 225] on button "Next" at bounding box center [729, 216] width 61 height 25
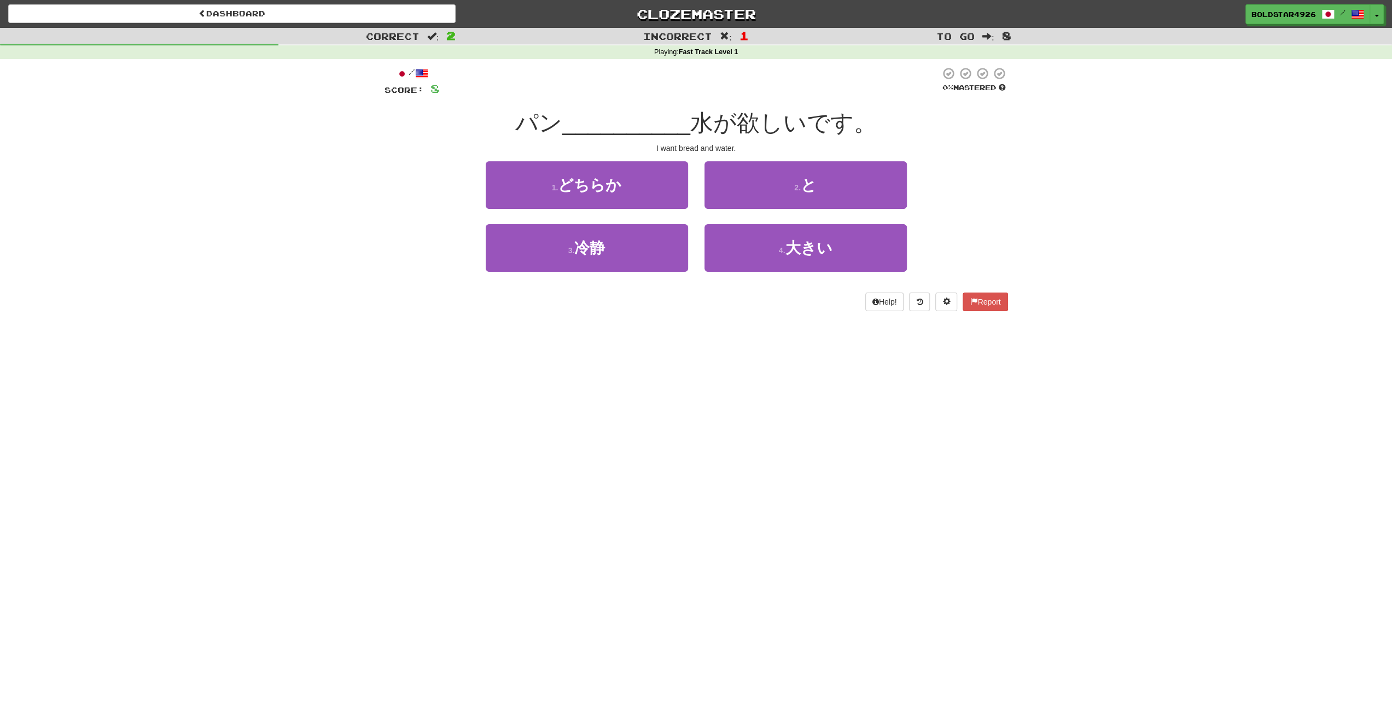
click at [698, 202] on div "2 . と" at bounding box center [805, 192] width 219 height 63
click at [748, 173] on button "2 . と" at bounding box center [805, 185] width 202 height 48
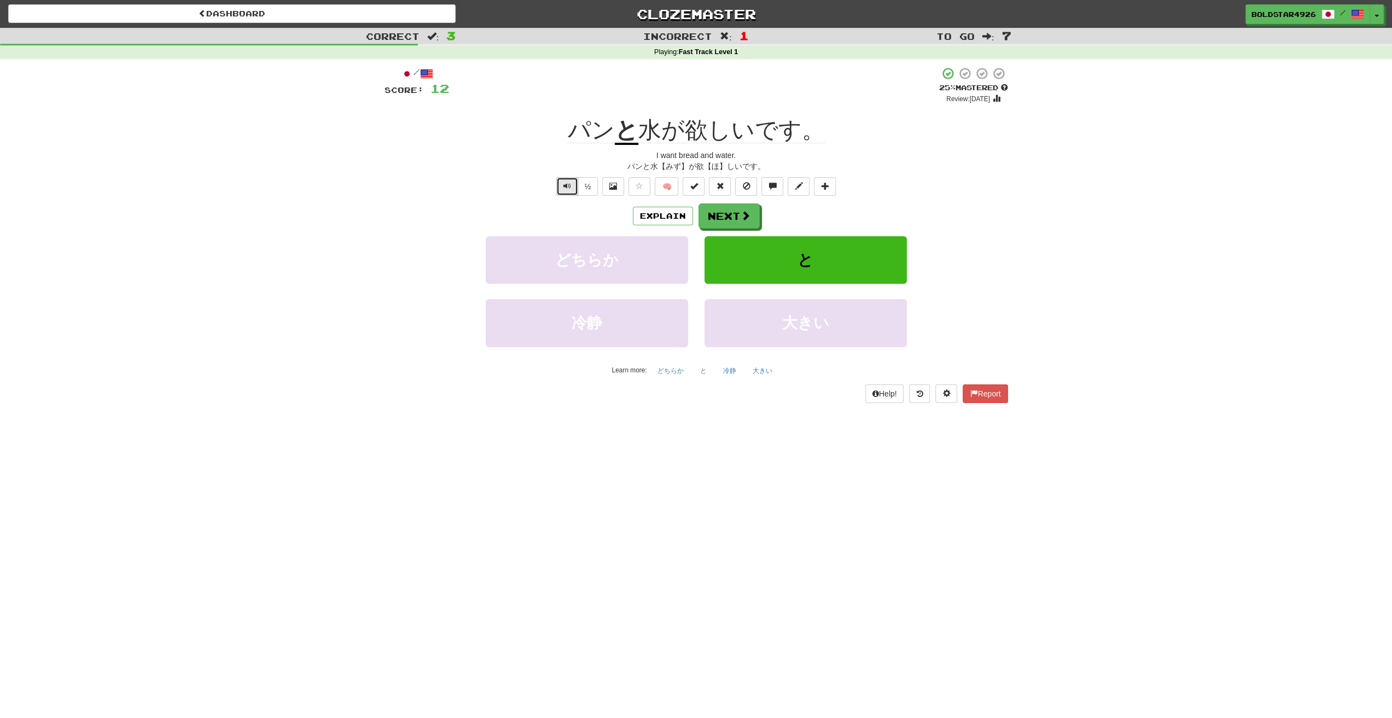
click at [568, 189] on span "Text-to-speech controls" at bounding box center [567, 186] width 8 height 8
click at [653, 214] on button "Explain" at bounding box center [663, 216] width 60 height 19
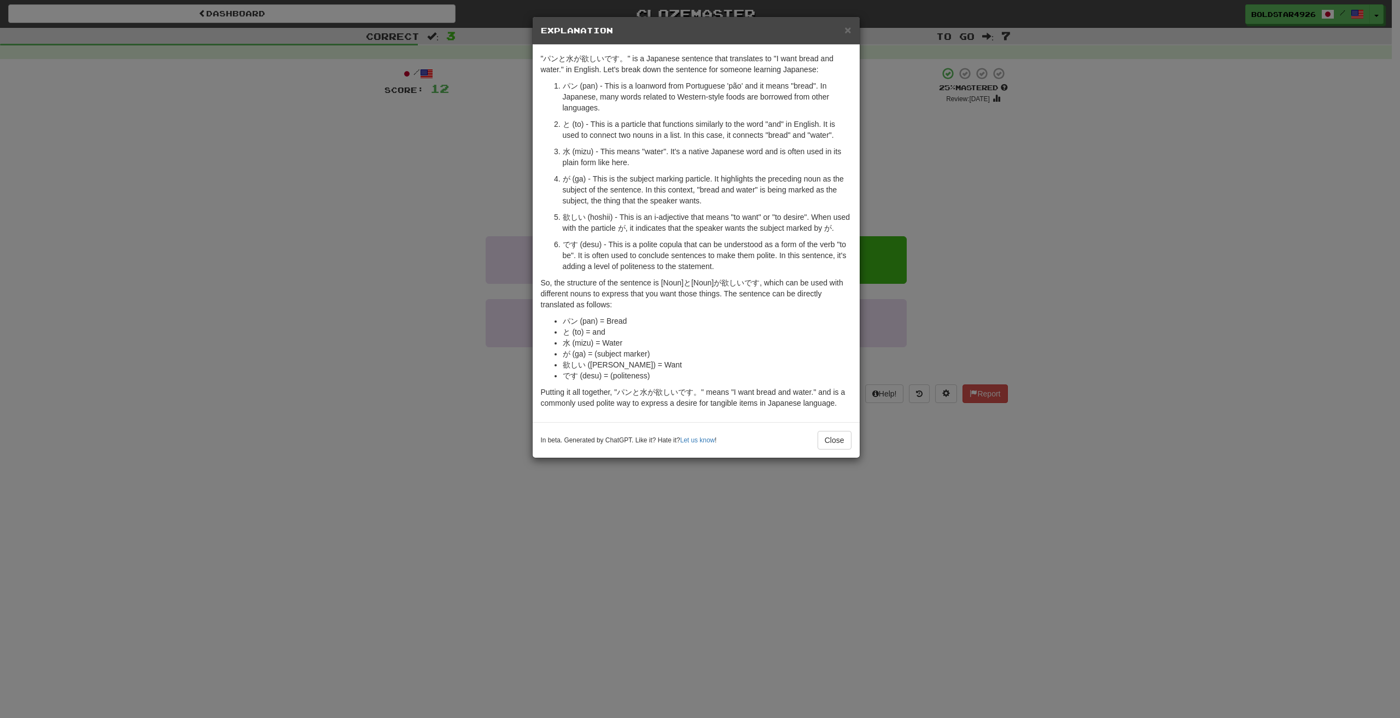
click at [452, 137] on div "× Explanation "パンと水が欲しいです。" is a Japanese sentence that translates to "I want b…" at bounding box center [700, 359] width 1400 height 718
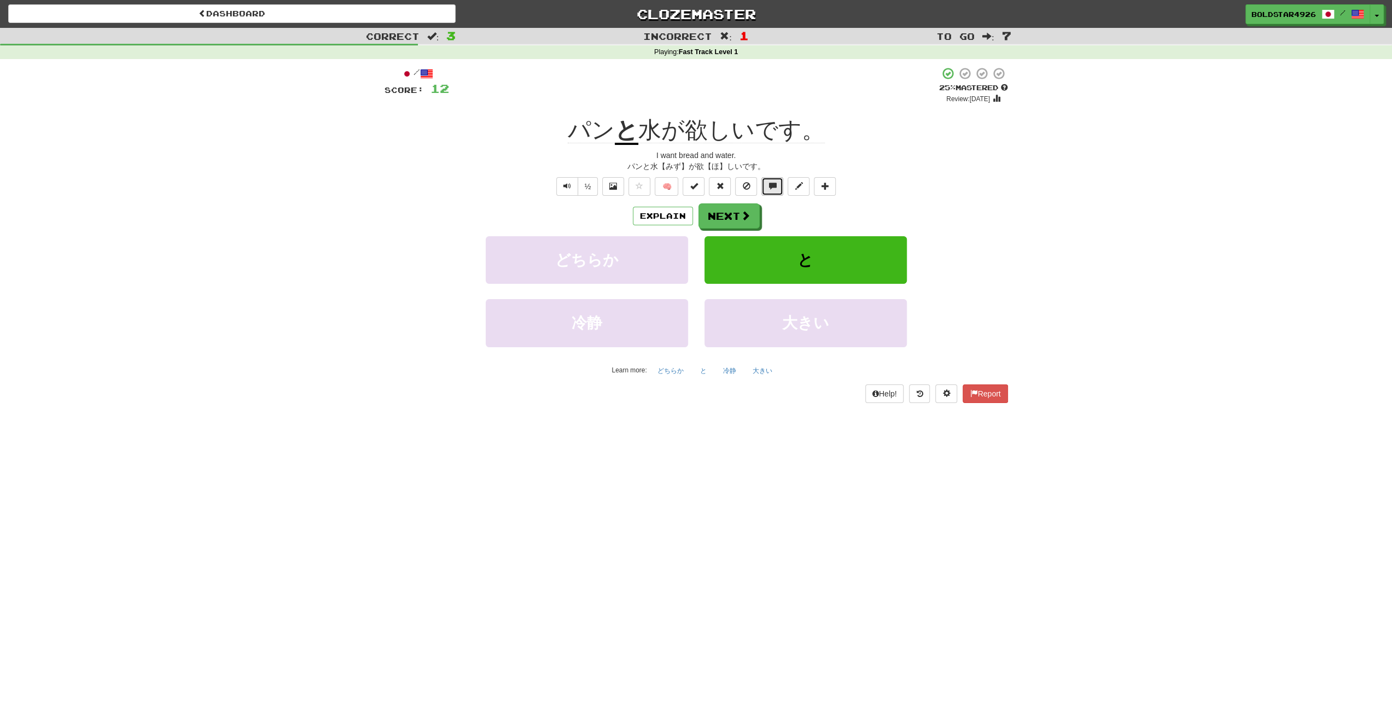
click at [773, 187] on span at bounding box center [772, 186] width 8 height 8
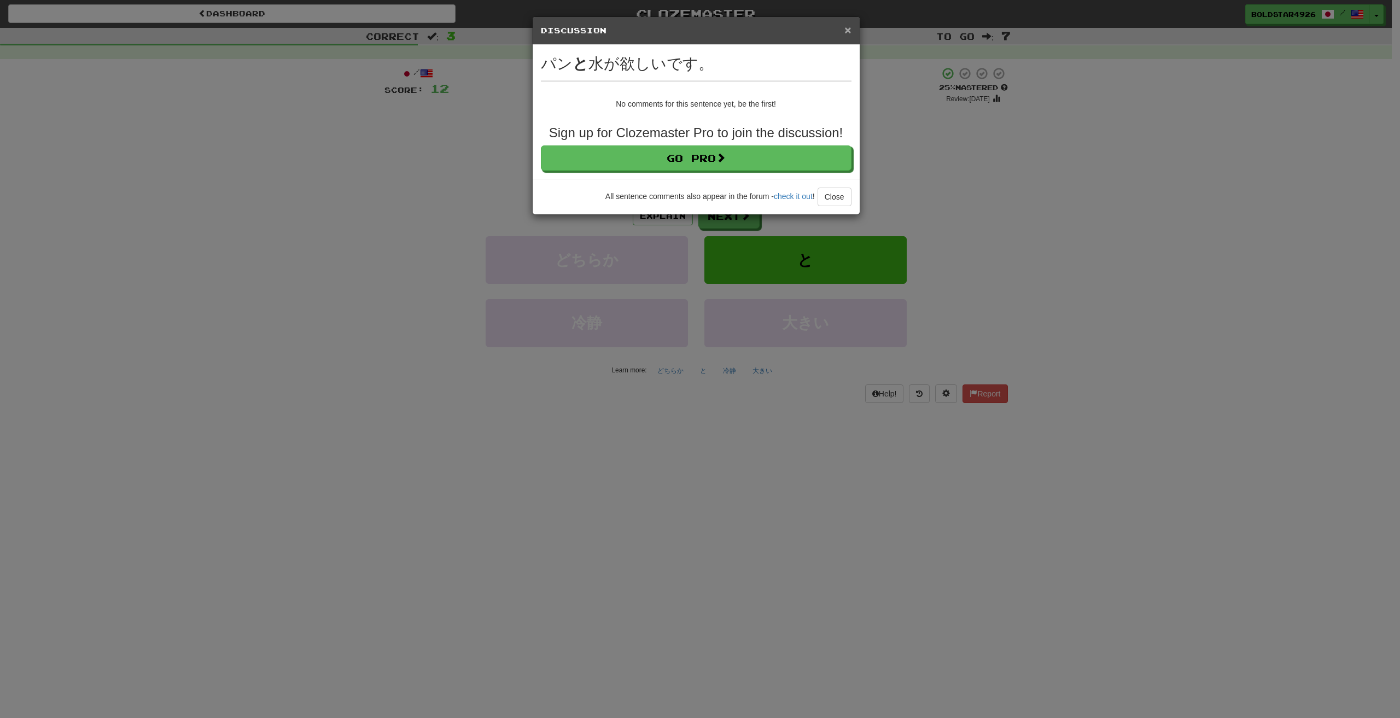
click at [844, 30] on span "×" at bounding box center [847, 30] width 7 height 13
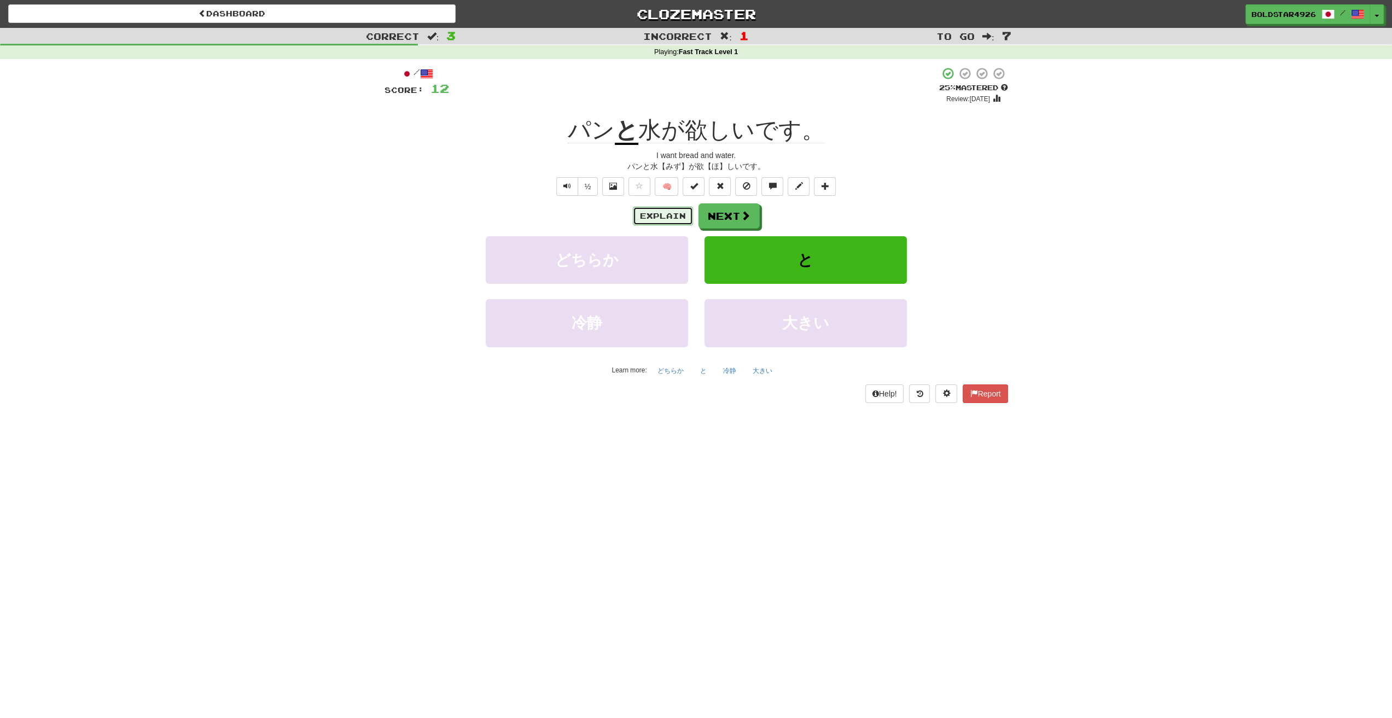
click at [646, 221] on button "Explain" at bounding box center [663, 216] width 60 height 19
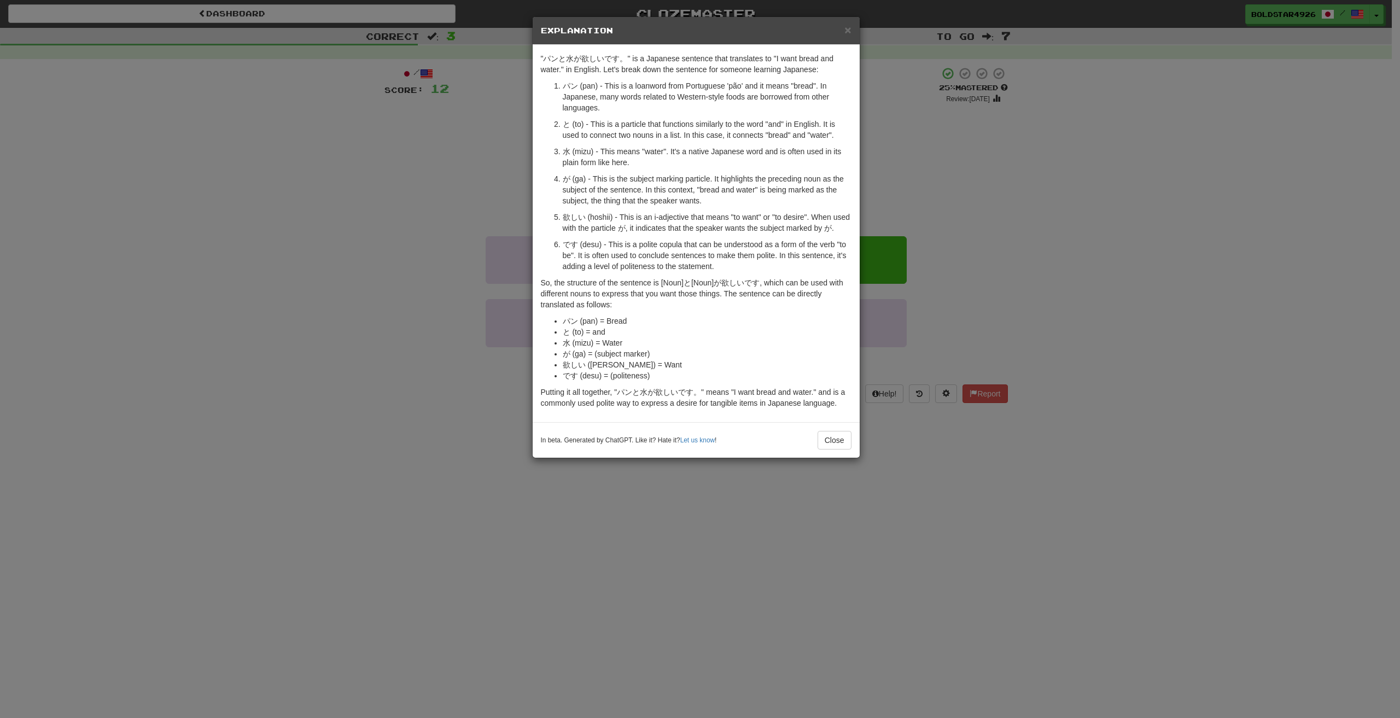
click at [317, 221] on div "× Explanation "パンと水が欲しいです。" is a Japanese sentence that translates to "I want b…" at bounding box center [700, 359] width 1400 height 718
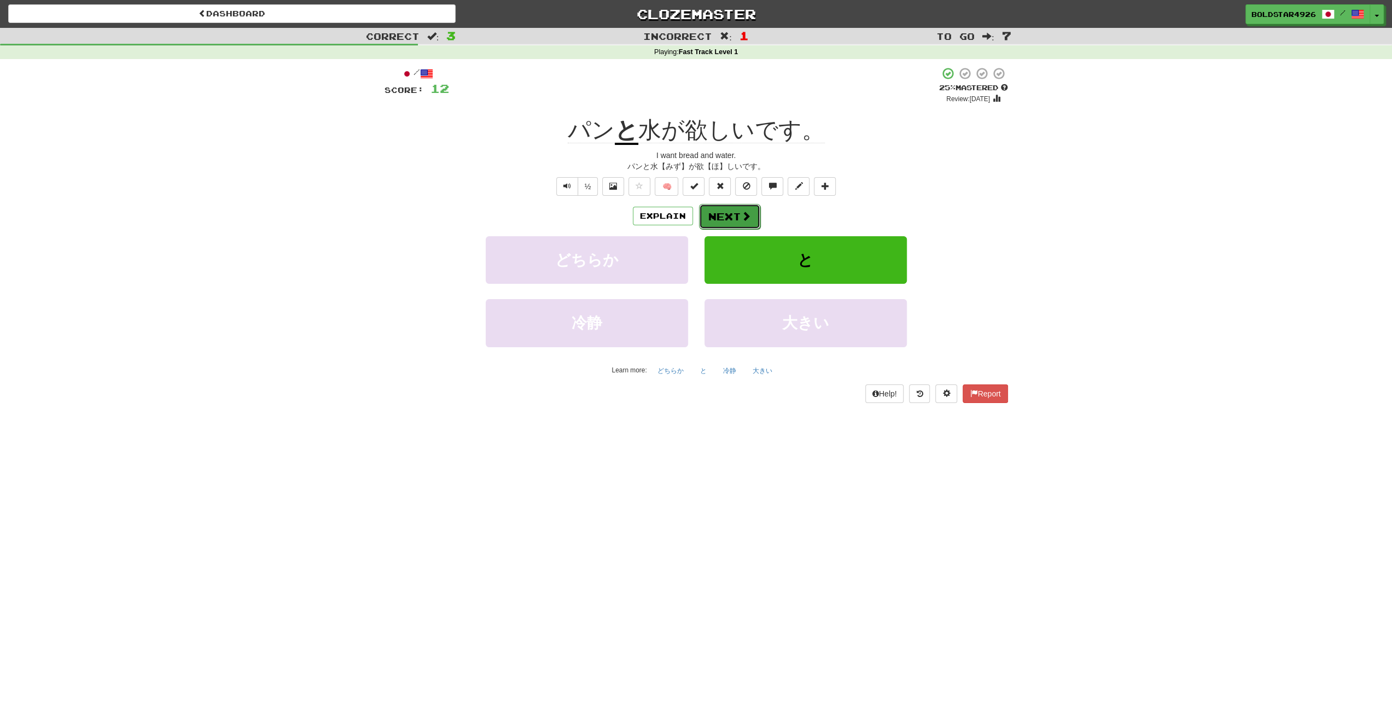
click at [720, 214] on button "Next" at bounding box center [729, 216] width 61 height 25
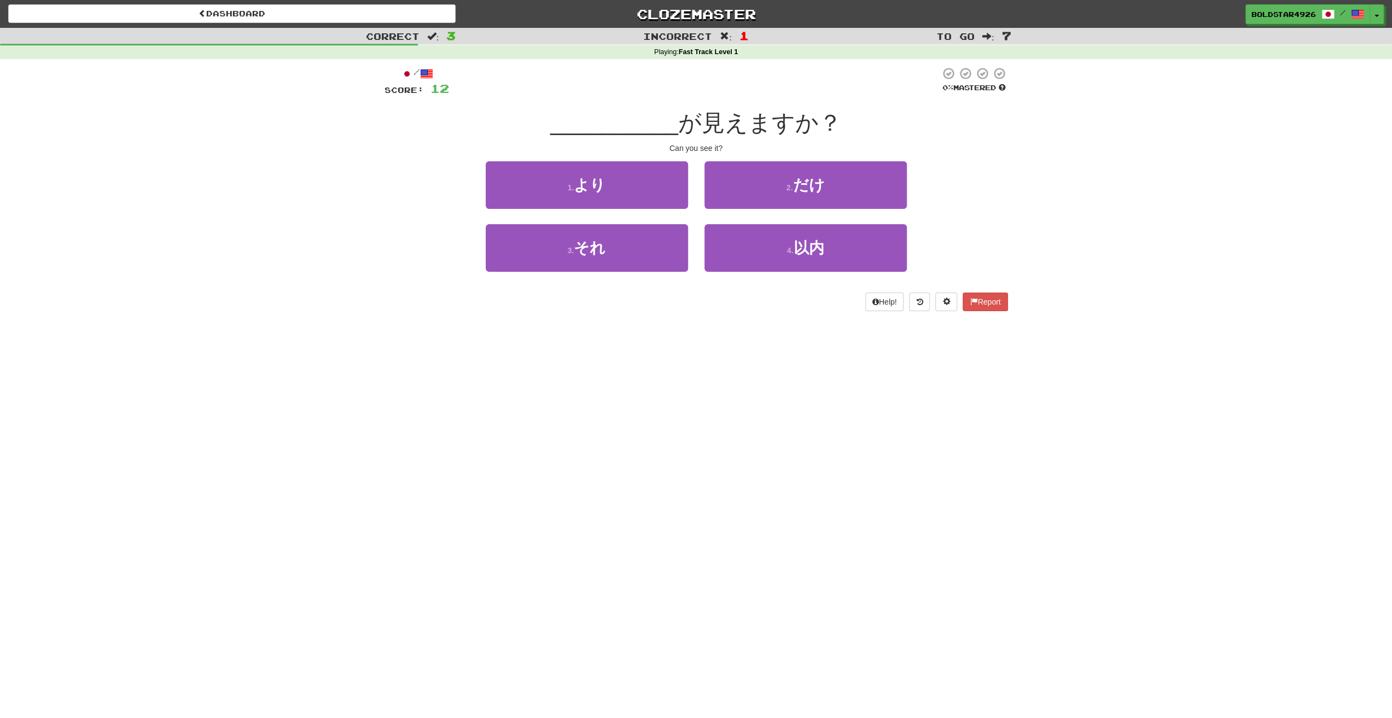
click at [690, 143] on div "Can you see it?" at bounding box center [695, 148] width 623 height 11
click at [685, 145] on div "Can you see it?" at bounding box center [695, 148] width 623 height 11
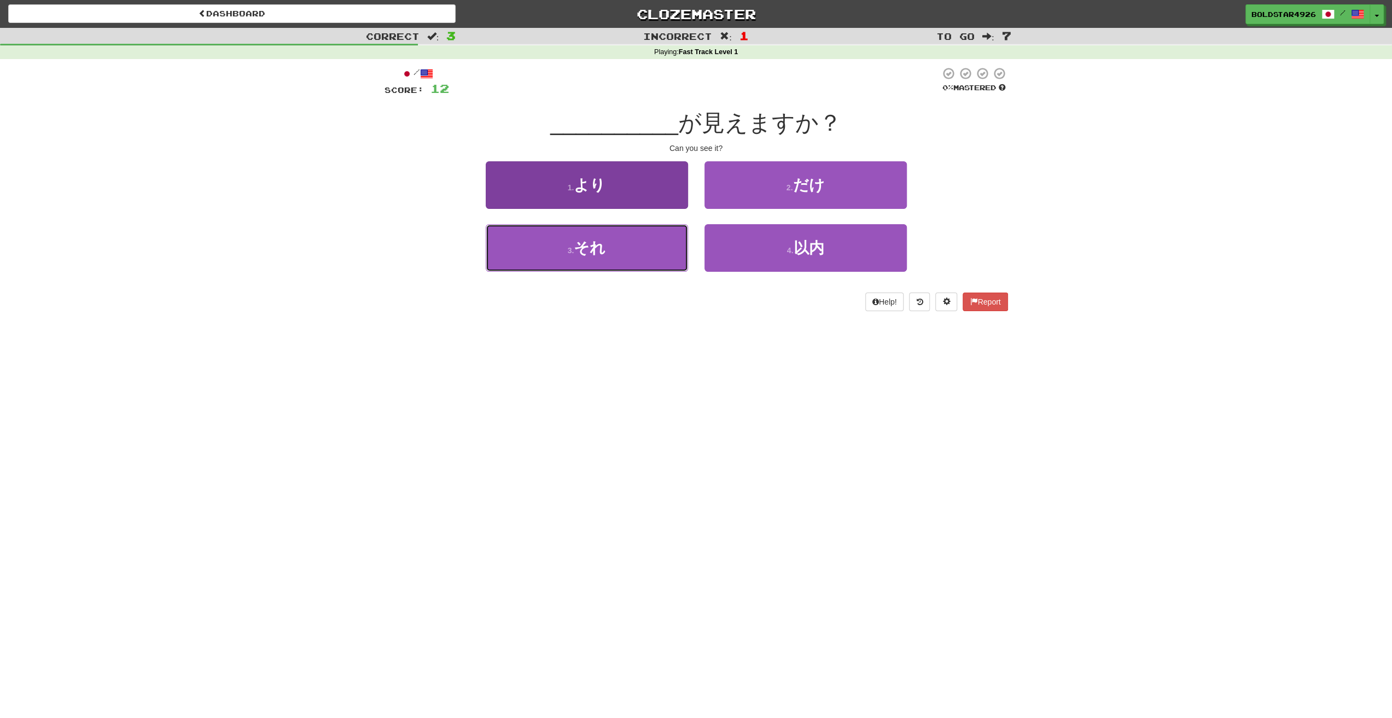
click at [666, 253] on button "3 . それ" at bounding box center [587, 248] width 202 height 48
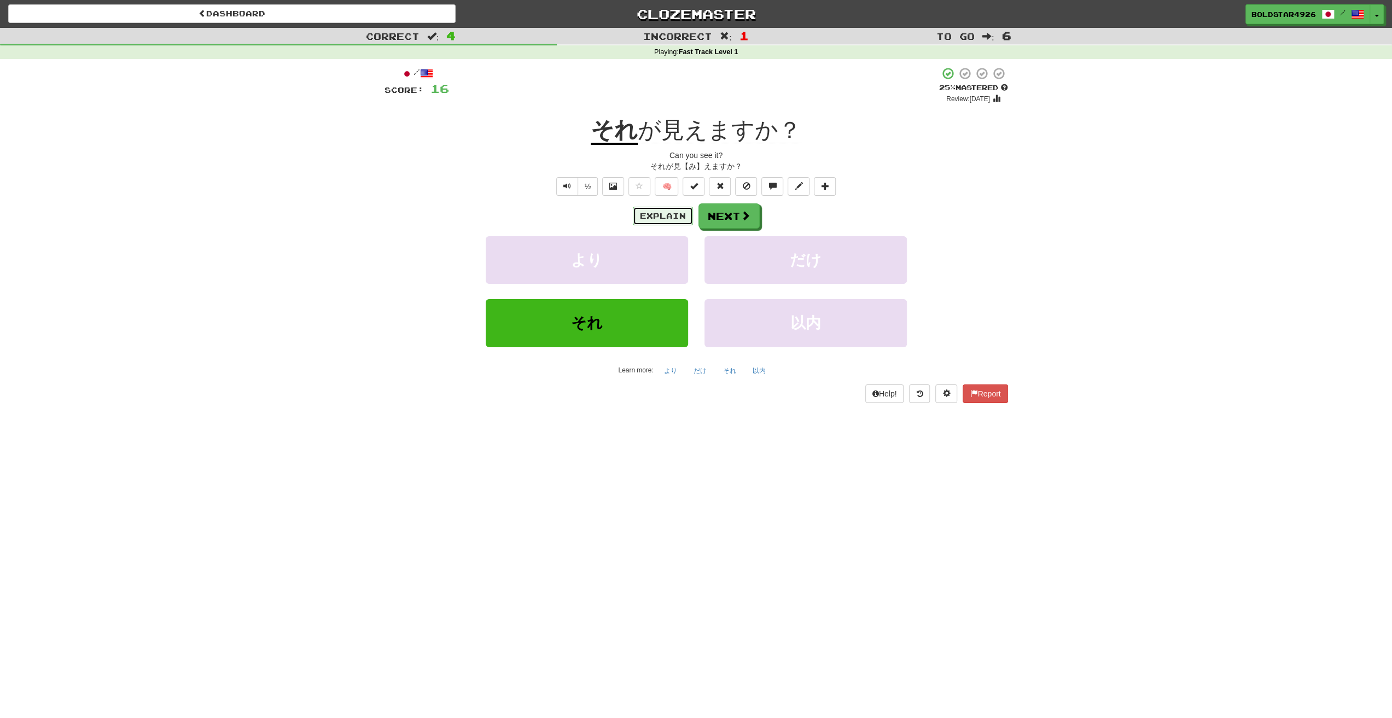
click at [653, 224] on button "Explain" at bounding box center [663, 216] width 60 height 19
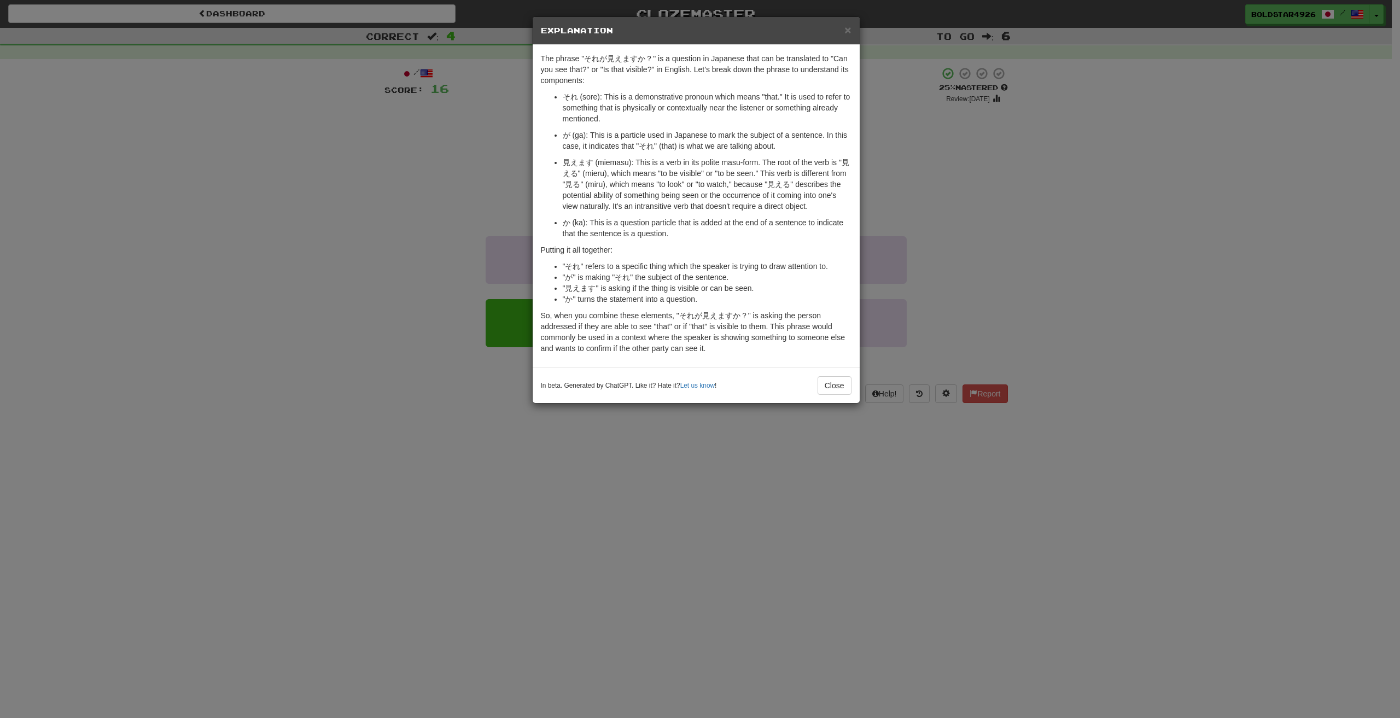
click at [528, 229] on div "× Explanation The phrase "それが見えますか？" is a question in Japanese that can be tran…" at bounding box center [700, 359] width 1400 height 718
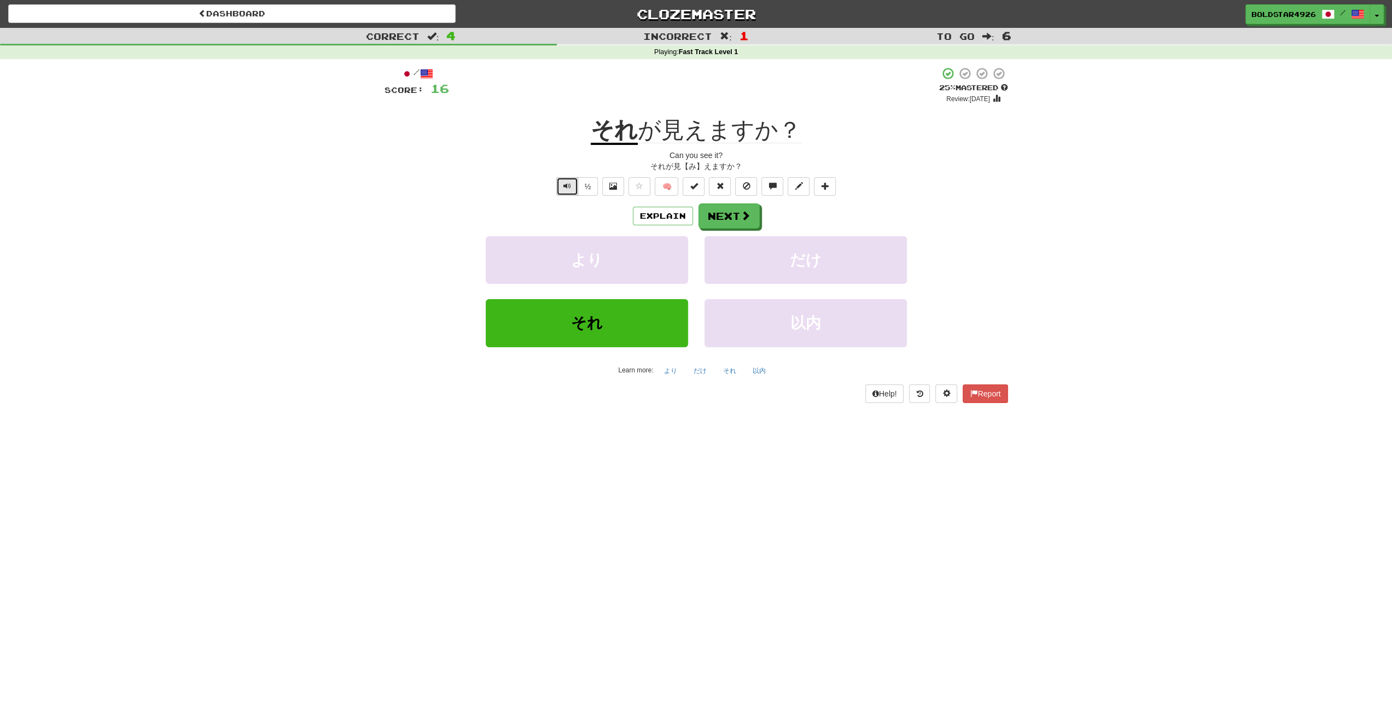
click at [570, 191] on button "Text-to-speech controls" at bounding box center [567, 186] width 22 height 19
click at [709, 214] on button "Next" at bounding box center [729, 216] width 61 height 25
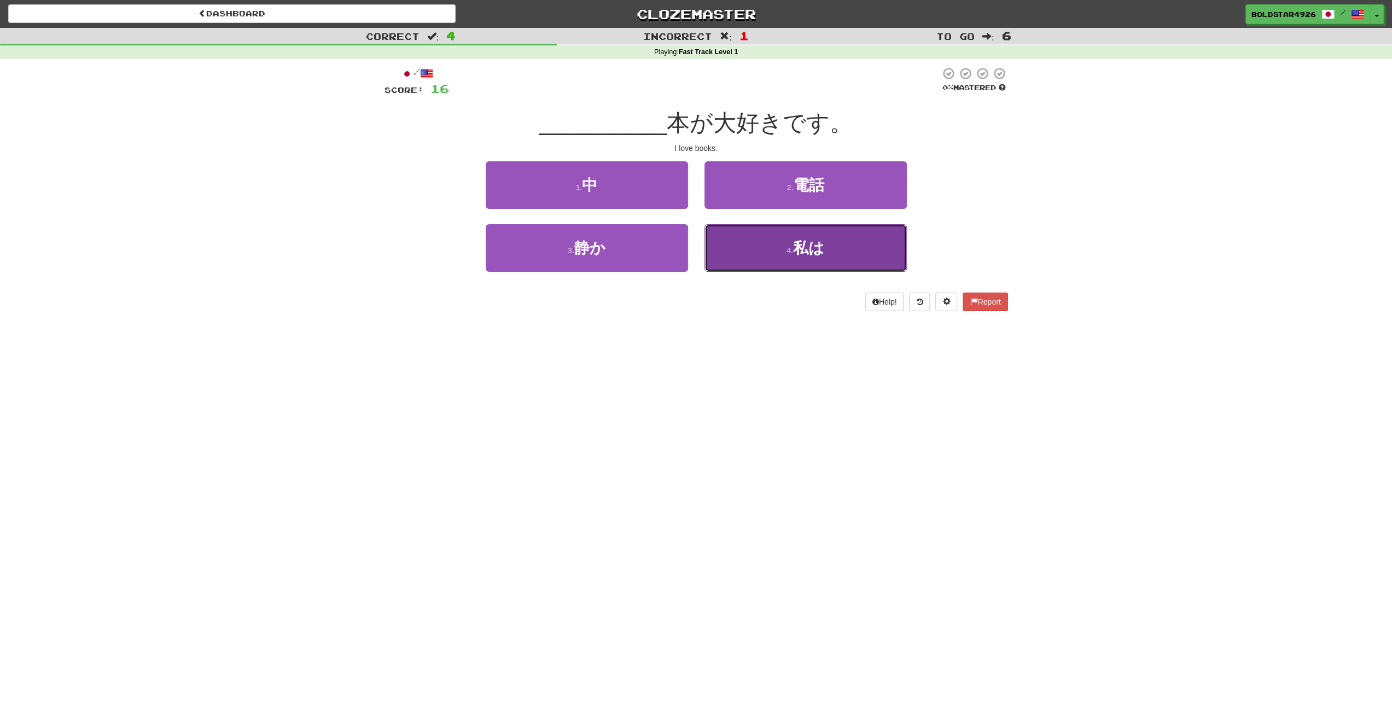
click at [755, 233] on button "4 . 私は" at bounding box center [805, 248] width 202 height 48
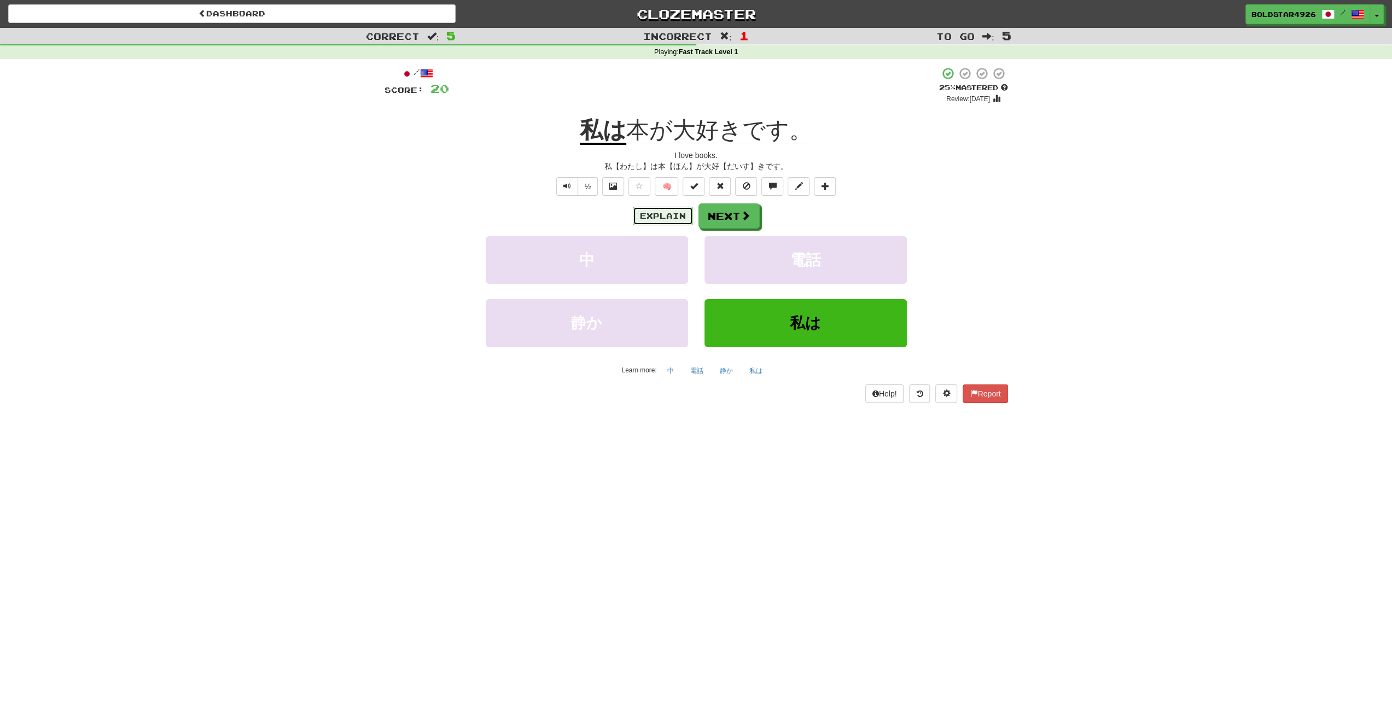
click at [645, 212] on button "Explain" at bounding box center [663, 216] width 60 height 19
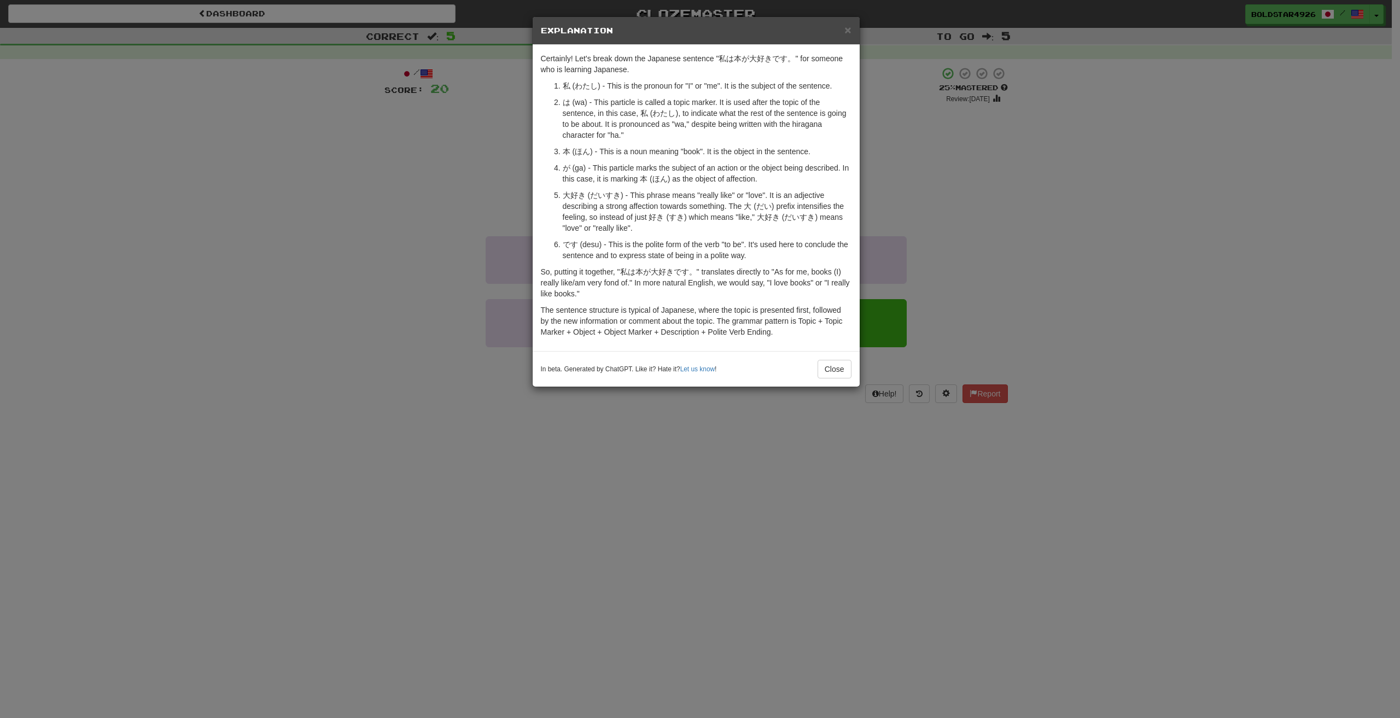
click at [504, 200] on div "× Explanation Certainly! Let's break down the Japanese sentence "私は本が大好きです。" fo…" at bounding box center [700, 359] width 1400 height 718
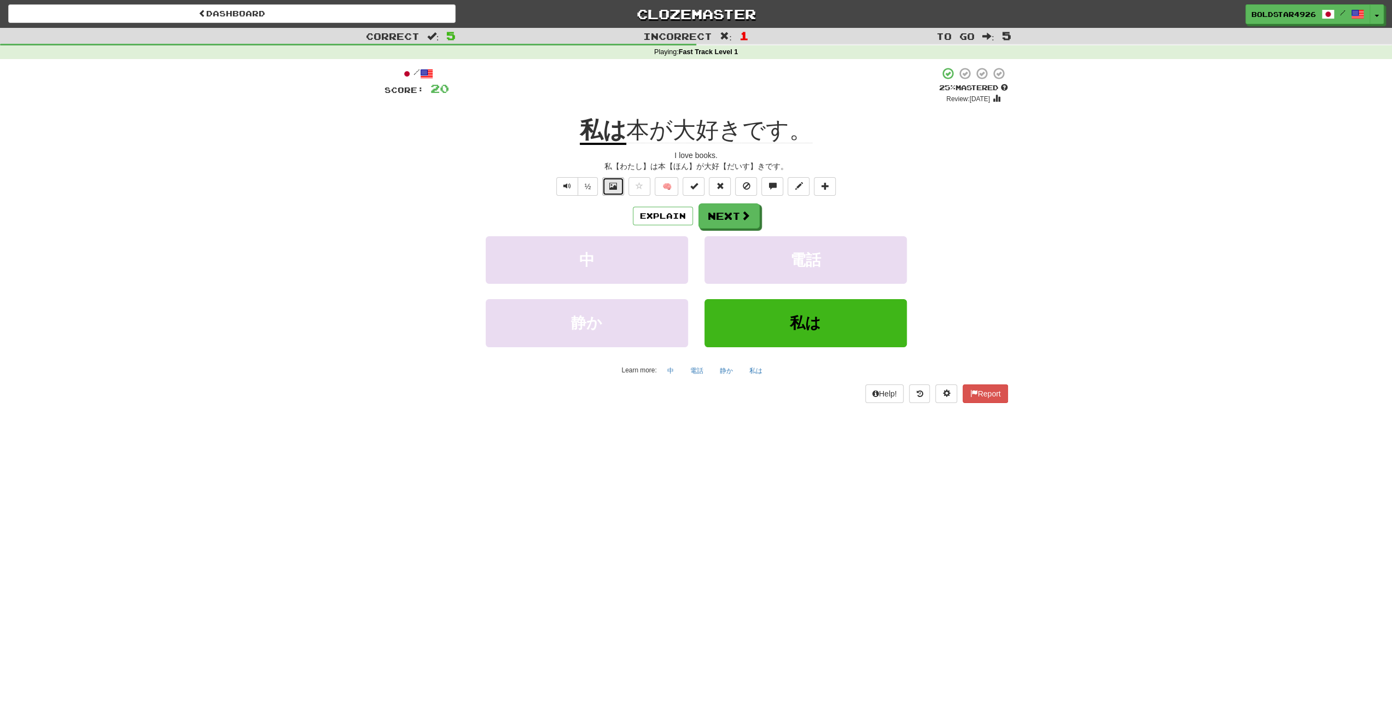
click at [606, 185] on button at bounding box center [613, 186] width 22 height 19
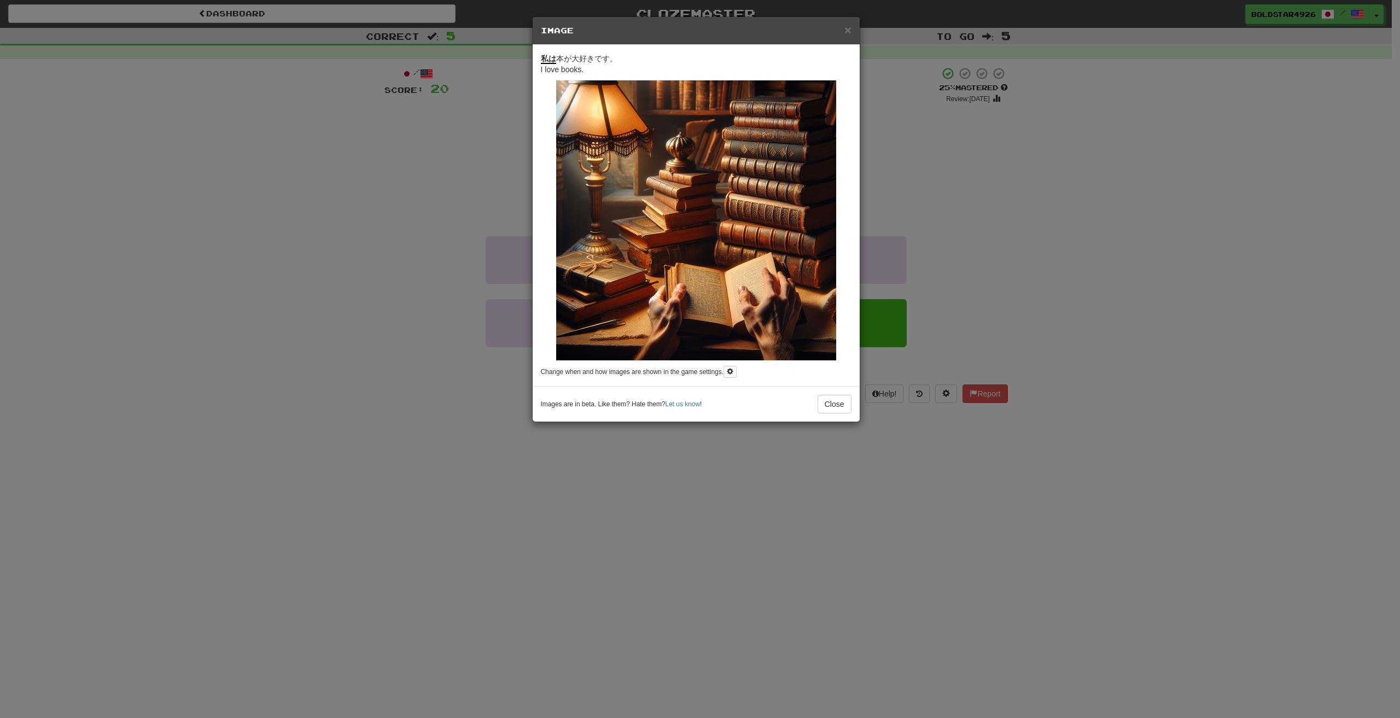
click at [509, 234] on div "× Image 私は 本が大好きです。 I love books. Change when and how images are shown in the g…" at bounding box center [700, 359] width 1400 height 718
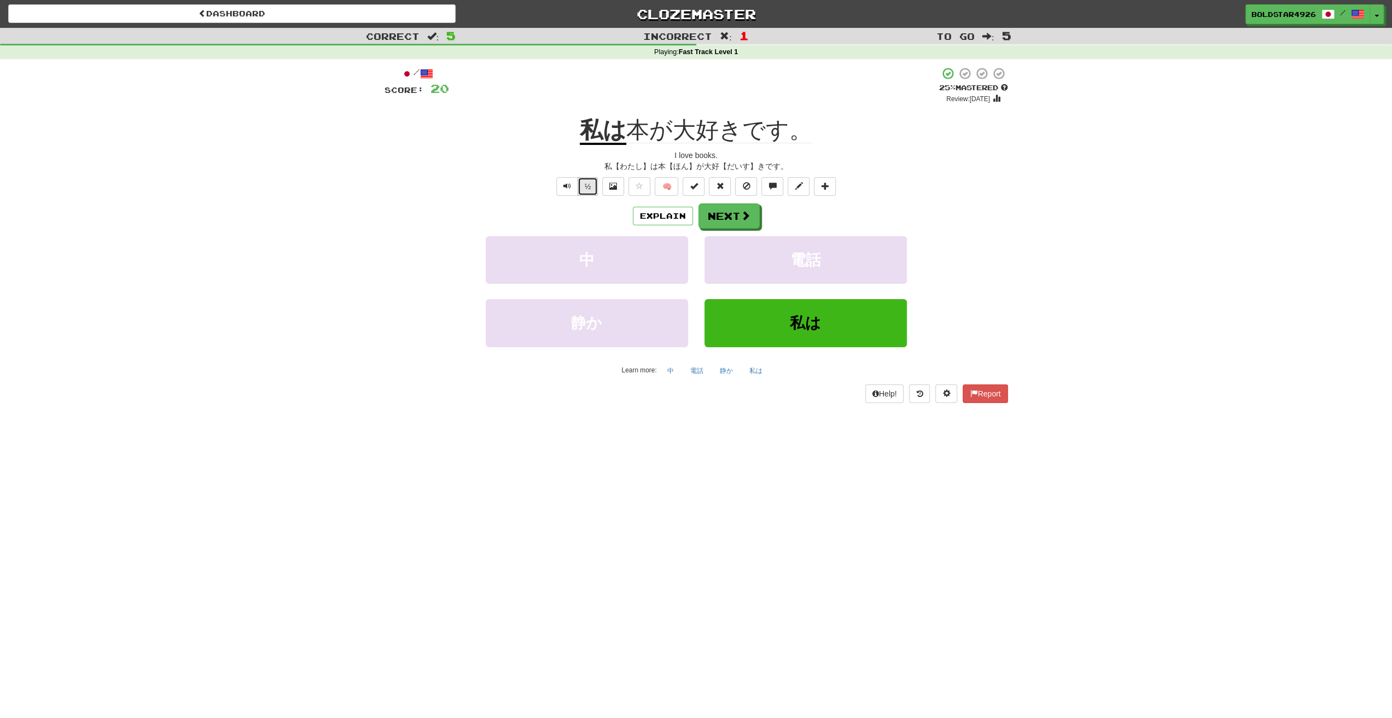
click at [592, 191] on button "½" at bounding box center [587, 186] width 21 height 19
click at [585, 183] on button "½" at bounding box center [587, 186] width 21 height 19
click at [595, 190] on button "½" at bounding box center [587, 186] width 21 height 19
click at [572, 189] on button "Text-to-speech controls" at bounding box center [567, 186] width 22 height 19
click at [656, 223] on button "Explain" at bounding box center [663, 216] width 60 height 19
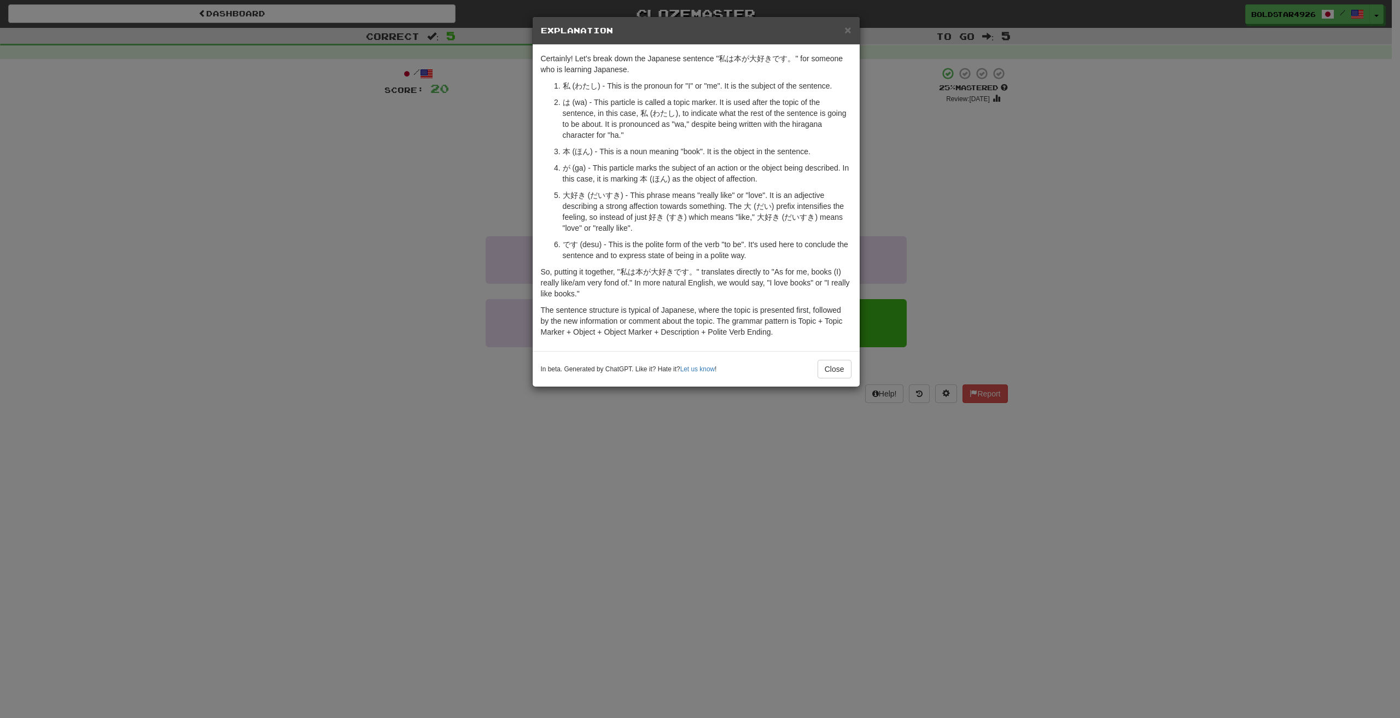
click at [486, 254] on div "× Explanation Certainly! Let's break down the Japanese sentence "私は本が大好きです。" fo…" at bounding box center [700, 359] width 1400 height 718
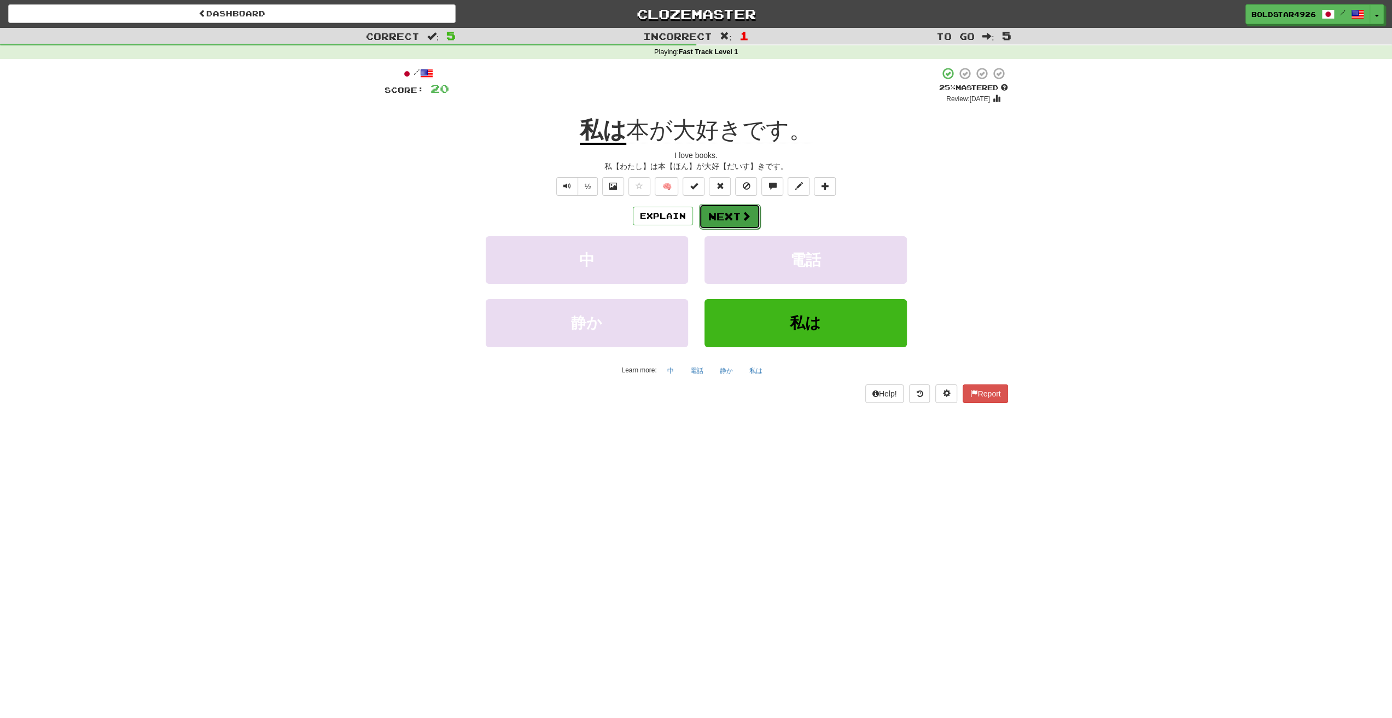
click at [733, 216] on button "Next" at bounding box center [729, 216] width 61 height 25
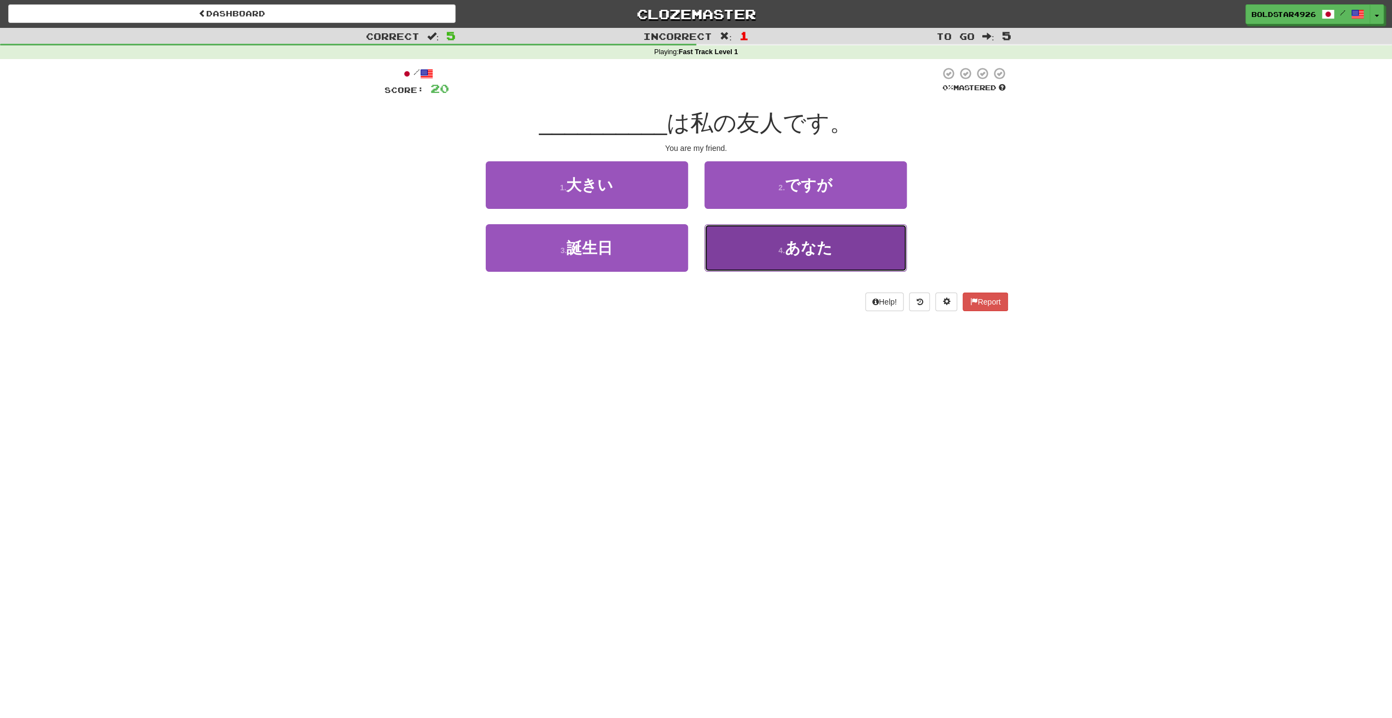
click at [727, 238] on button "4 . あなた" at bounding box center [805, 248] width 202 height 48
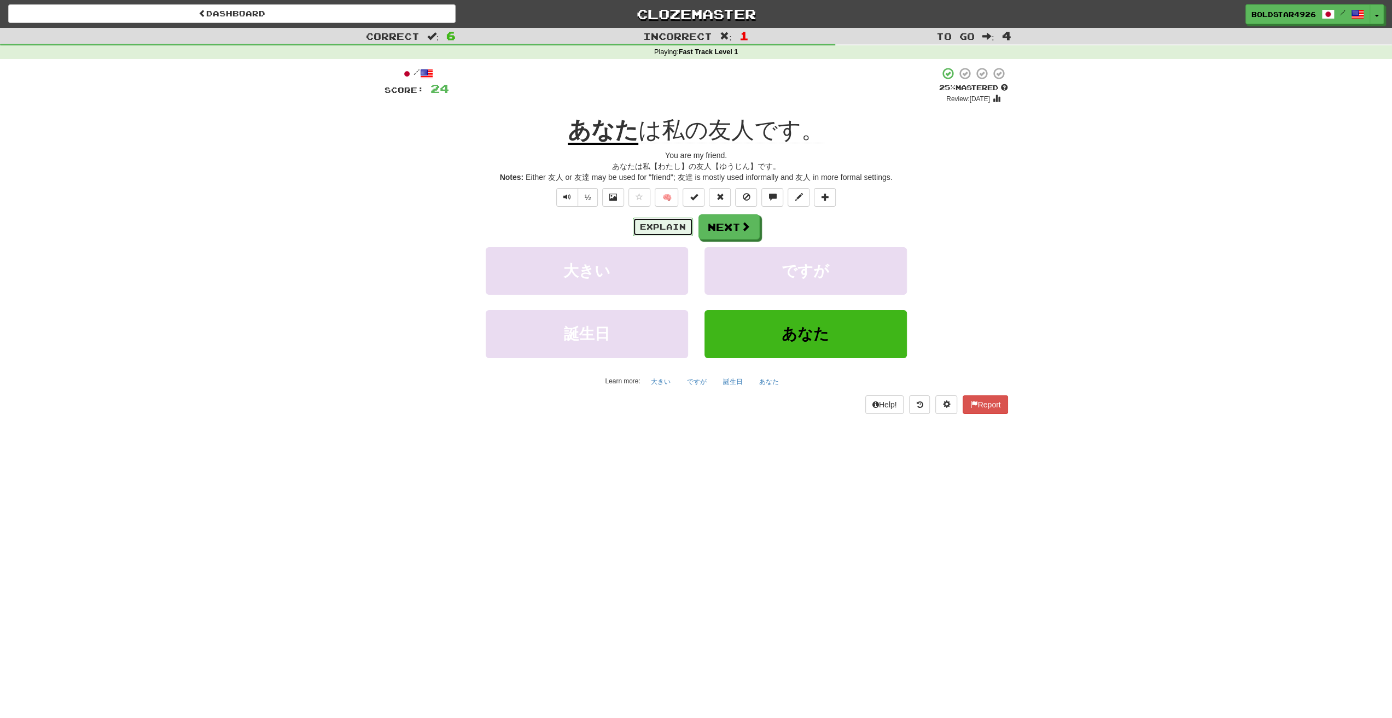
click at [679, 225] on button "Explain" at bounding box center [663, 227] width 60 height 19
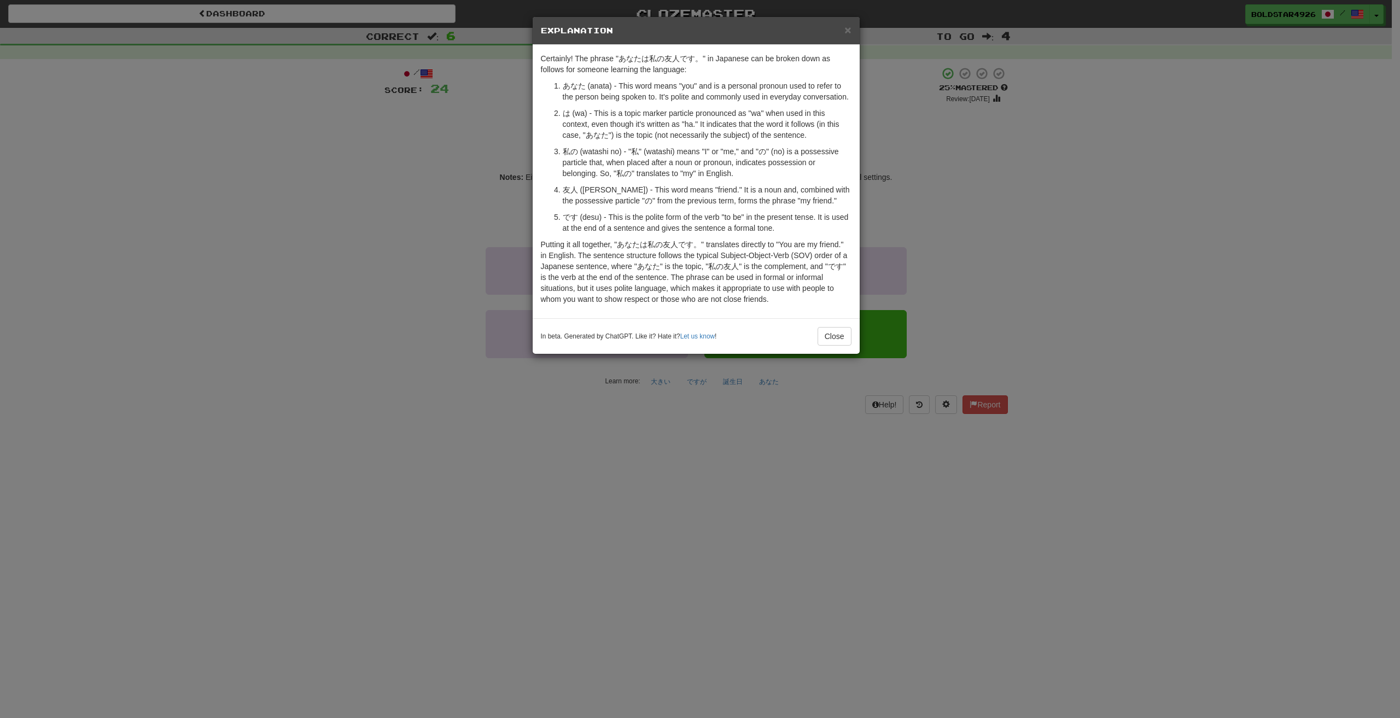
click at [480, 330] on div "× Explanation Certainly! The phrase "あなたは私の友人です。" in Japanese can be broken dow…" at bounding box center [700, 359] width 1400 height 718
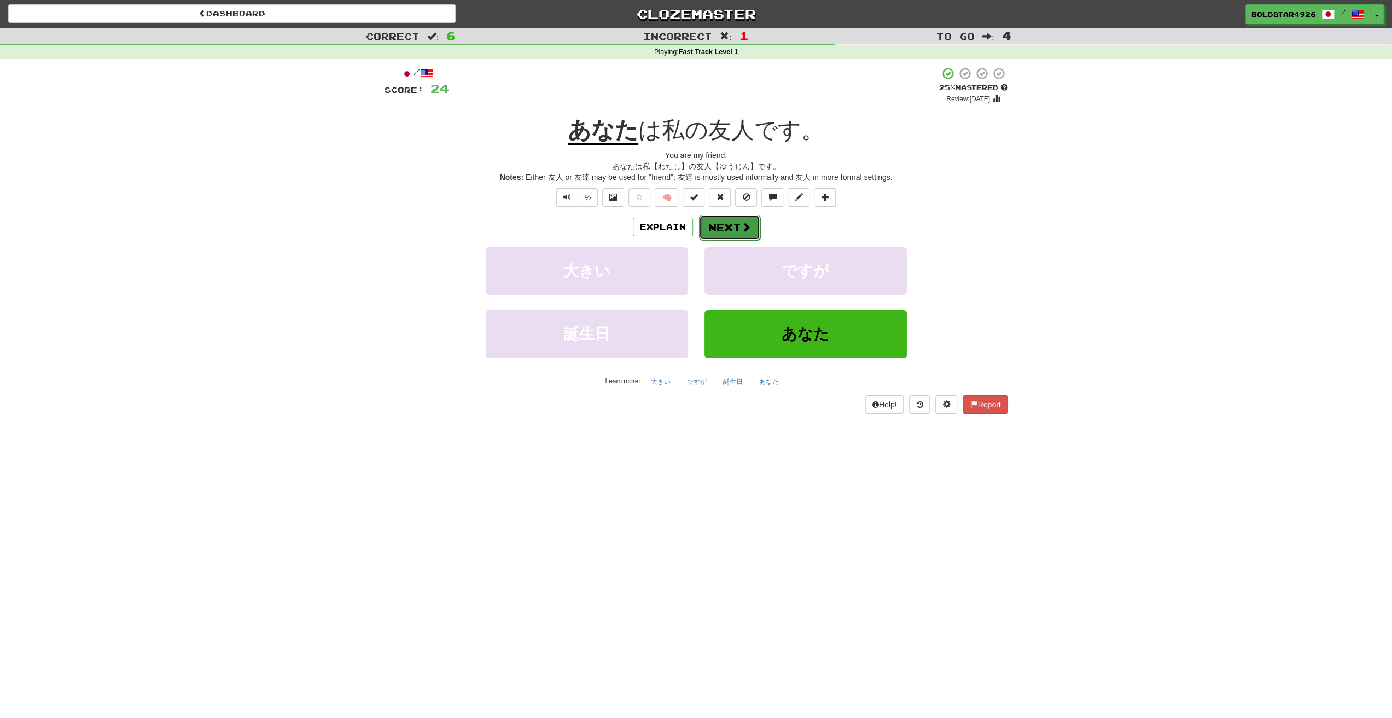
click at [718, 224] on button "Next" at bounding box center [729, 227] width 61 height 25
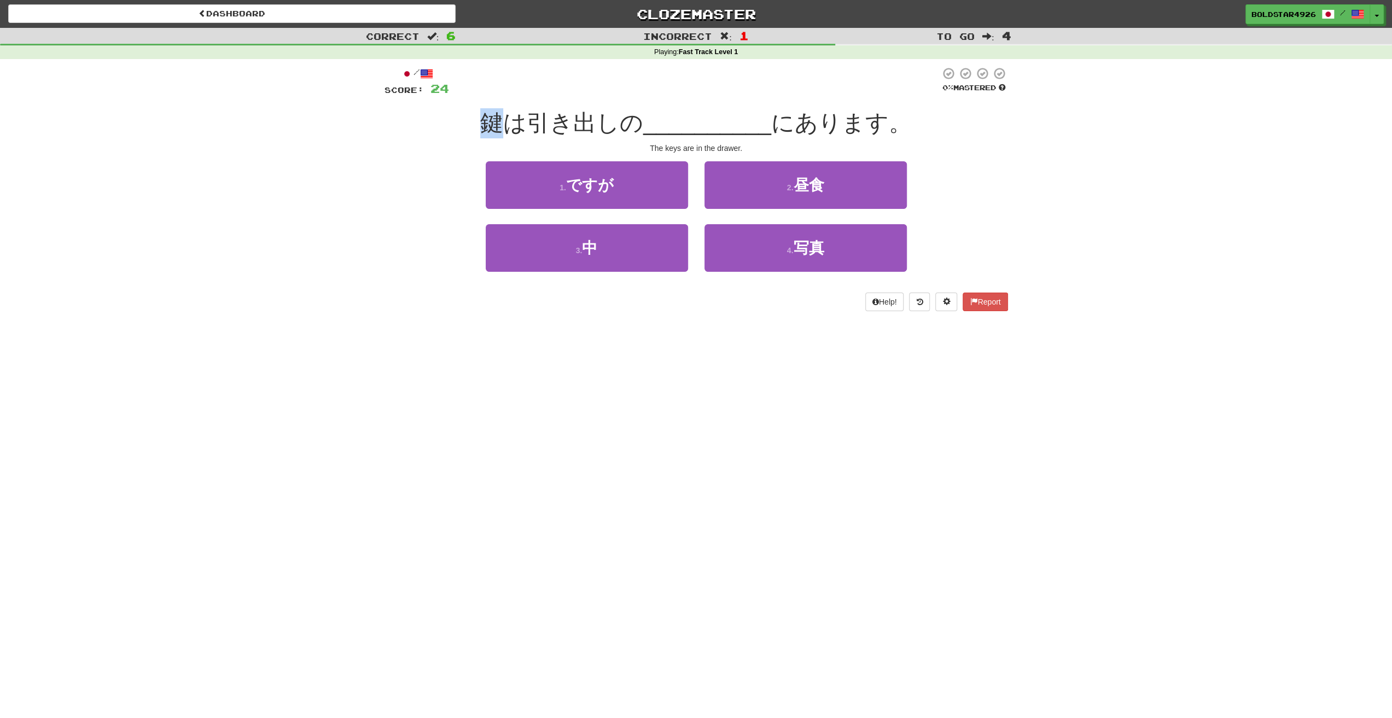
drag, startPoint x: 488, startPoint y: 120, endPoint x: 504, endPoint y: 119, distance: 16.4
click at [504, 119] on span "鍵は引き出しの" at bounding box center [561, 123] width 163 height 26
click at [822, 312] on div "/ Score: 24 0 % Mastered 鍵は引き出しの __________ にあります。 The keys are in the drawer. …" at bounding box center [695, 192] width 623 height 267
click at [833, 264] on button "4 . 写真" at bounding box center [805, 248] width 202 height 48
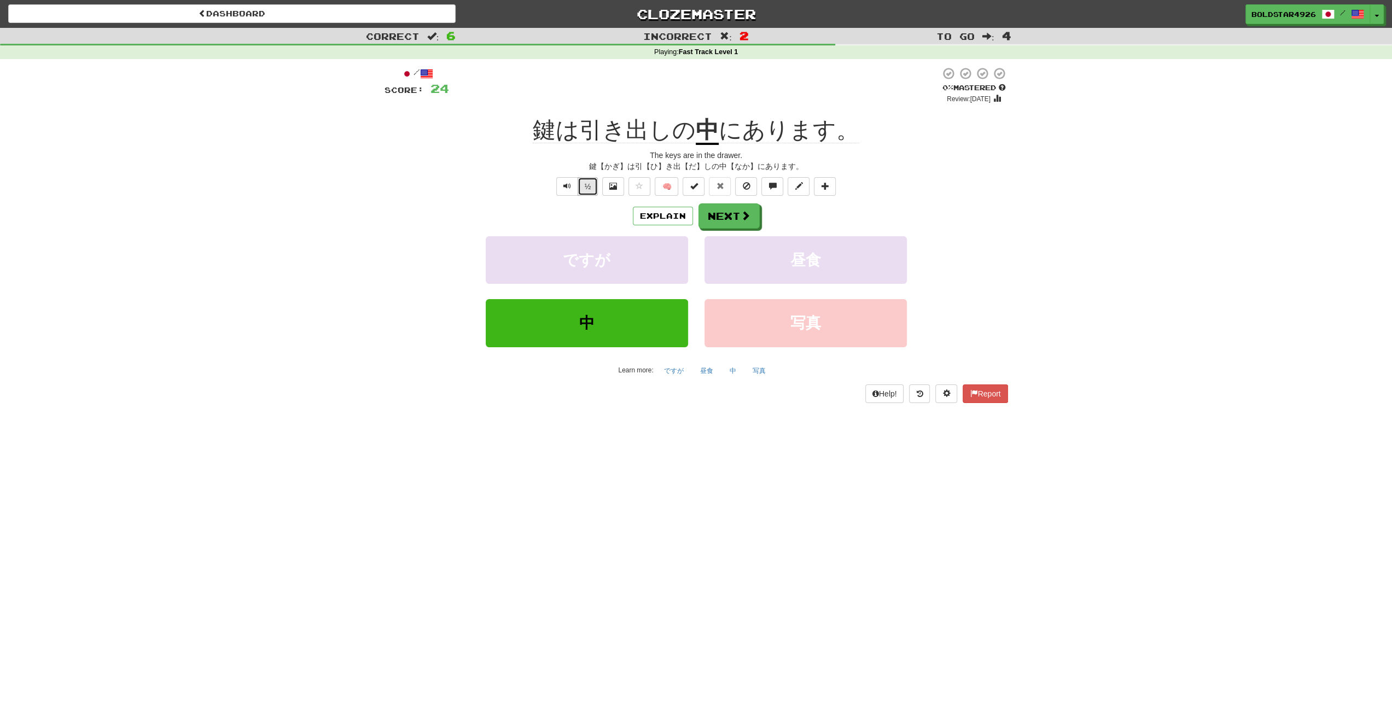
click at [586, 183] on button "½" at bounding box center [587, 186] width 21 height 19
click at [667, 221] on button "Explain" at bounding box center [663, 216] width 60 height 19
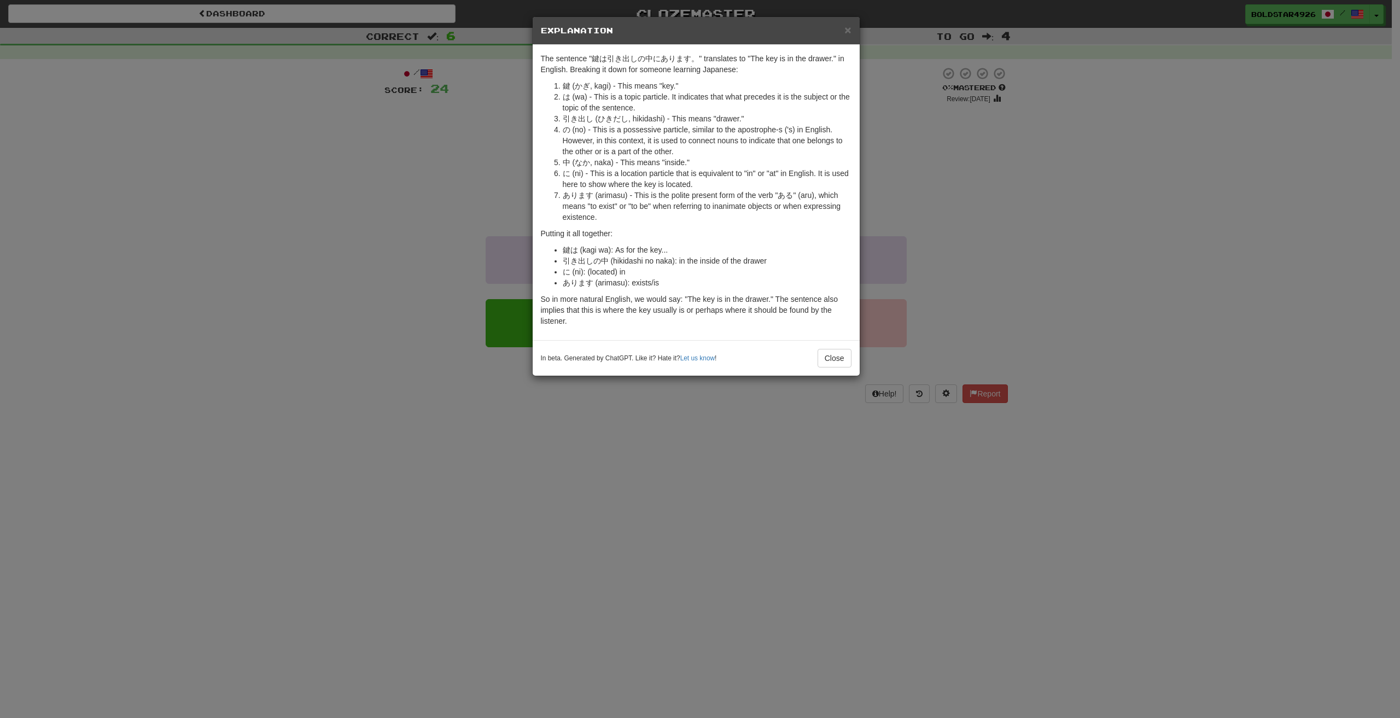
click at [479, 219] on div "× Explanation The sentence "鍵は引き出しの中にあります。" translates to "The key is in the dr…" at bounding box center [700, 359] width 1400 height 718
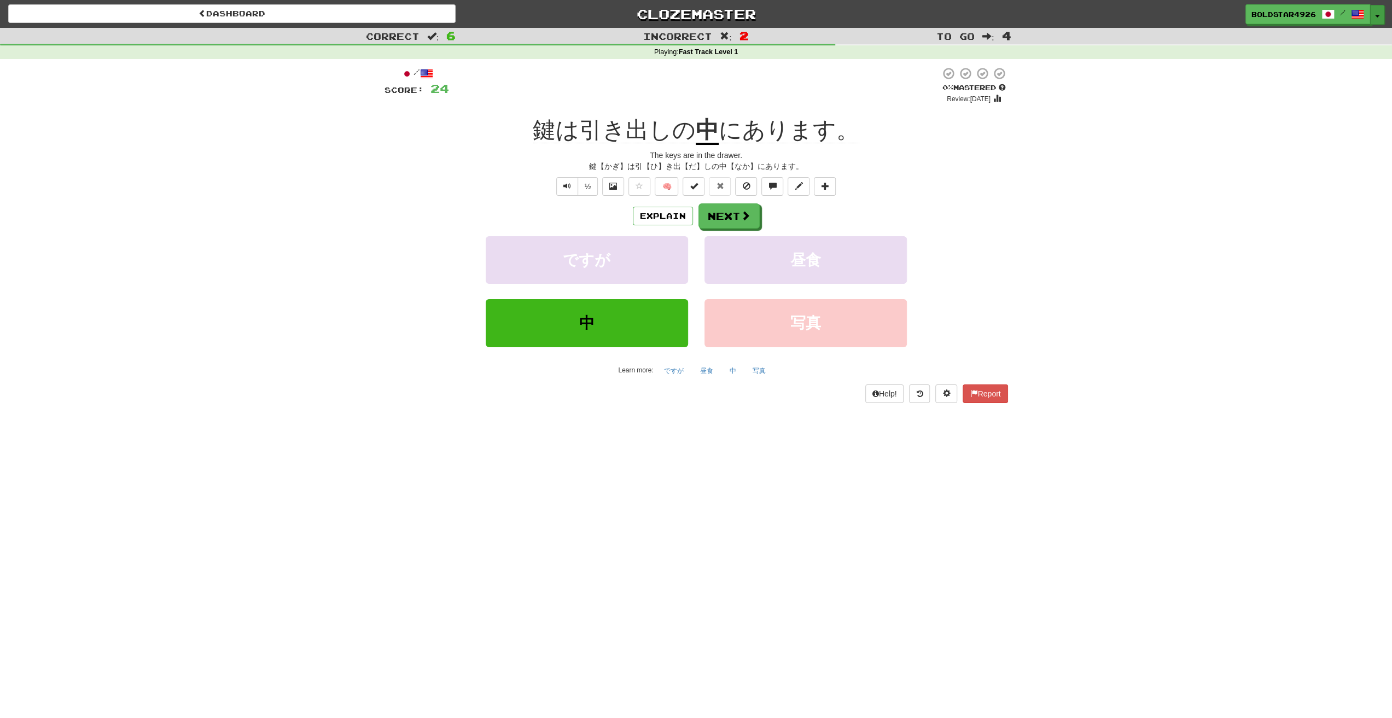
click at [1376, 11] on button "Toggle Dropdown" at bounding box center [1377, 15] width 14 height 20
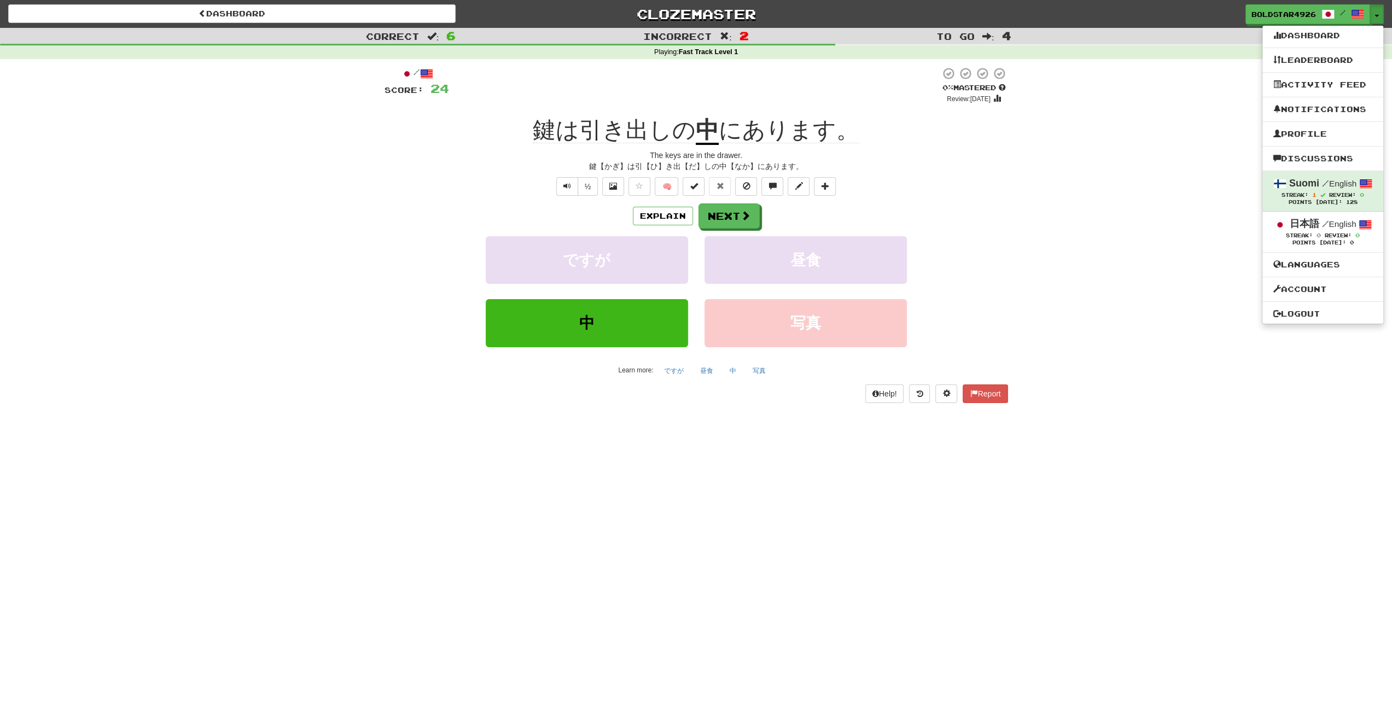
click at [728, 232] on div "Explain Next ですが 昼食 中 写真 Learn more: ですが 昼食 中 写真" at bounding box center [695, 291] width 623 height 176
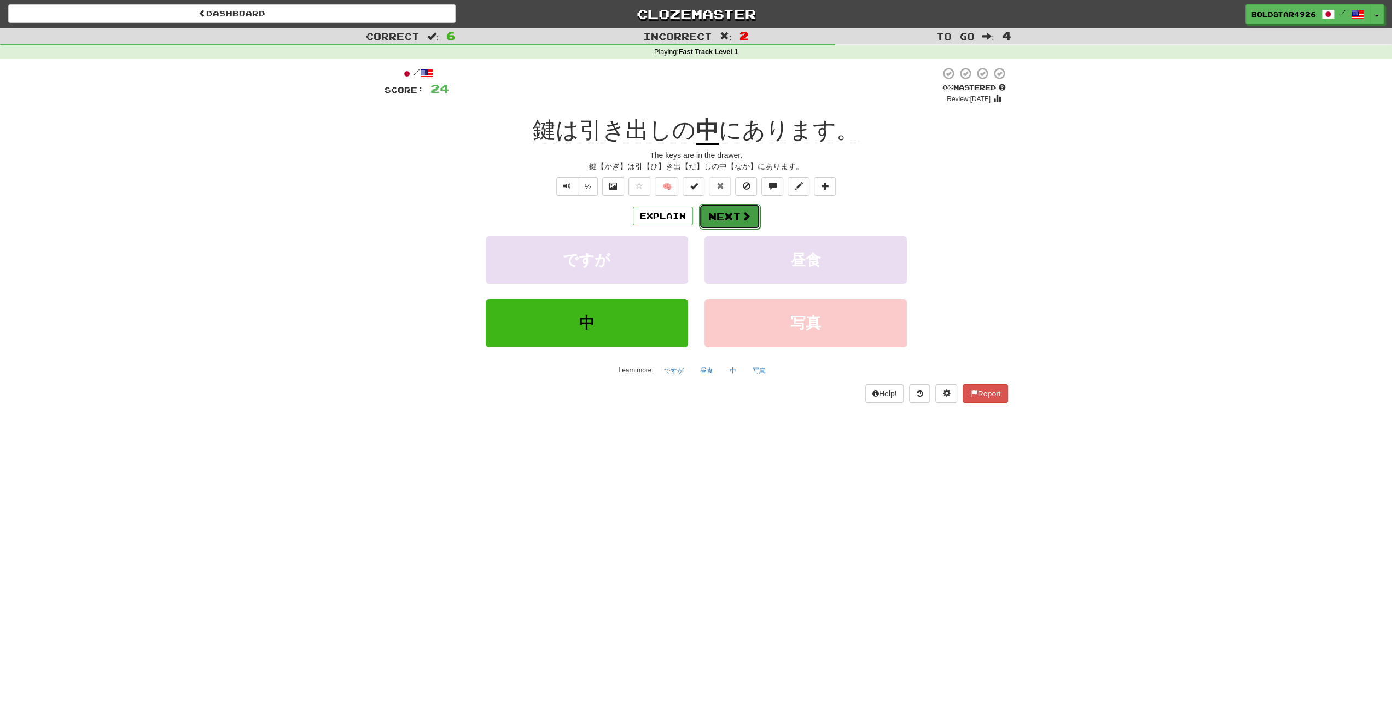
click at [733, 225] on button "Next" at bounding box center [729, 216] width 61 height 25
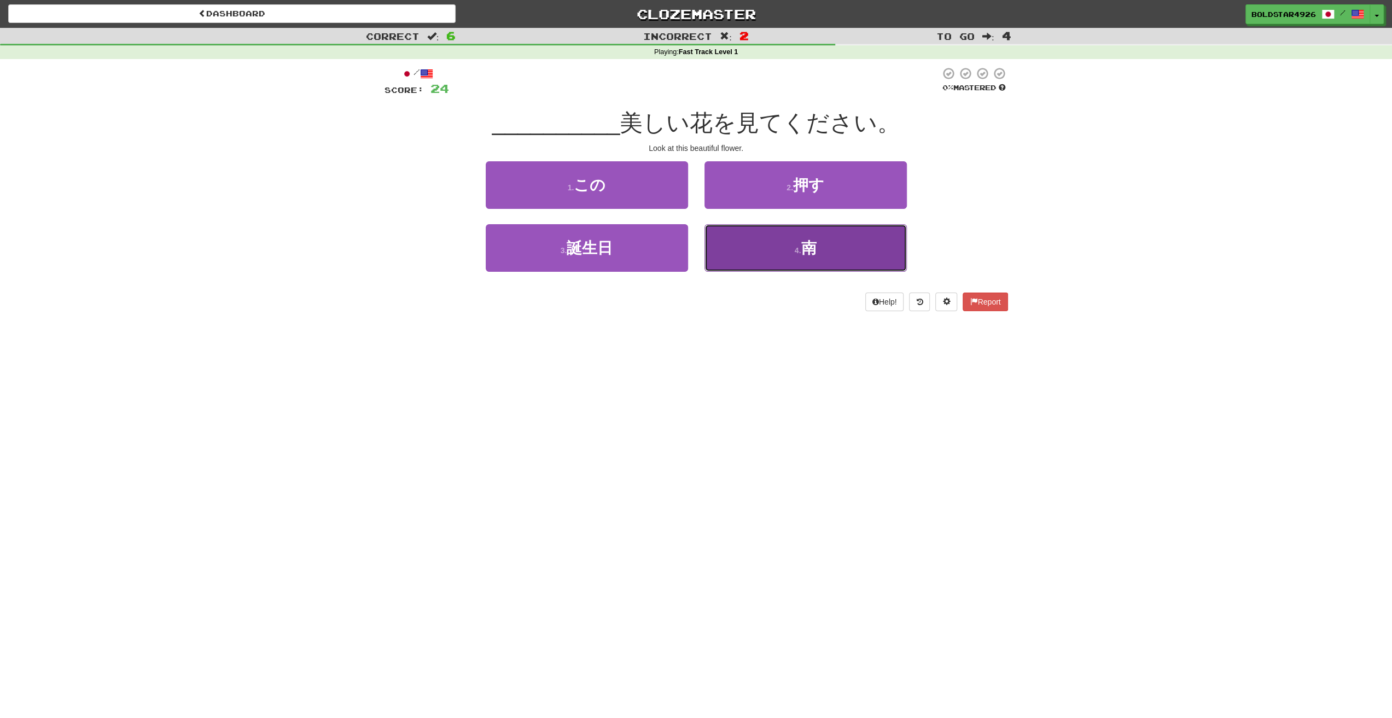
click at [717, 247] on button "4 . 南" at bounding box center [805, 248] width 202 height 48
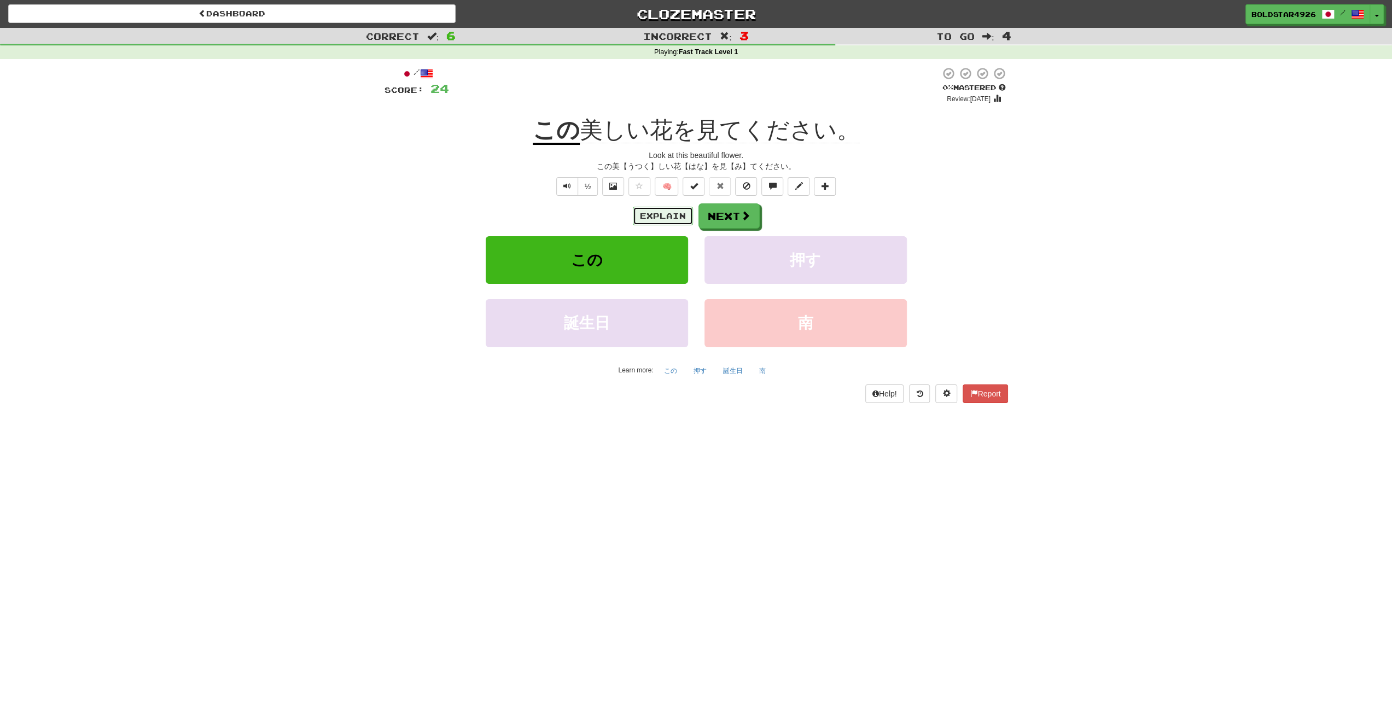
click at [651, 215] on button "Explain" at bounding box center [663, 216] width 60 height 19
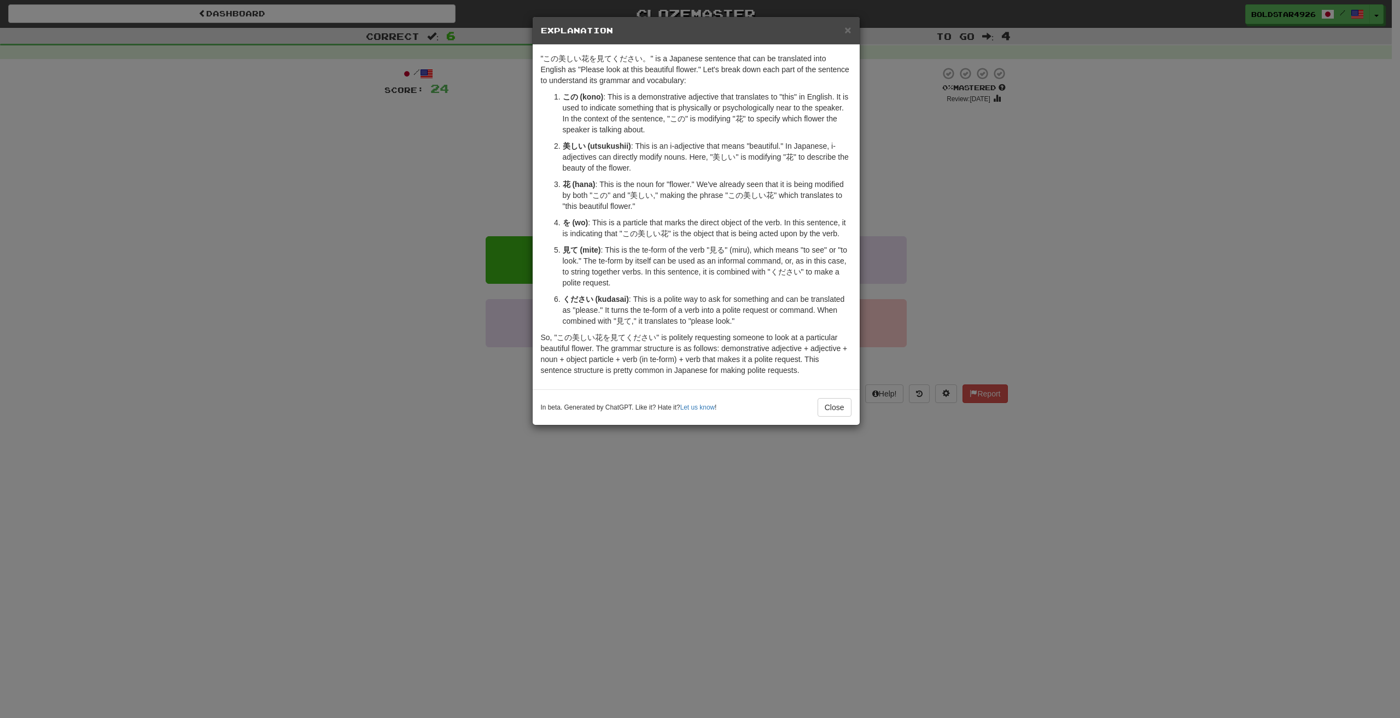
click at [522, 241] on div "× Explanation "この美しい花を見てください。" is a Japanese sentence that can be translated in…" at bounding box center [700, 359] width 1400 height 718
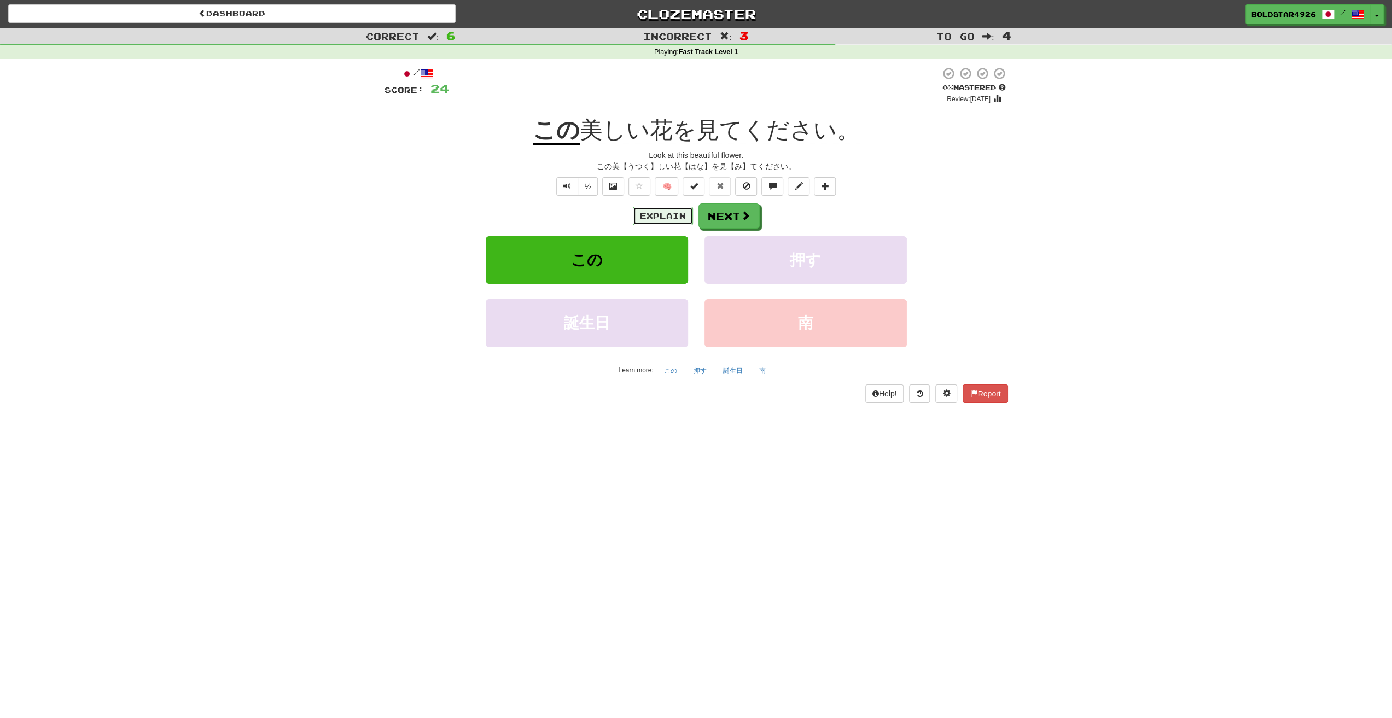
click at [661, 216] on button "Explain" at bounding box center [663, 216] width 60 height 19
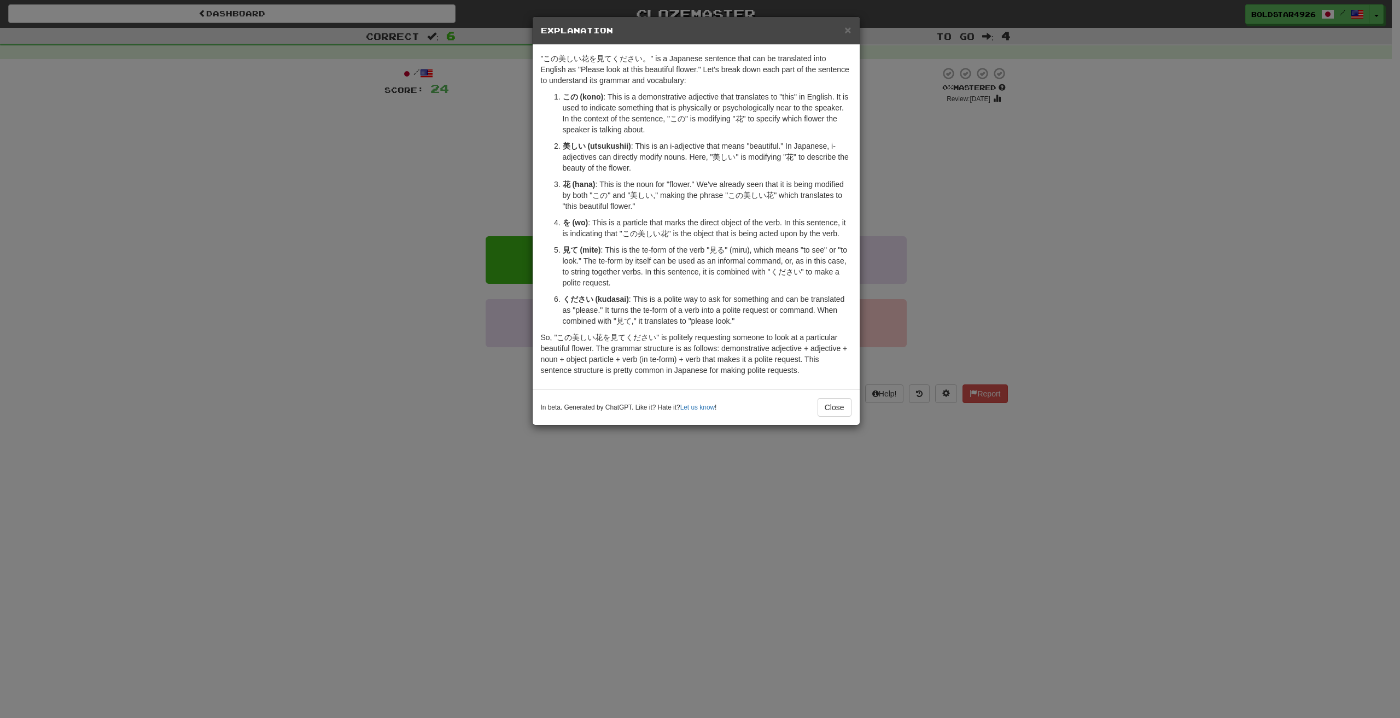
click at [454, 177] on div "× Explanation "この美しい花を見てください。" is a Japanese sentence that can be translated in…" at bounding box center [700, 359] width 1400 height 718
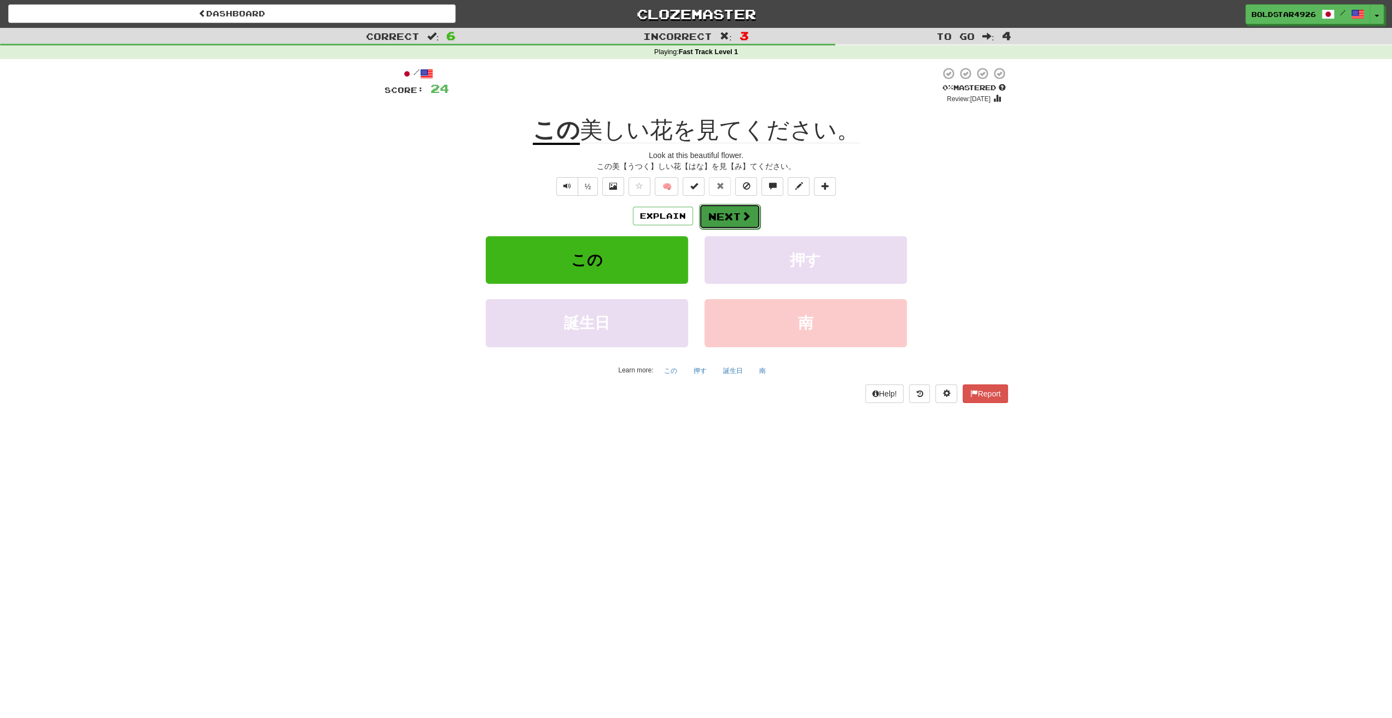
click at [749, 223] on button "Next" at bounding box center [729, 216] width 61 height 25
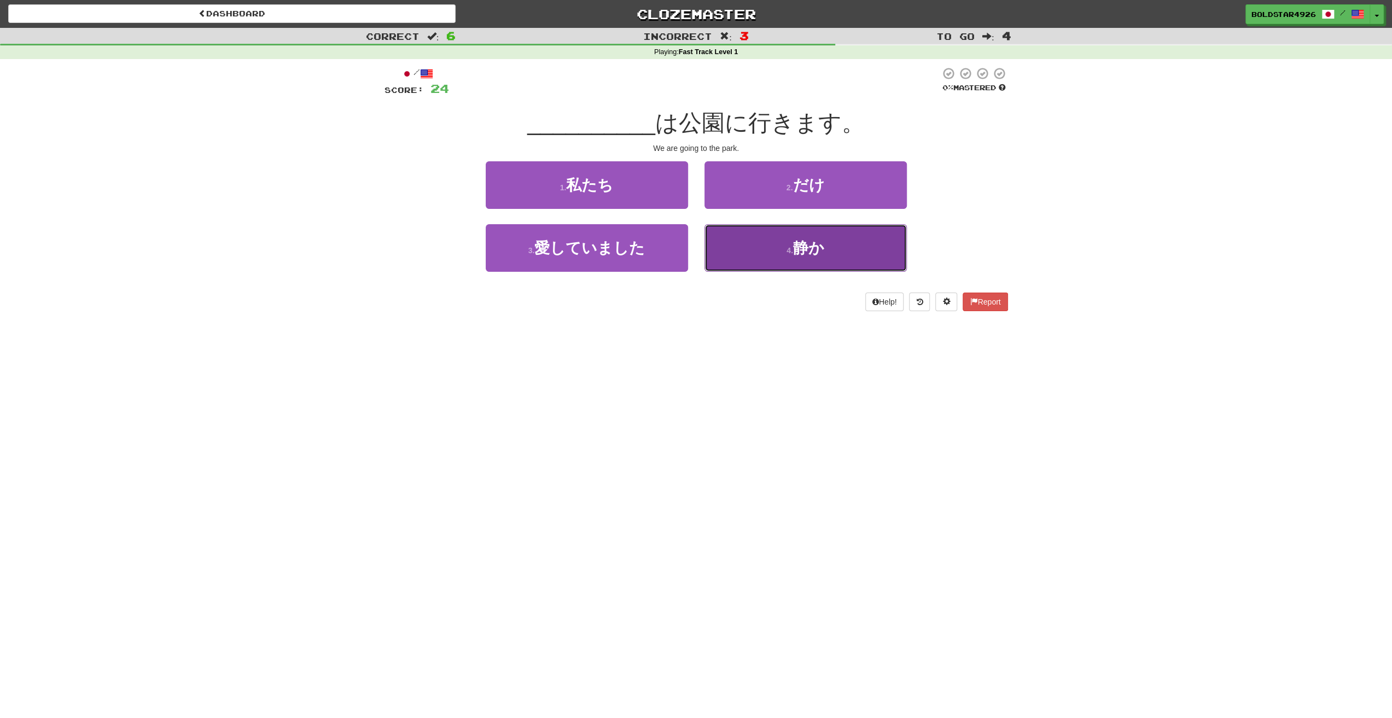
click at [828, 264] on button "4 . 静か" at bounding box center [805, 248] width 202 height 48
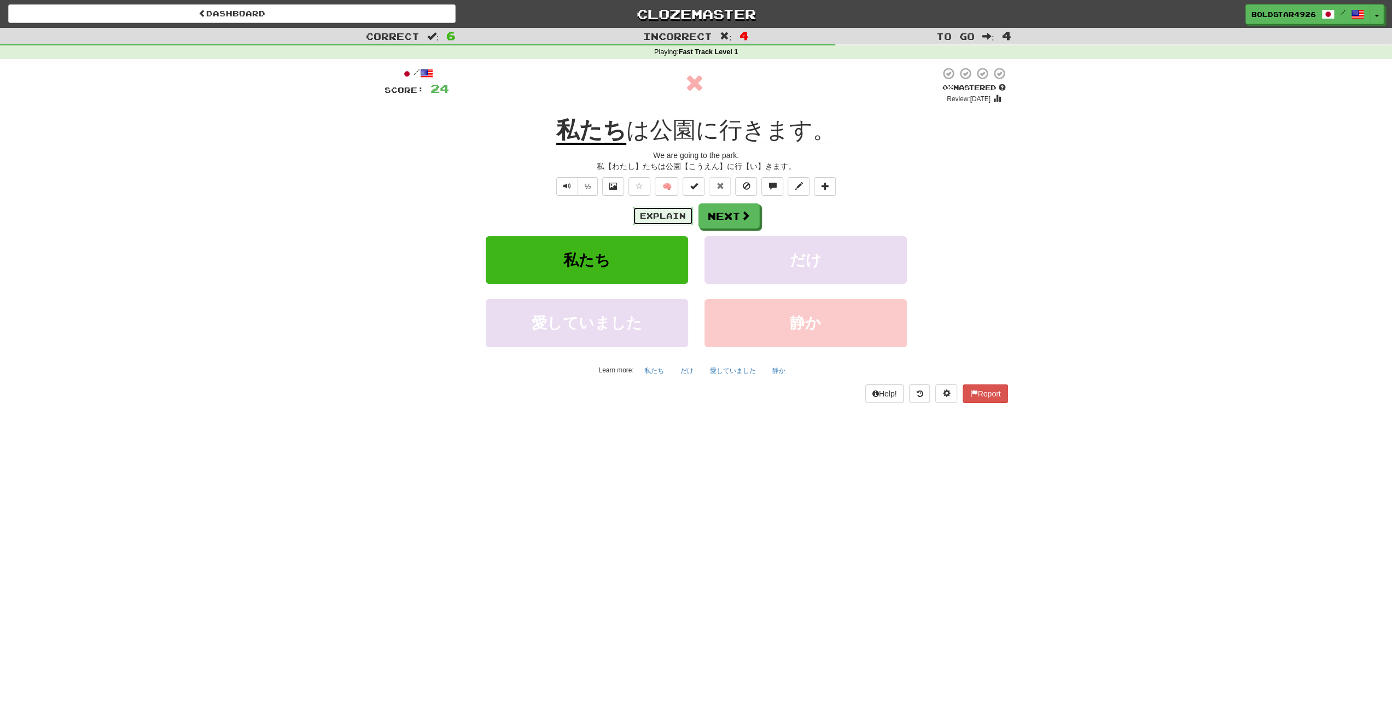
click at [677, 212] on button "Explain" at bounding box center [663, 216] width 60 height 19
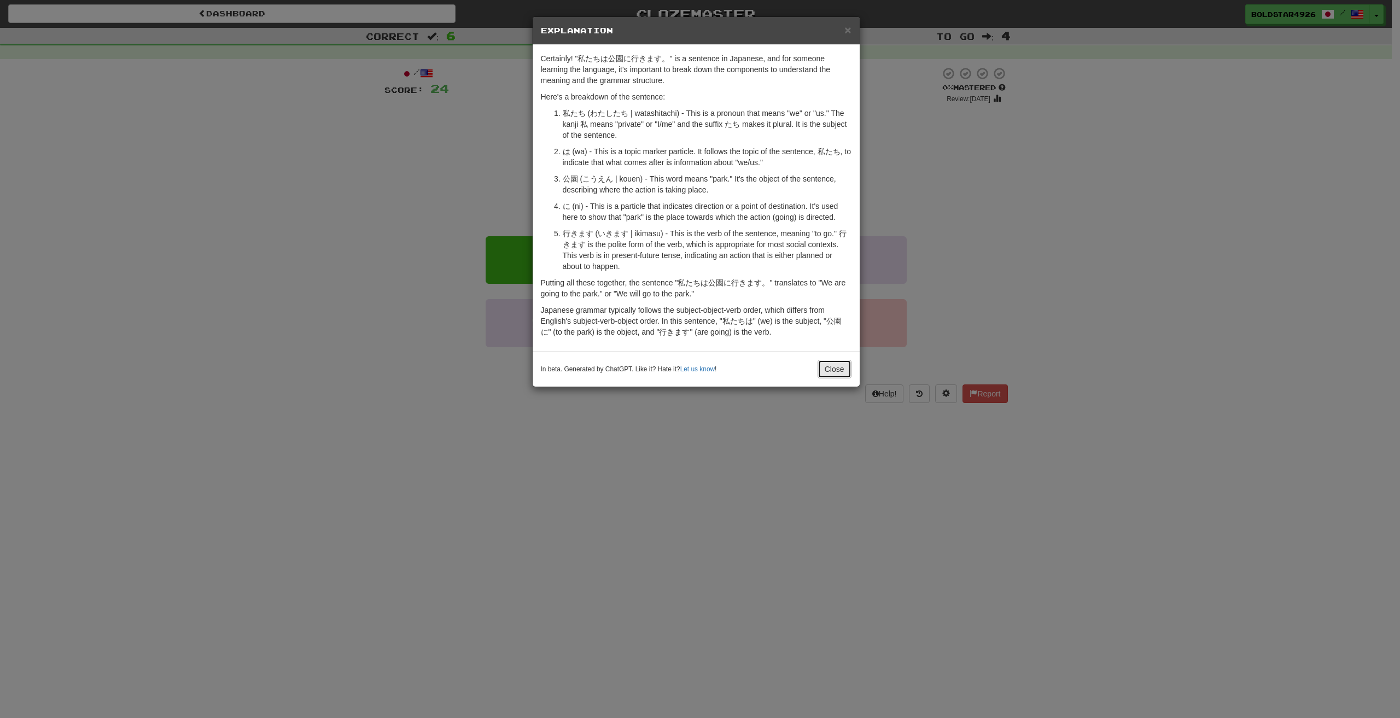
click at [839, 365] on button "Close" at bounding box center [834, 369] width 34 height 19
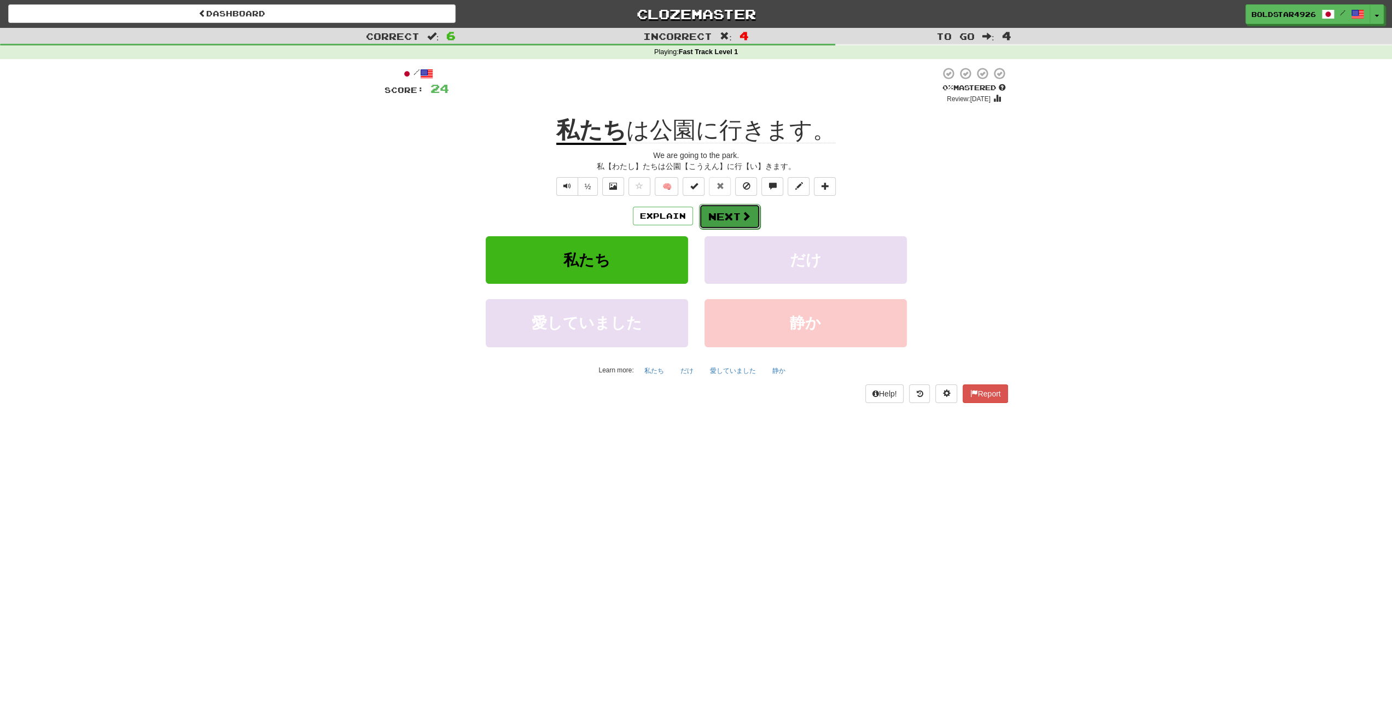
click at [730, 215] on button "Next" at bounding box center [729, 216] width 61 height 25
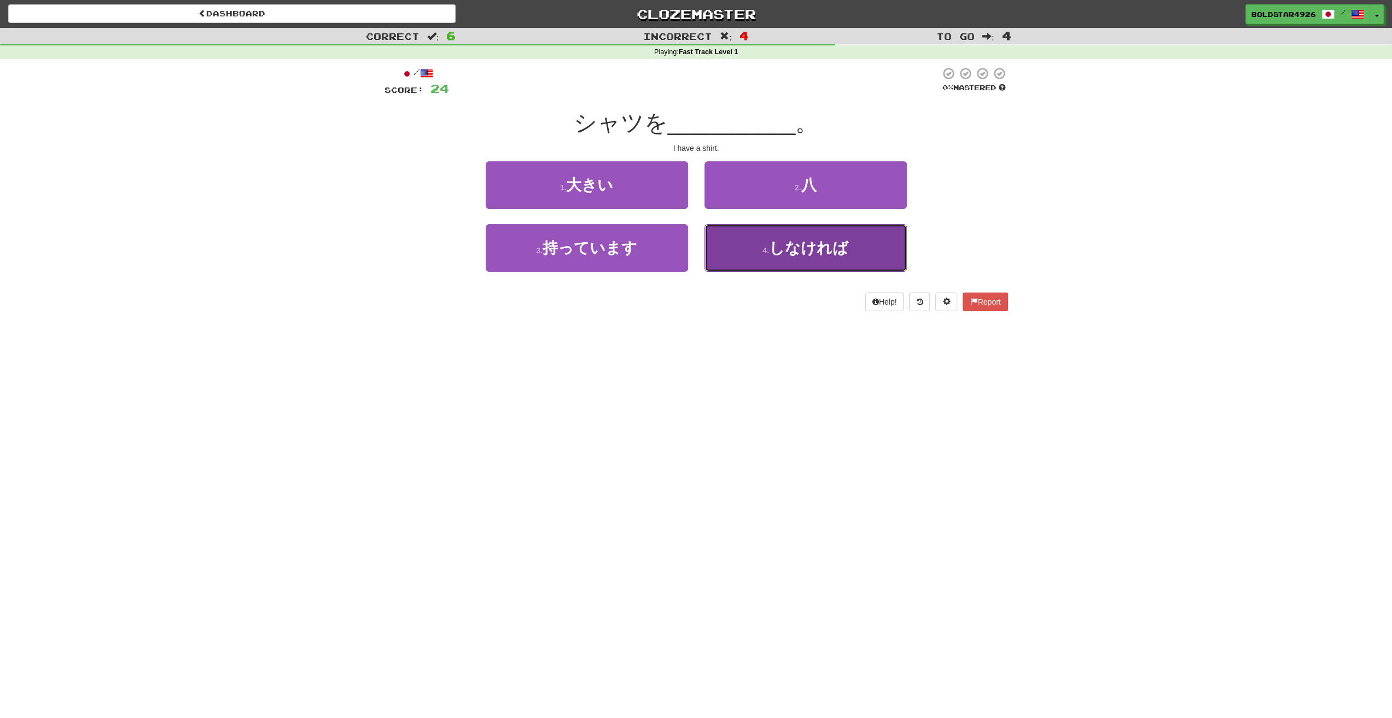
click at [740, 232] on button "4 . しなければ" at bounding box center [805, 248] width 202 height 48
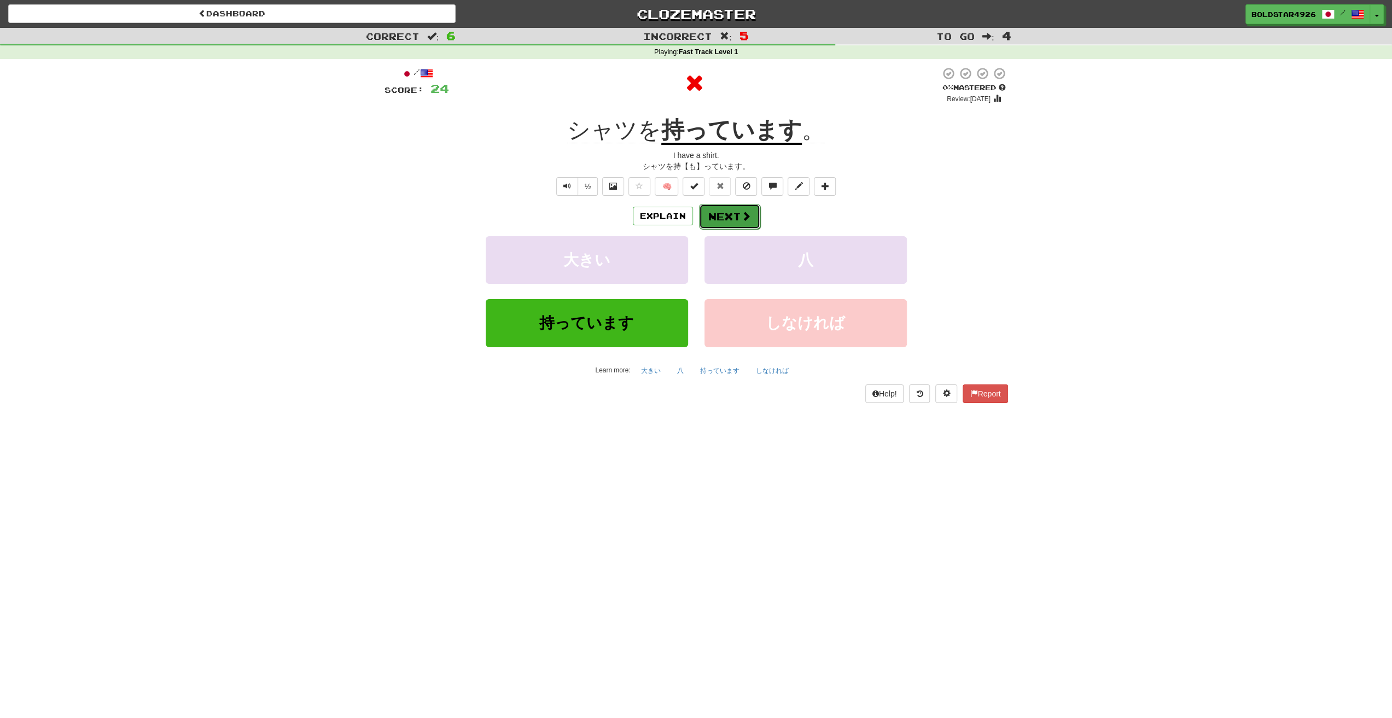
click at [735, 221] on button "Next" at bounding box center [729, 216] width 61 height 25
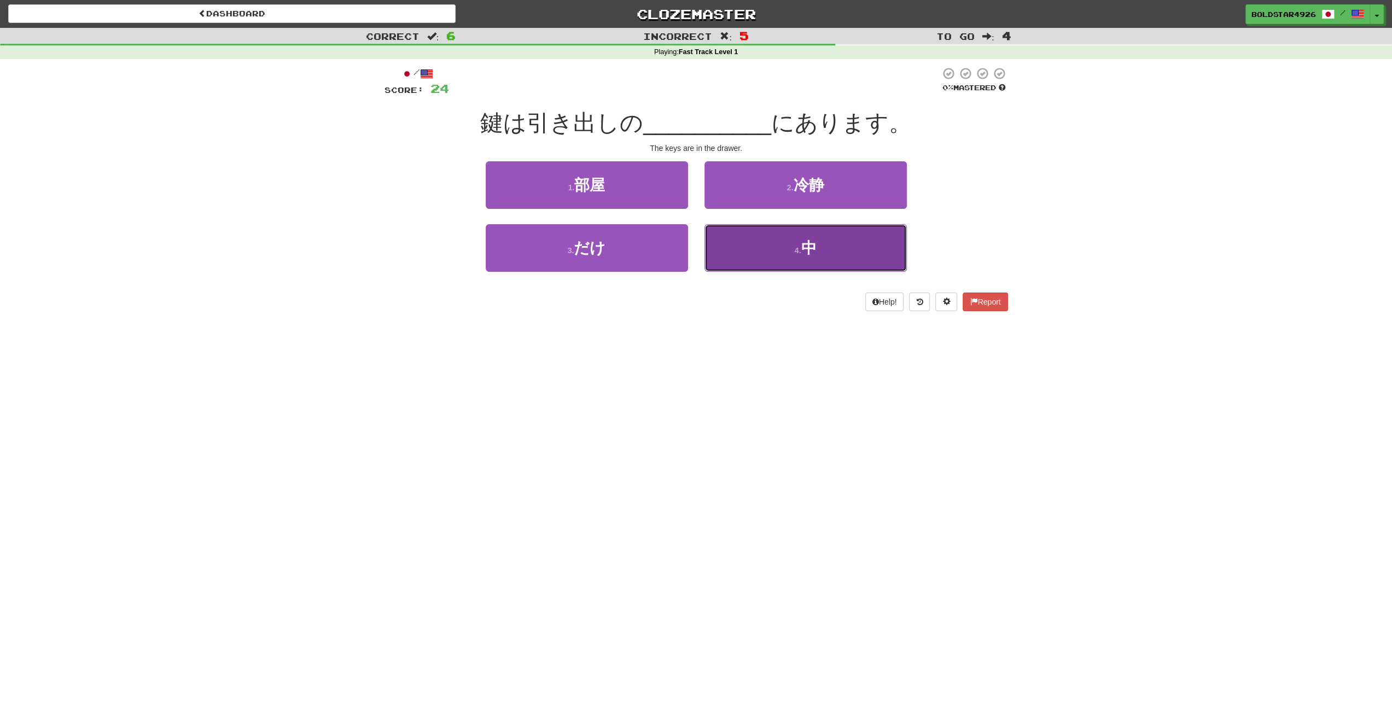
click at [729, 236] on button "4 . 中" at bounding box center [805, 248] width 202 height 48
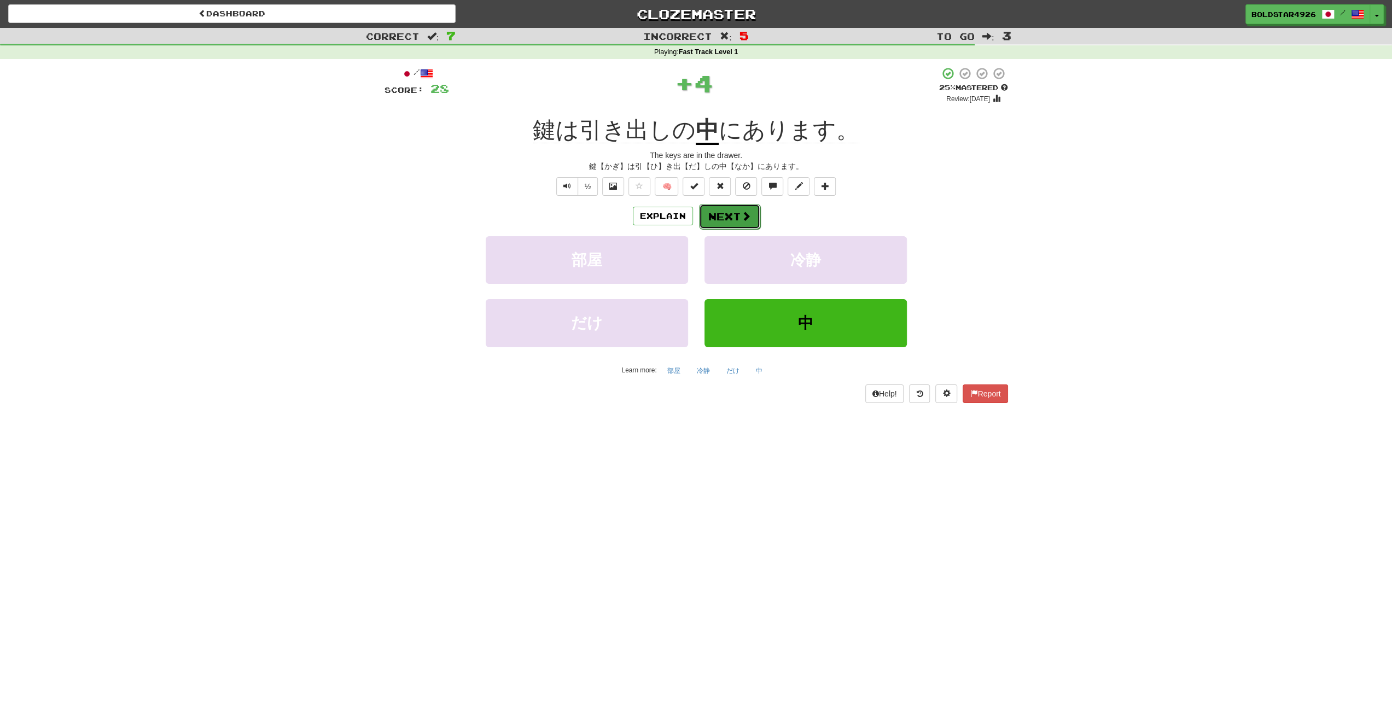
click at [745, 220] on span at bounding box center [746, 216] width 10 height 10
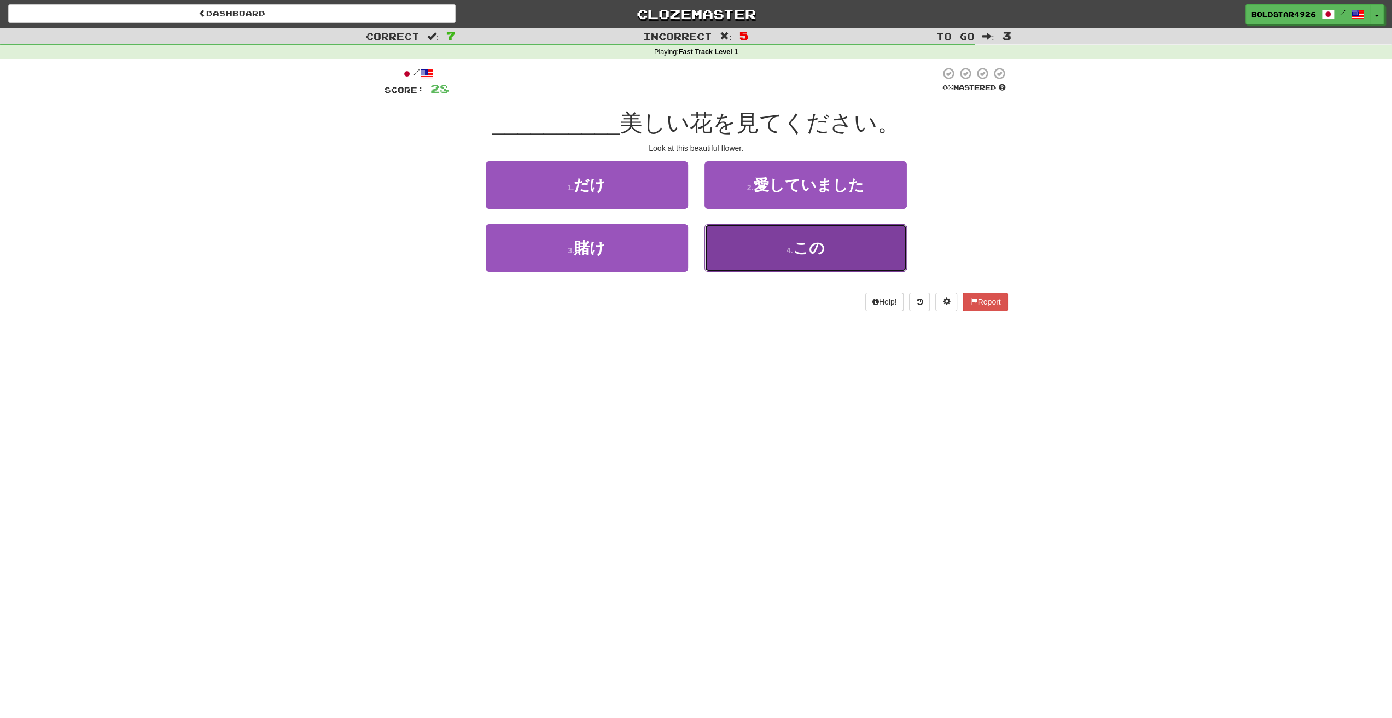
click at [745, 250] on button "4 . この" at bounding box center [805, 248] width 202 height 48
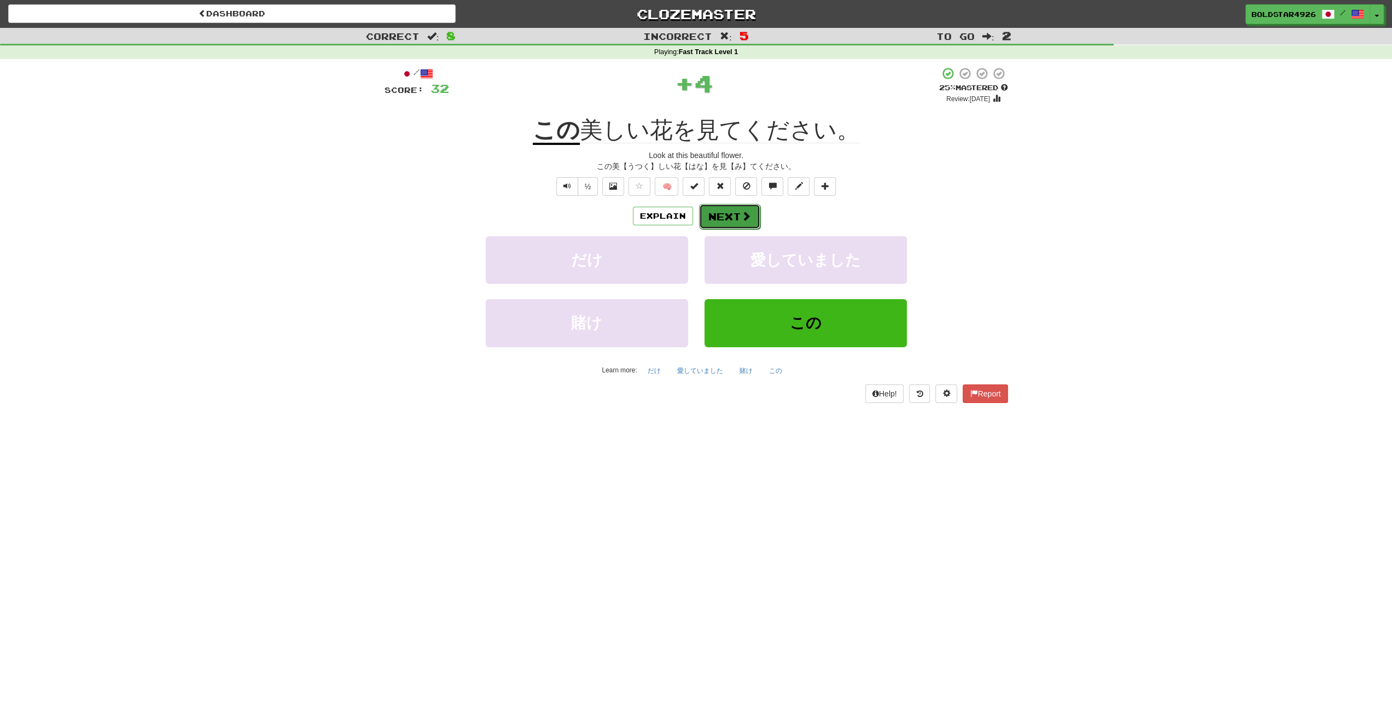
click at [721, 218] on button "Next" at bounding box center [729, 216] width 61 height 25
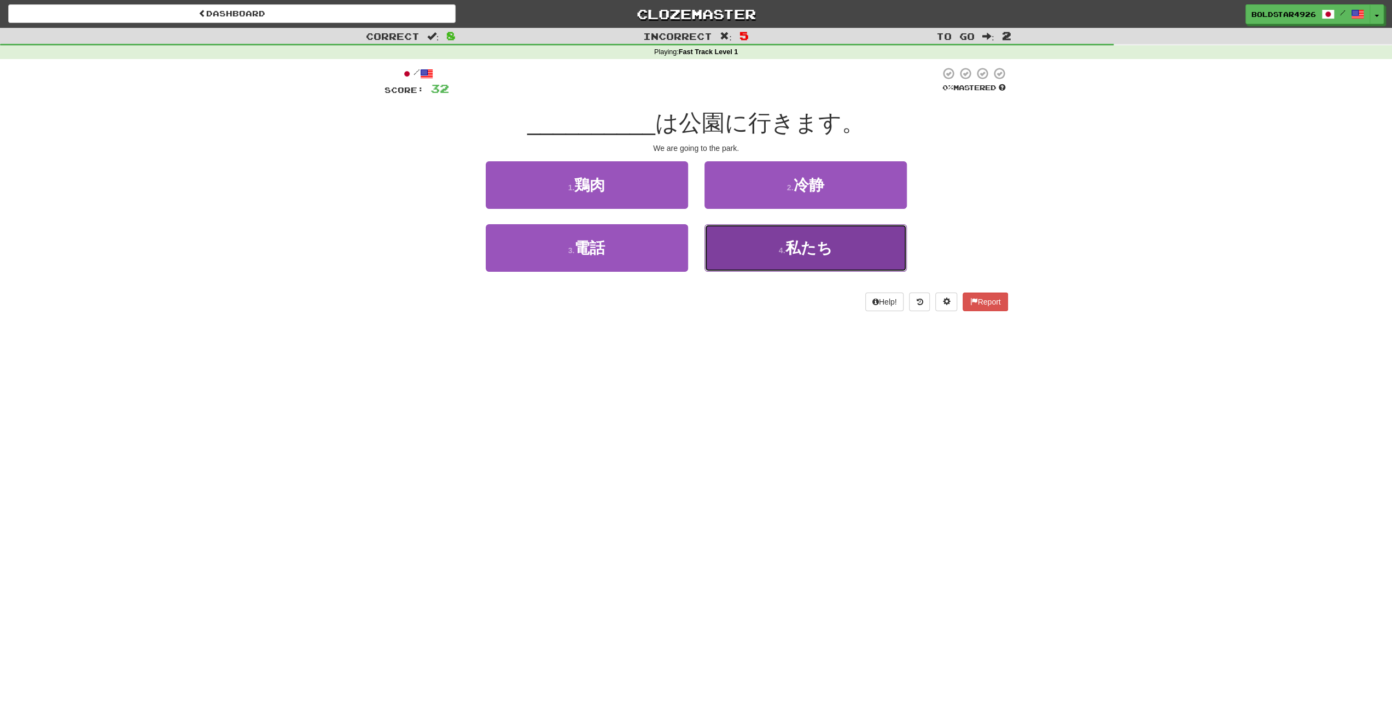
click at [770, 238] on button "4 . 私たち" at bounding box center [805, 248] width 202 height 48
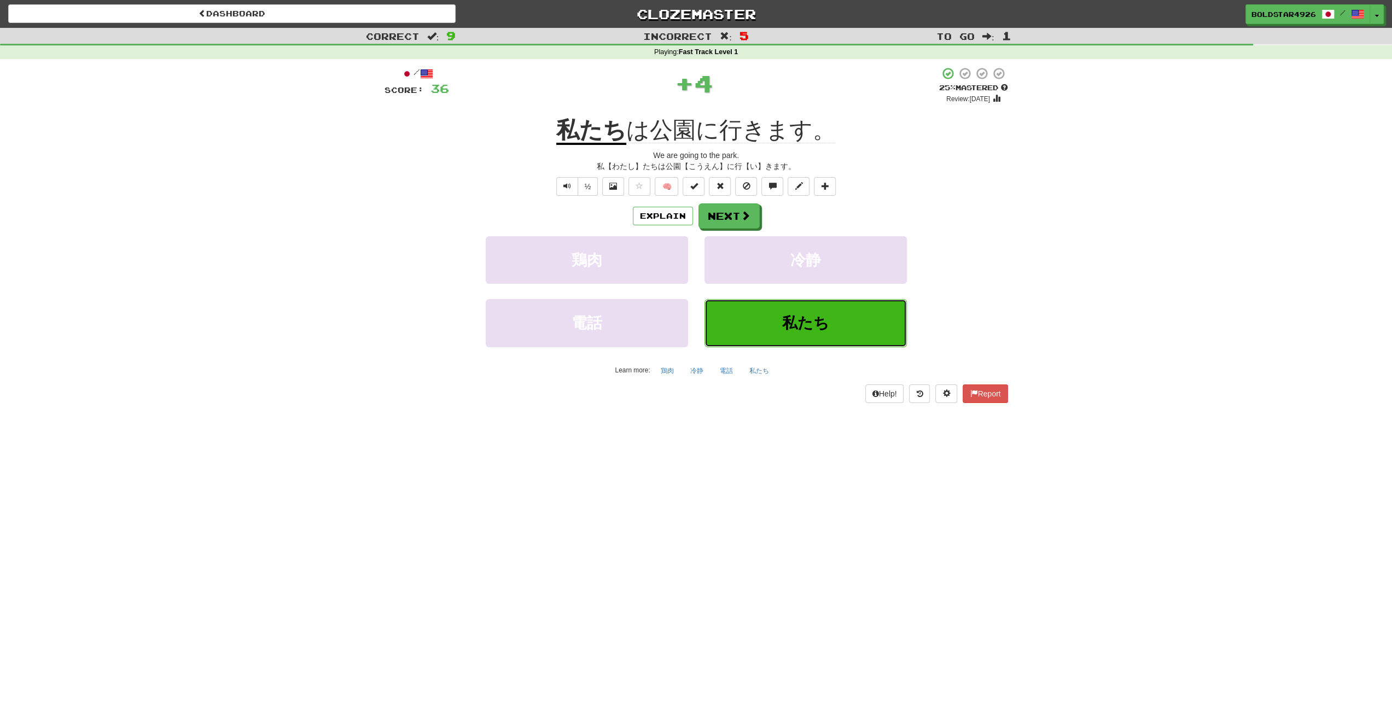
click at [813, 314] on span "私たち" at bounding box center [805, 322] width 47 height 17
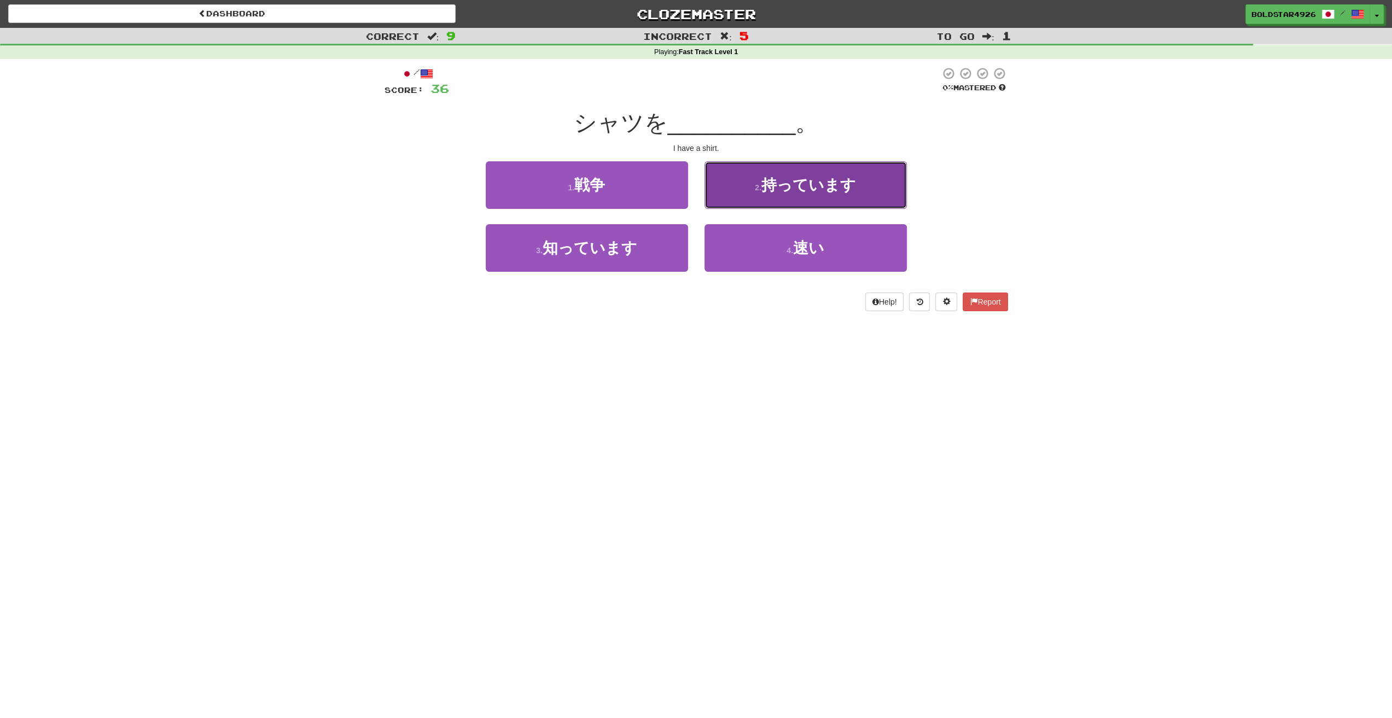
click at [818, 197] on button "2 . 持っています" at bounding box center [805, 185] width 202 height 48
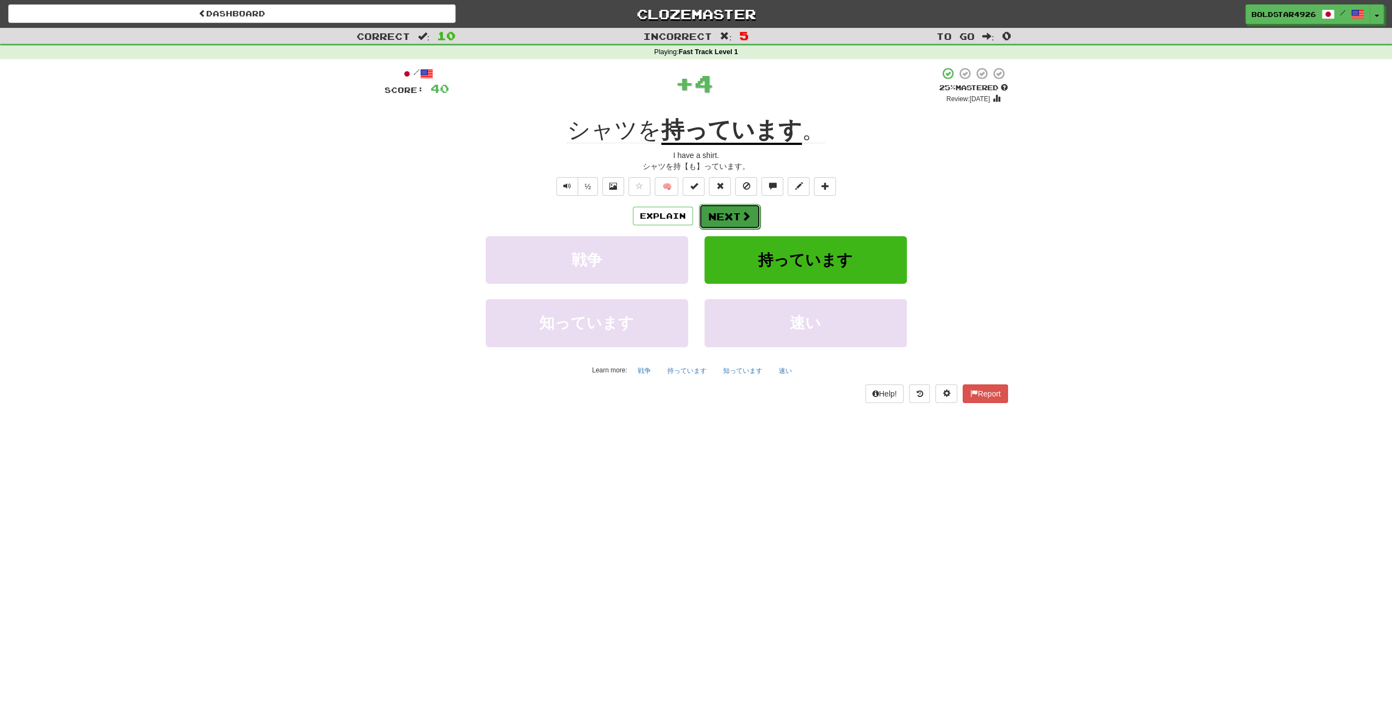
click at [740, 224] on button "Next" at bounding box center [729, 216] width 61 height 25
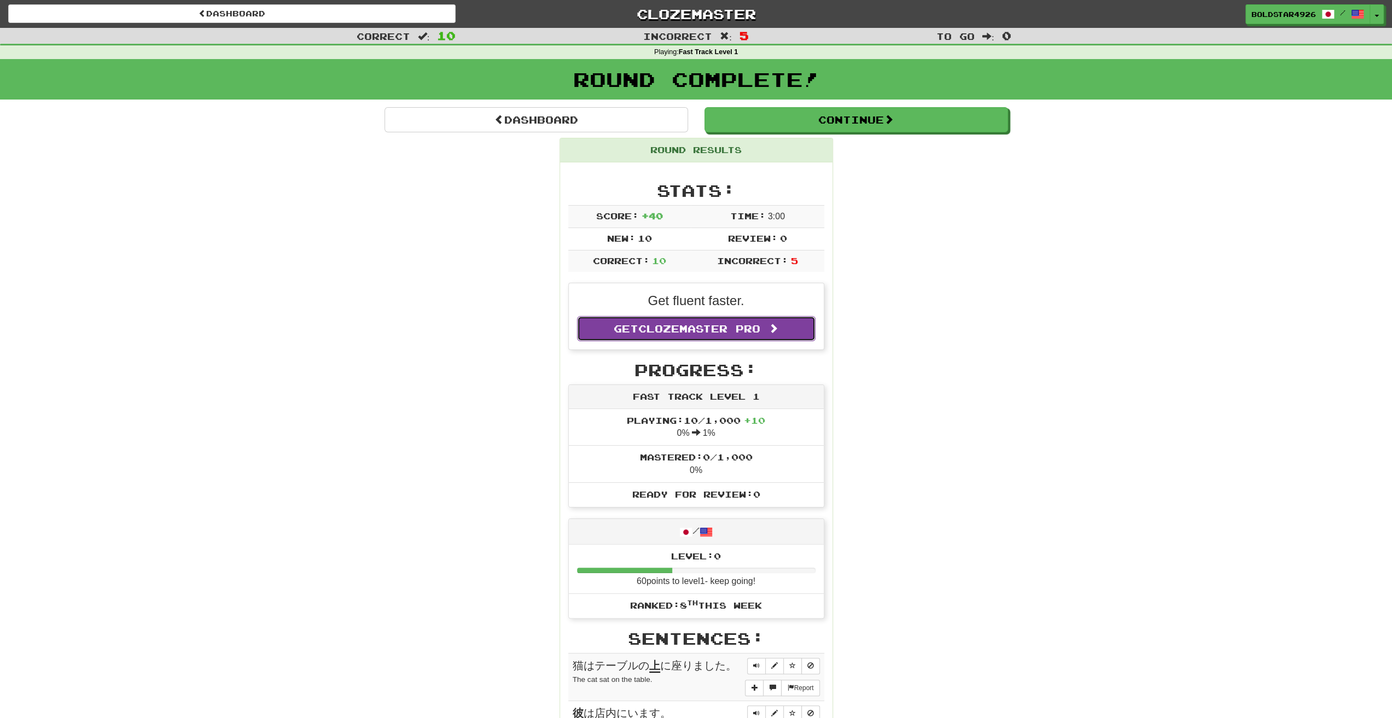
click at [775, 323] on span at bounding box center [773, 328] width 10 height 10
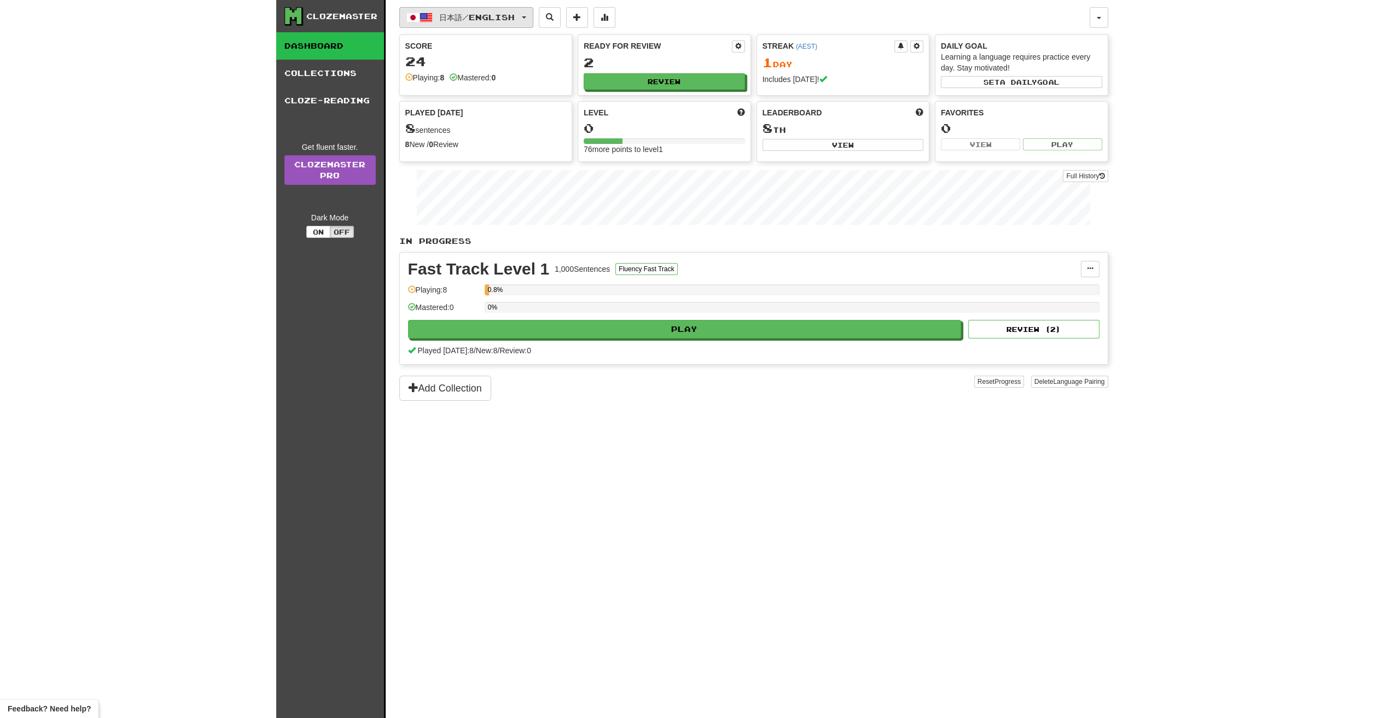
click at [506, 14] on span "日本語 / English" at bounding box center [476, 17] width 75 height 9
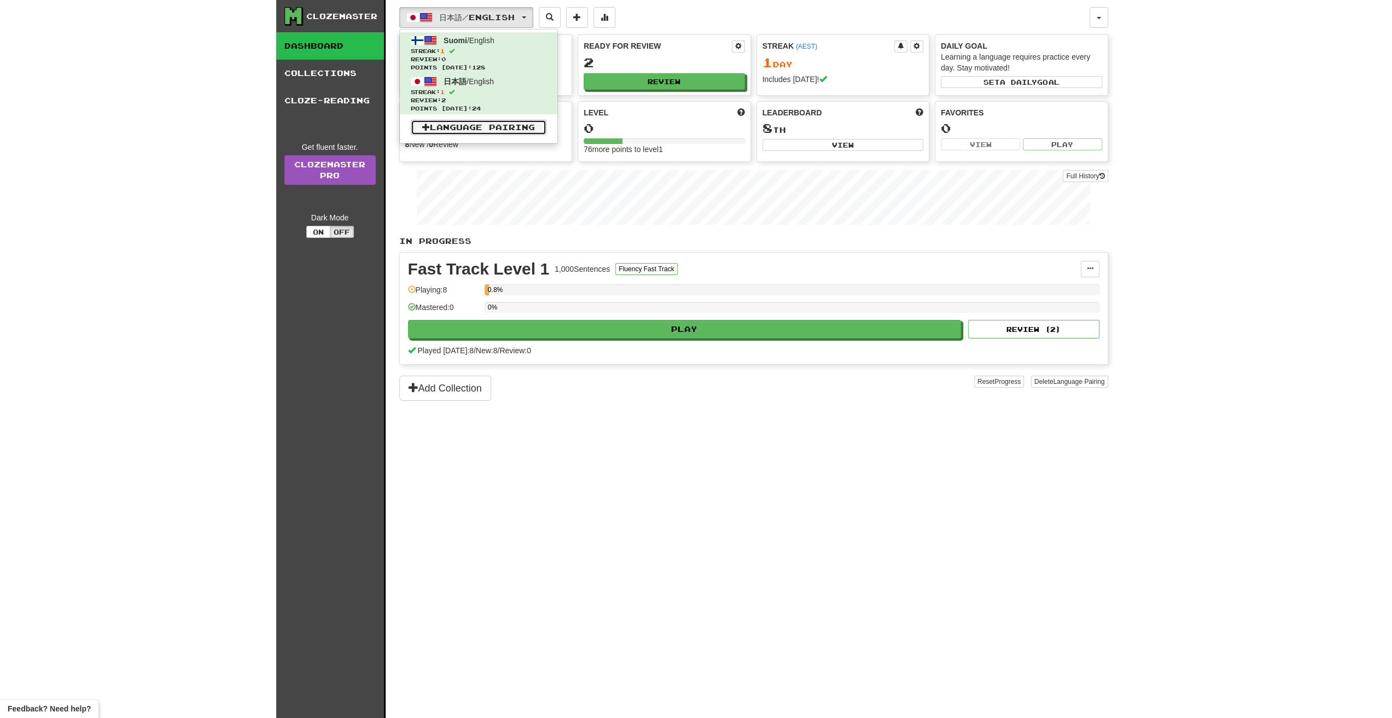
click at [499, 123] on link "Language Pairing" at bounding box center [479, 127] width 136 height 15
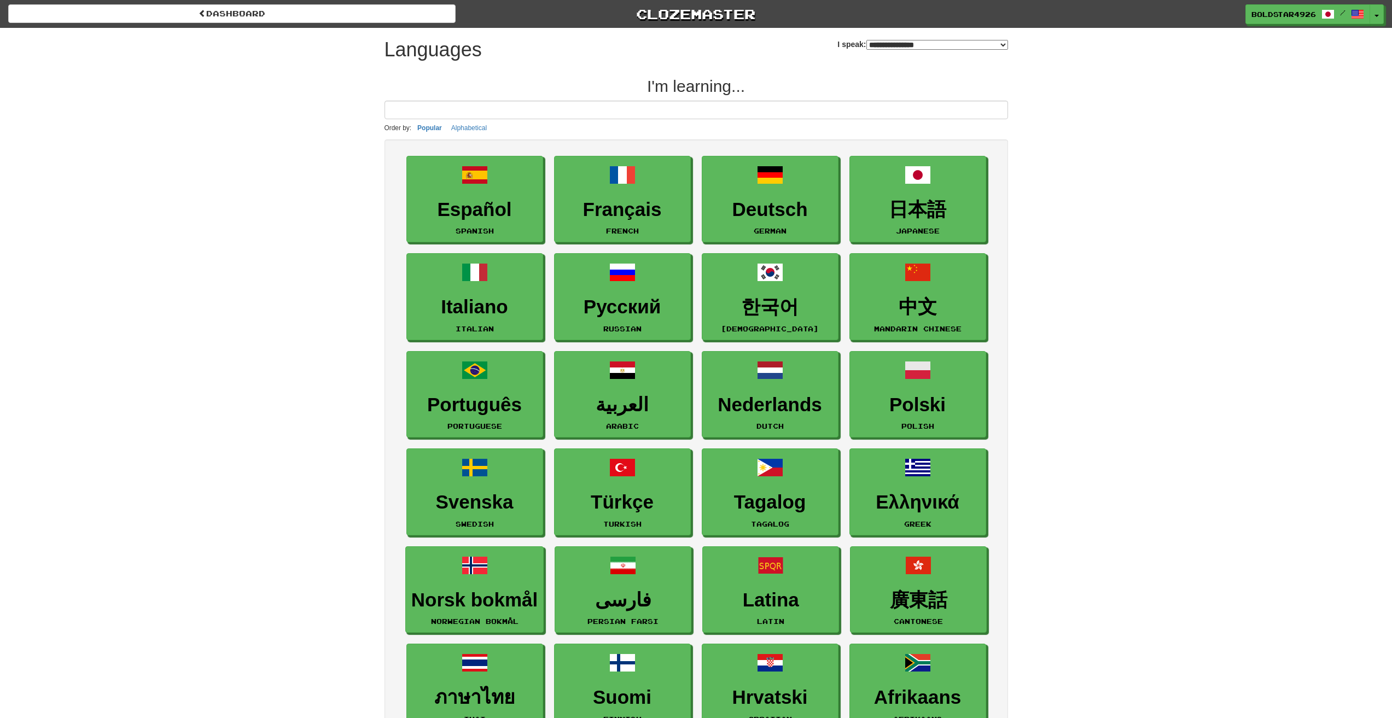
select select "*******"
click at [1377, 19] on button "Toggle Dropdown" at bounding box center [1377, 15] width 14 height 20
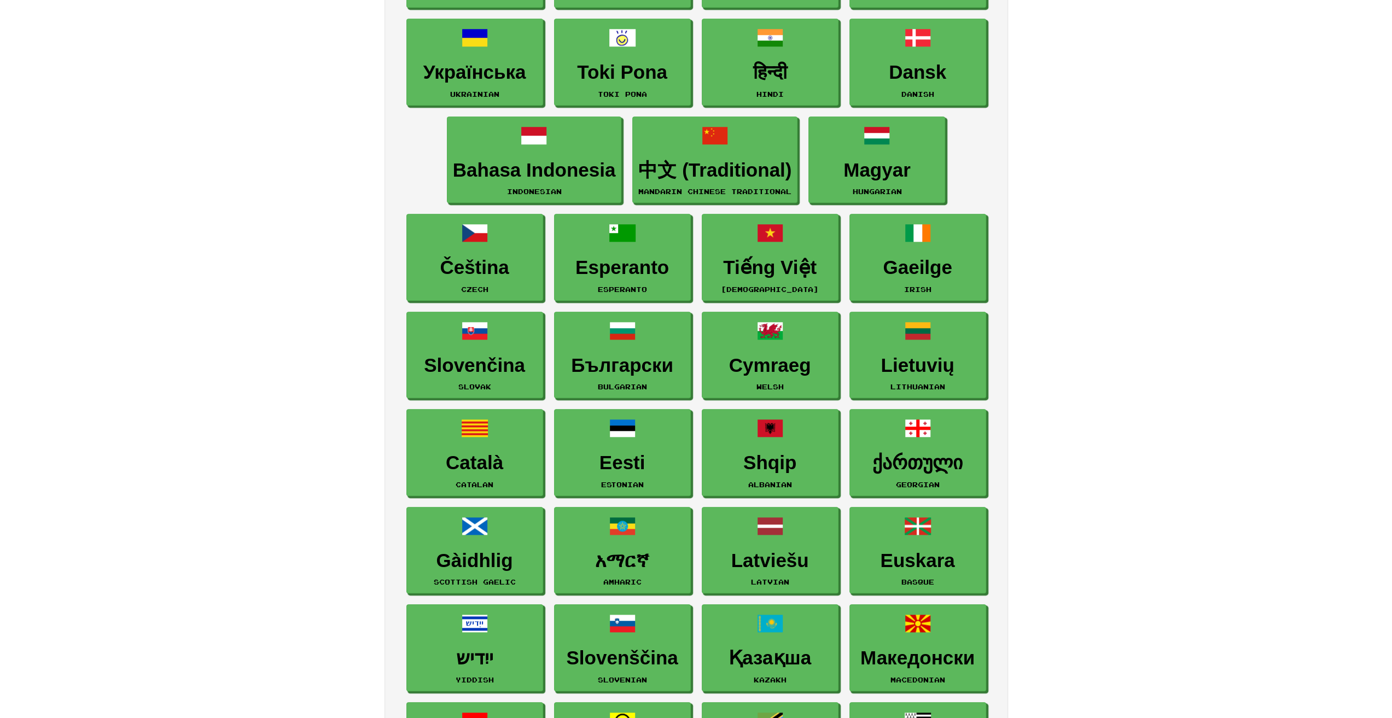
scroll to position [765, 0]
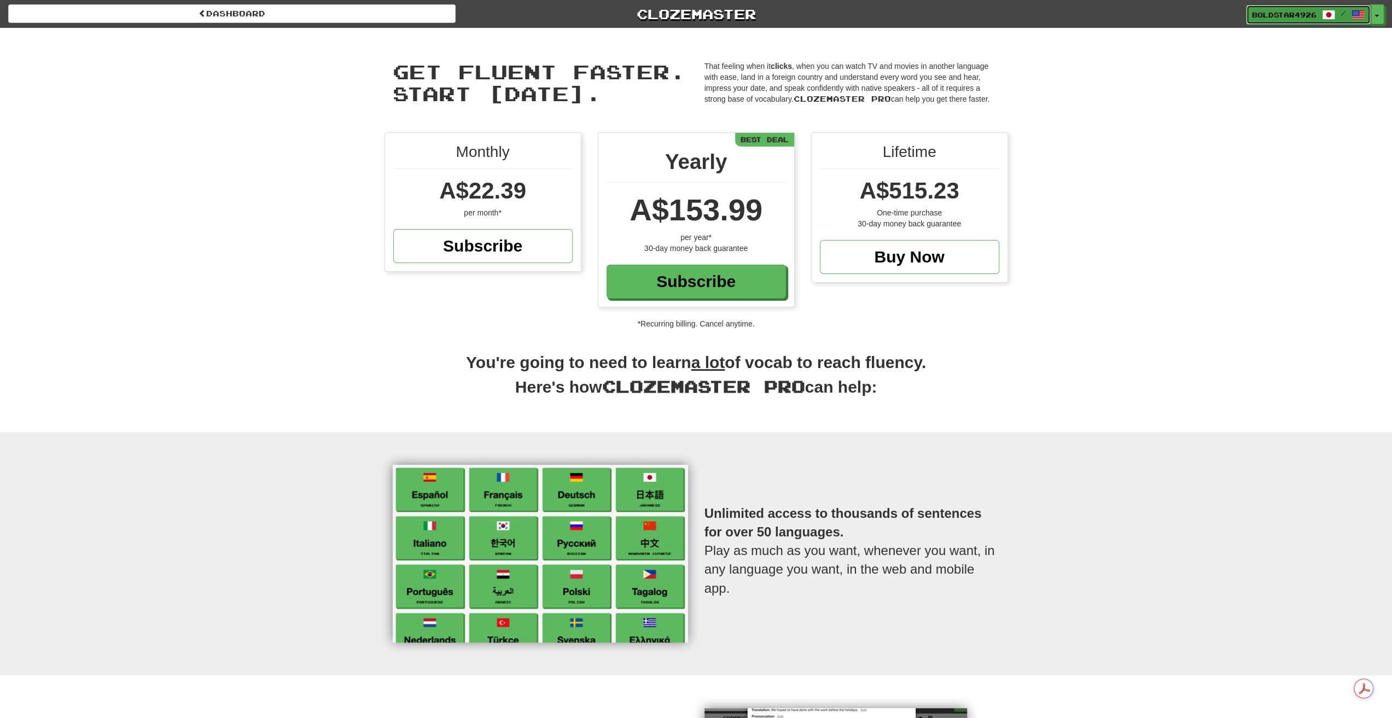
click at [1359, 21] on link "BoldStar4926 /" at bounding box center [1308, 15] width 125 height 20
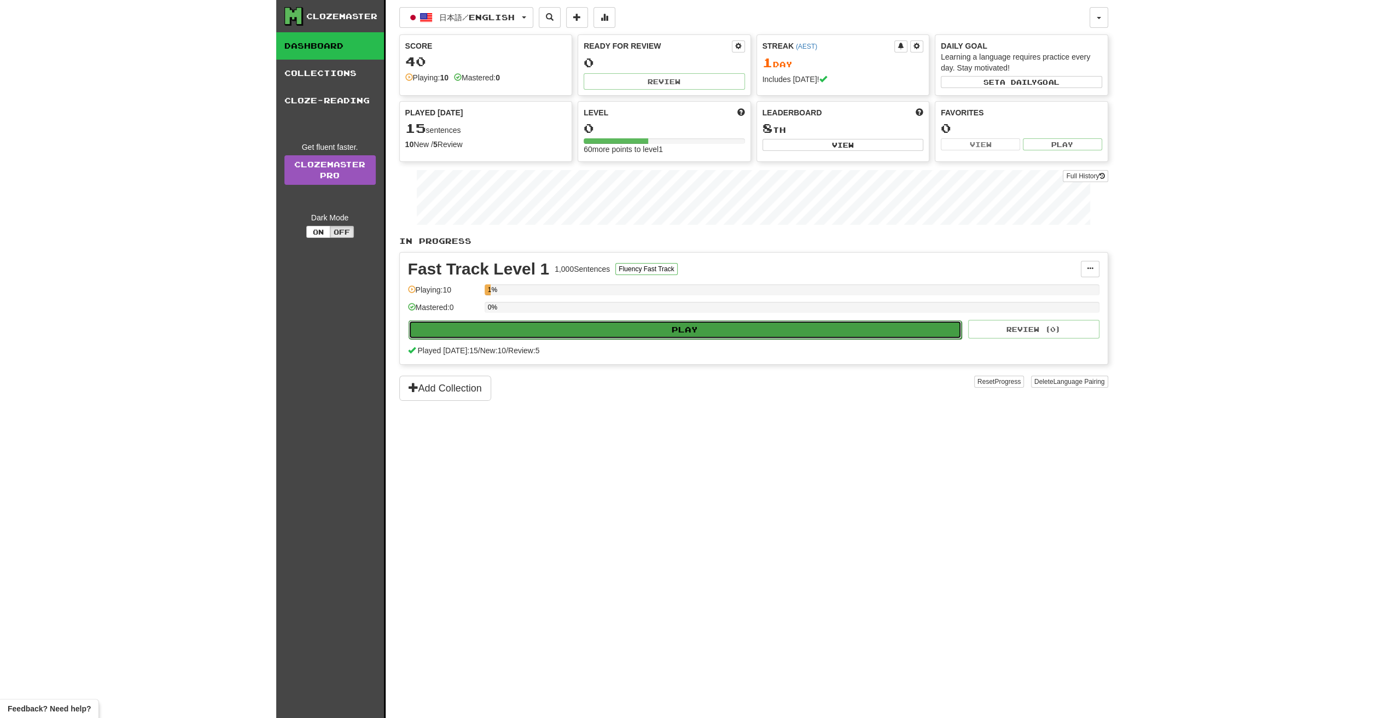
click at [742, 330] on button "Play" at bounding box center [684, 329] width 553 height 19
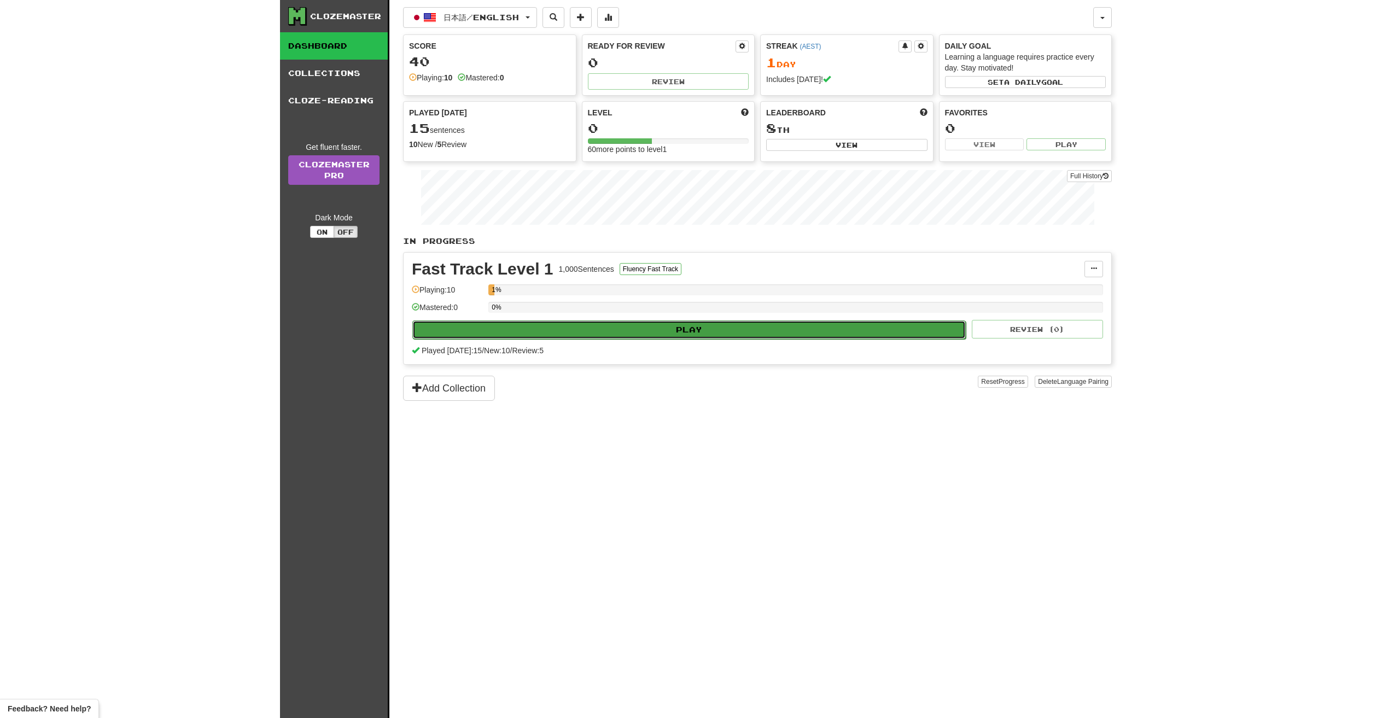
select select "**"
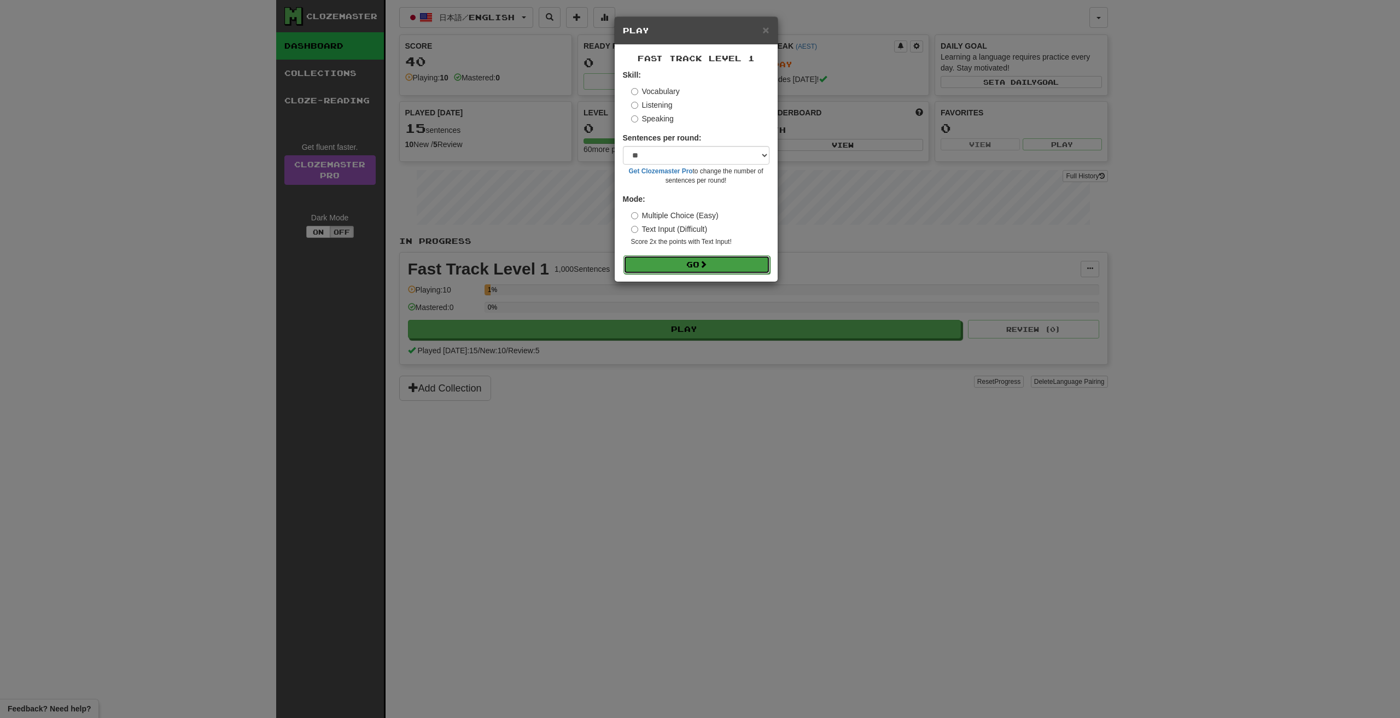
click at [715, 268] on button "Go" at bounding box center [696, 264] width 147 height 19
click at [676, 231] on label "Text Input (Difficult)" at bounding box center [669, 229] width 77 height 11
click at [713, 215] on label "Multiple Choice (Easy)" at bounding box center [674, 215] width 87 height 11
click at [701, 260] on button "Go" at bounding box center [696, 264] width 147 height 19
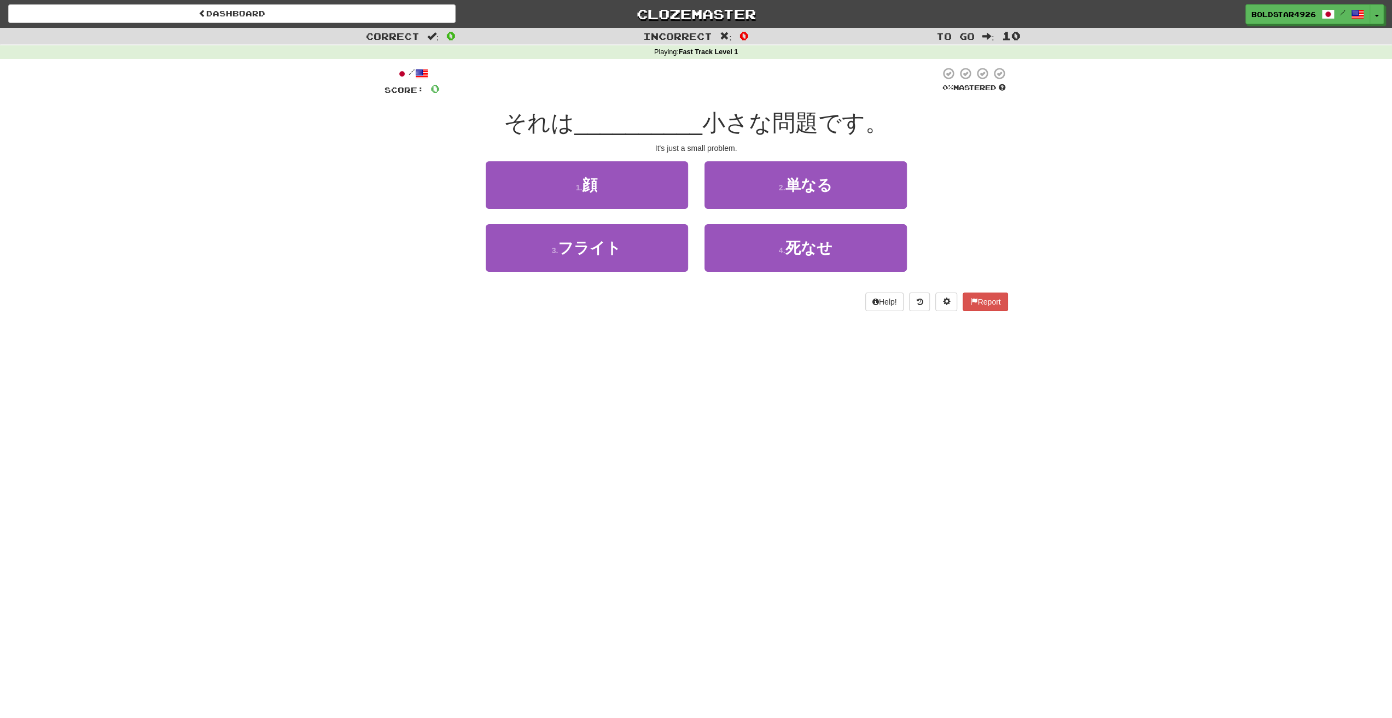
click at [717, 139] on div "/ Score: 0 0 % Mastered それは __________ 小さな問題です。 It's just a small problem. 1 . …" at bounding box center [695, 189] width 623 height 244
drag, startPoint x: 703, startPoint y: 132, endPoint x: 817, endPoint y: 124, distance: 114.0
click at [817, 124] on span "小さな問題です。" at bounding box center [795, 123] width 186 height 26
click at [1037, 160] on div "Correct : 0 Incorrect : 0 To go : 10 Playing : Fast Track Level 1 / Score: 0 0 …" at bounding box center [696, 177] width 1392 height 299
click at [851, 247] on button "4 . 死なせ" at bounding box center [805, 248] width 202 height 48
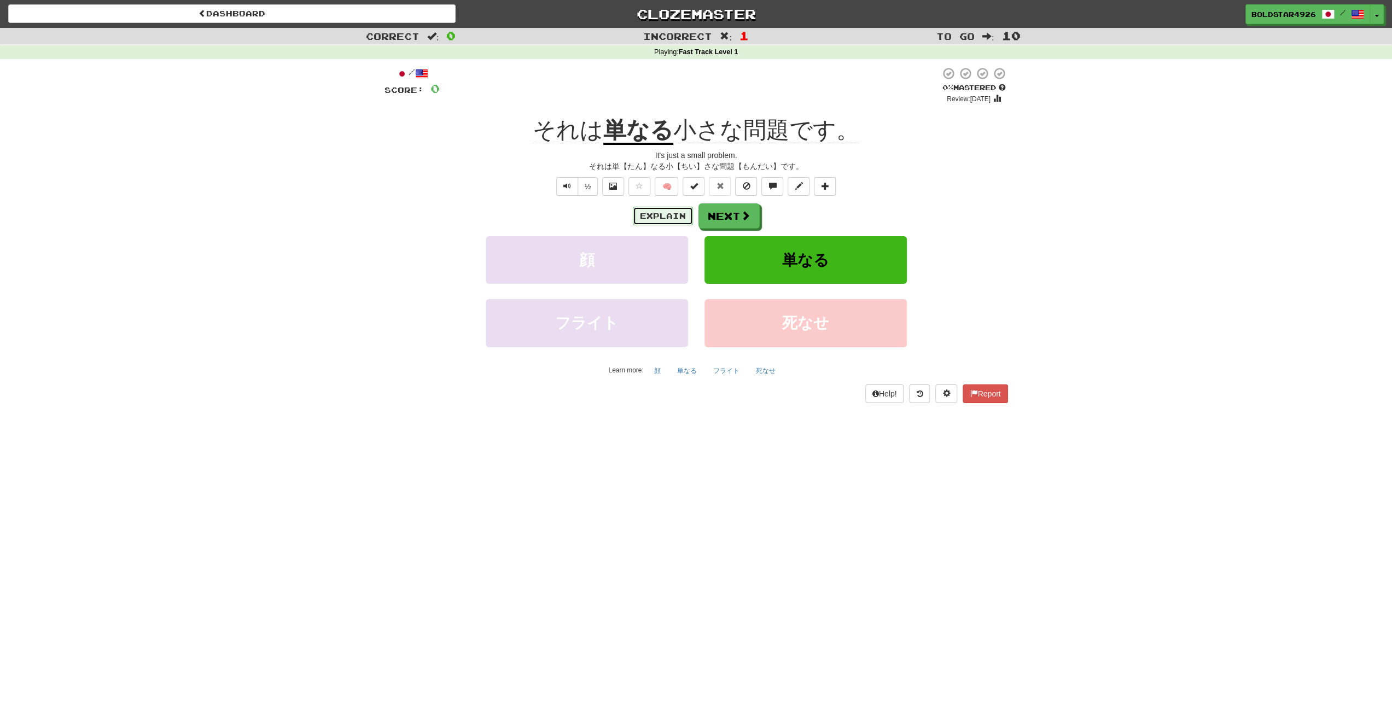
click at [673, 209] on button "Explain" at bounding box center [663, 216] width 60 height 19
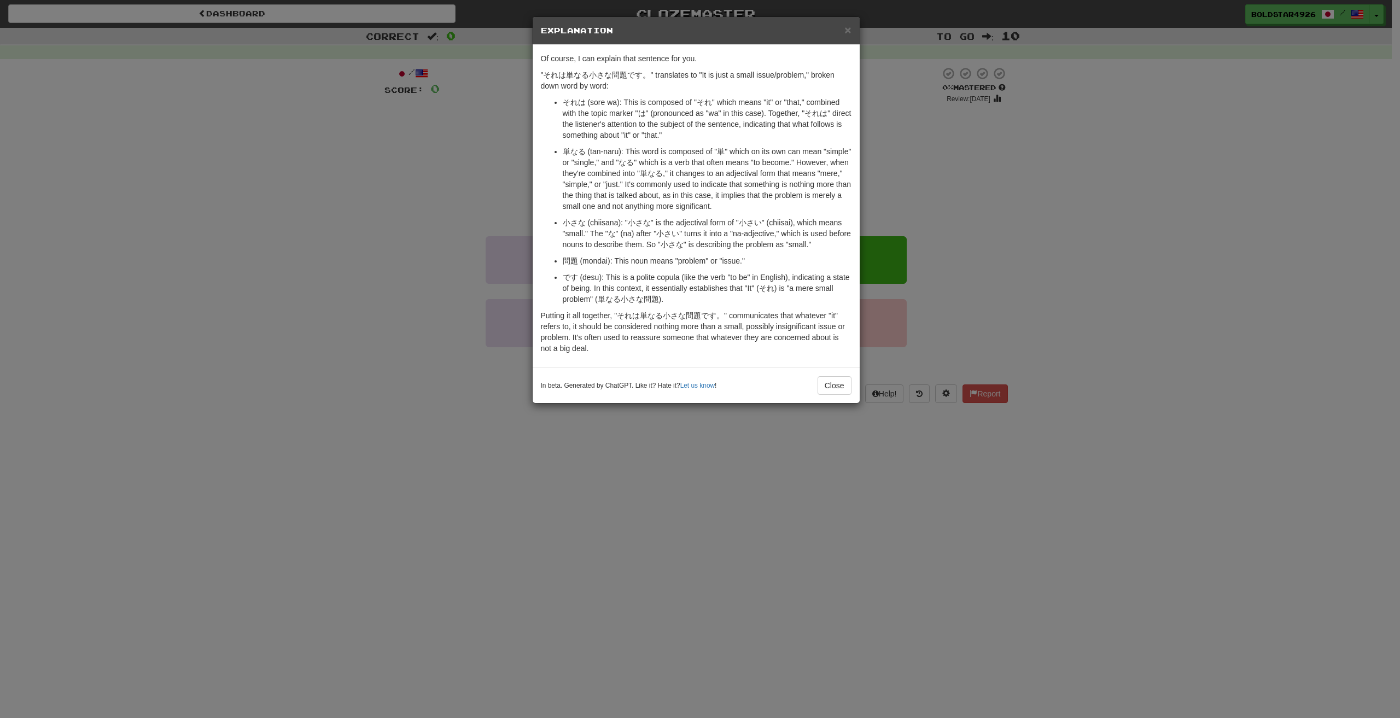
click at [507, 227] on div "× Explanation Of course, I can explain that sentence for you. "それは単なる小さな問題です。" …" at bounding box center [700, 359] width 1400 height 718
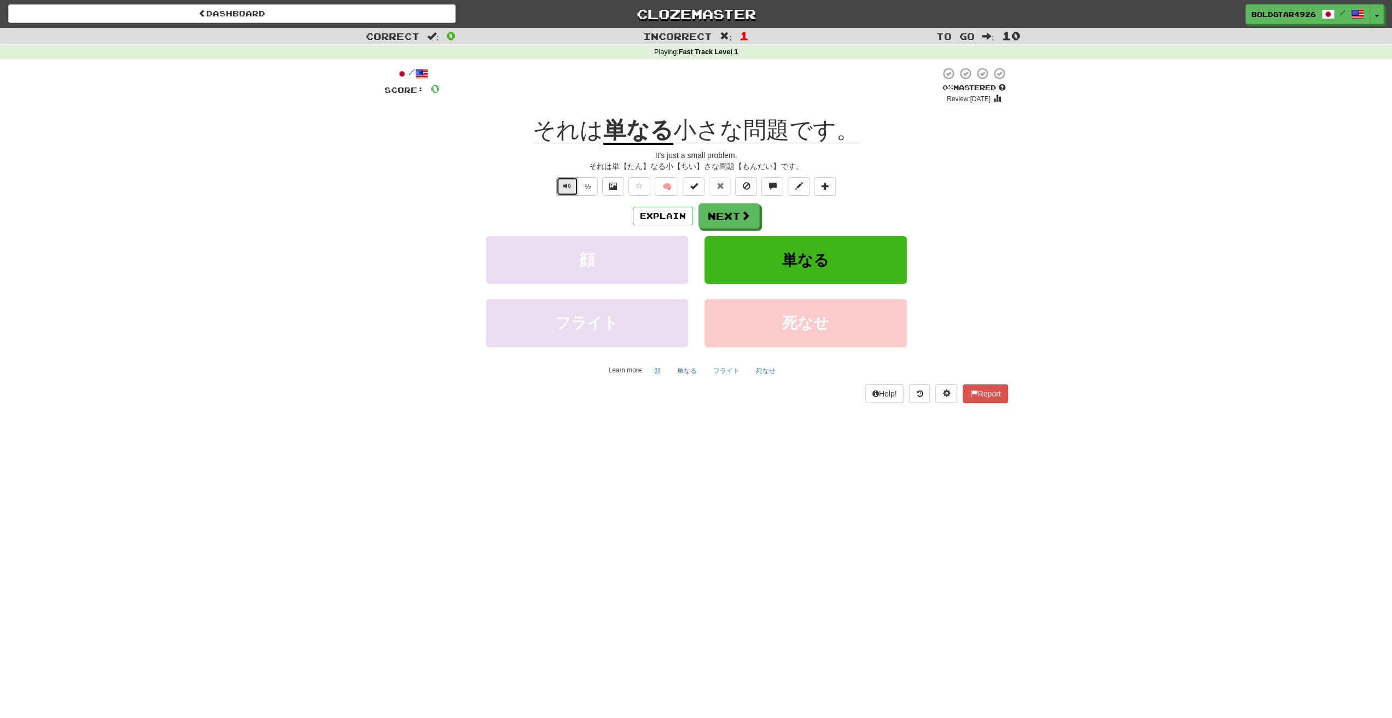
click at [572, 189] on button "Text-to-speech controls" at bounding box center [567, 186] width 22 height 19
click at [641, 207] on button "Explain" at bounding box center [663, 216] width 60 height 19
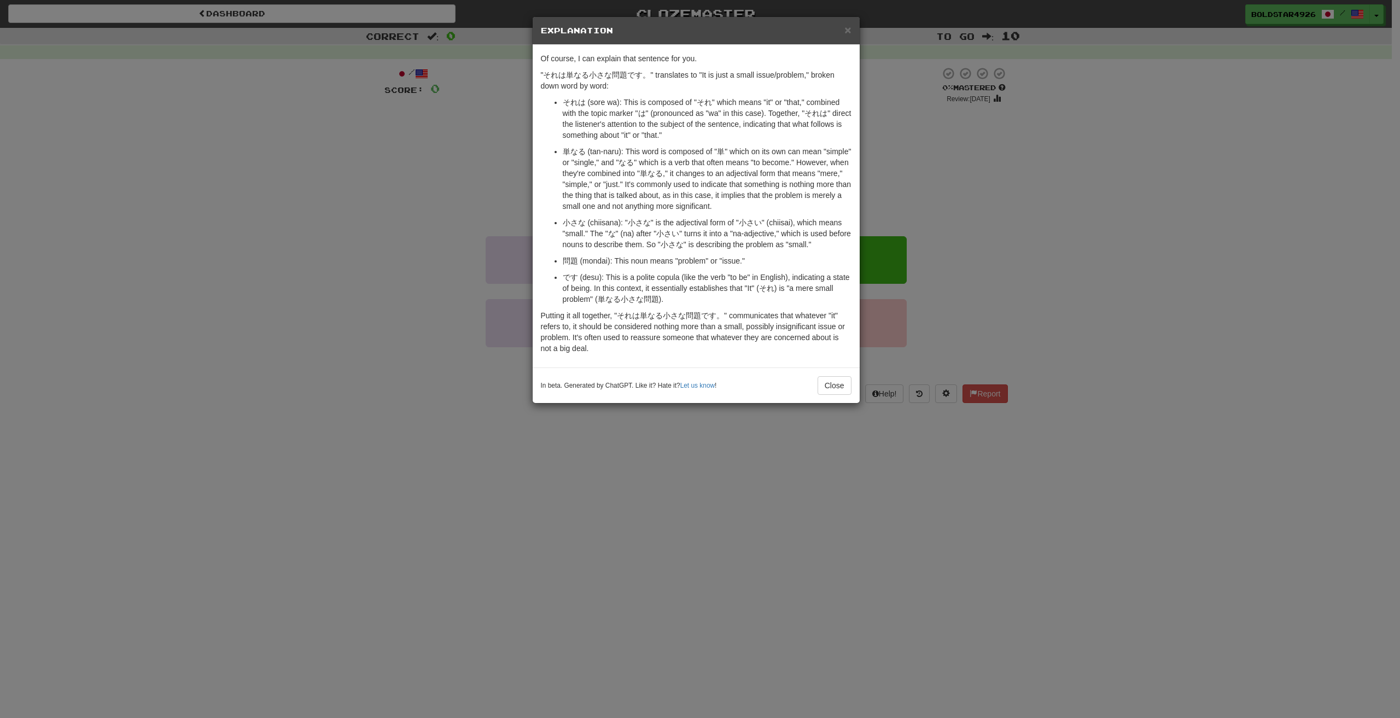
click at [378, 285] on div "× Explanation Of course, I can explain that sentence for you. "それは単なる小さな問題です。" …" at bounding box center [700, 359] width 1400 height 718
